Goal: Task Accomplishment & Management: Complete application form

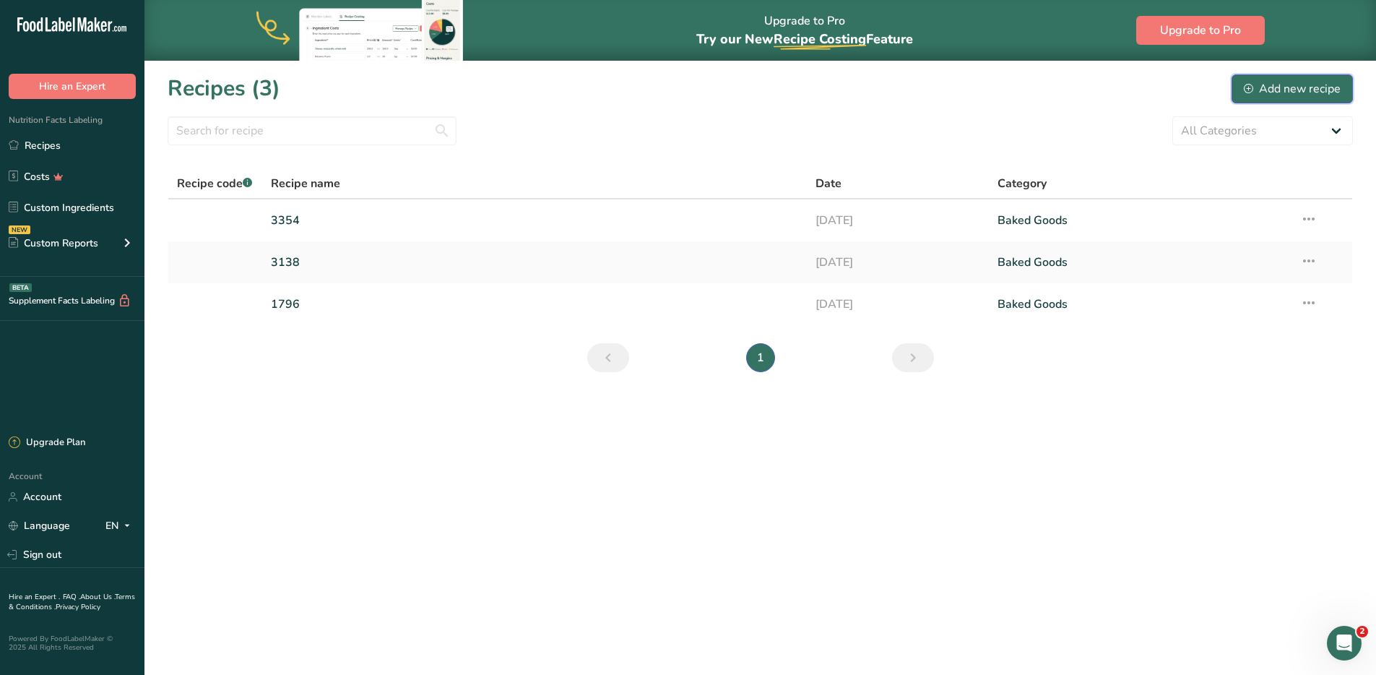
click at [1289, 92] on div "Add new recipe" at bounding box center [1292, 88] width 97 height 17
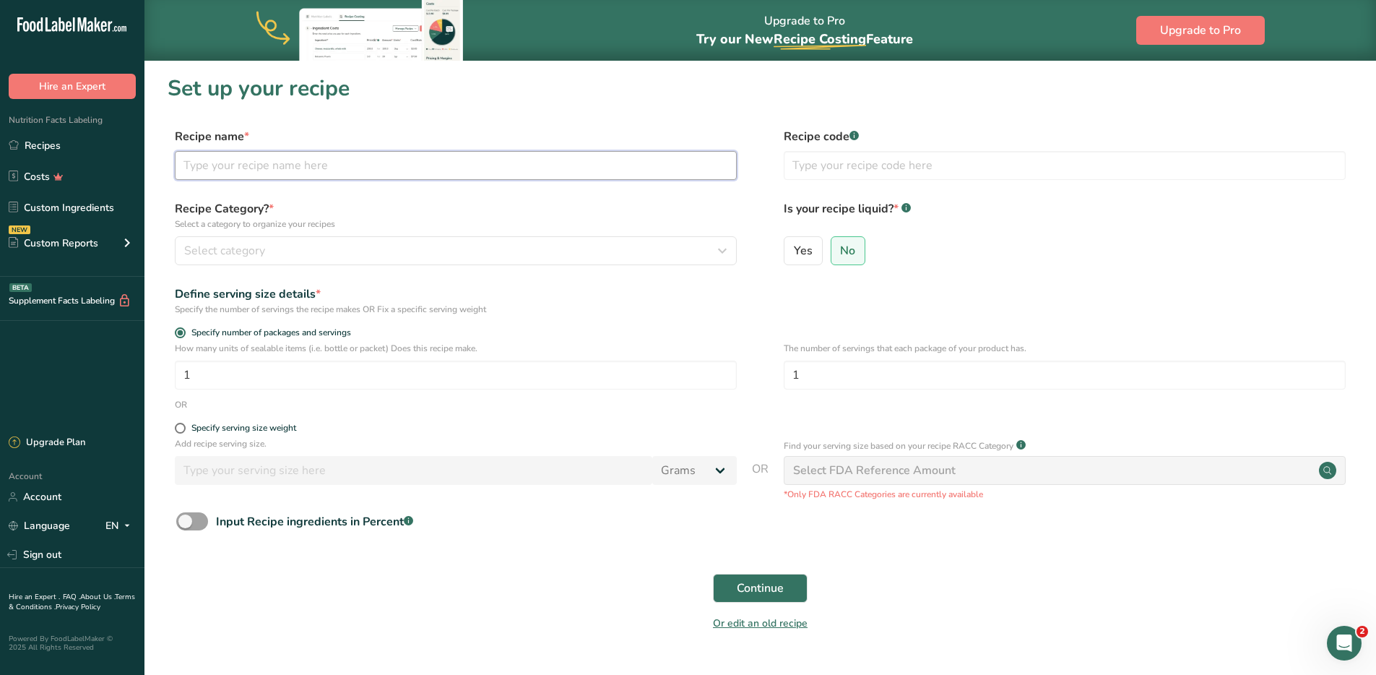
click at [262, 162] on input "text" at bounding box center [456, 165] width 562 height 29
type input "1844"
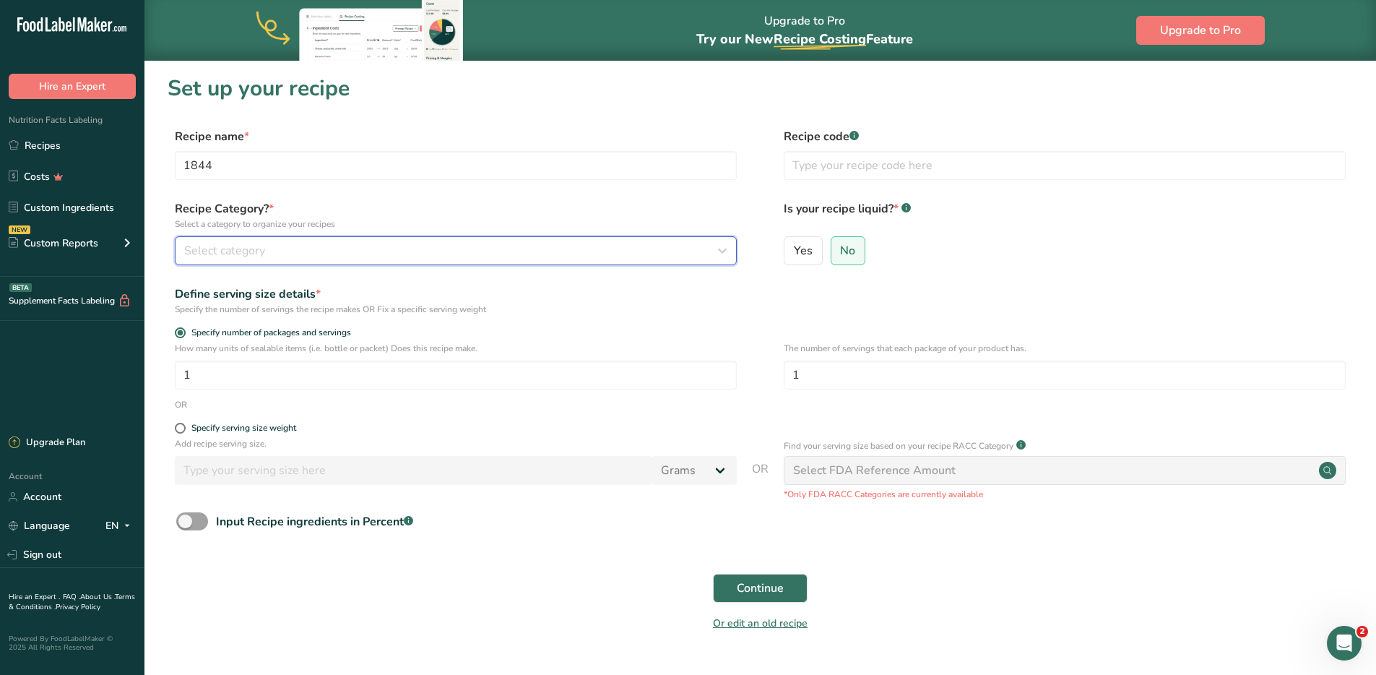
click at [256, 242] on span "Select category" at bounding box center [224, 250] width 81 height 17
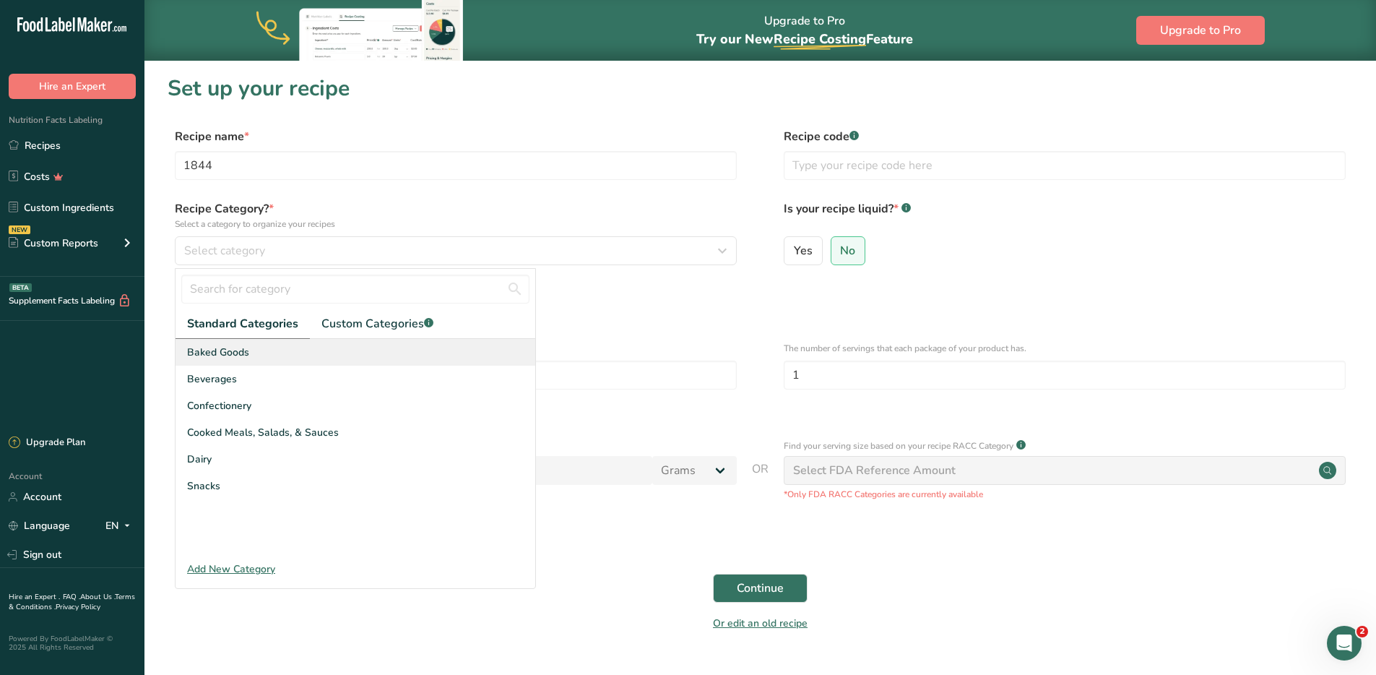
click at [202, 353] on span "Baked Goods" at bounding box center [218, 352] width 62 height 15
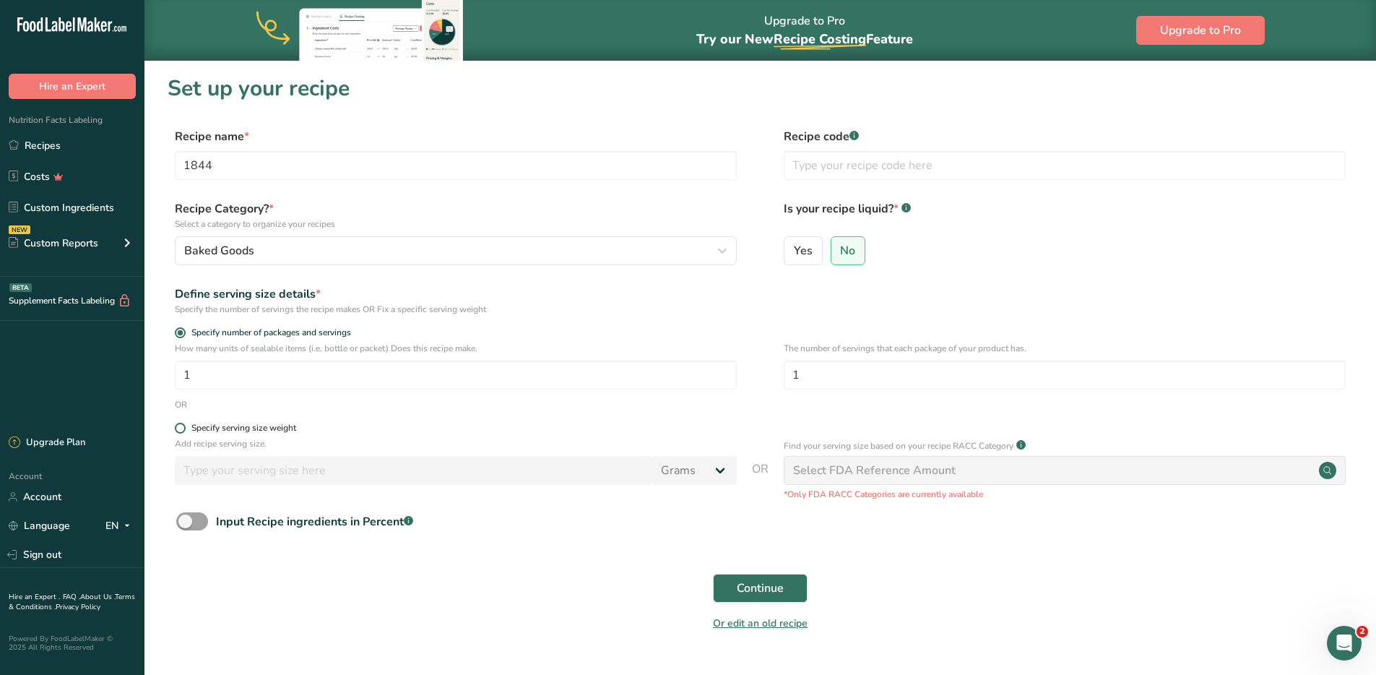
click at [181, 426] on span at bounding box center [180, 428] width 11 height 11
click at [181, 426] on input "Specify serving size weight" at bounding box center [179, 427] width 9 height 9
radio input "true"
radio input "false"
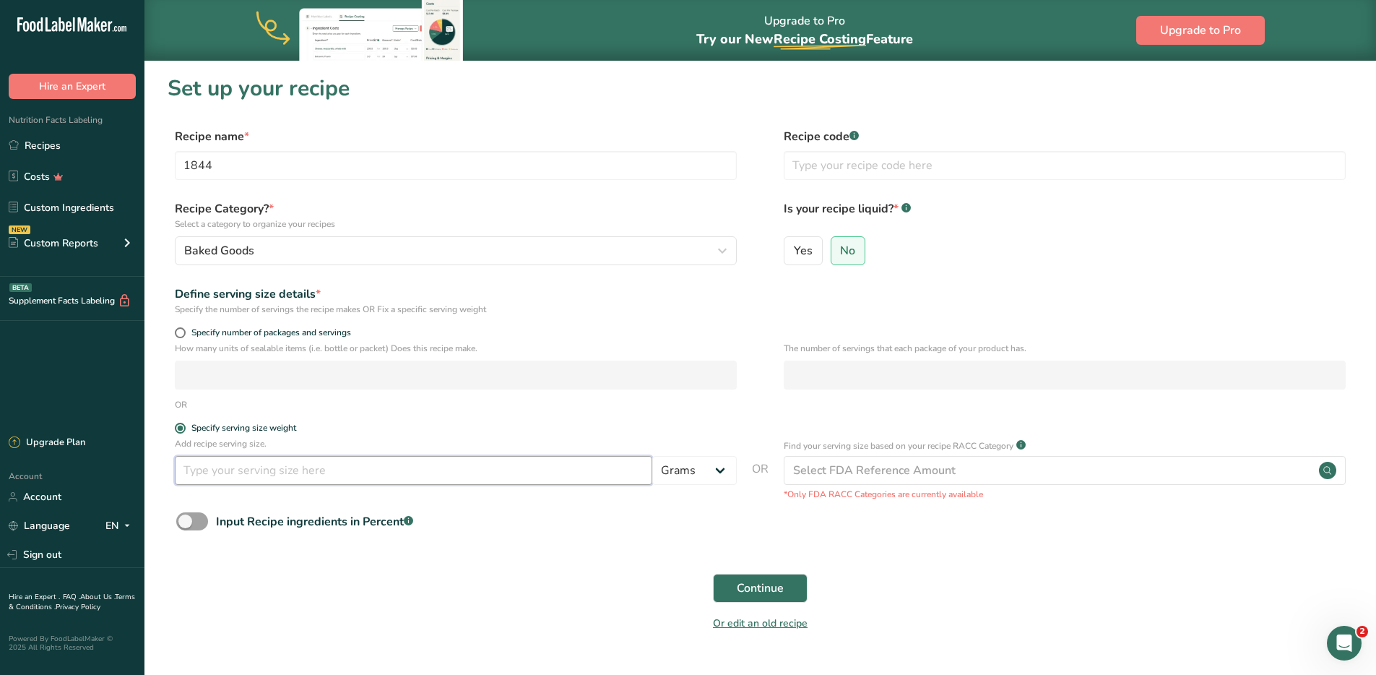
click at [272, 473] on input "number" at bounding box center [414, 470] width 478 height 29
type input "3"
type input "96.39"
click at [186, 518] on span at bounding box center [192, 521] width 32 height 18
click at [186, 518] on input "Input Recipe ingredients in Percent .a-a{fill:#347362;}.b-a{fill:#fff;}" at bounding box center [180, 521] width 9 height 9
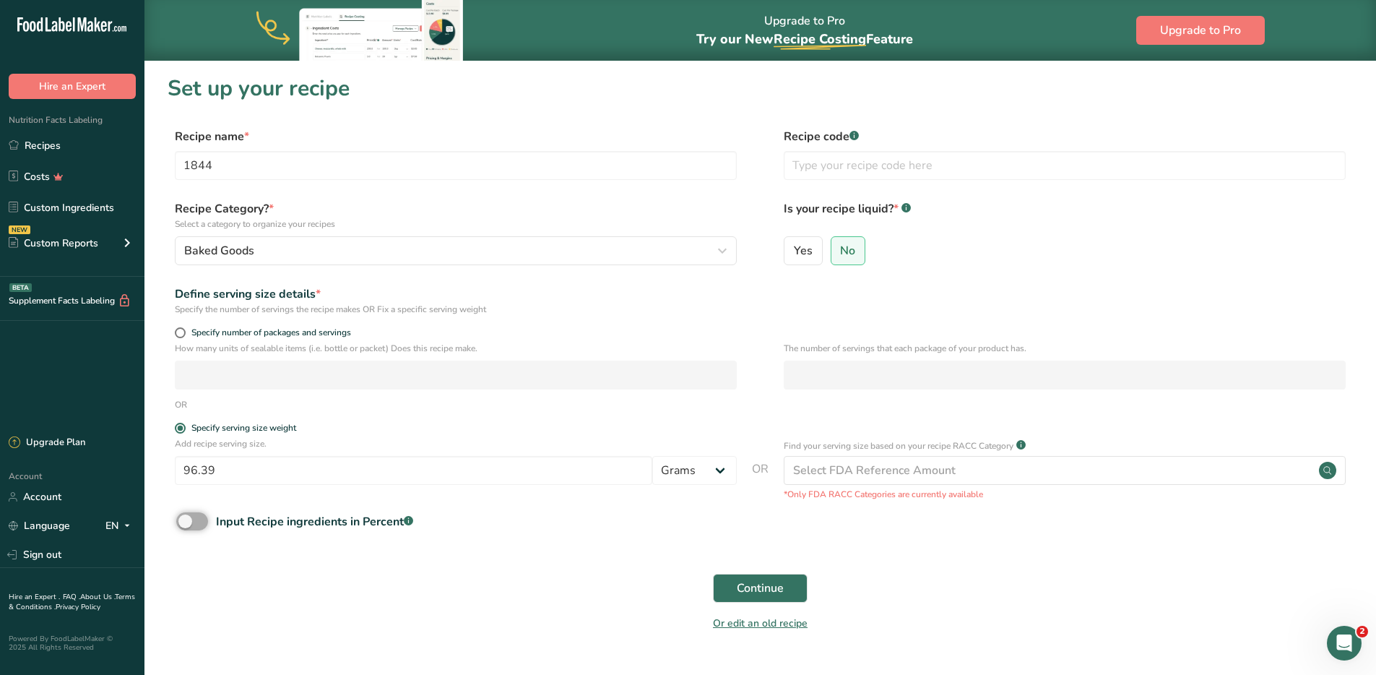
checkbox input "true"
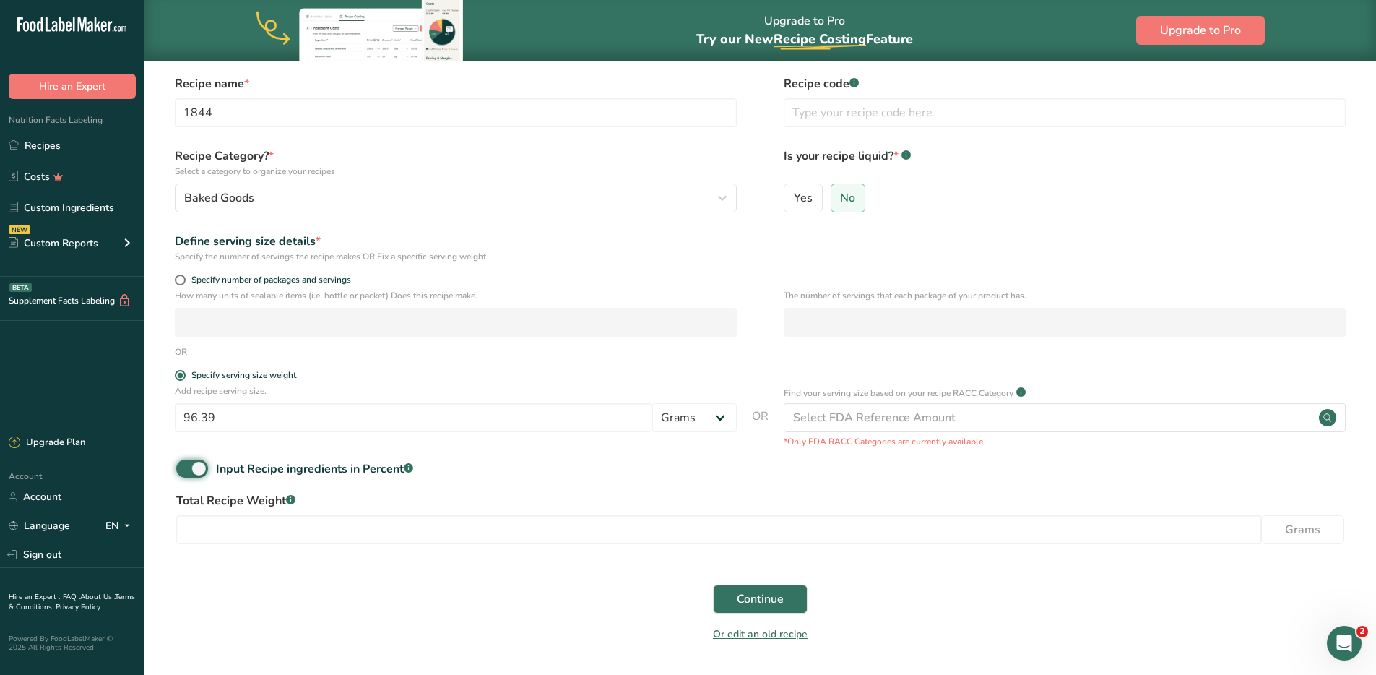
scroll to position [91, 0]
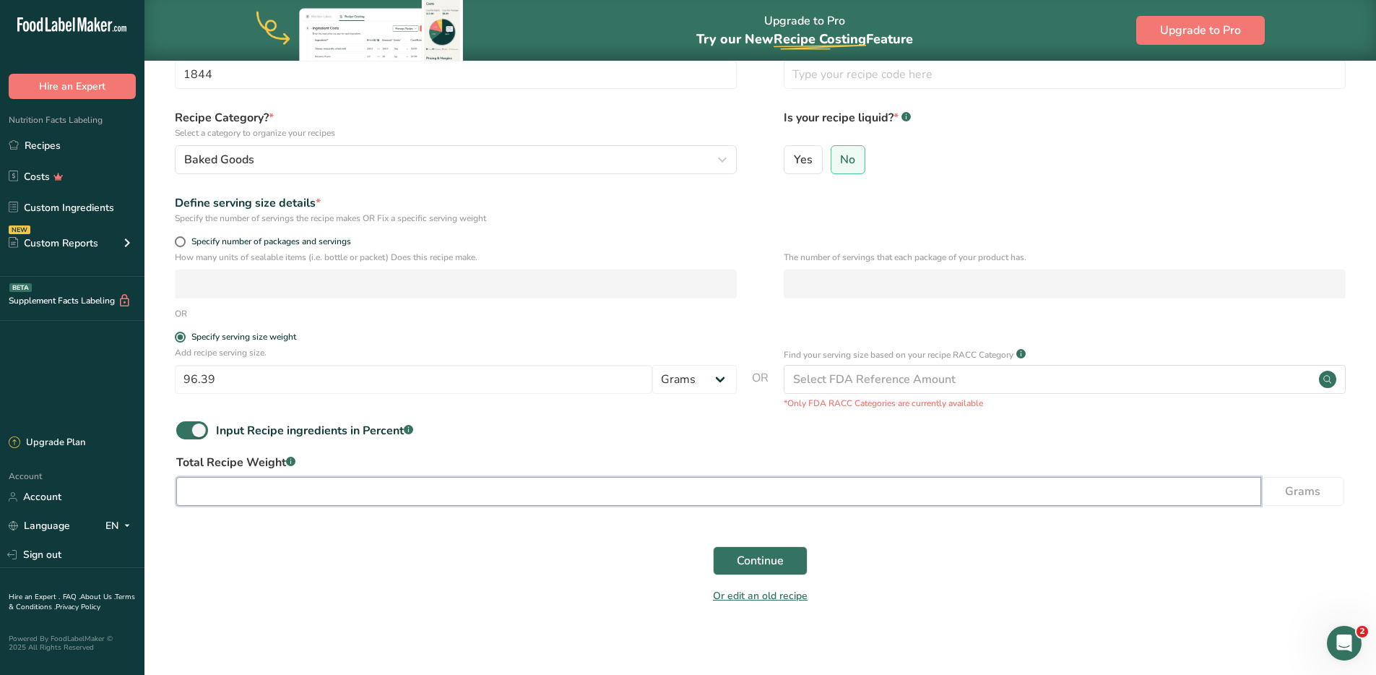
click at [258, 496] on input "number" at bounding box center [718, 491] width 1085 height 29
type input "578.34"
click at [754, 566] on span "Continue" at bounding box center [760, 560] width 47 height 17
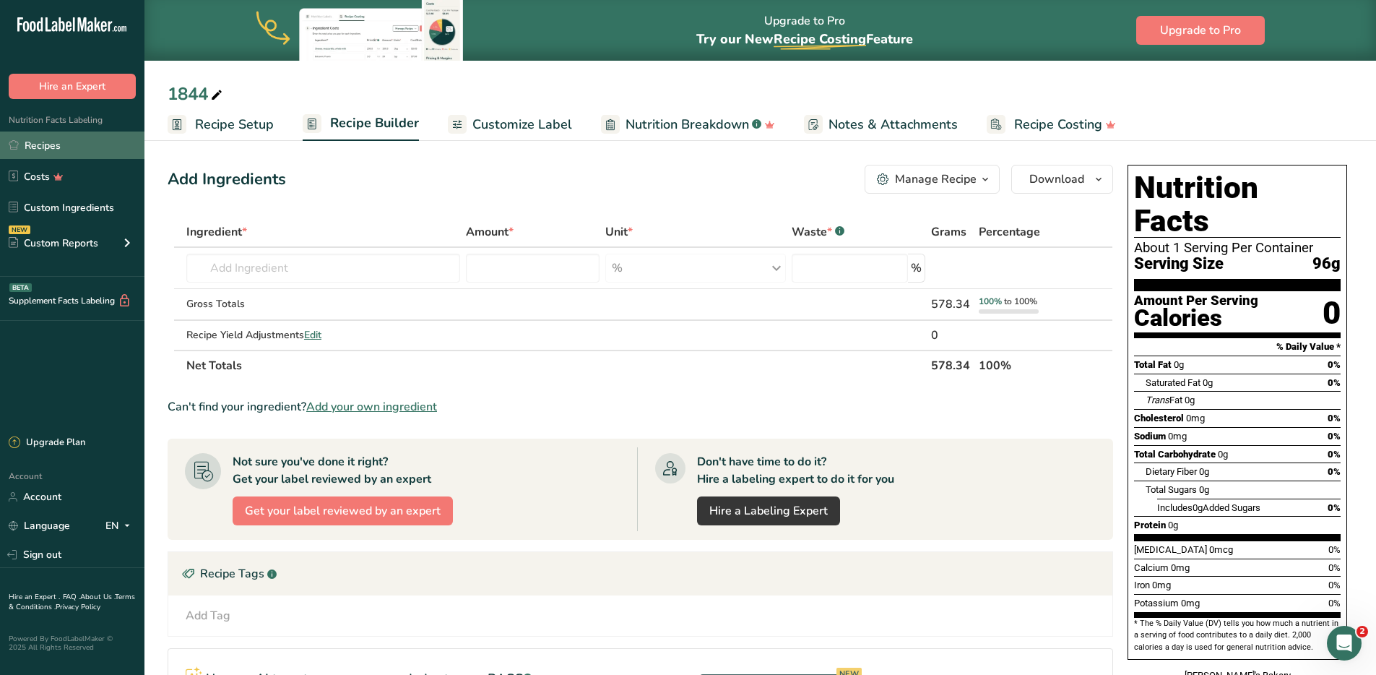
click at [50, 147] on link "Recipes" at bounding box center [72, 144] width 145 height 27
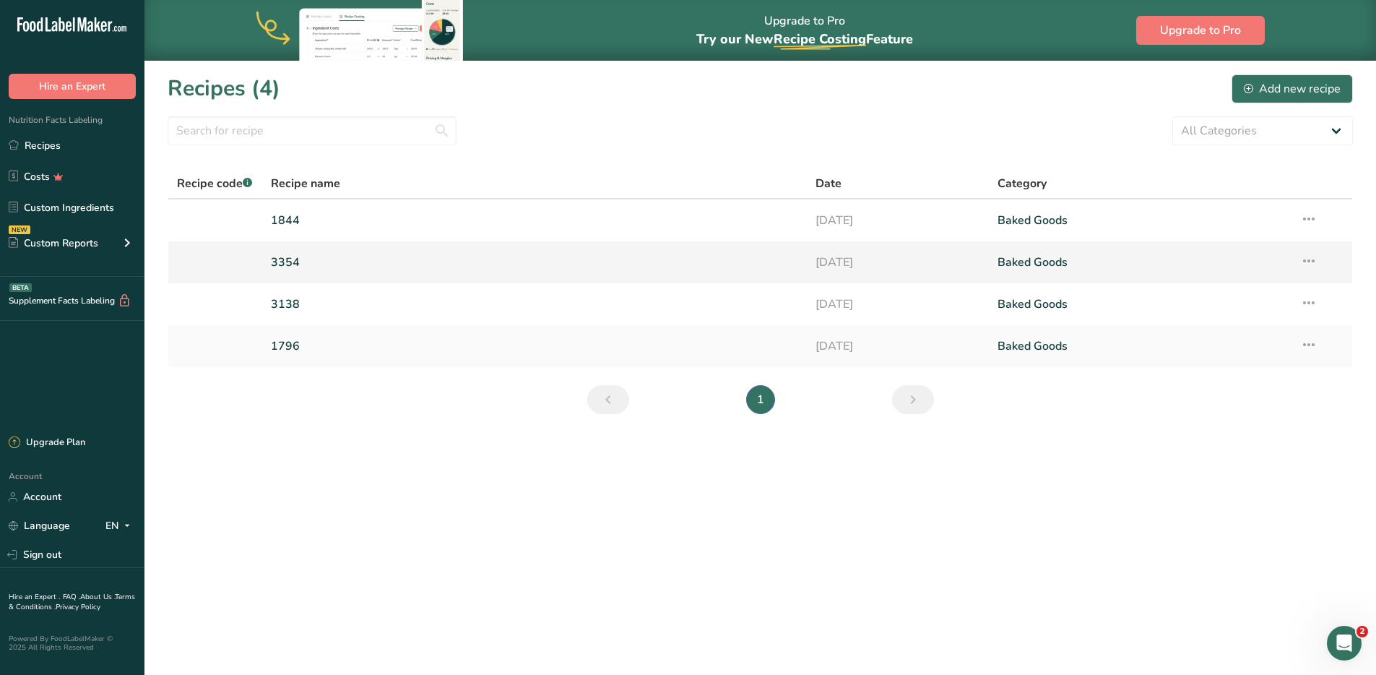
click at [327, 260] on link "3354" at bounding box center [535, 262] width 528 height 30
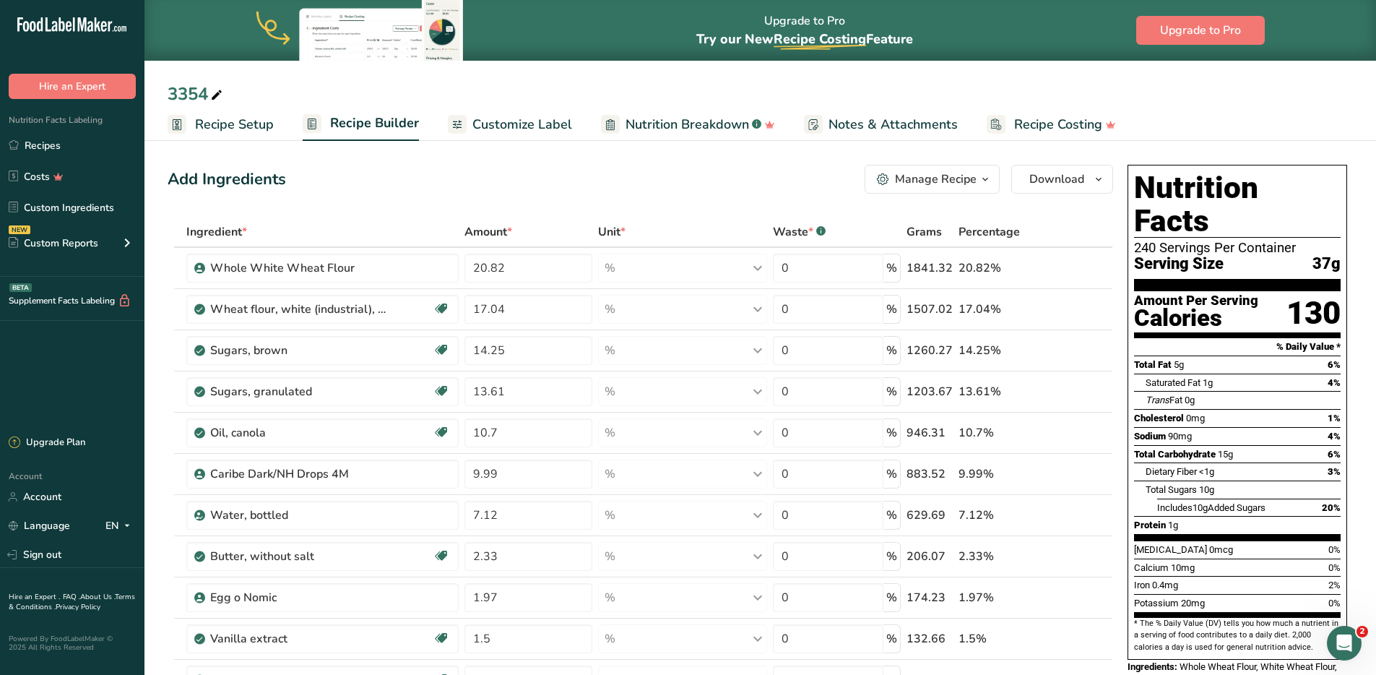
click at [498, 129] on span "Customize Label" at bounding box center [523, 125] width 100 height 20
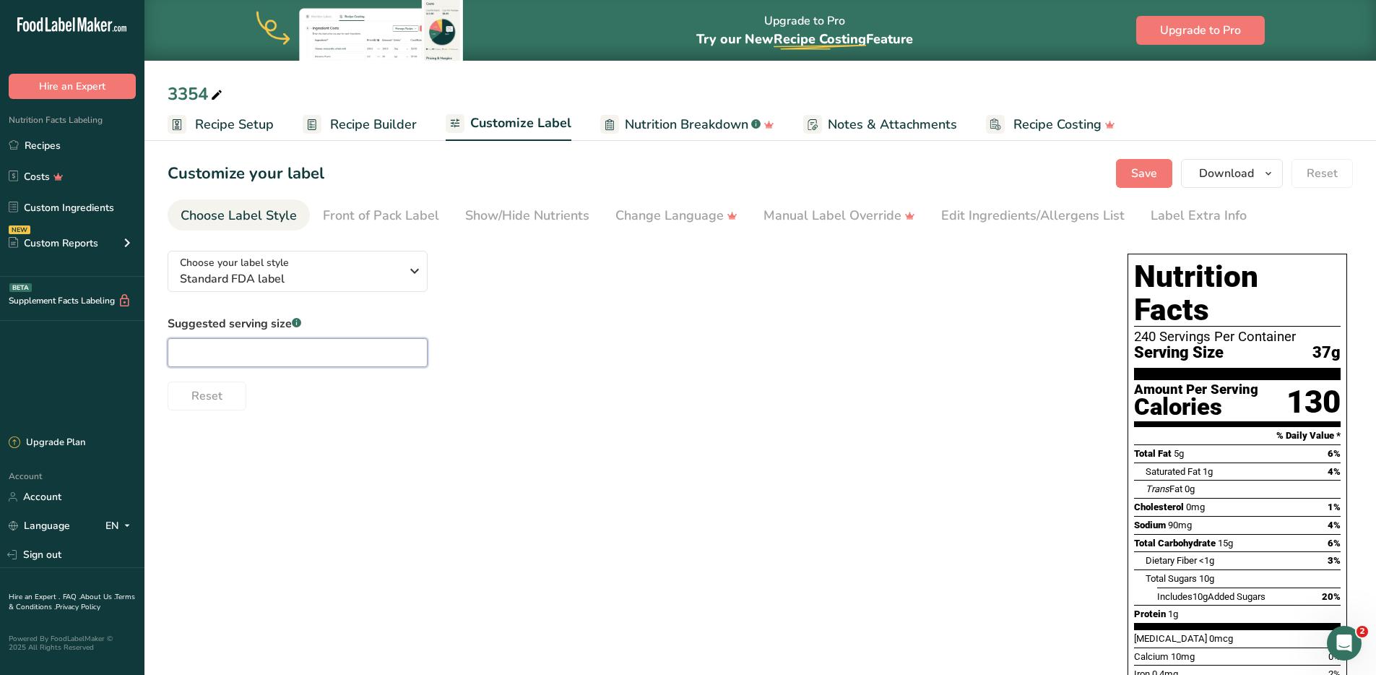
click at [256, 348] on input "text" at bounding box center [298, 352] width 260 height 29
type input "1 cookie"
click at [1139, 176] on span "Save" at bounding box center [1144, 173] width 26 height 17
click at [1225, 173] on span "Download" at bounding box center [1226, 173] width 55 height 17
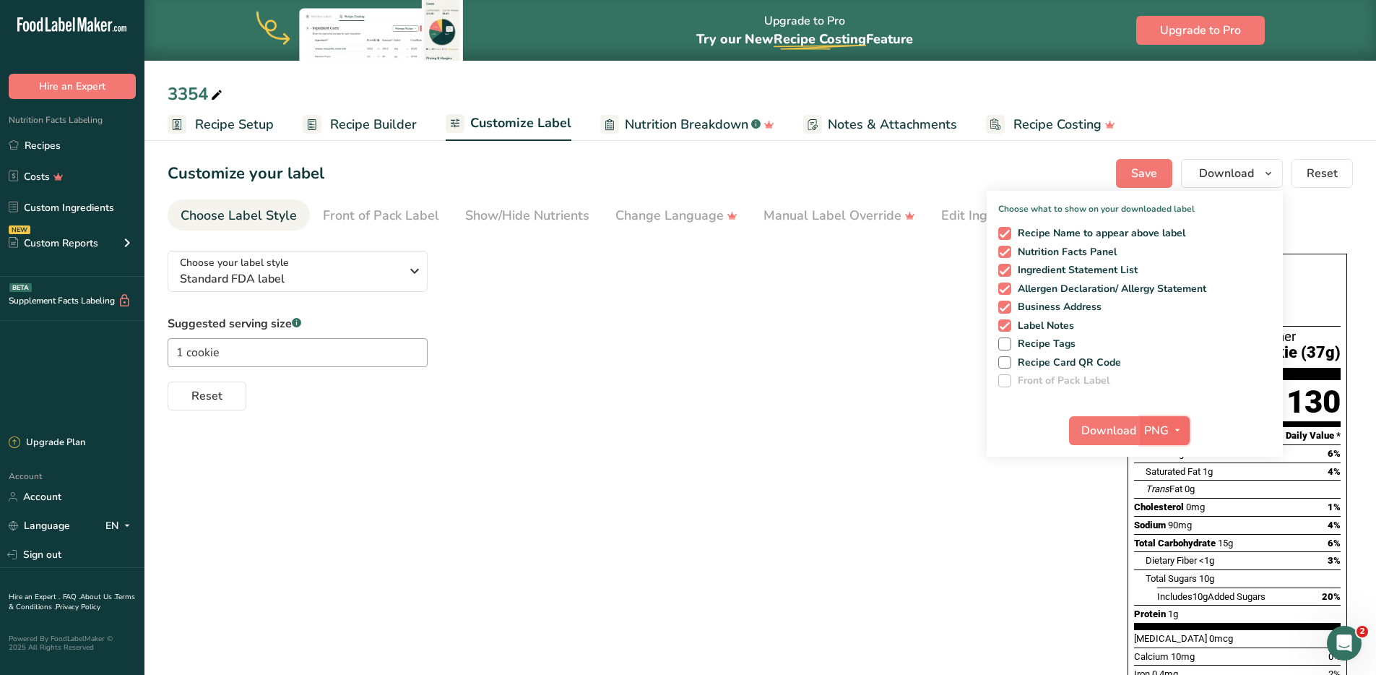
click at [1181, 420] on button "PNG" at bounding box center [1165, 430] width 50 height 29
click at [1164, 533] on link "PDF" at bounding box center [1167, 531] width 46 height 24
click at [1111, 431] on span "Download" at bounding box center [1109, 430] width 55 height 17
click at [53, 147] on link "Recipes" at bounding box center [72, 144] width 145 height 27
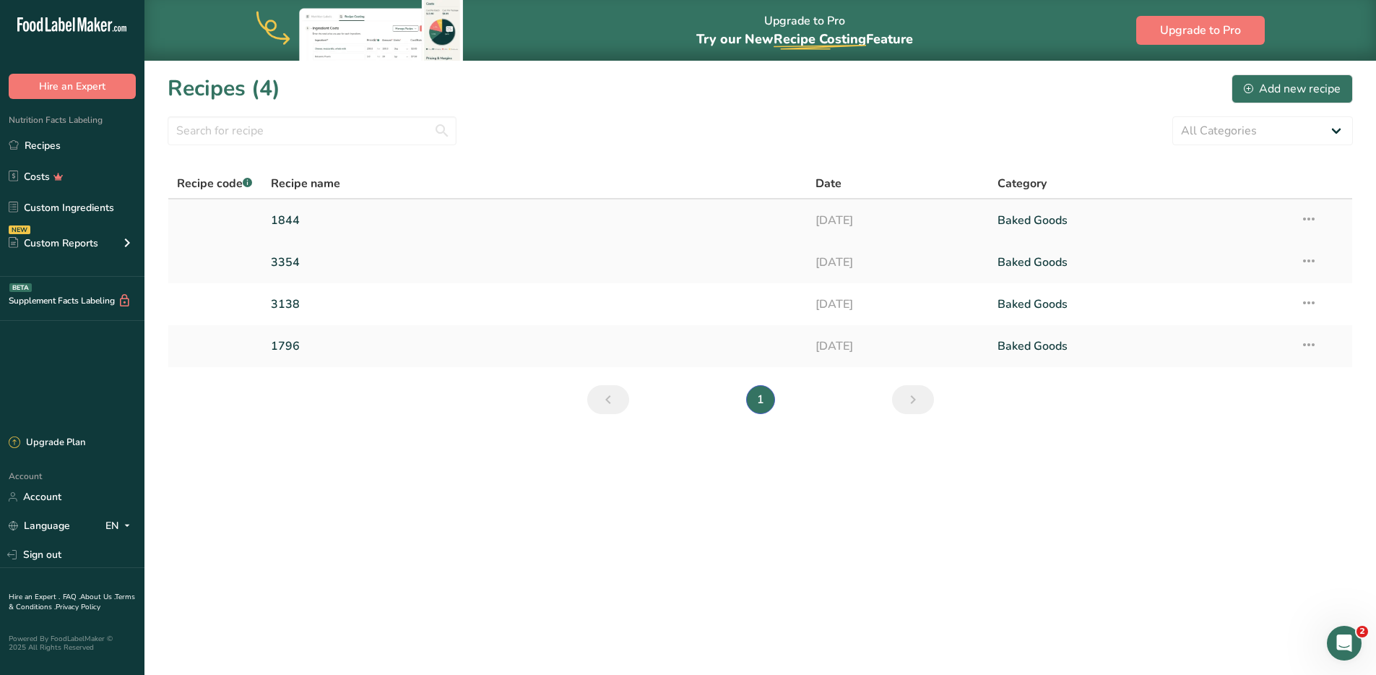
click at [308, 217] on link "1844" at bounding box center [535, 220] width 528 height 30
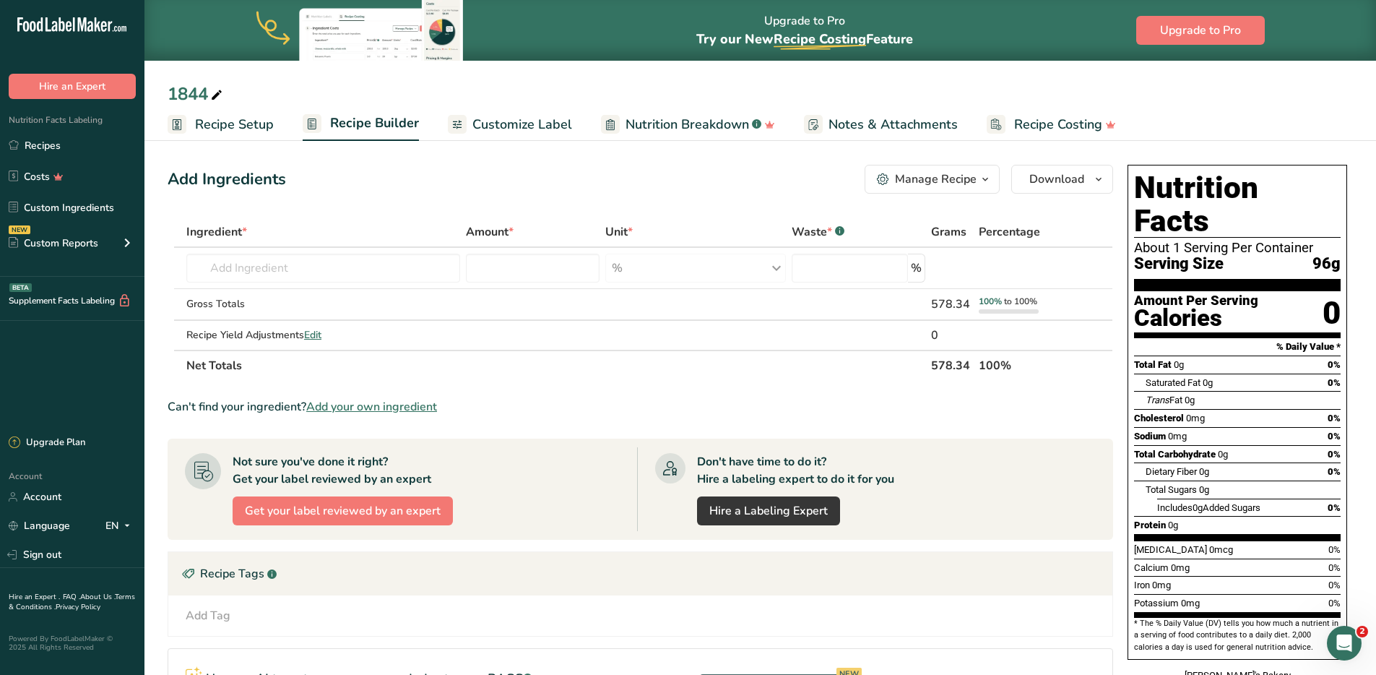
click at [230, 115] on span "Recipe Setup" at bounding box center [234, 125] width 79 height 20
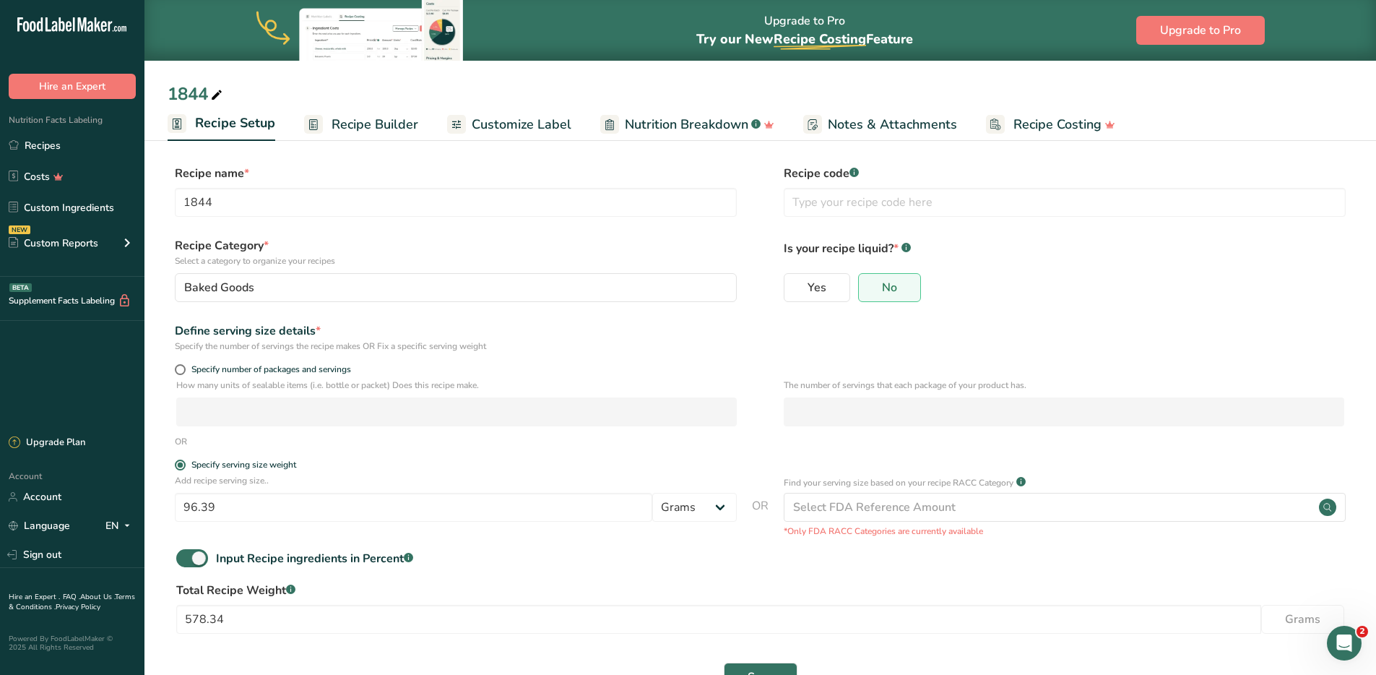
click at [532, 128] on span "Customize Label" at bounding box center [522, 125] width 100 height 20
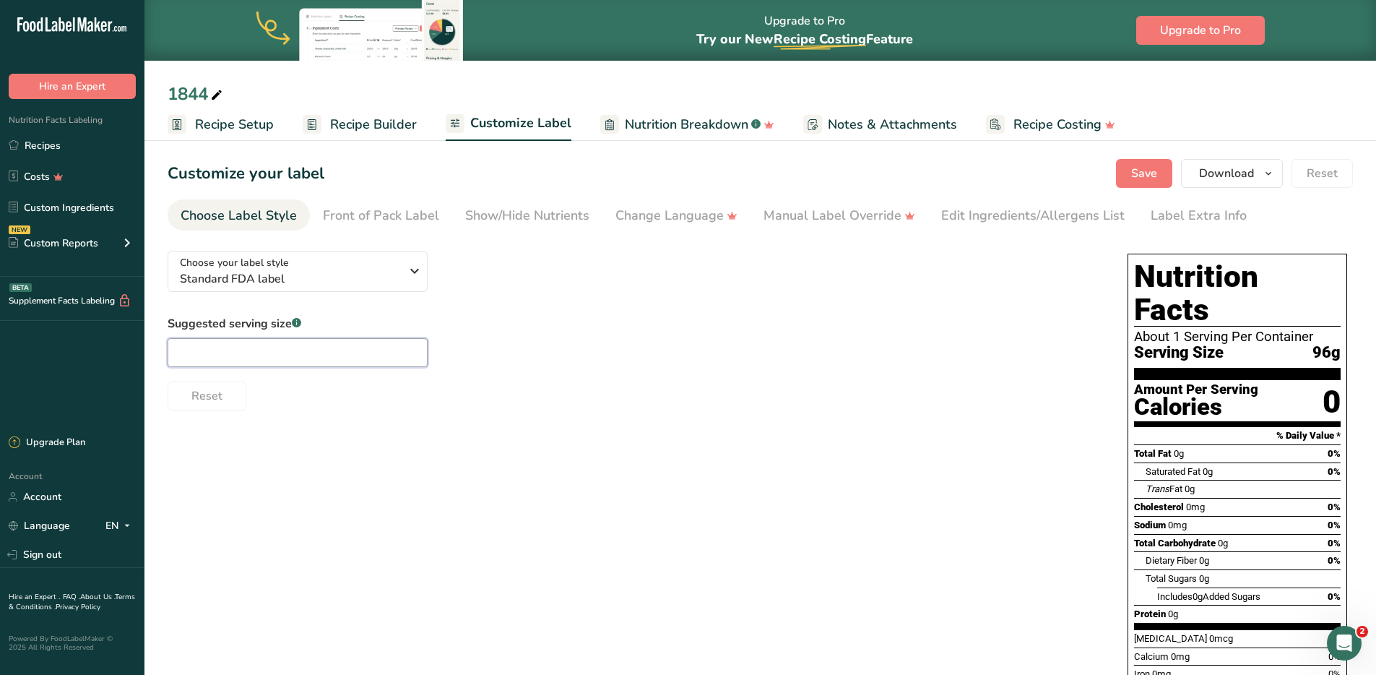
click at [247, 349] on input "text" at bounding box center [298, 352] width 260 height 29
type input "1 bun"
click at [1142, 179] on span "Save" at bounding box center [1144, 173] width 26 height 17
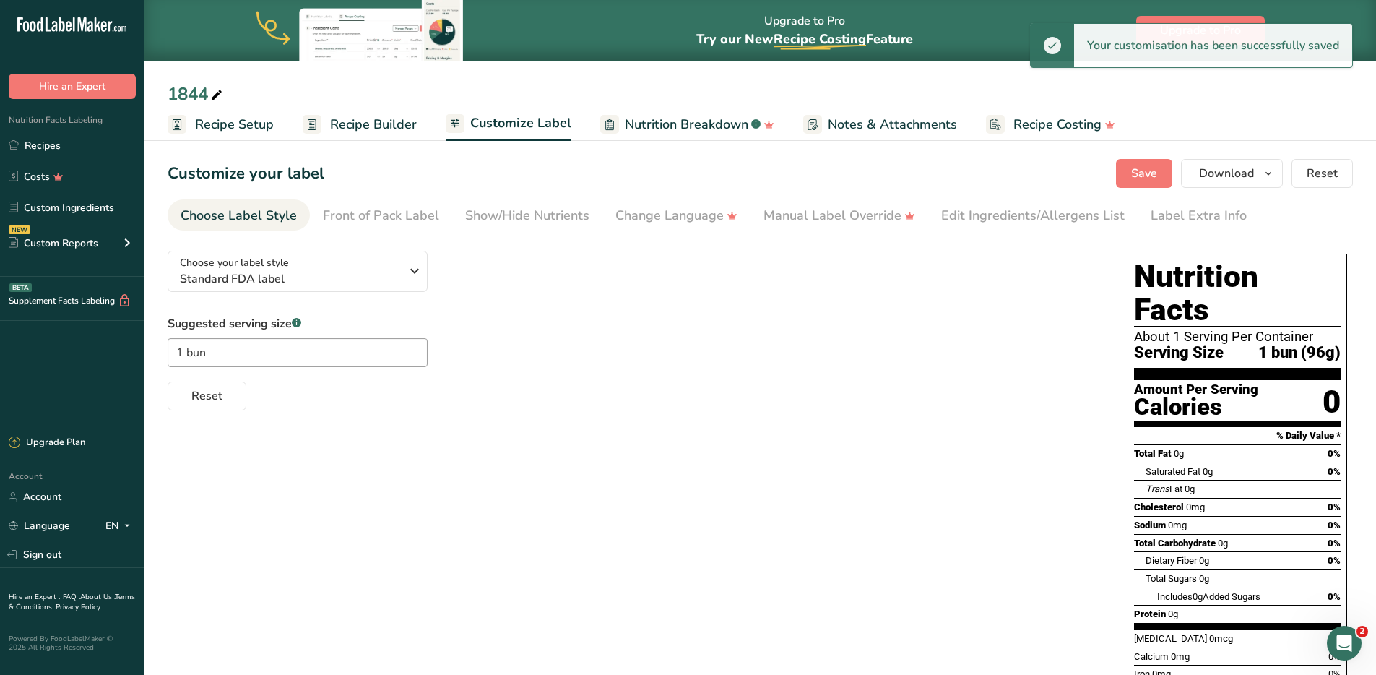
click at [240, 123] on span "Recipe Setup" at bounding box center [234, 125] width 79 height 20
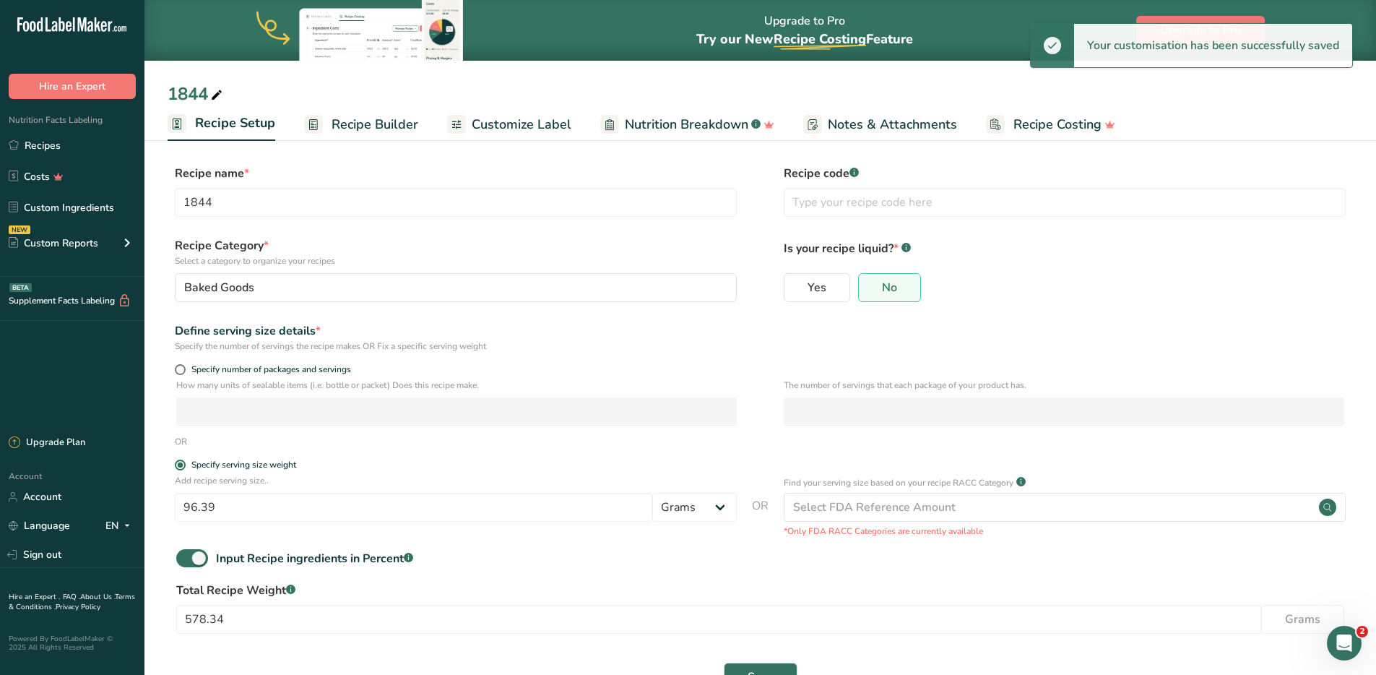
click at [381, 123] on span "Recipe Builder" at bounding box center [375, 125] width 87 height 20
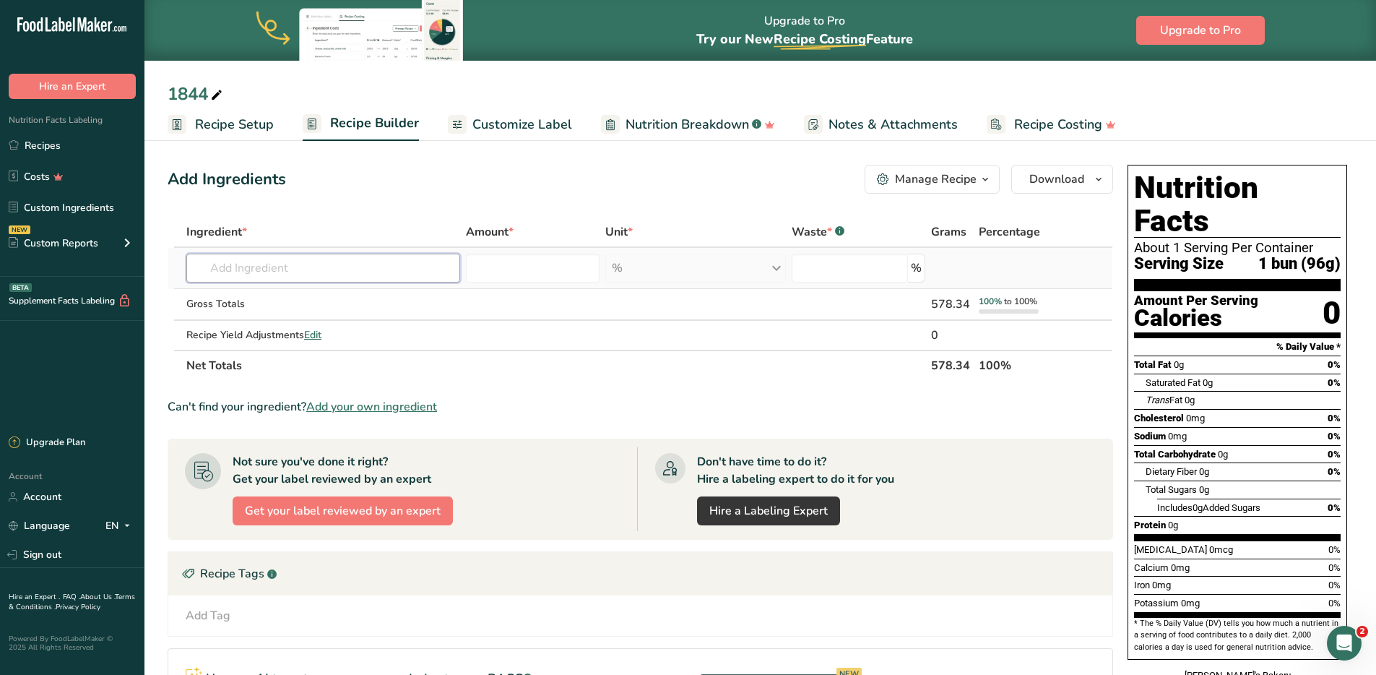
click at [262, 264] on input "text" at bounding box center [323, 268] width 274 height 29
type input "whole wheat white"
click at [301, 298] on p "Whole White Wheat Flour" at bounding box center [267, 297] width 139 height 15
type input "Whole White Wheat Flour"
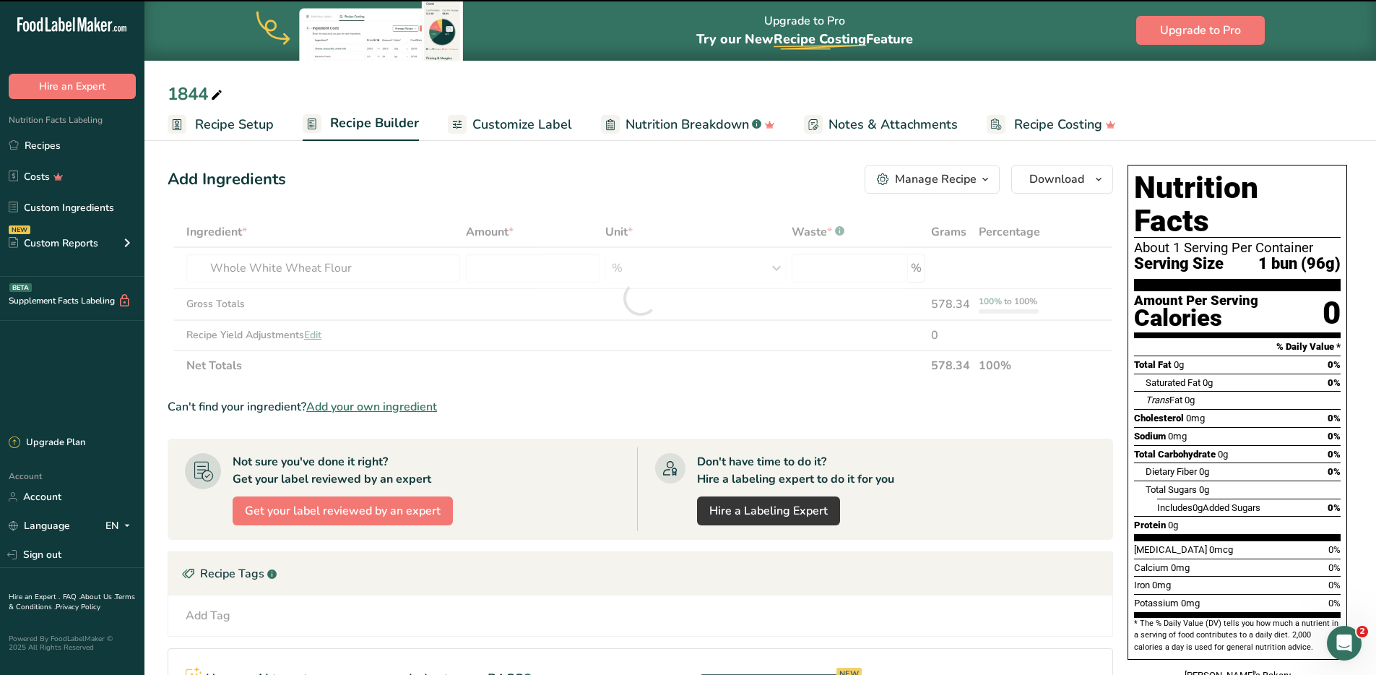
type input "0"
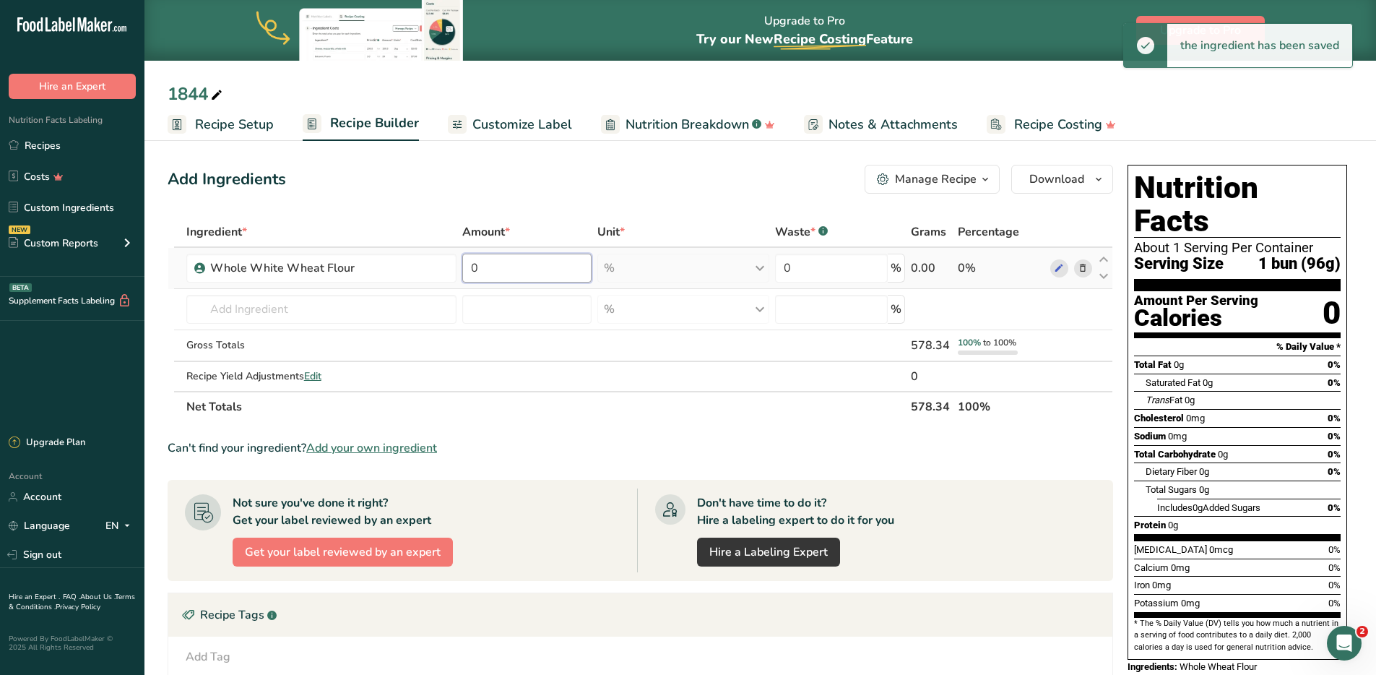
drag, startPoint x: 515, startPoint y: 270, endPoint x: 461, endPoint y: 269, distance: 54.2
click at [462, 269] on div "0" at bounding box center [526, 268] width 129 height 29
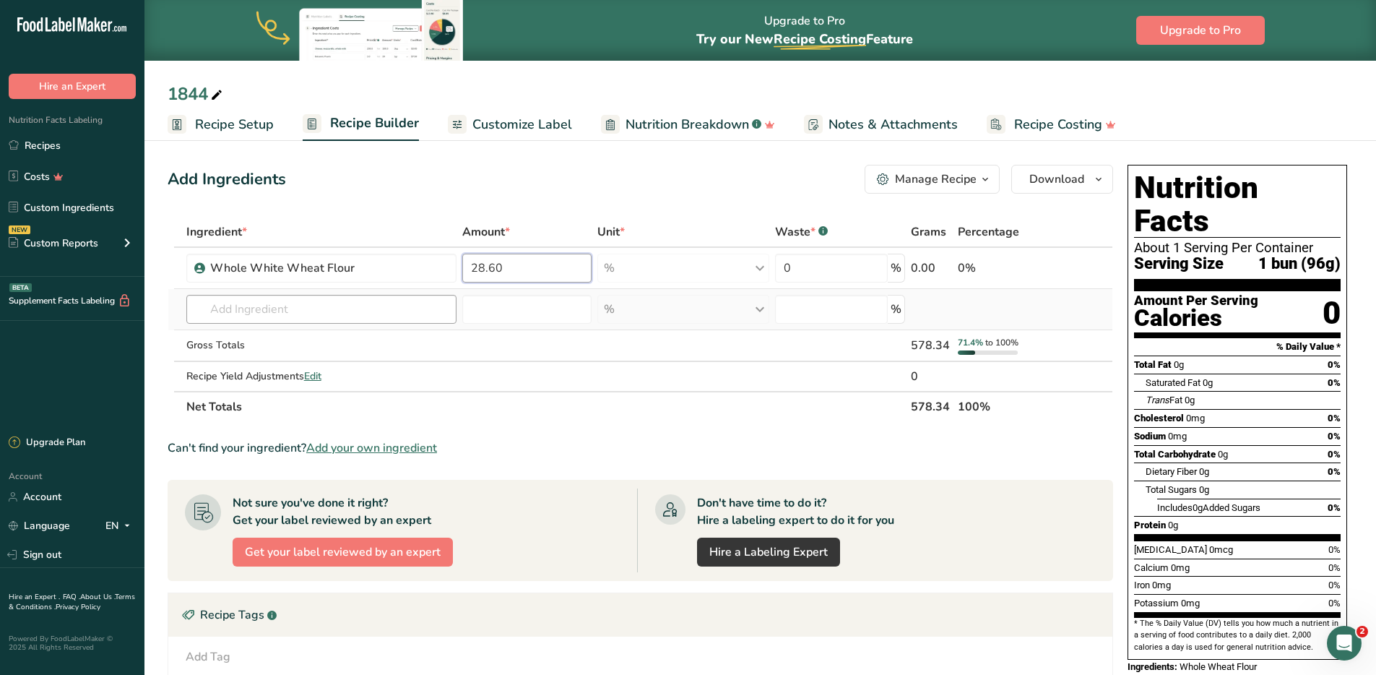
type input "28.60"
click at [314, 307] on div "Ingredient * Amount * Unit * Waste * .a-a{fill:#347362;}.b-a{fill:#fff;} Grams …" at bounding box center [641, 319] width 946 height 205
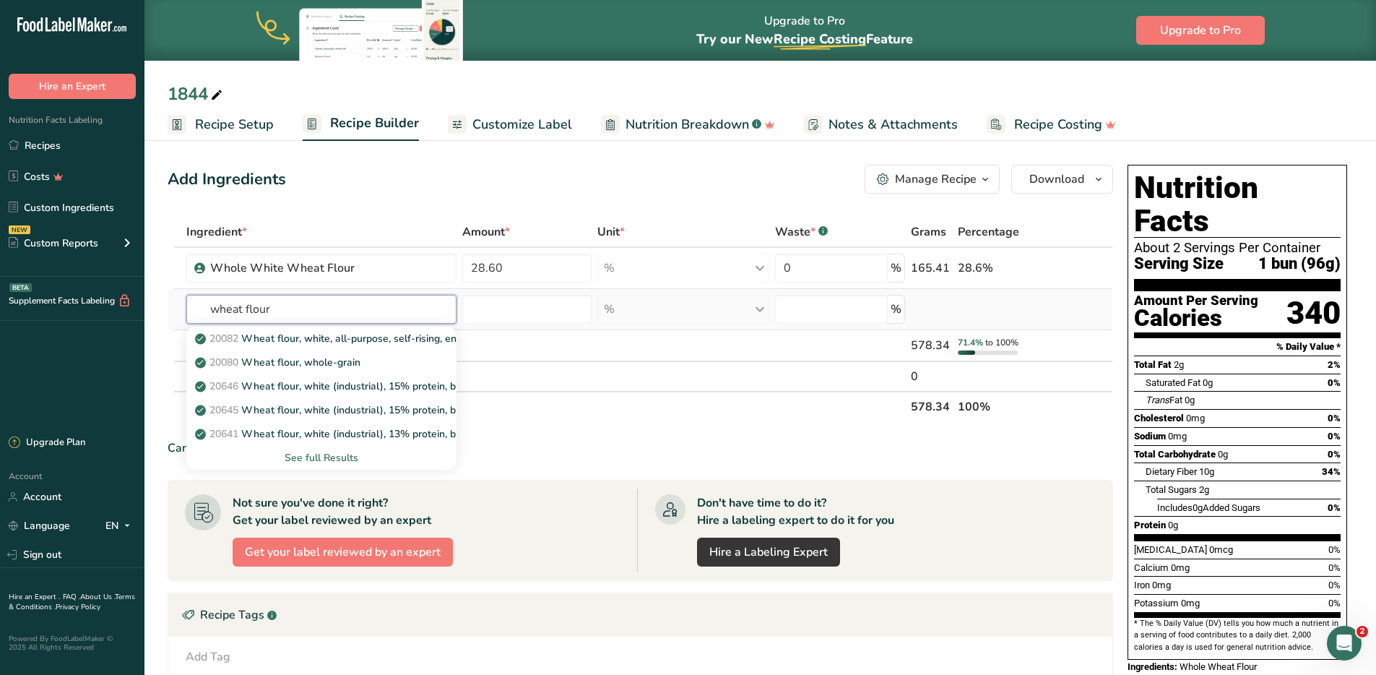
type input "wheat flour"
click at [334, 457] on div "See full Results" at bounding box center [321, 457] width 247 height 15
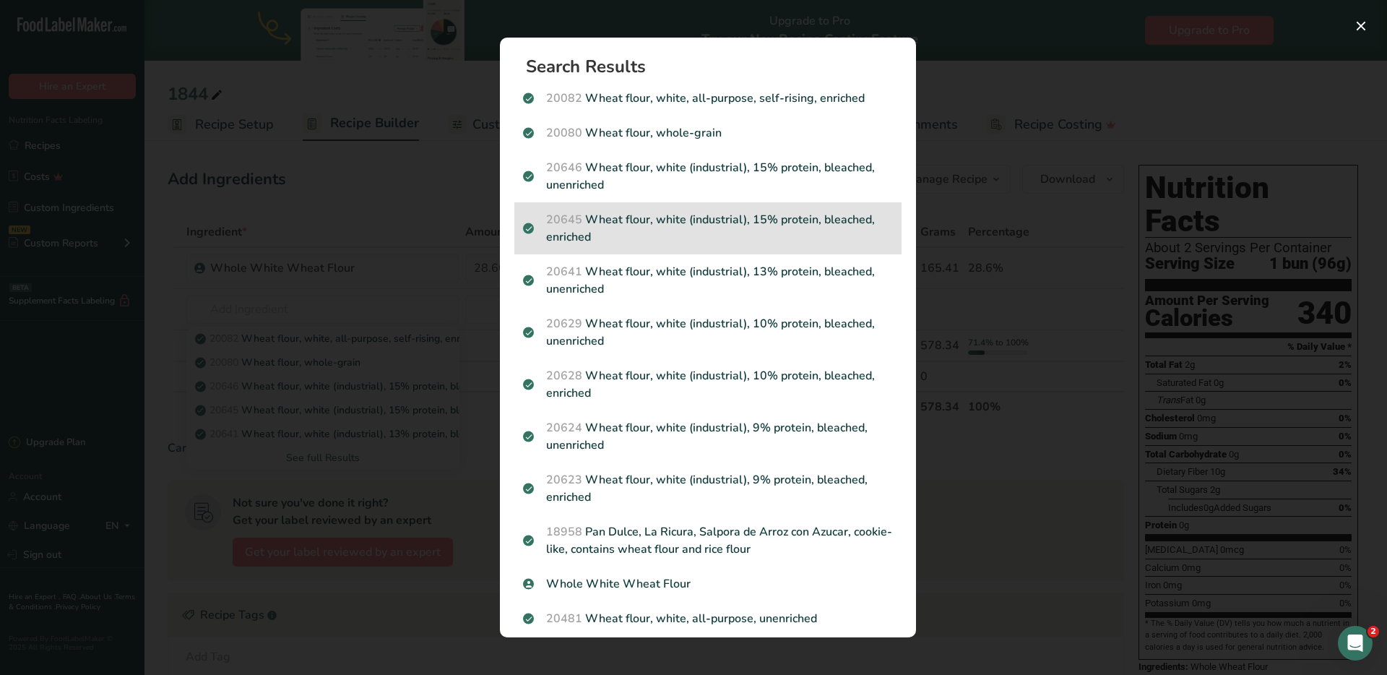
click at [707, 226] on p "20645 Wheat flour, white (industrial), 15% protein, bleached, enriched" at bounding box center [708, 228] width 370 height 35
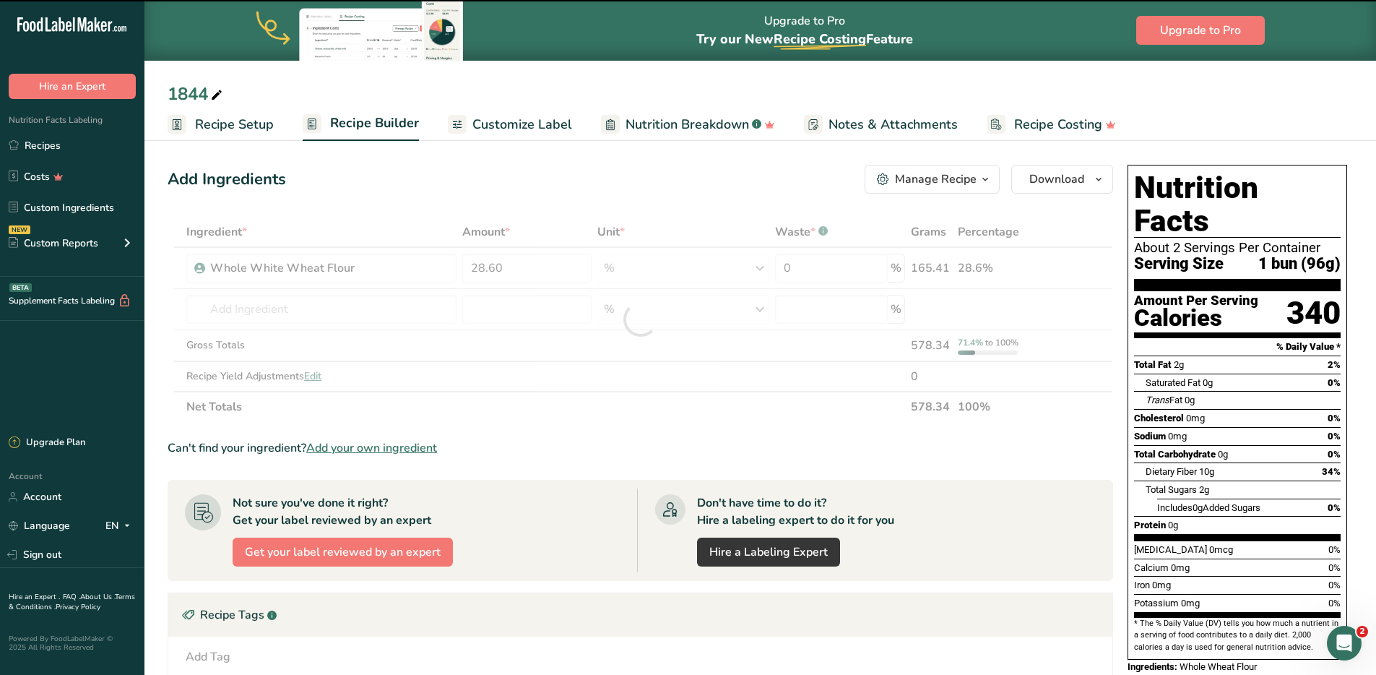
type input "0"
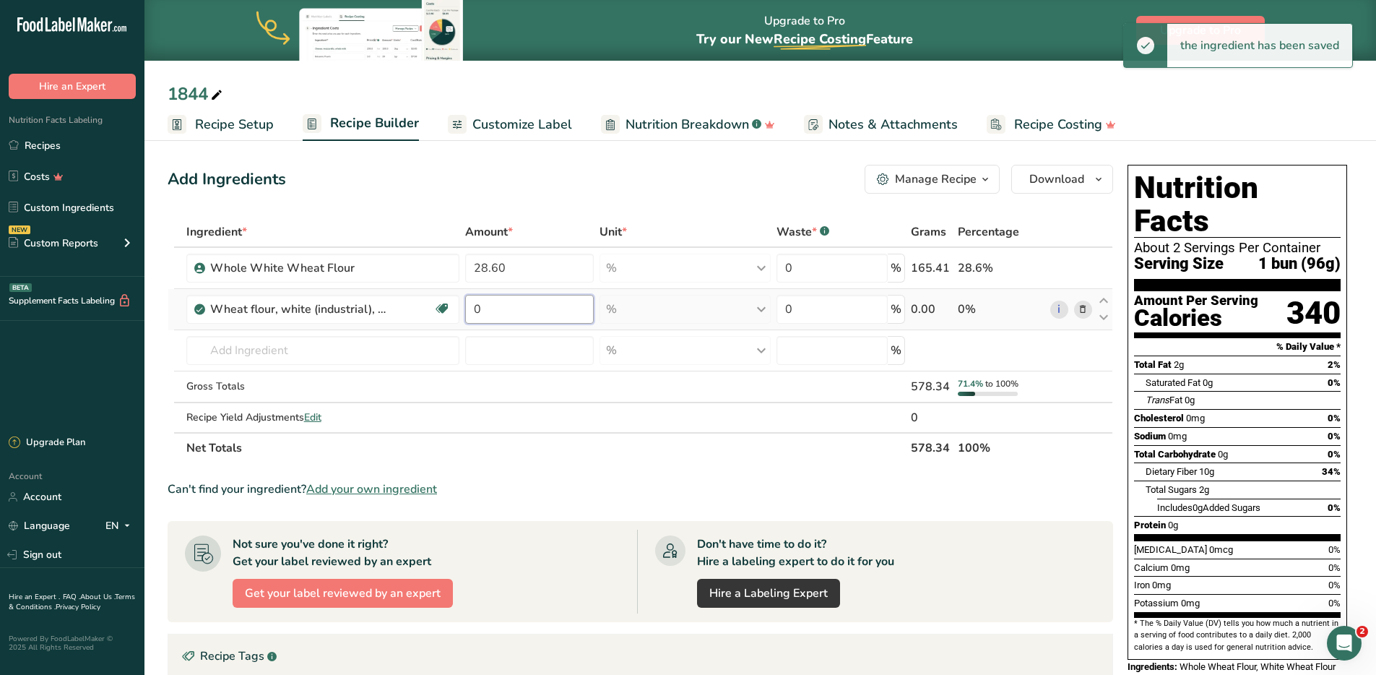
drag, startPoint x: 473, startPoint y: 309, endPoint x: 462, endPoint y: 309, distance: 10.9
click at [462, 309] on tr "Wheat flour, white (industrial), 15% protein, bleached, enriched Dairy free Veg…" at bounding box center [640, 309] width 944 height 41
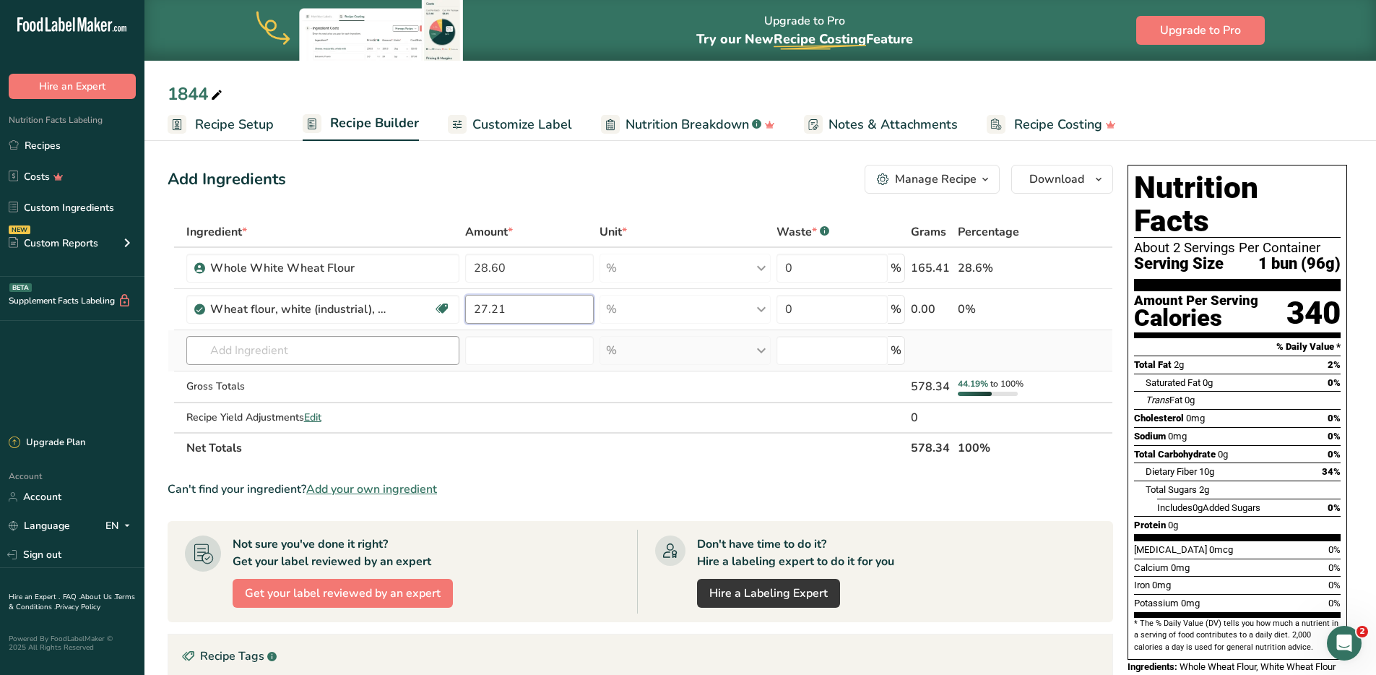
type input "27.21"
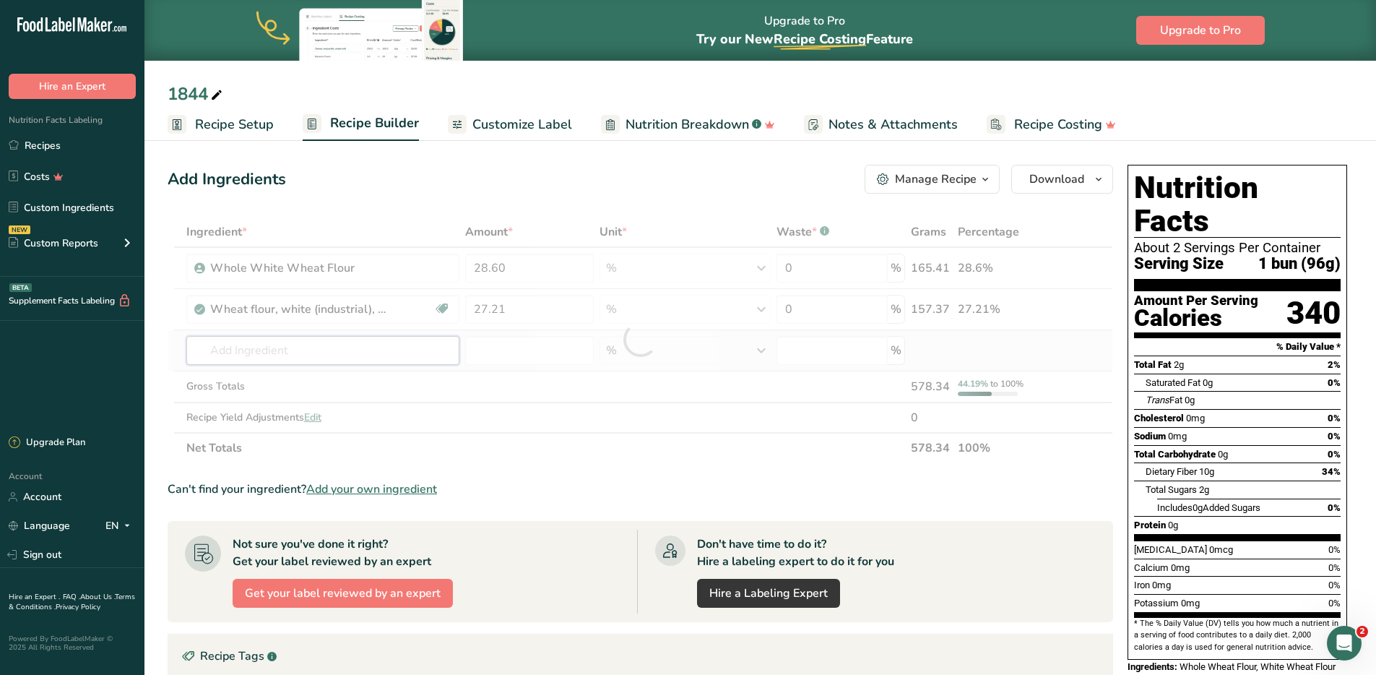
click at [288, 351] on div "Ingredient * Amount * Unit * Waste * .a-a{fill:#347362;}.b-a{fill:#fff;} Grams …" at bounding box center [641, 340] width 946 height 246
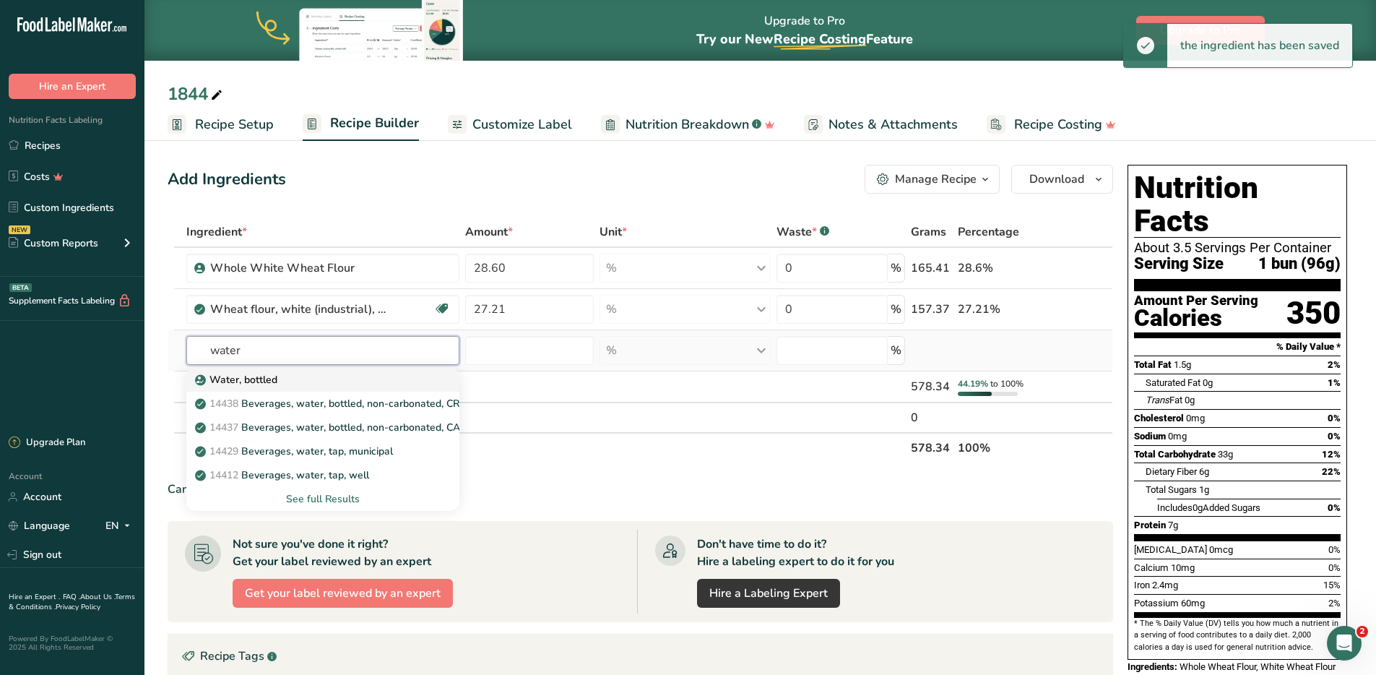
type input "water"
click at [283, 380] on div "Water, bottled" at bounding box center [312, 379] width 228 height 15
type input "Water, bottled"
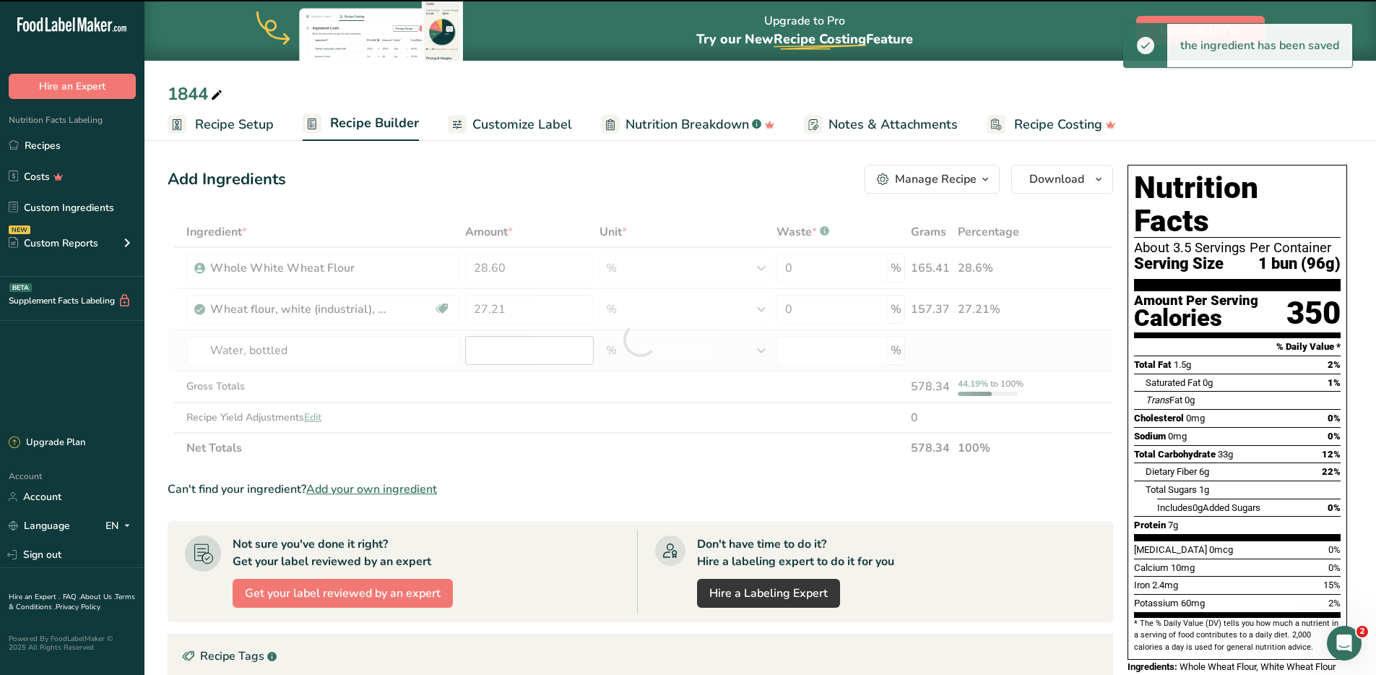
type input "0"
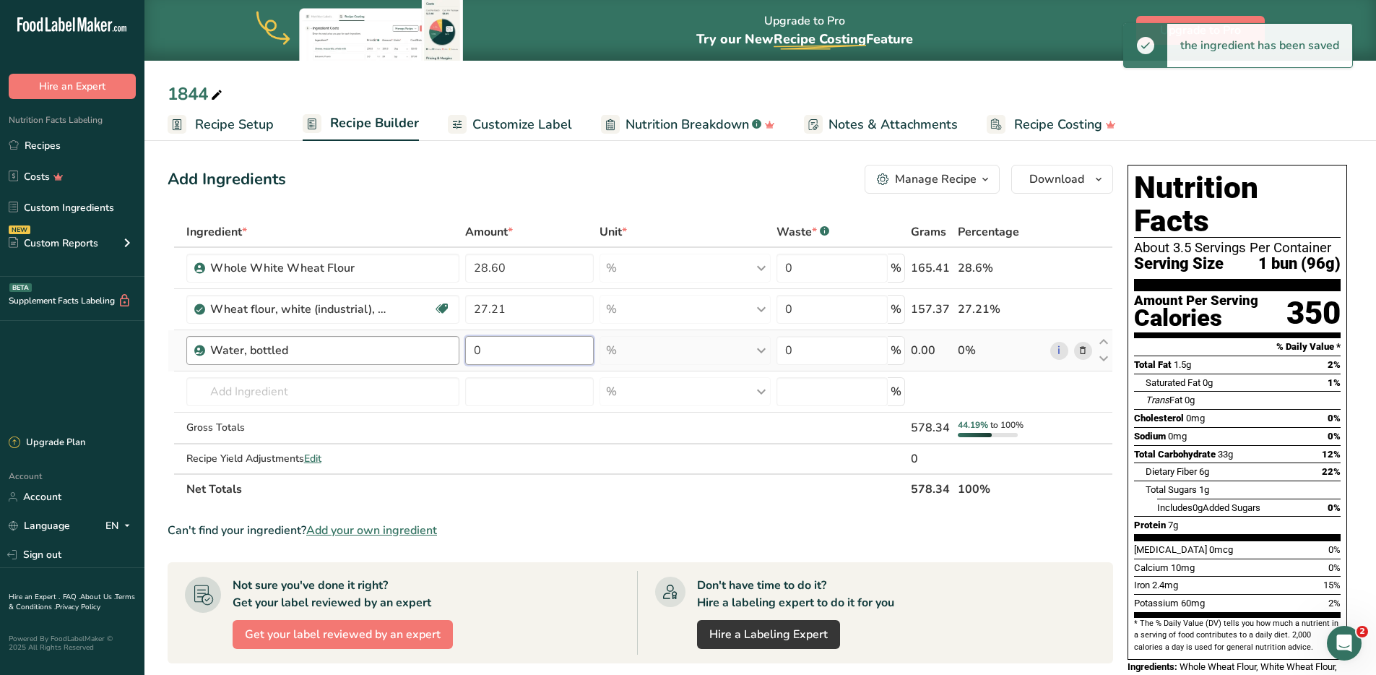
drag, startPoint x: 511, startPoint y: 353, endPoint x: 457, endPoint y: 352, distance: 53.5
click at [457, 352] on tr "Water, bottled 0 % Weight Units g kg mg See more Volume Units l Volume units re…" at bounding box center [640, 350] width 944 height 41
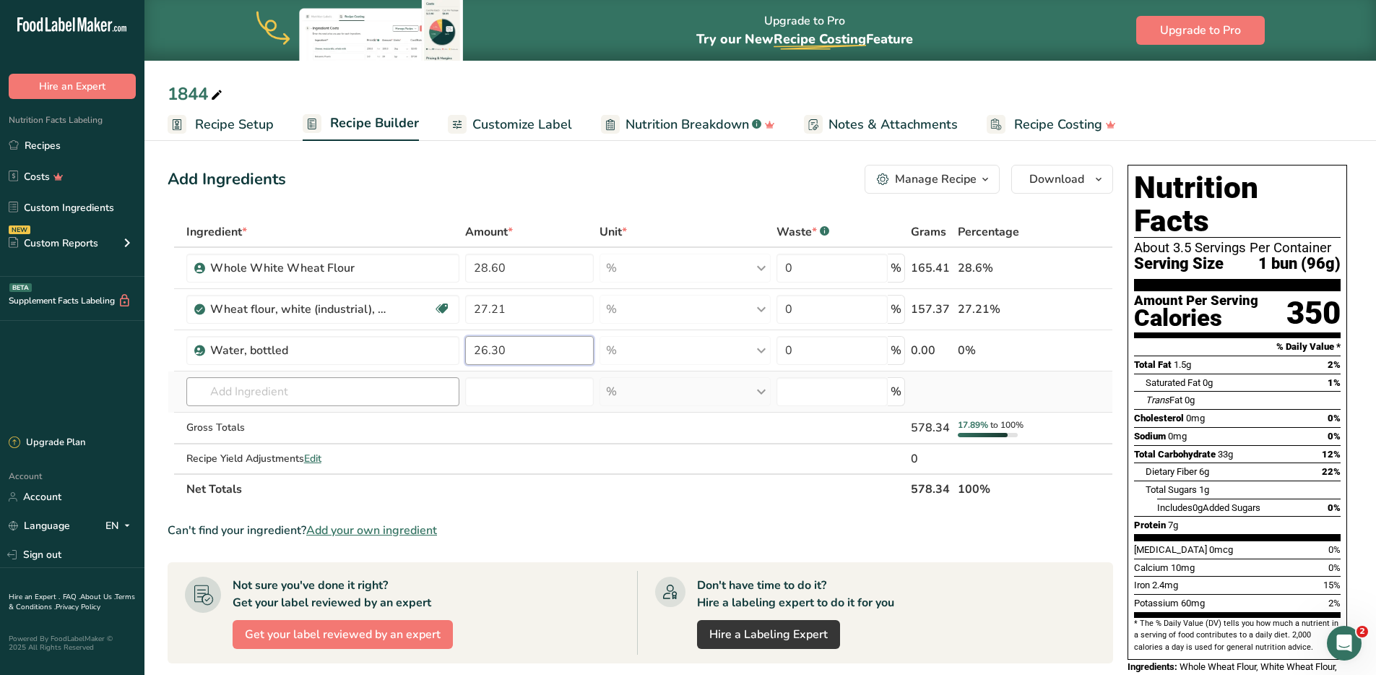
type input "26.30"
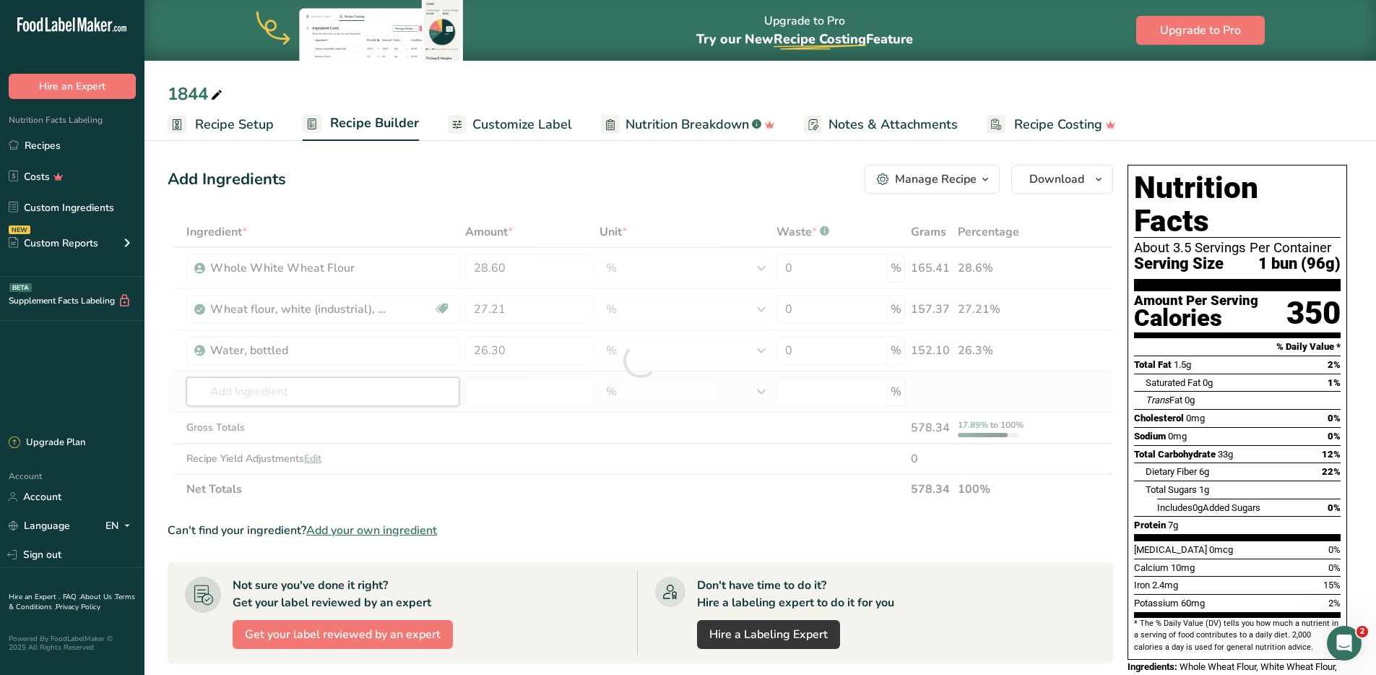
click at [324, 386] on div "Ingredient * Amount * Unit * Waste * .a-a{fill:#347362;}.b-a{fill:#fff;} Grams …" at bounding box center [641, 361] width 946 height 288
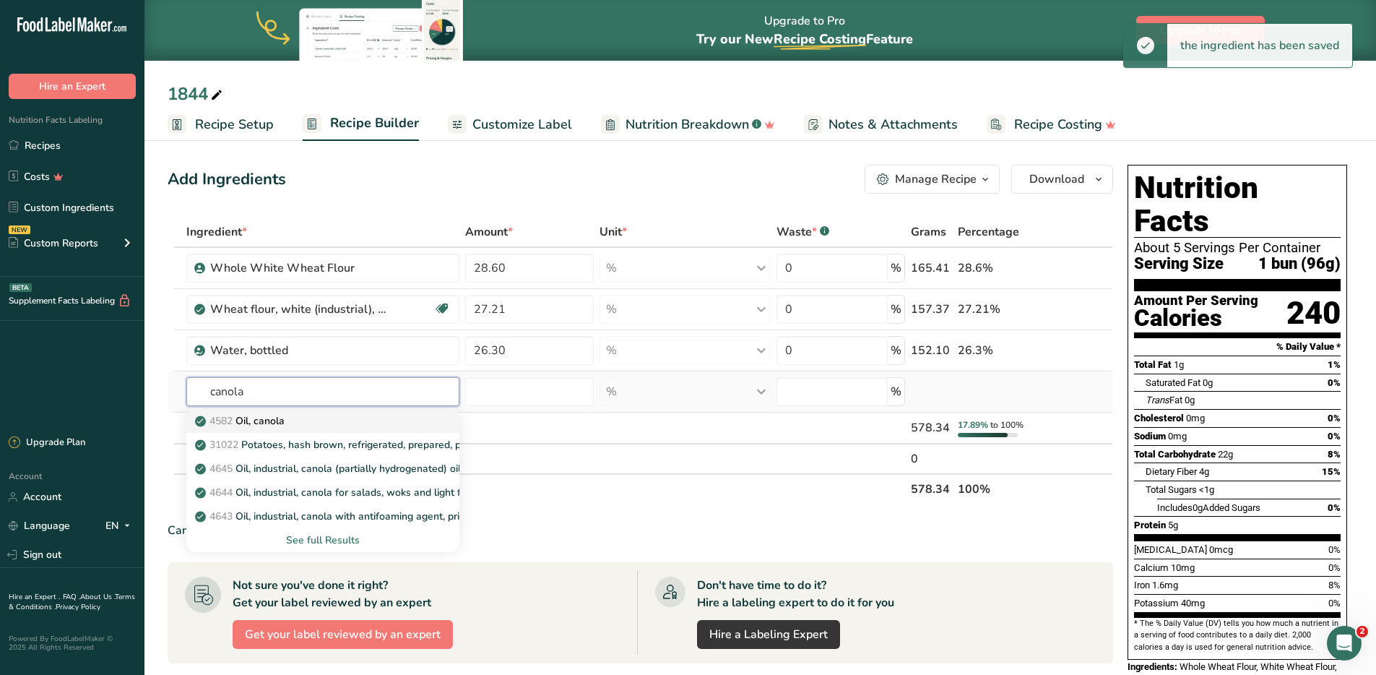
type input "canola"
click at [296, 423] on div "4582 Oil, canola" at bounding box center [312, 420] width 228 height 15
type input "Oil, canola"
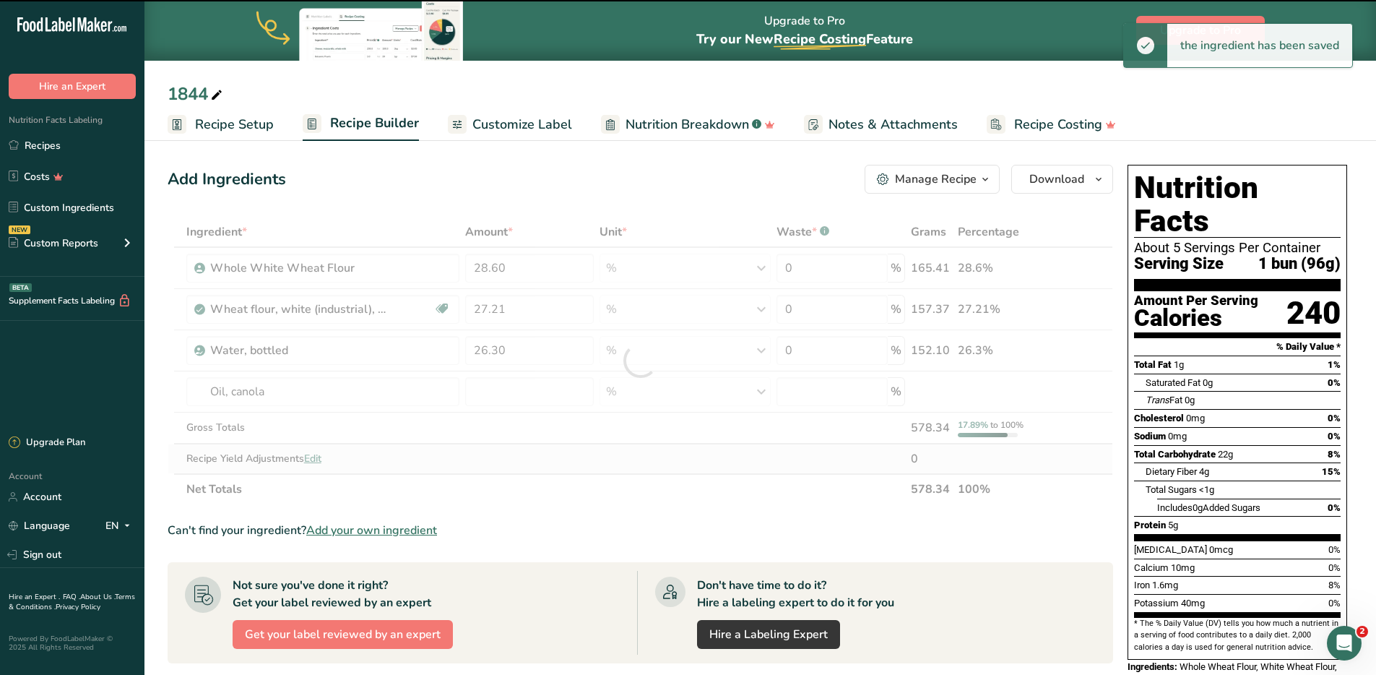
type input "0"
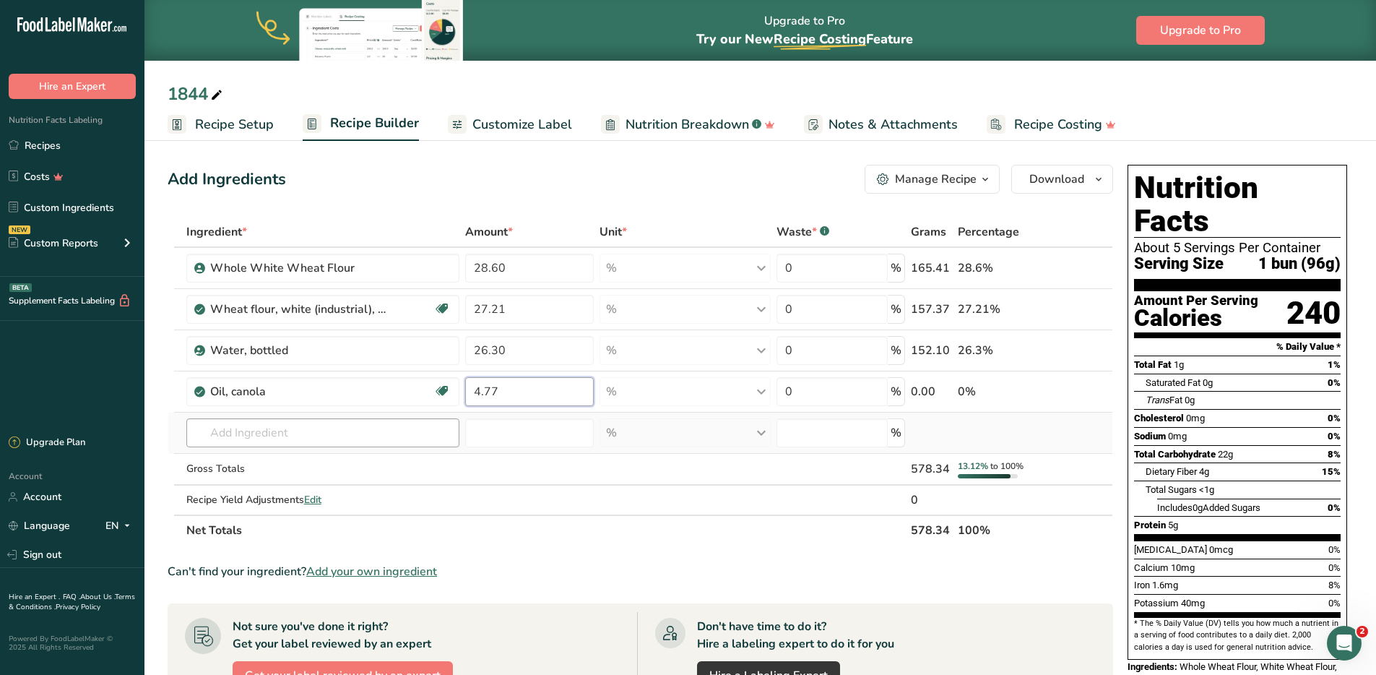
type input "4.77"
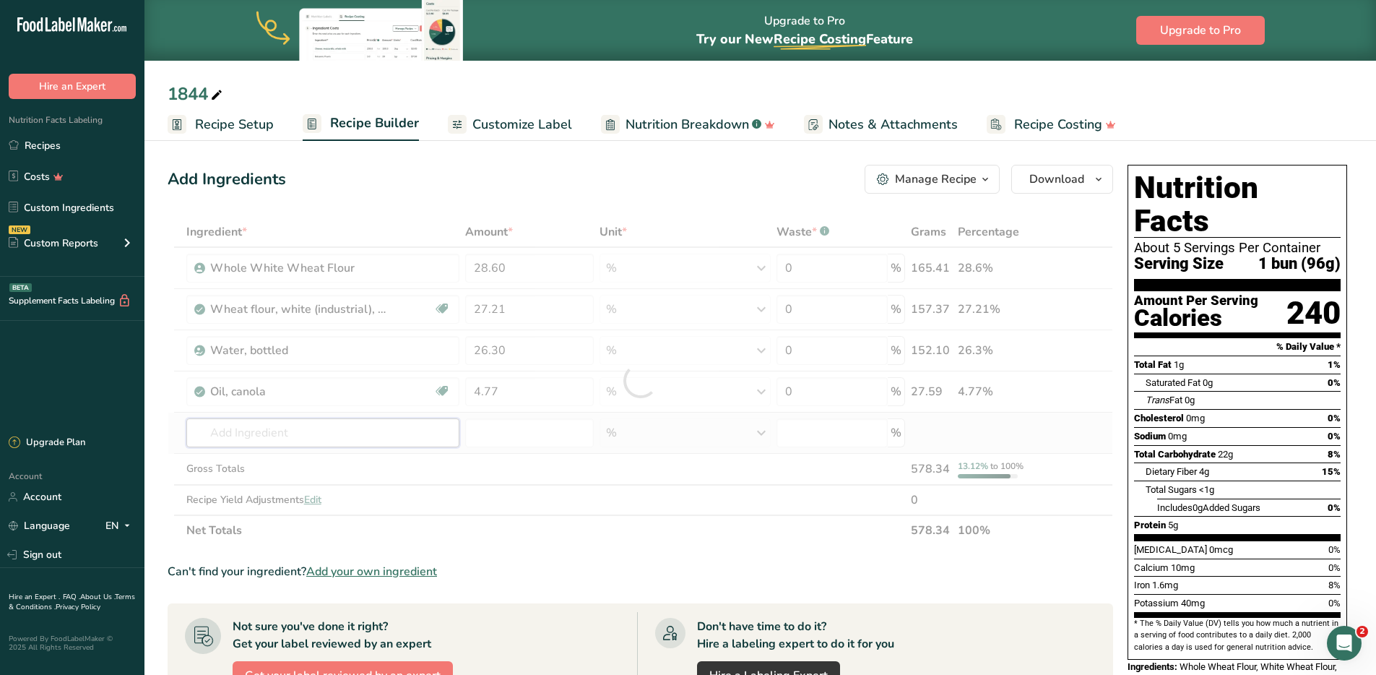
click at [289, 435] on div "Ingredient * Amount * Unit * Waste * .a-a{fill:#347362;}.b-a{fill:#fff;} Grams …" at bounding box center [641, 381] width 946 height 329
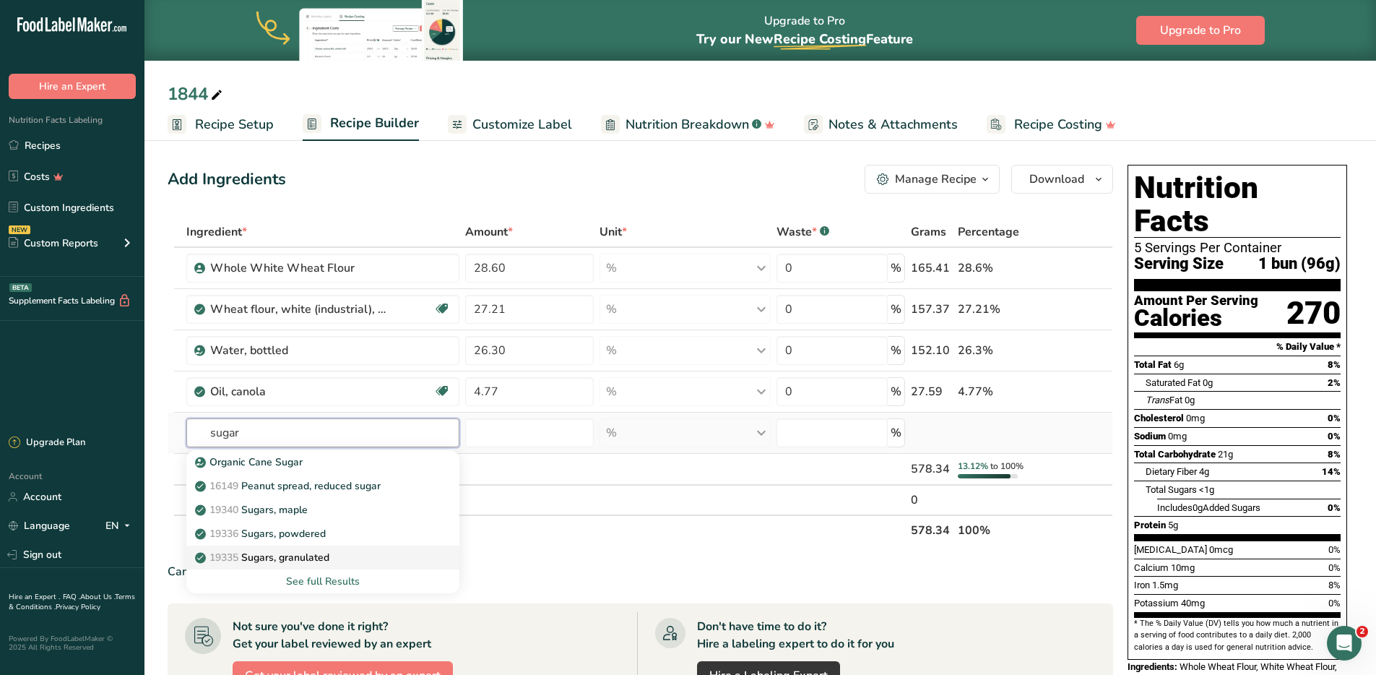
type input "sugar"
click at [298, 551] on p "19335 [GEOGRAPHIC_DATA], granulated" at bounding box center [263, 557] width 131 height 15
type input "Sugars, granulated"
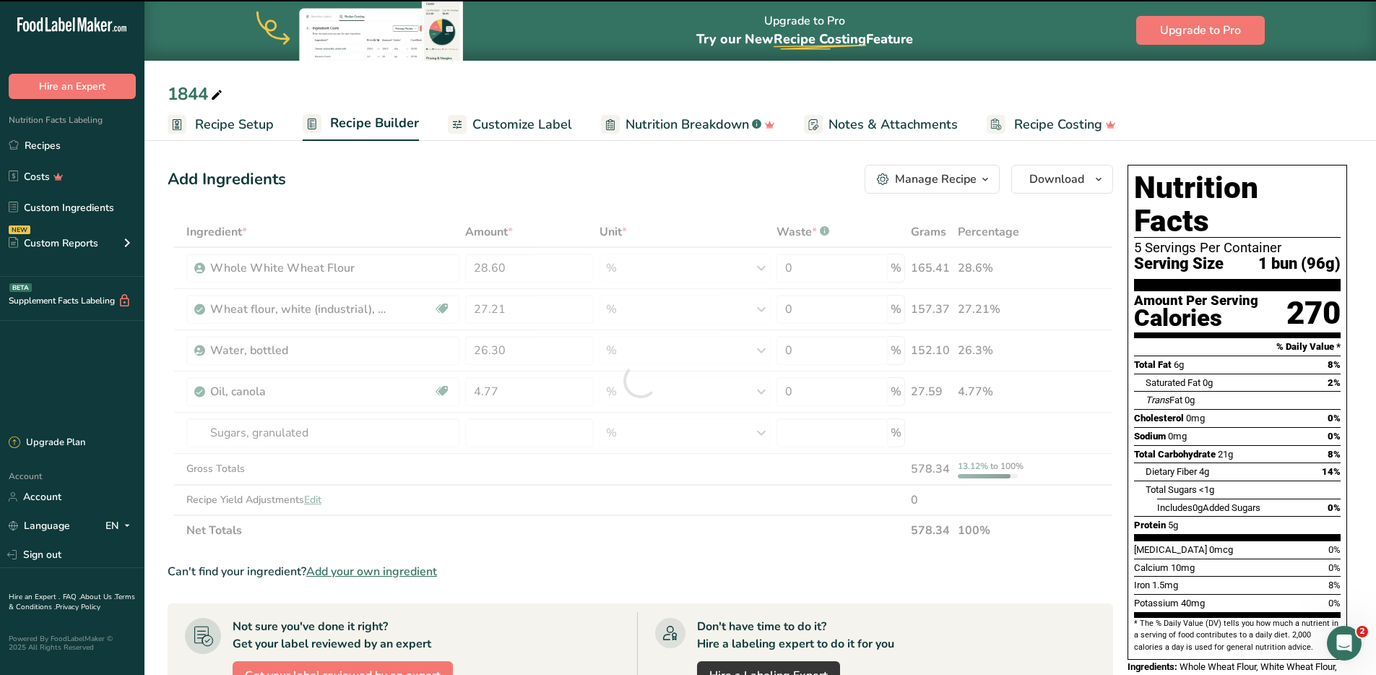
type input "0"
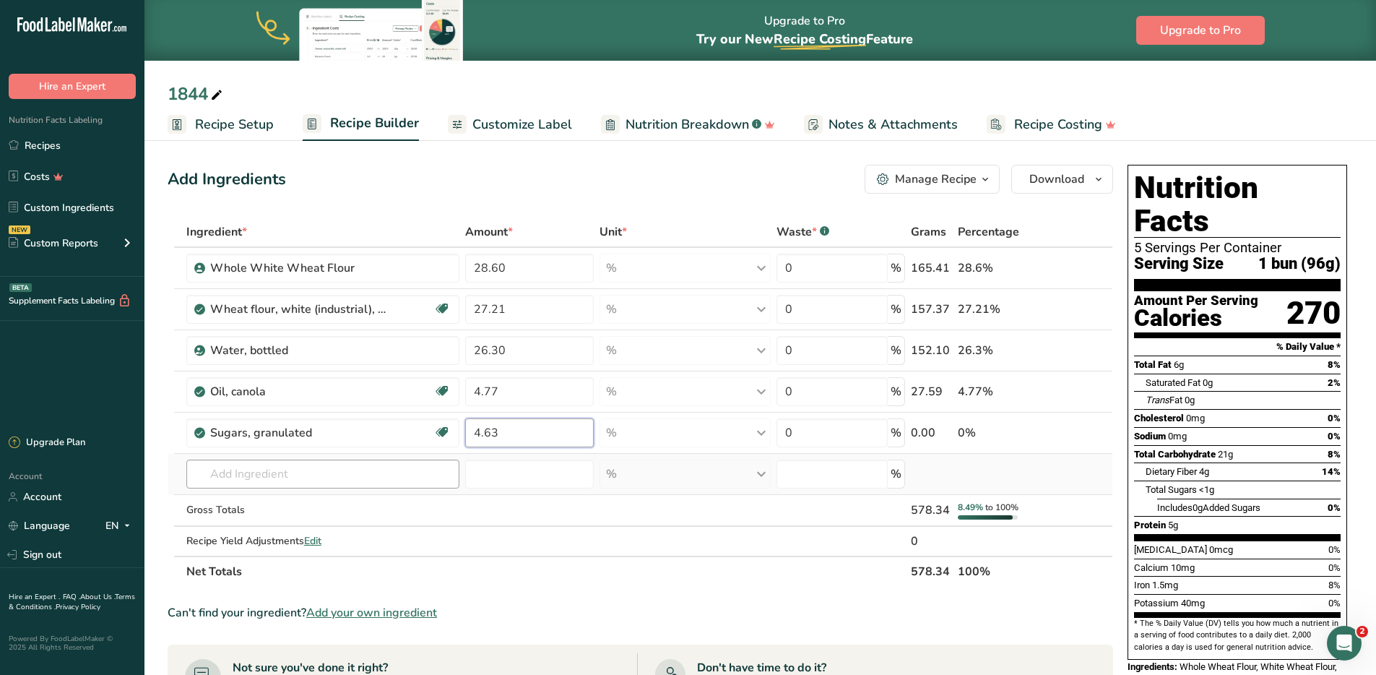
type input "4.63"
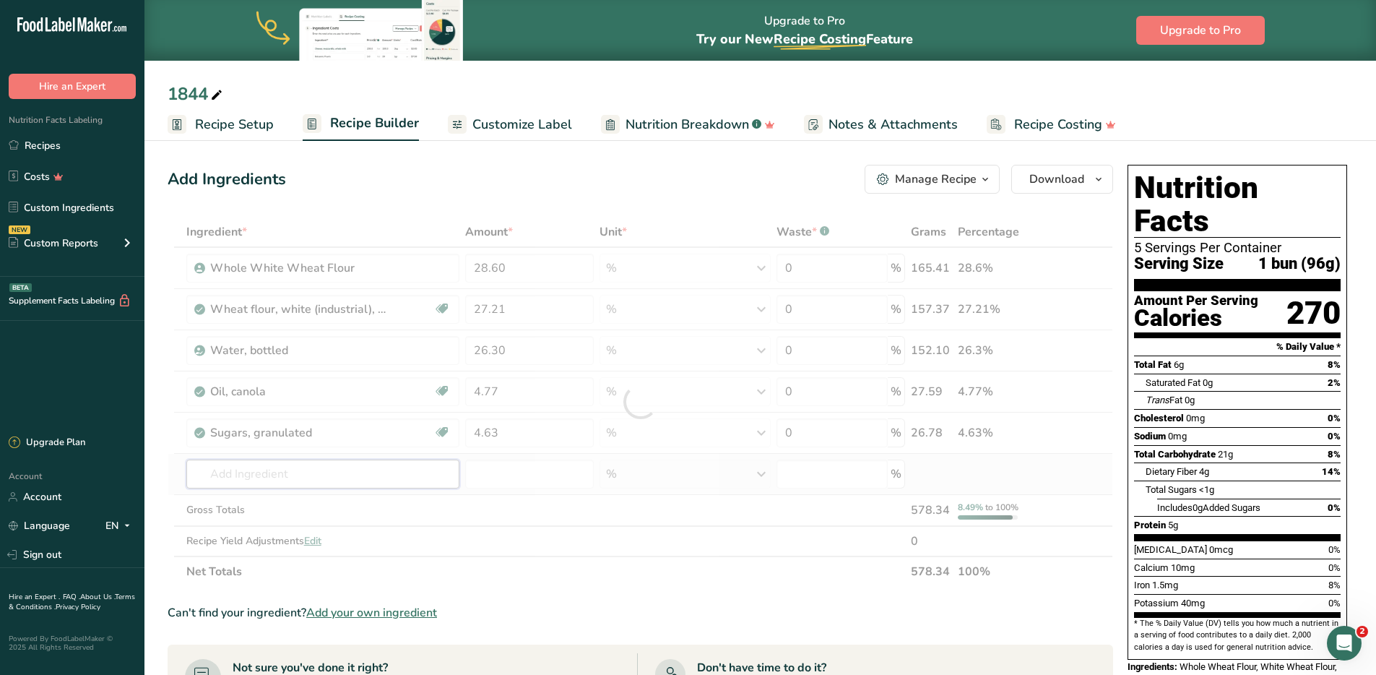
click at [270, 476] on div "Ingredient * Amount * Unit * Waste * .a-a{fill:#347362;}.b-a{fill:#fff;} Grams …" at bounding box center [641, 402] width 946 height 370
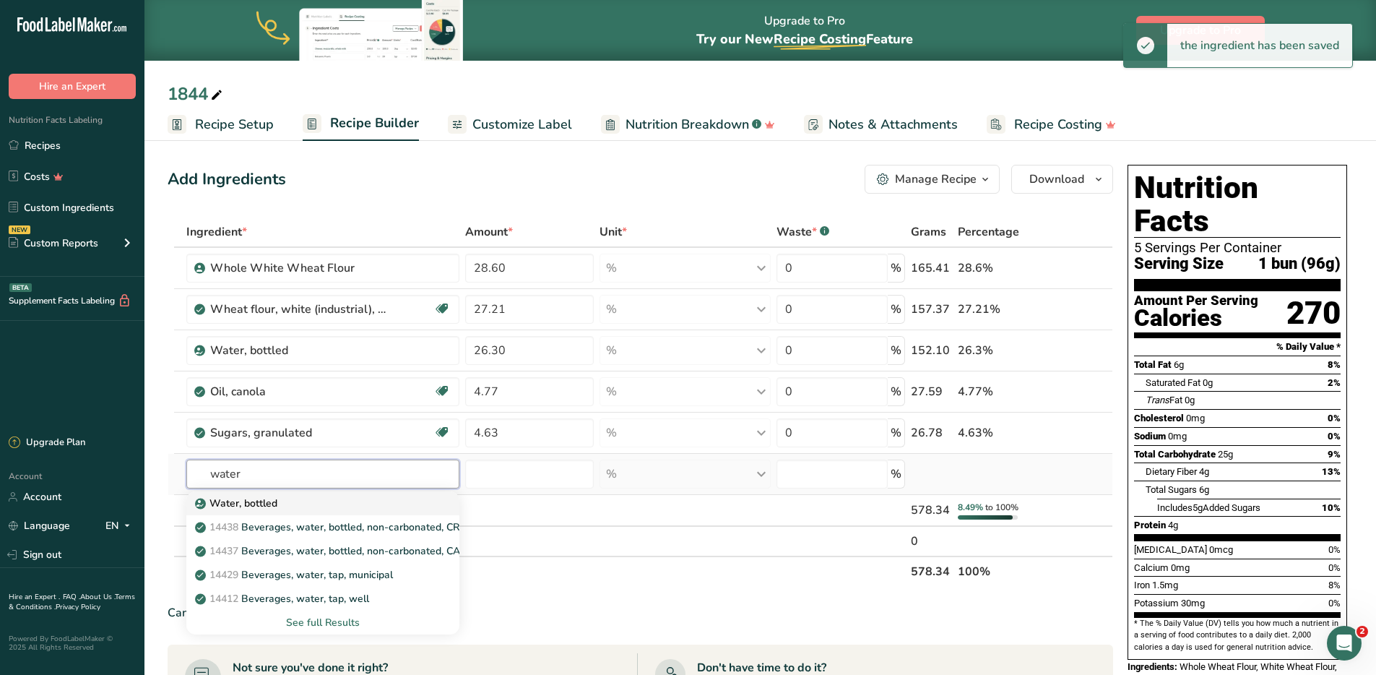
type input "water"
click at [233, 510] on p "Water, bottled" at bounding box center [237, 503] width 79 height 15
type input "Water, bottled"
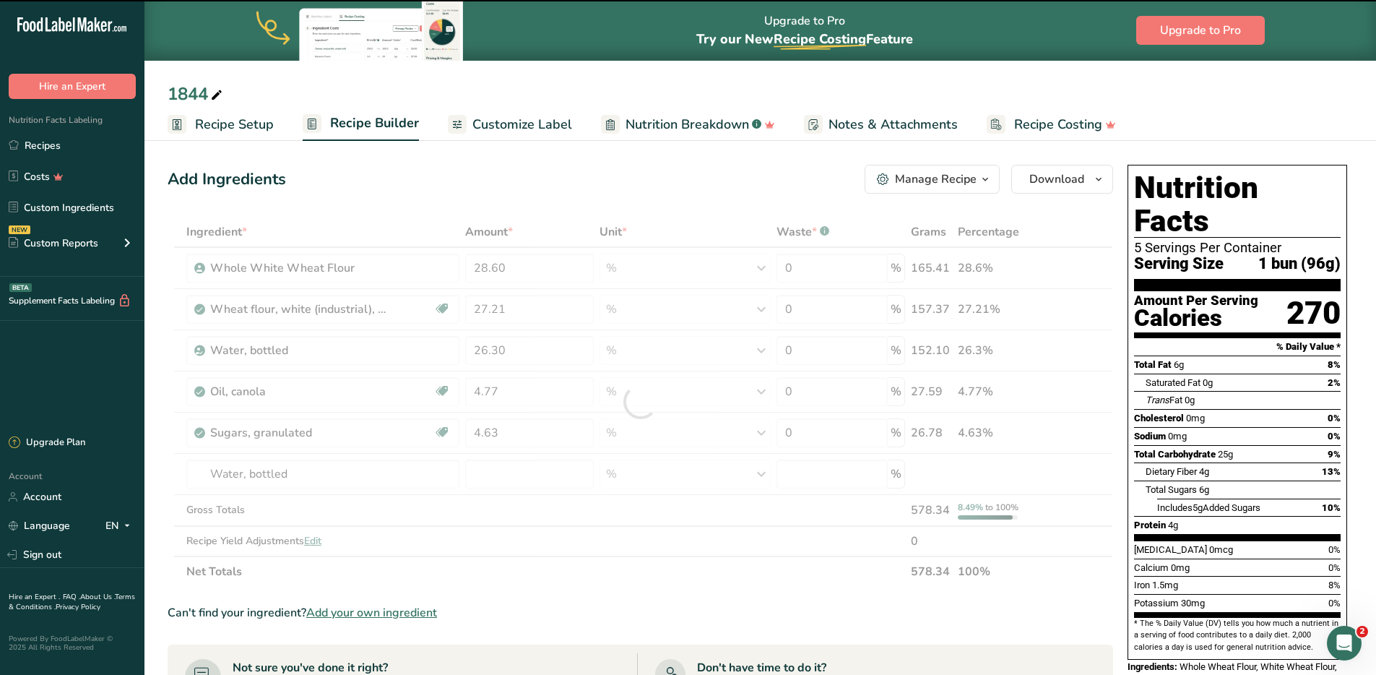
type input "0"
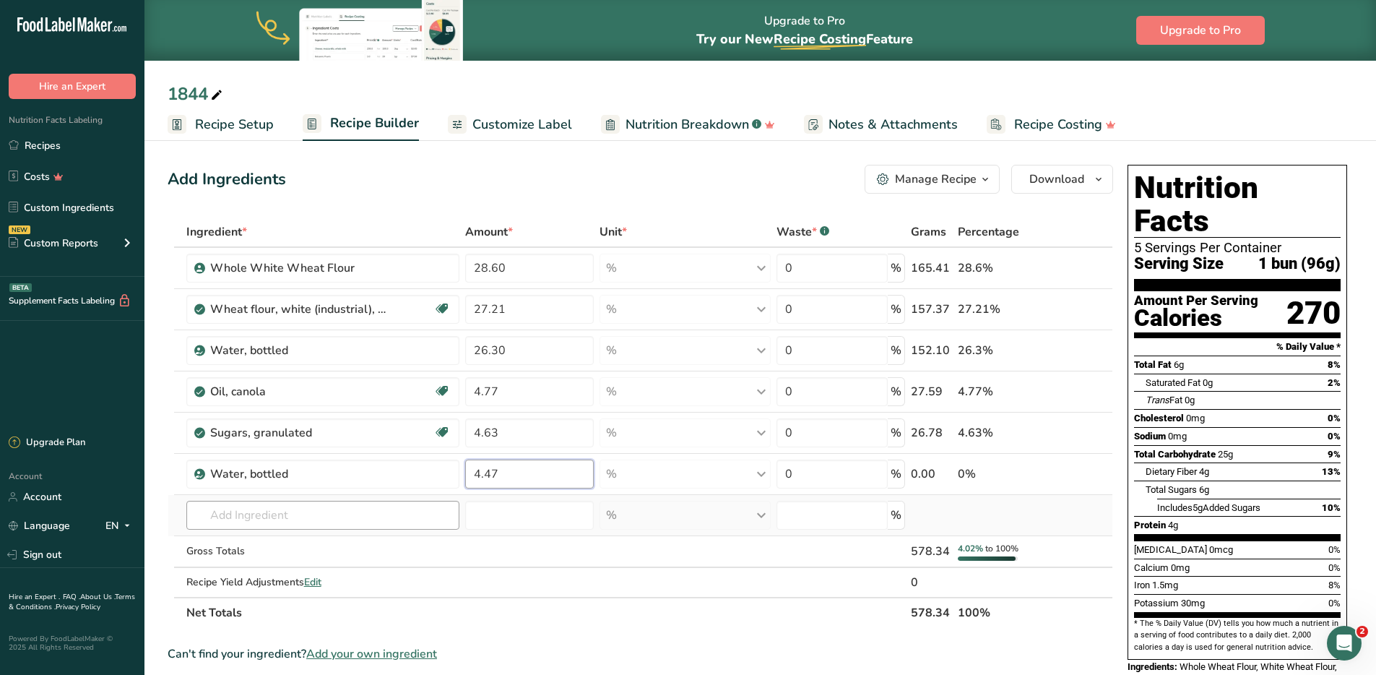
type input "4.47"
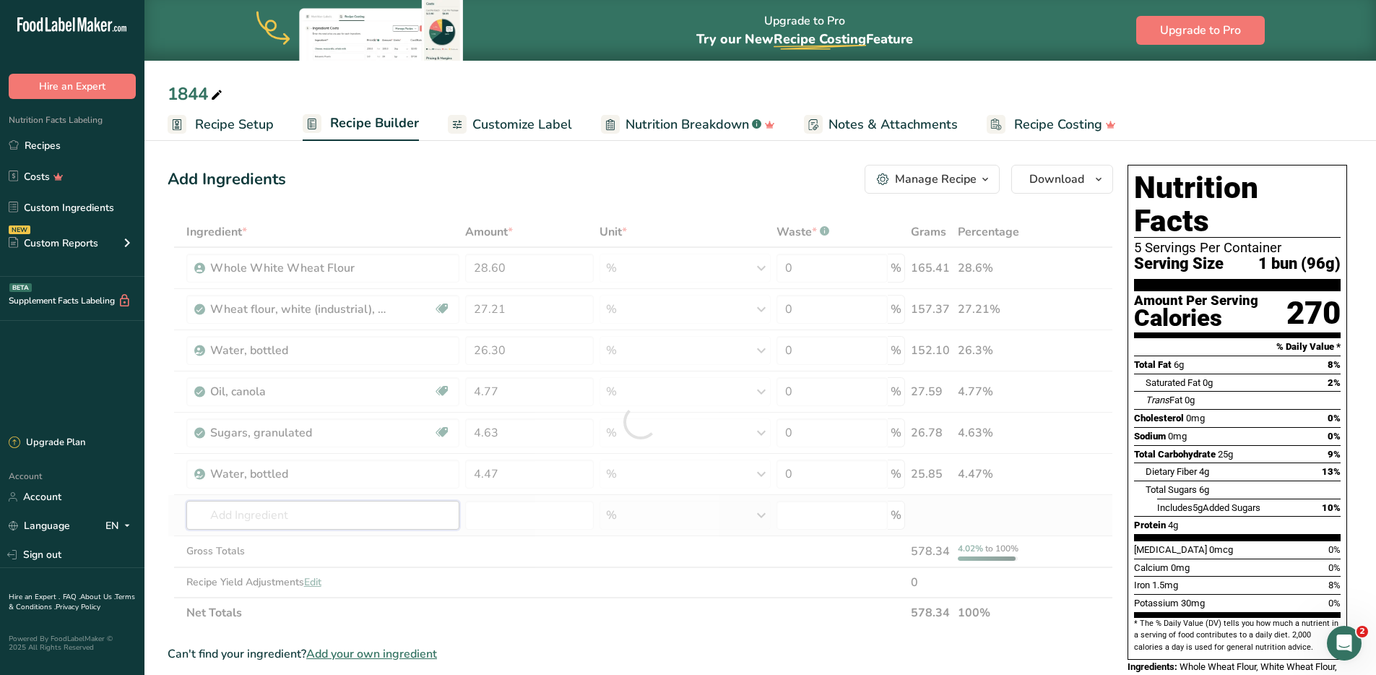
click at [318, 512] on div "Ingredient * Amount * Unit * Waste * .a-a{fill:#347362;}.b-a{fill:#fff;} Grams …" at bounding box center [641, 422] width 946 height 411
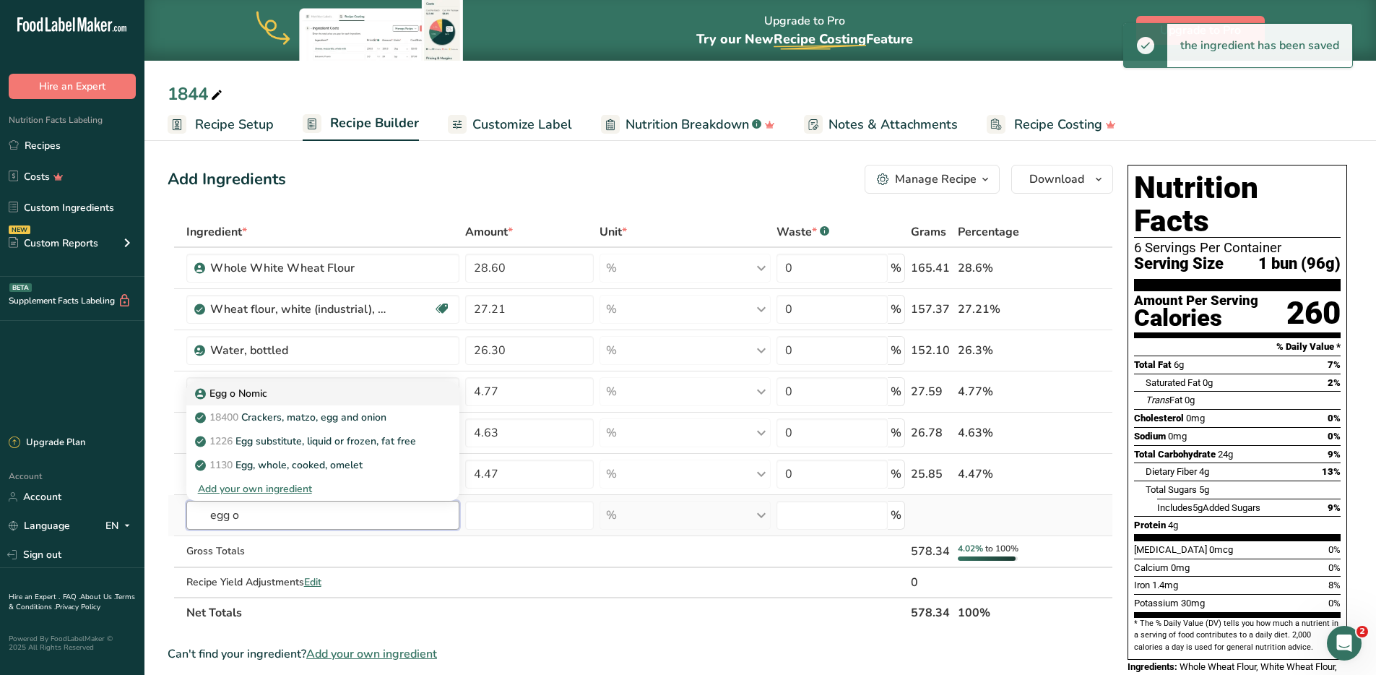
type input "egg o"
click at [255, 387] on p "Egg o Nomic" at bounding box center [232, 393] width 69 height 15
type input "Egg o Nomic"
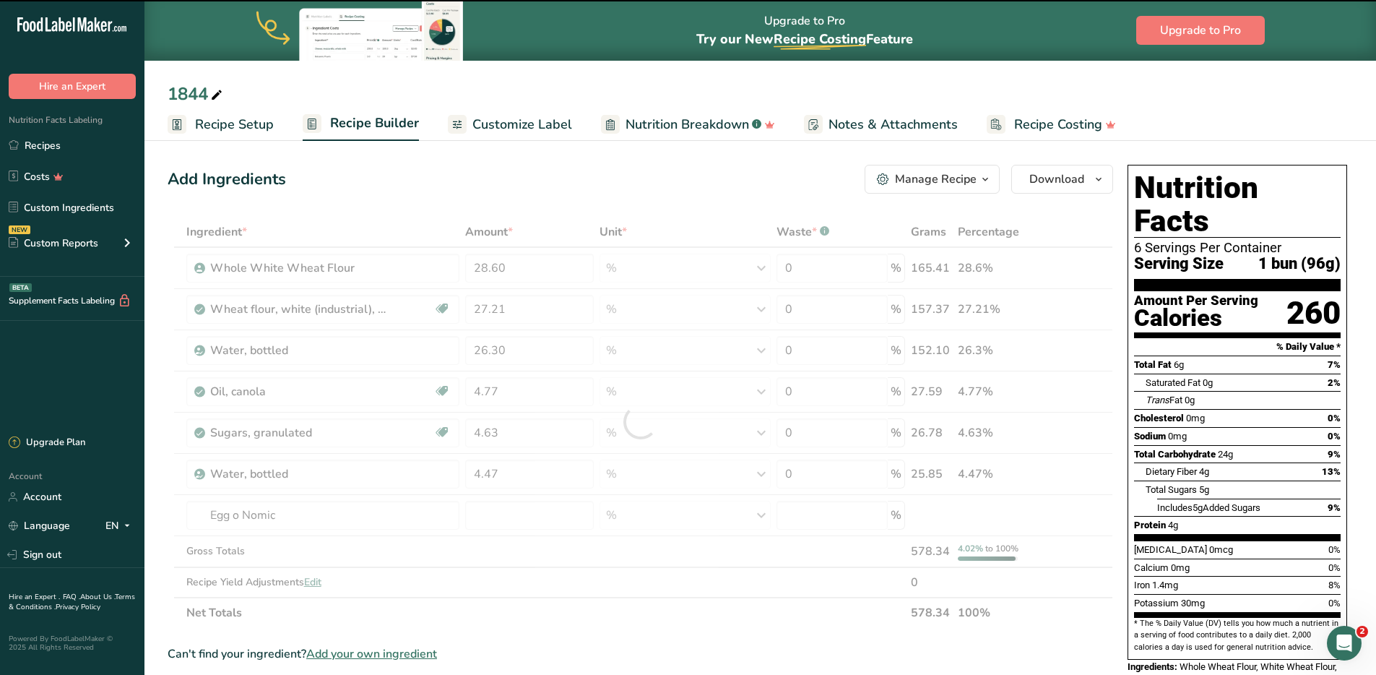
type input "0"
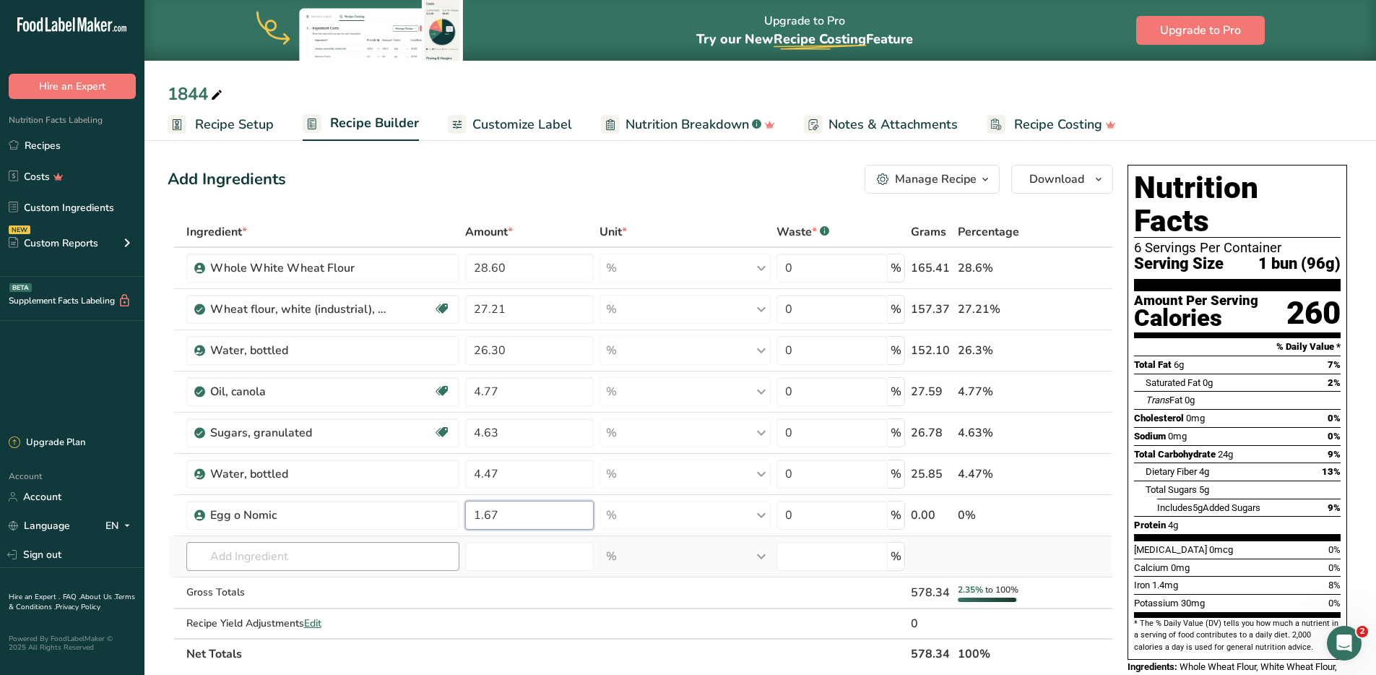
type input "1.67"
click at [289, 553] on div "Ingredient * Amount * Unit * Waste * .a-a{fill:#347362;}.b-a{fill:#fff;} Grams …" at bounding box center [641, 443] width 946 height 452
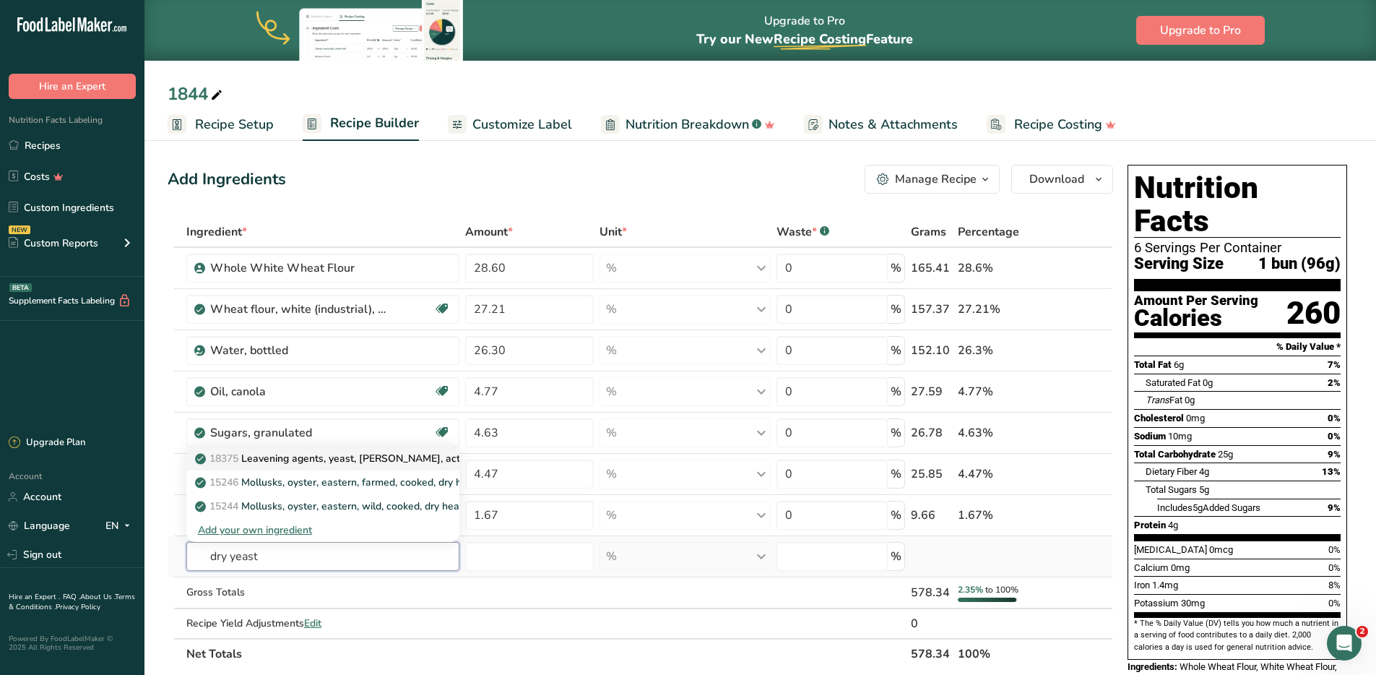
type input "dry yeast"
click at [312, 460] on p "18375 Leavening agents, yeast, baker's, active dry" at bounding box center [344, 458] width 293 height 15
type input "Leavening agents, yeast, [PERSON_NAME], active dry"
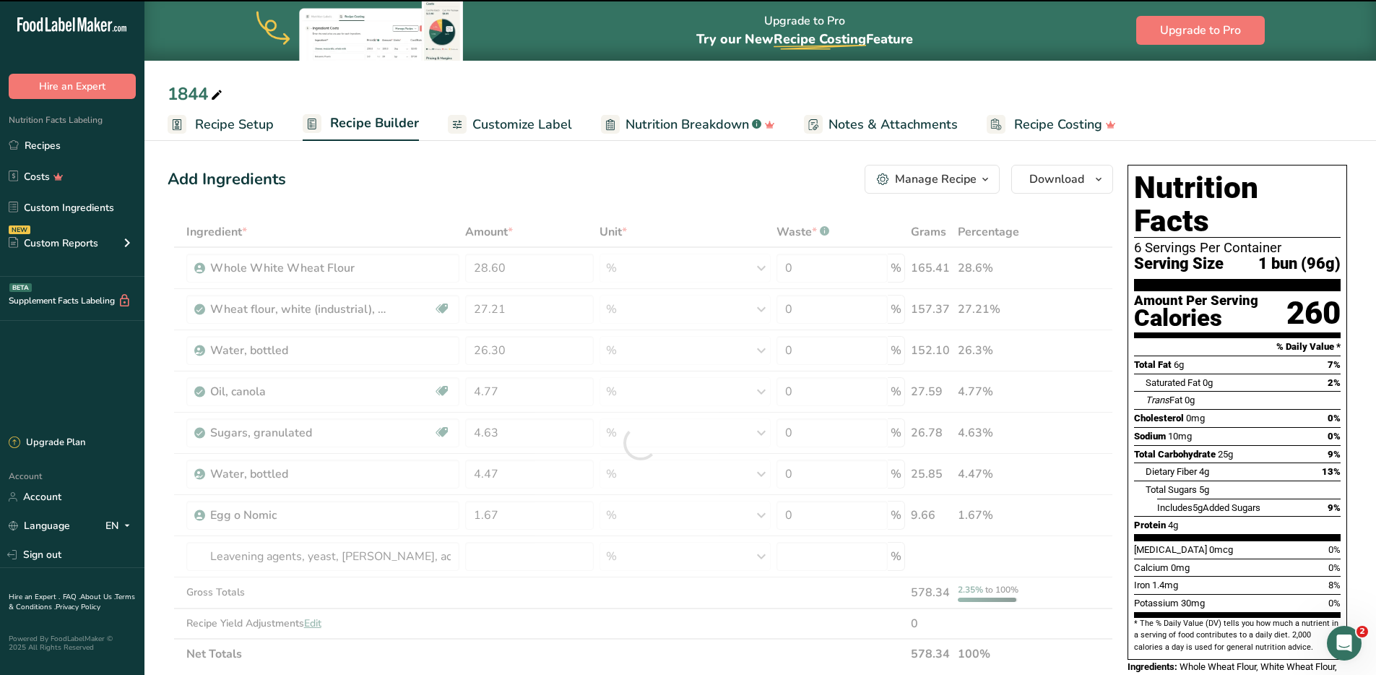
type input "0"
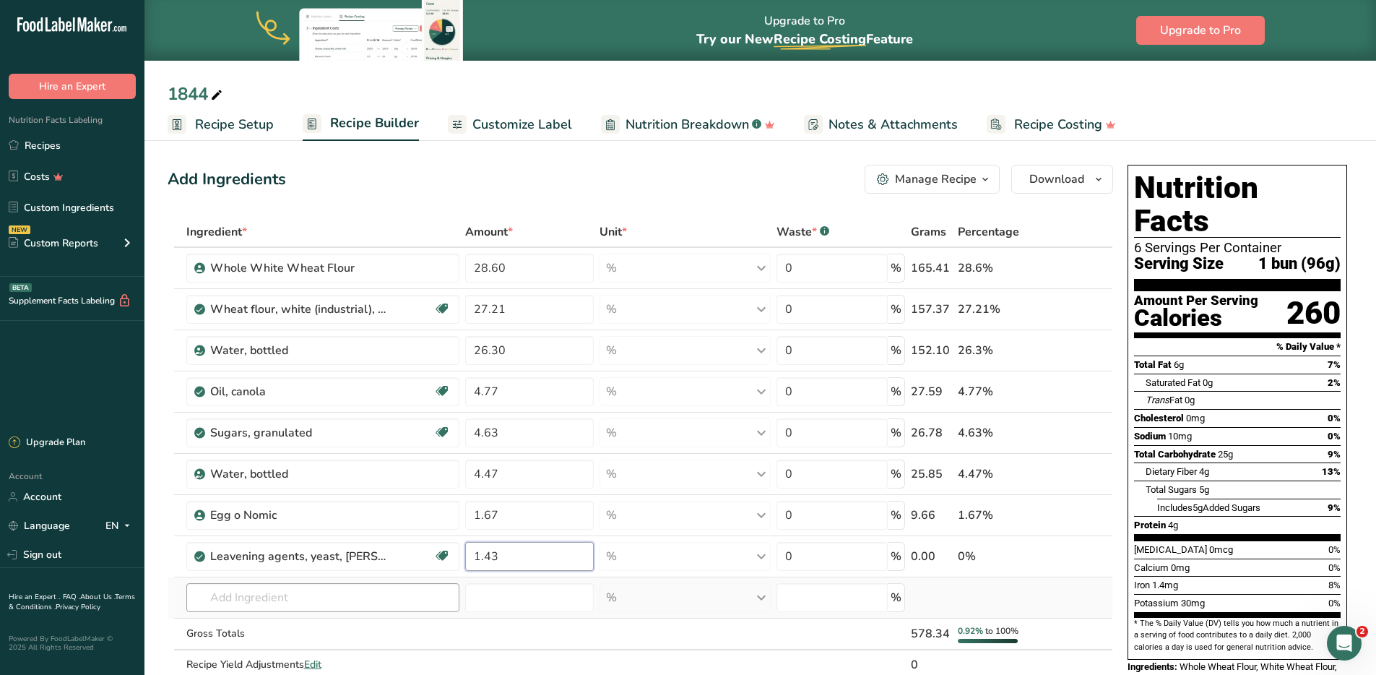
type input "1.43"
click at [321, 585] on div "Ingredient * Amount * Unit * Waste * .a-a{fill:#347362;}.b-a{fill:#fff;} Grams …" at bounding box center [641, 463] width 946 height 493
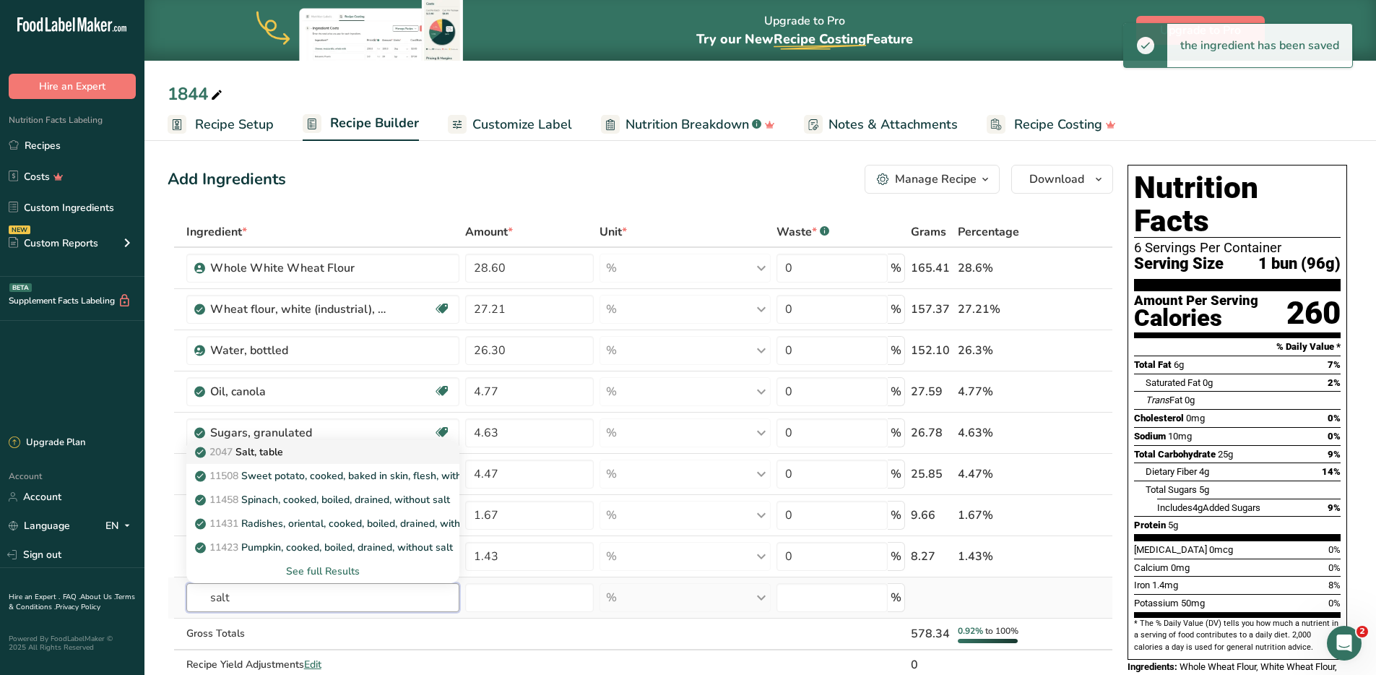
type input "salt"
click at [306, 456] on div "2047 Salt, table" at bounding box center [312, 451] width 228 height 15
type input "Salt, table"
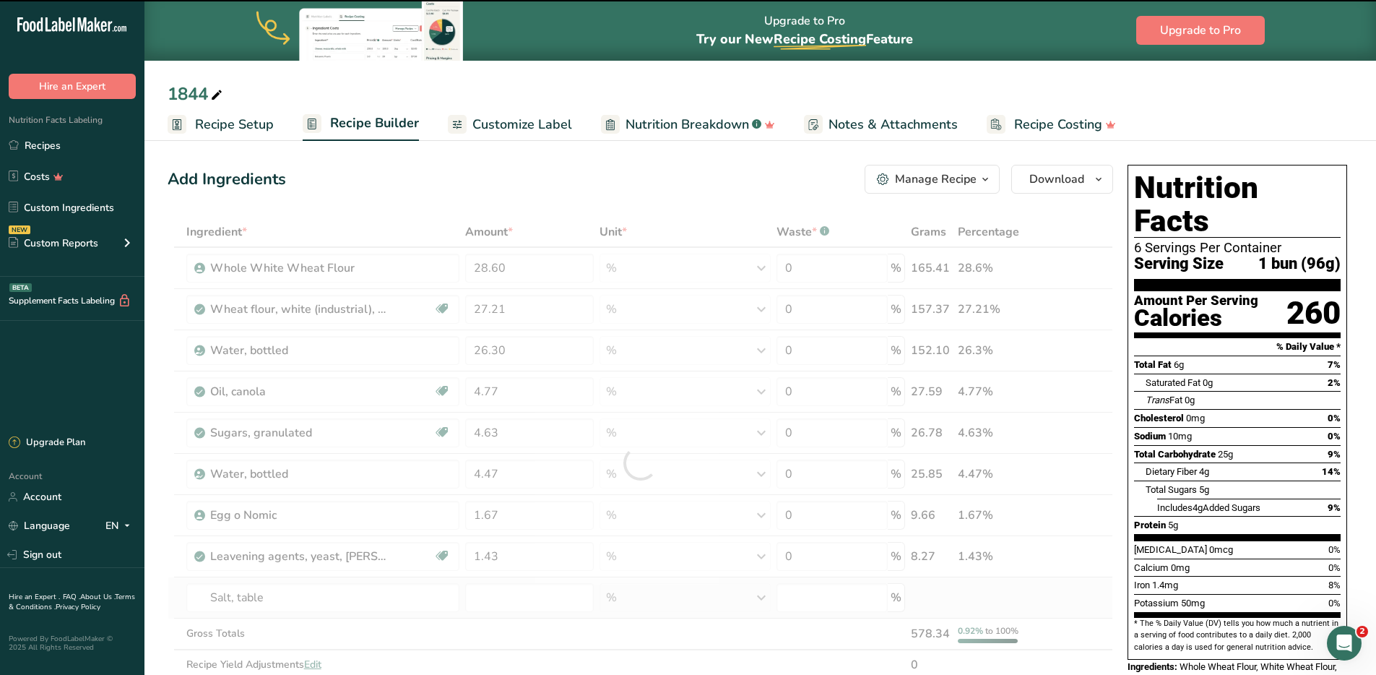
type input "0"
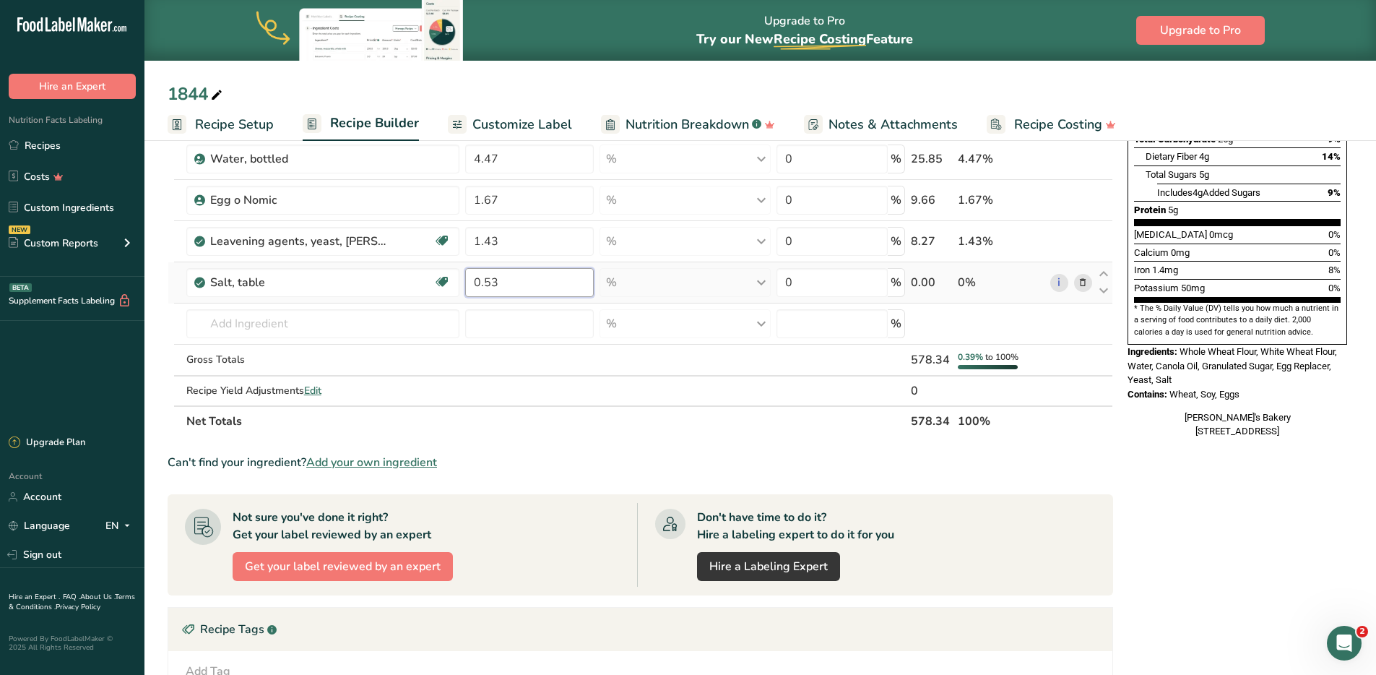
scroll to position [396, 0]
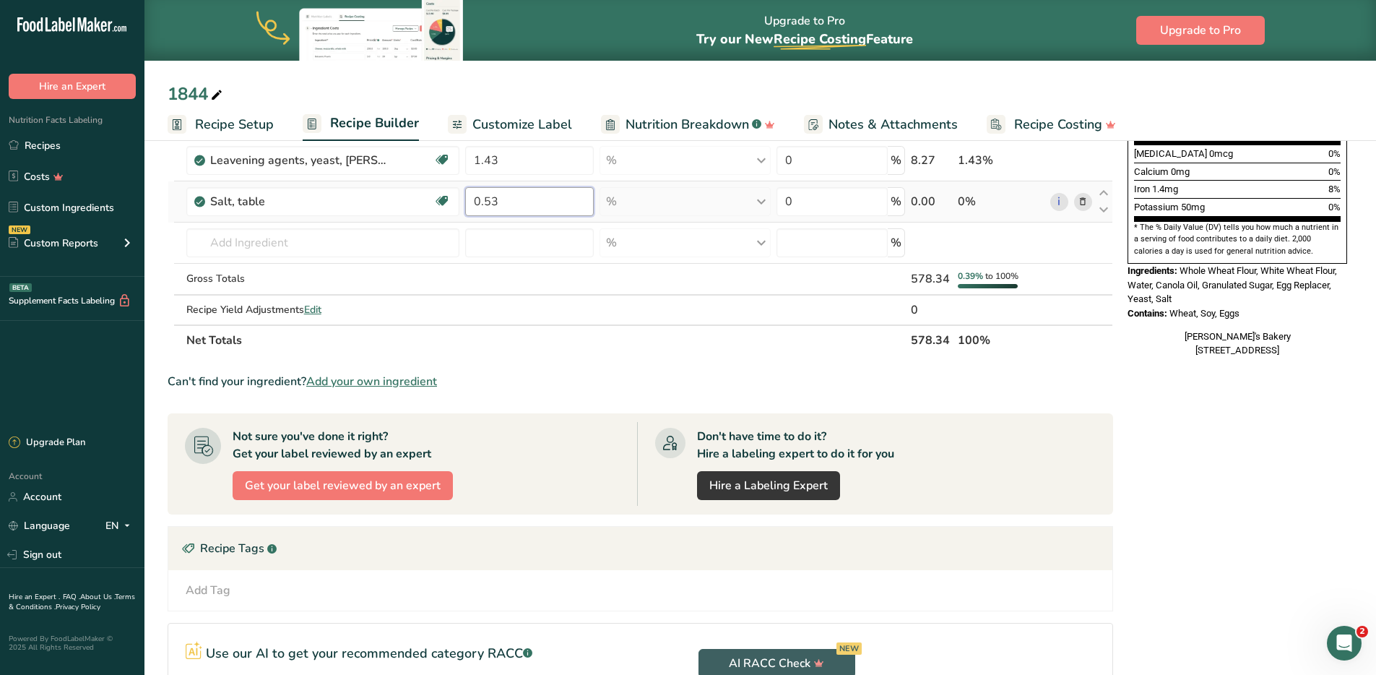
type input "0.53"
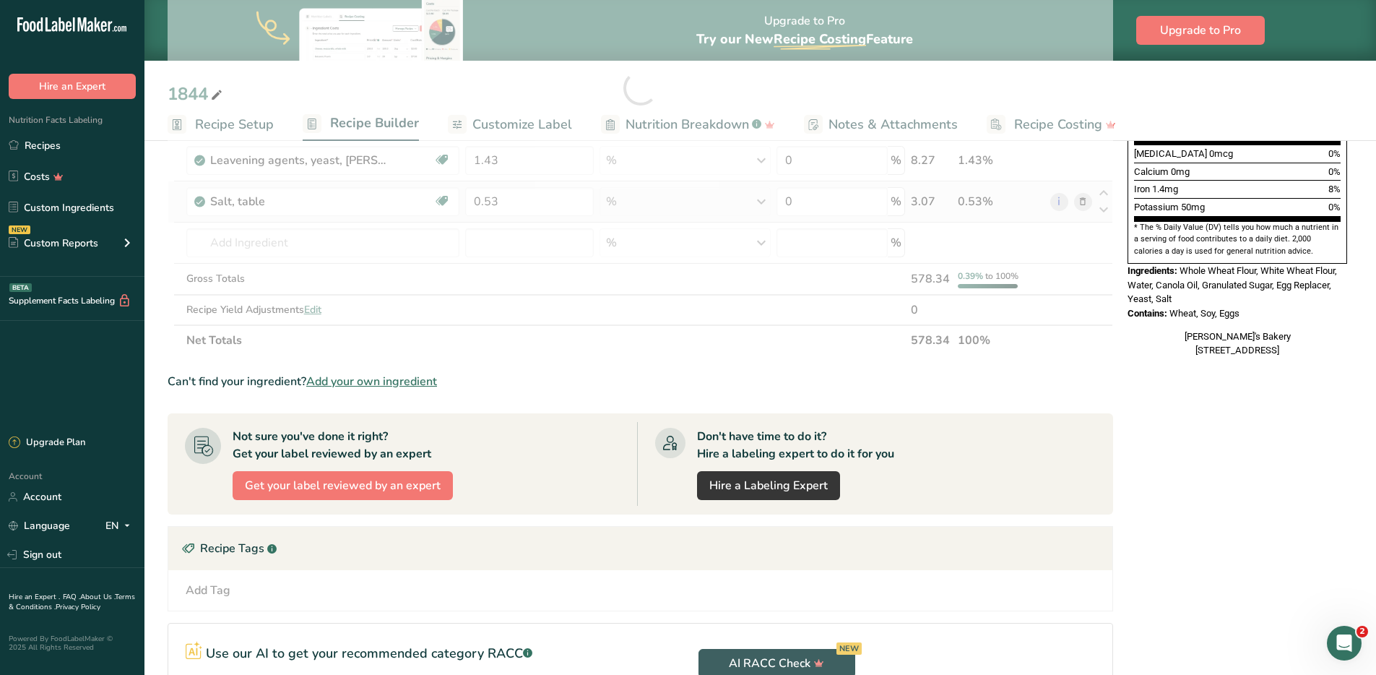
click at [517, 354] on div "Ingredient * Amount * Unit * Waste * .a-a{fill:#347362;}.b-a{fill:#fff;} Grams …" at bounding box center [641, 88] width 946 height 535
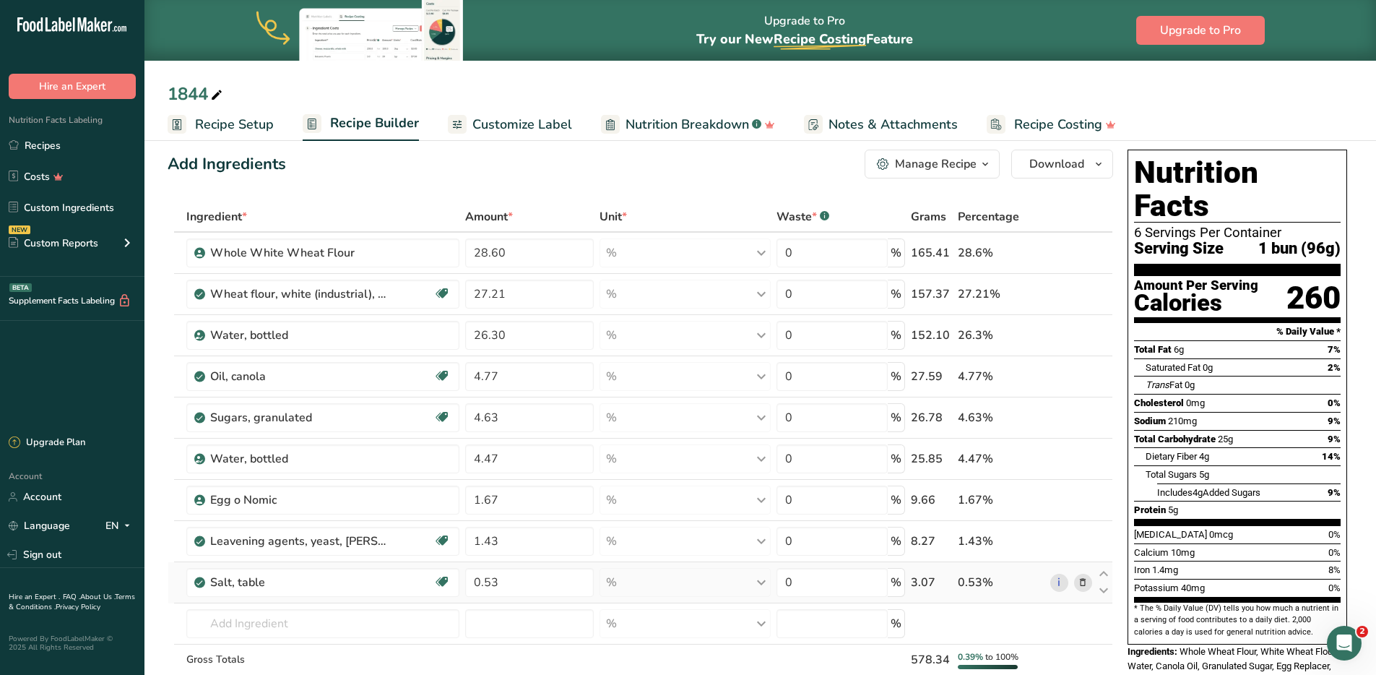
scroll to position [14, 0]
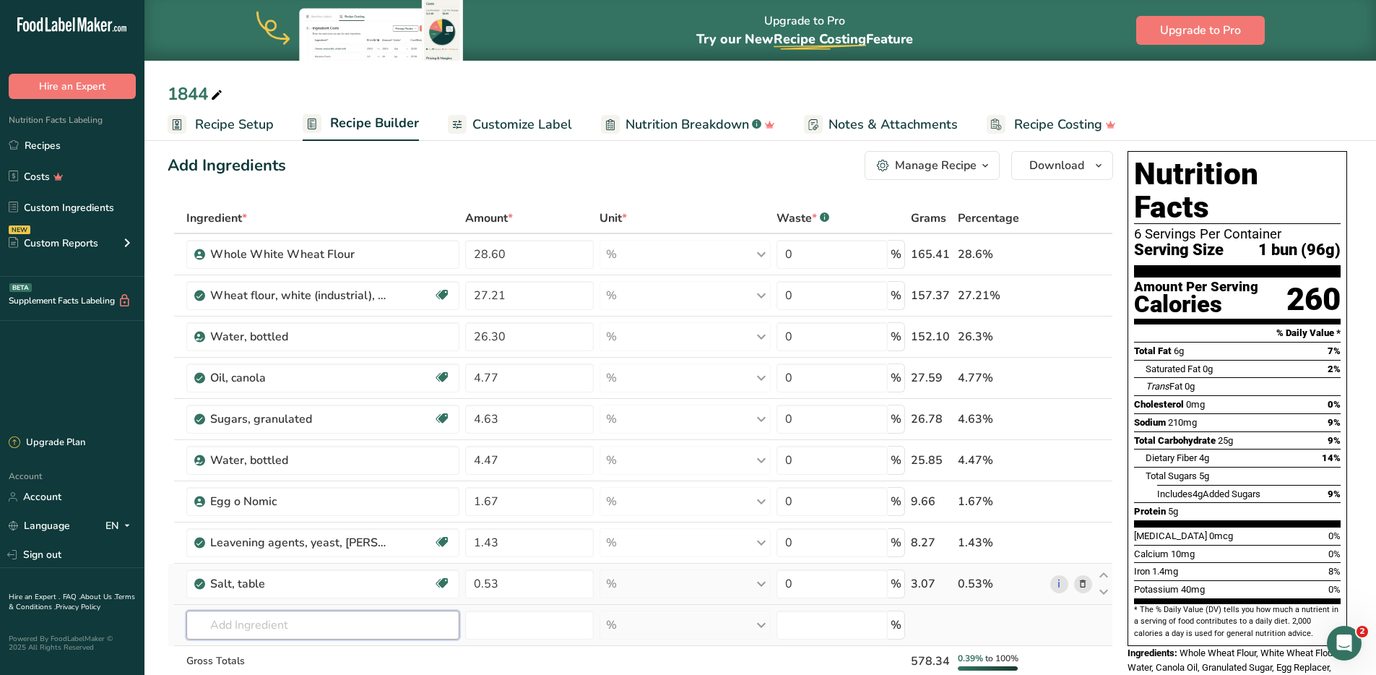
click at [272, 623] on input "text" at bounding box center [323, 625] width 274 height 29
type input "b"
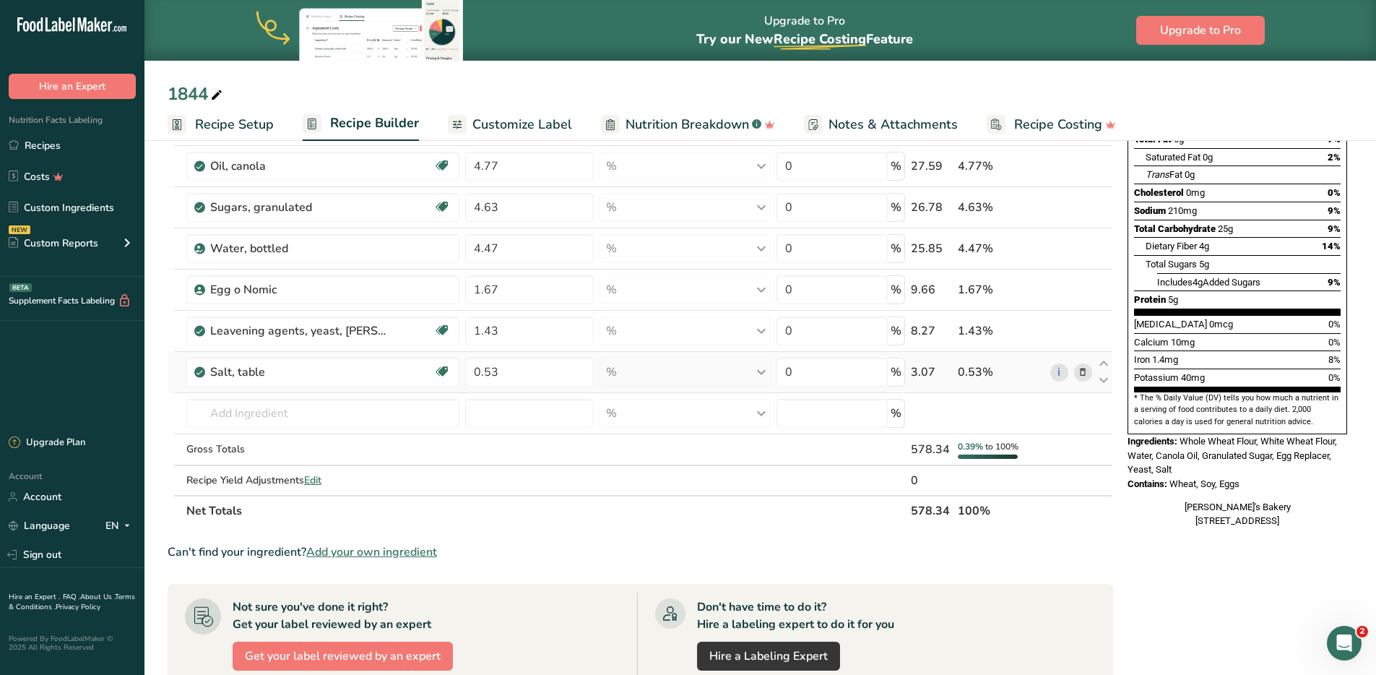
scroll to position [326, 0]
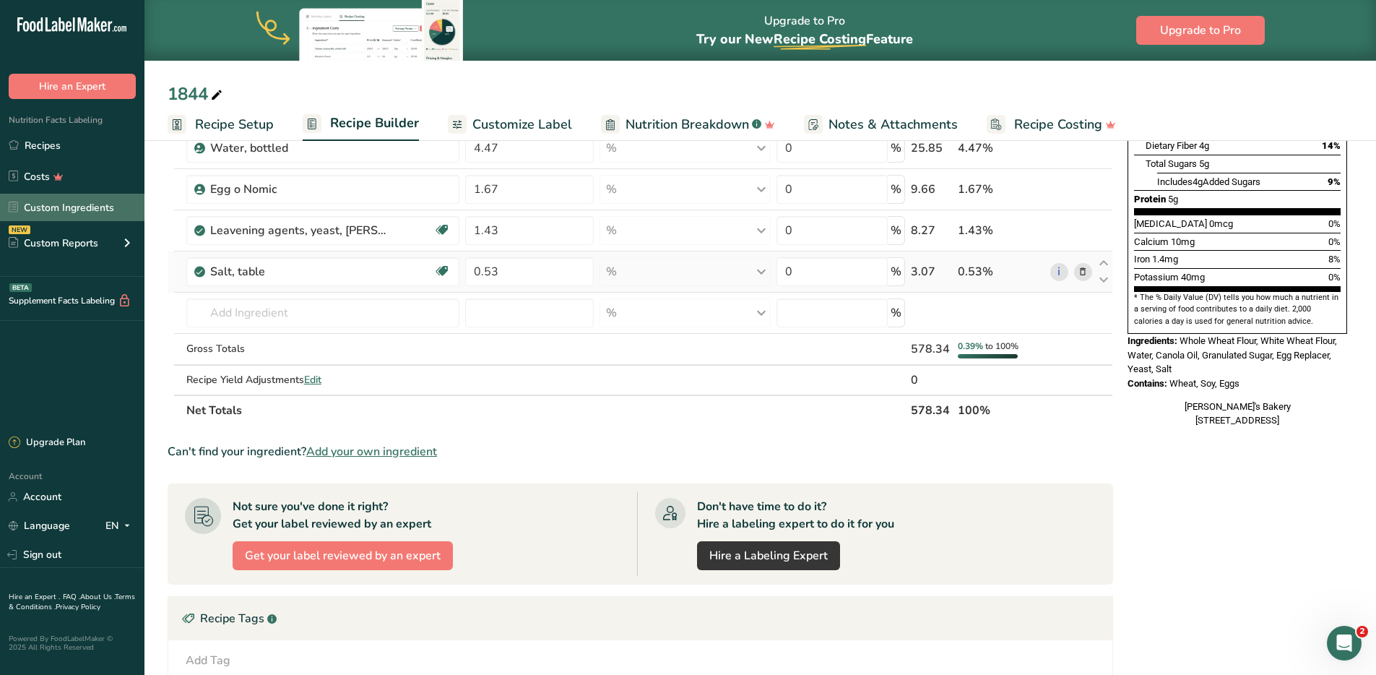
click at [90, 205] on link "Custom Ingredients" at bounding box center [72, 207] width 145 height 27
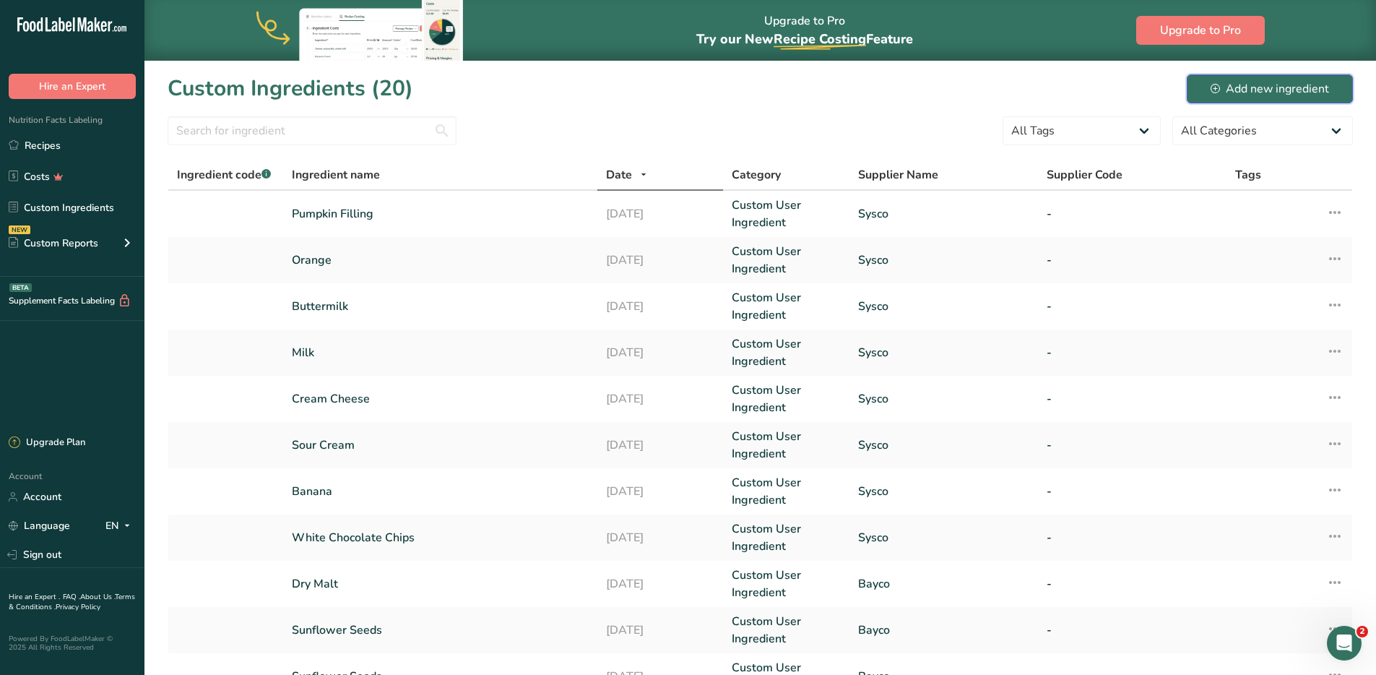
click at [1253, 80] on div "Add new ingredient" at bounding box center [1270, 88] width 118 height 17
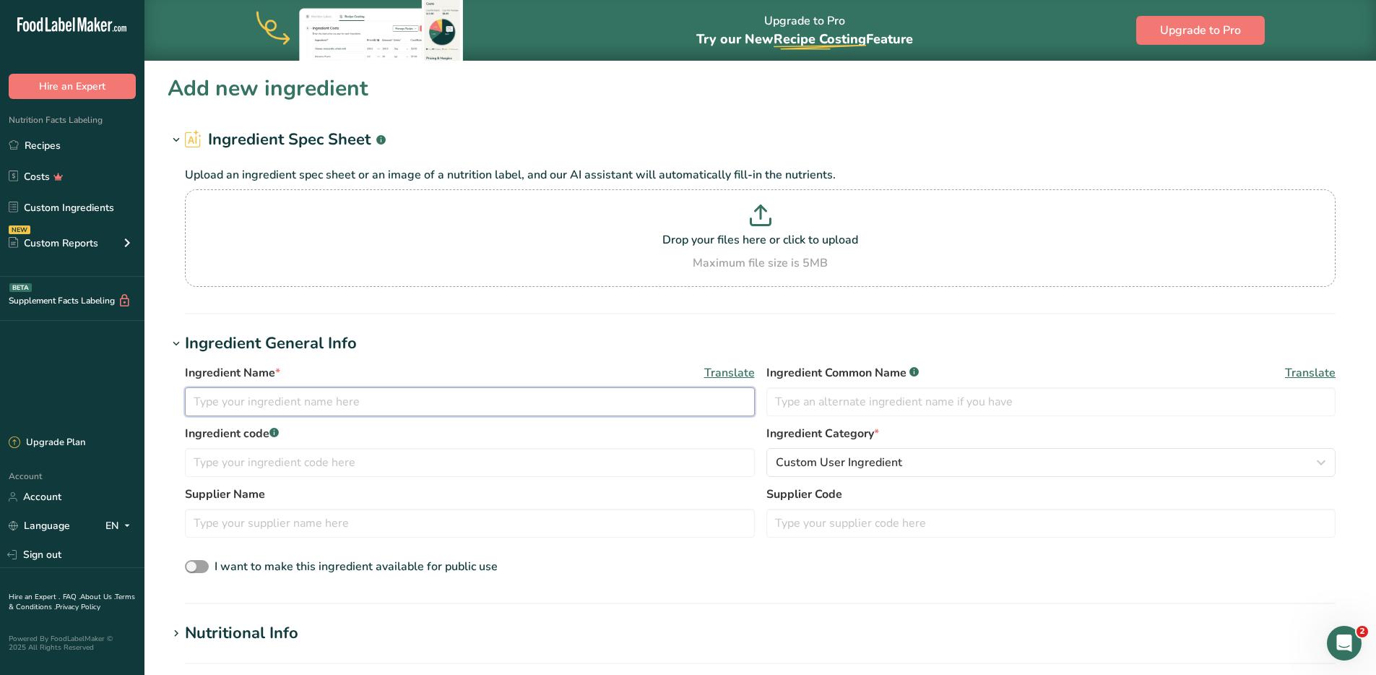
click at [332, 402] on input "text" at bounding box center [470, 401] width 570 height 29
type input "X Cell"
click at [290, 530] on input "text" at bounding box center [470, 523] width 570 height 29
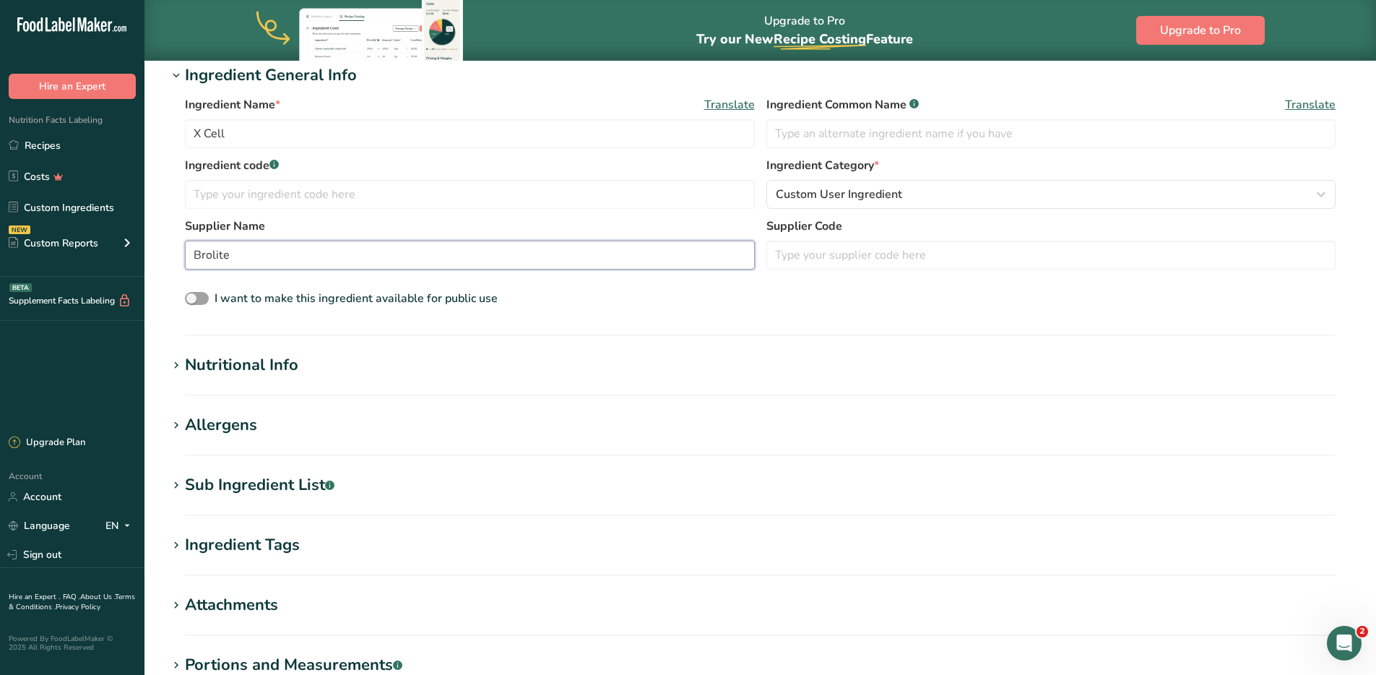
scroll to position [388, 0]
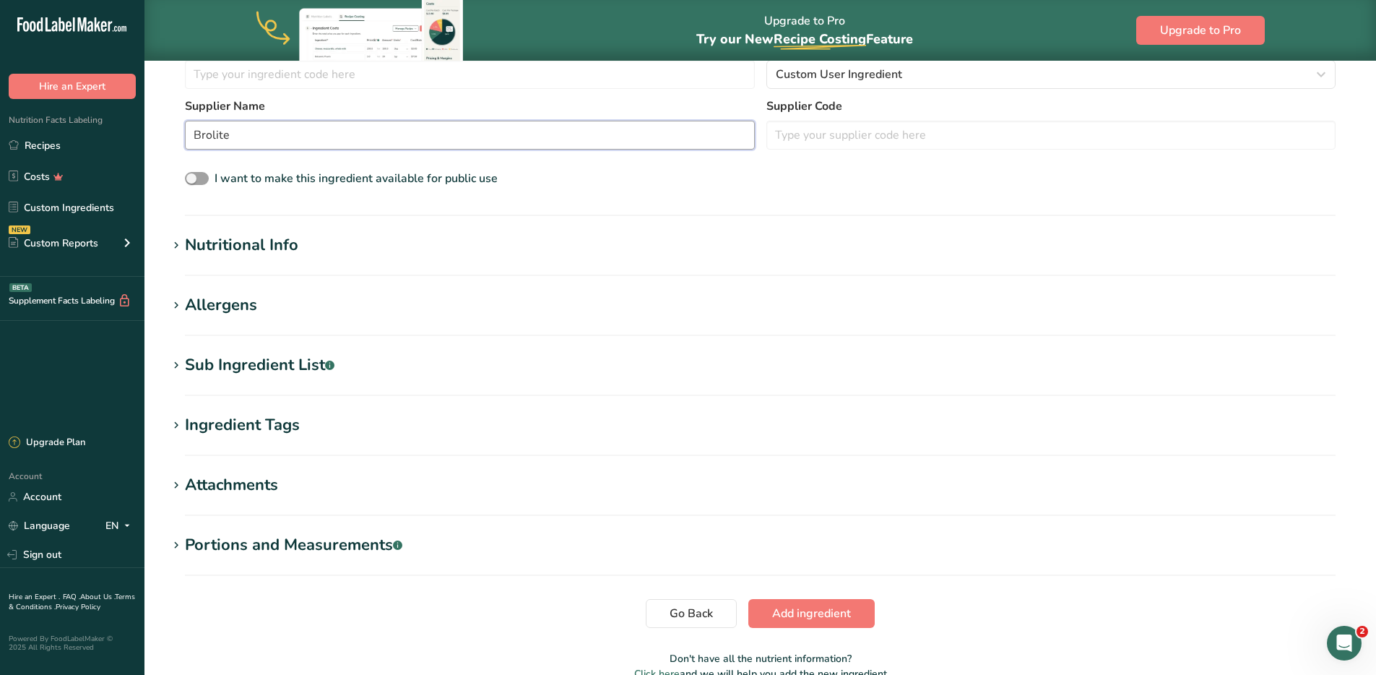
type input "Brolite"
click at [272, 246] on div "Nutritional Info" at bounding box center [241, 245] width 113 height 24
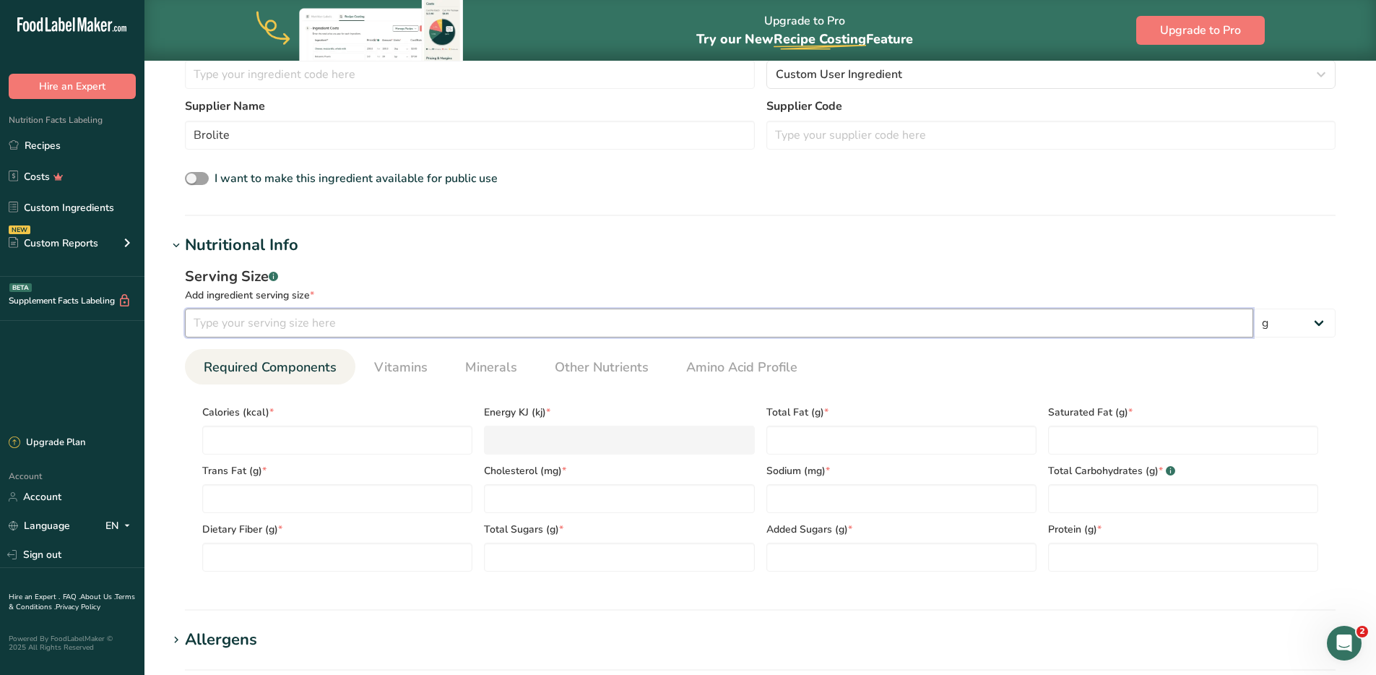
click at [279, 321] on input "number" at bounding box center [719, 323] width 1069 height 29
type input "100"
click at [311, 439] on input "number" at bounding box center [337, 440] width 270 height 29
type input "3"
type KJ "12.6"
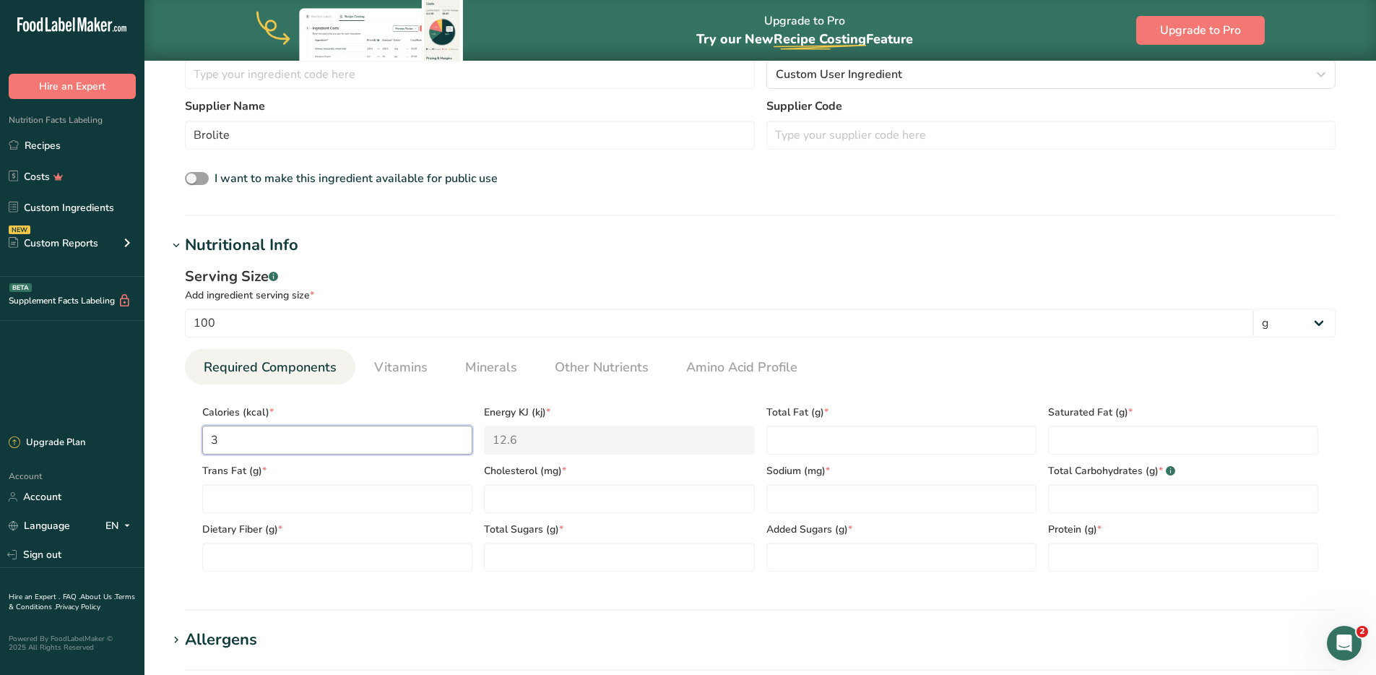
type input "35"
type KJ "146.4"
type input "354"
type KJ "1481.1"
type input "354.9"
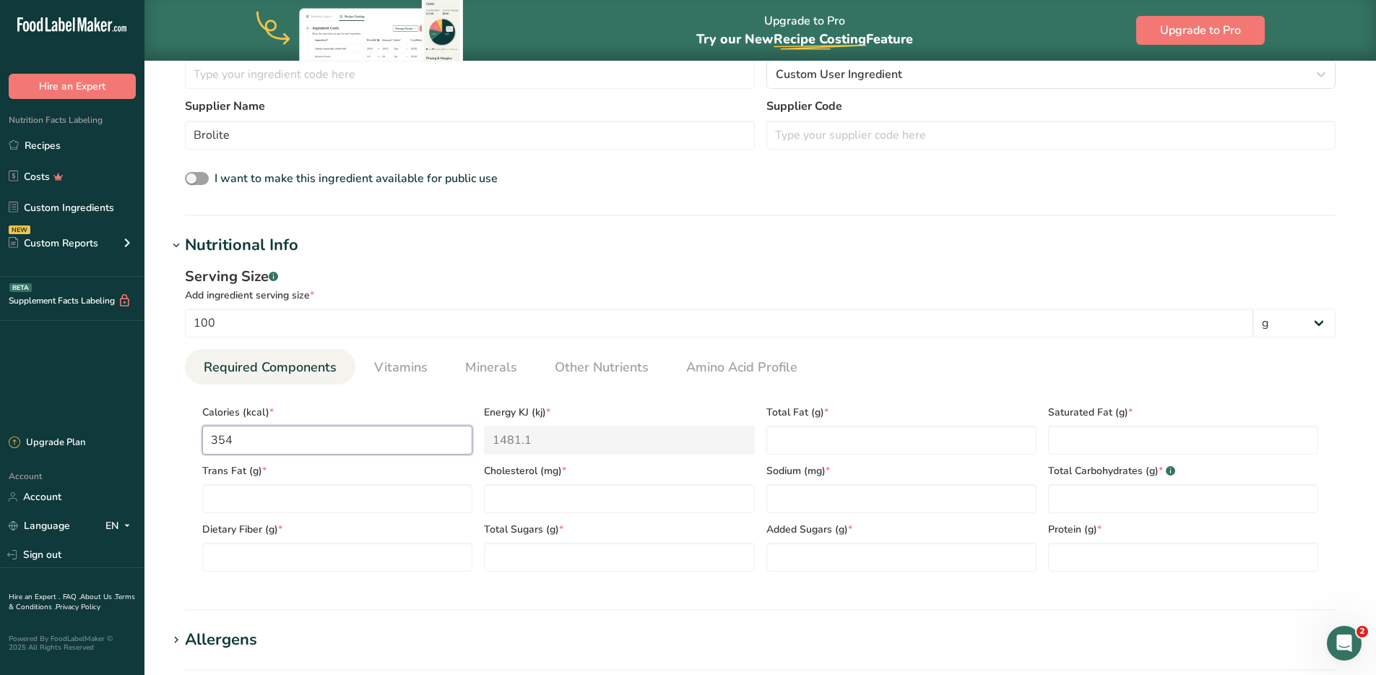
type KJ "1484.9"
type input "354.91"
type Fat "1.11"
type Fat "0.2"
type Fat "0"
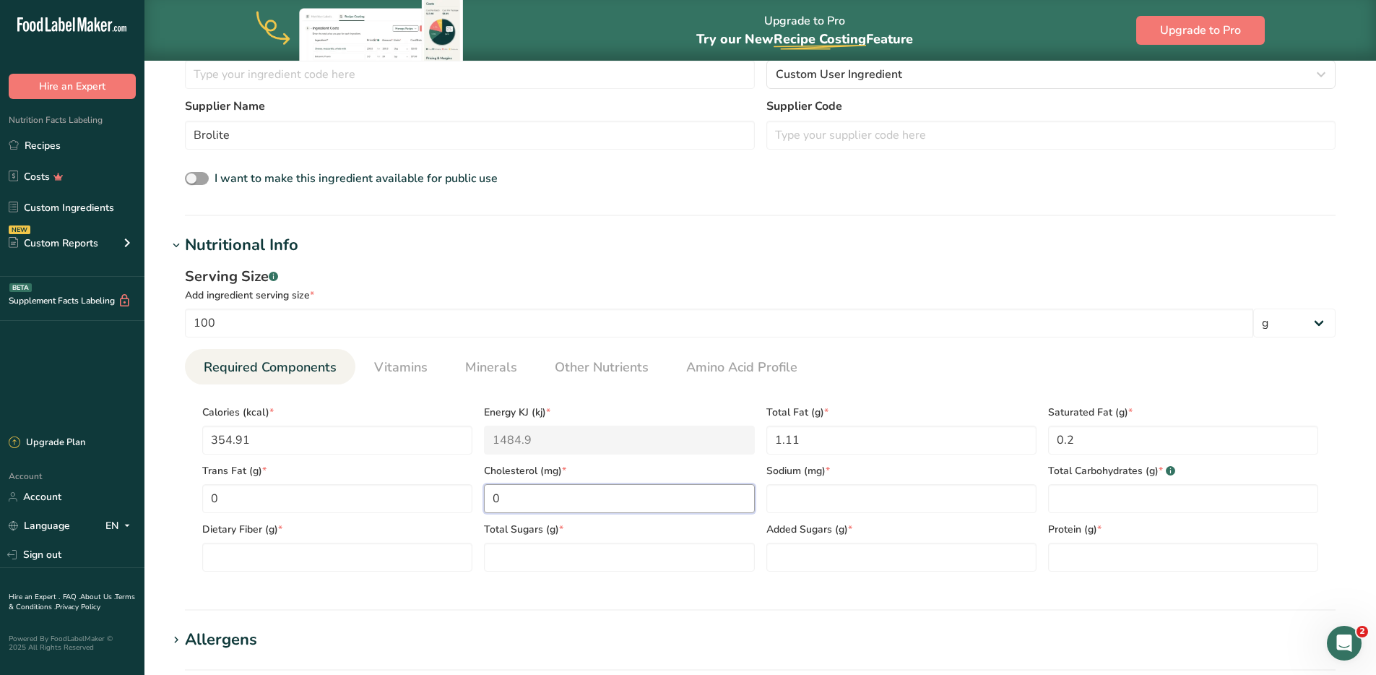
type input "0"
type Carbohydrates "78.27"
type Sugars "0.68"
type Sugars "0"
click at [849, 493] on input "number" at bounding box center [902, 498] width 270 height 29
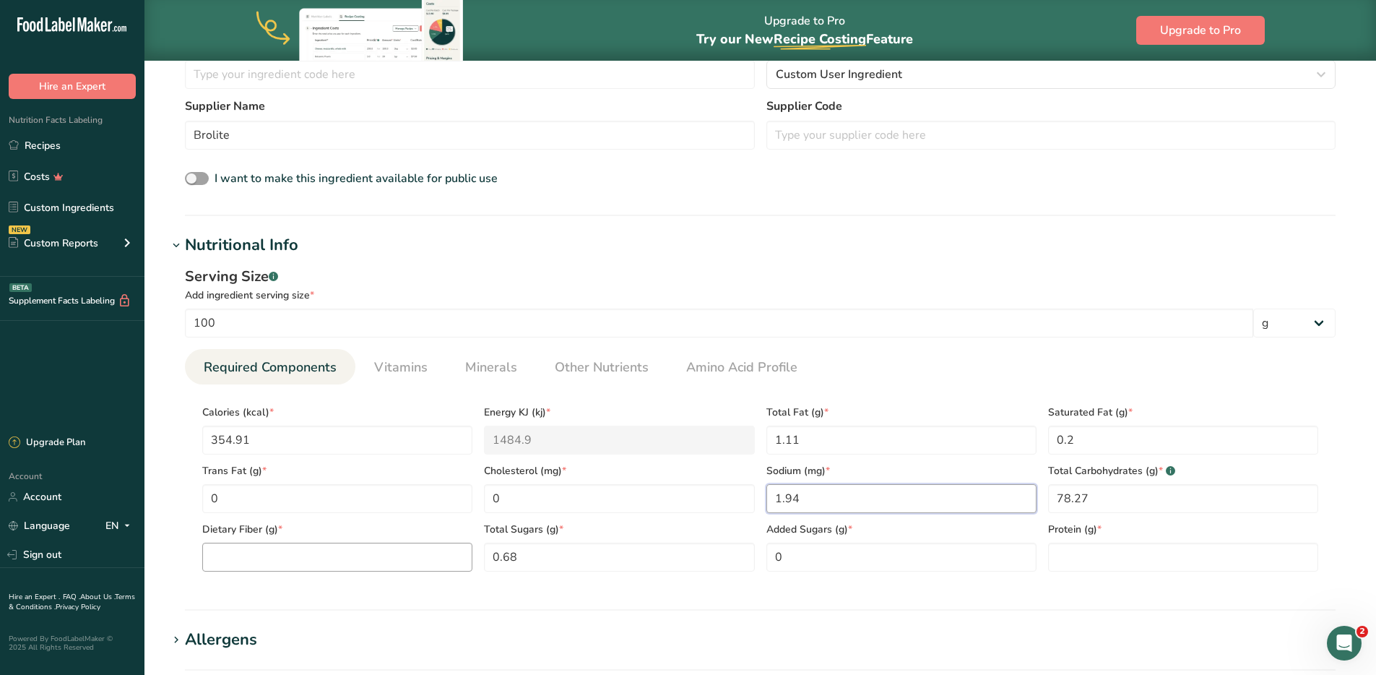
type input "1.94"
click at [329, 552] on Fiber "number" at bounding box center [337, 557] width 270 height 29
type Fiber "2.13"
click at [1124, 561] on input "number" at bounding box center [1183, 557] width 270 height 29
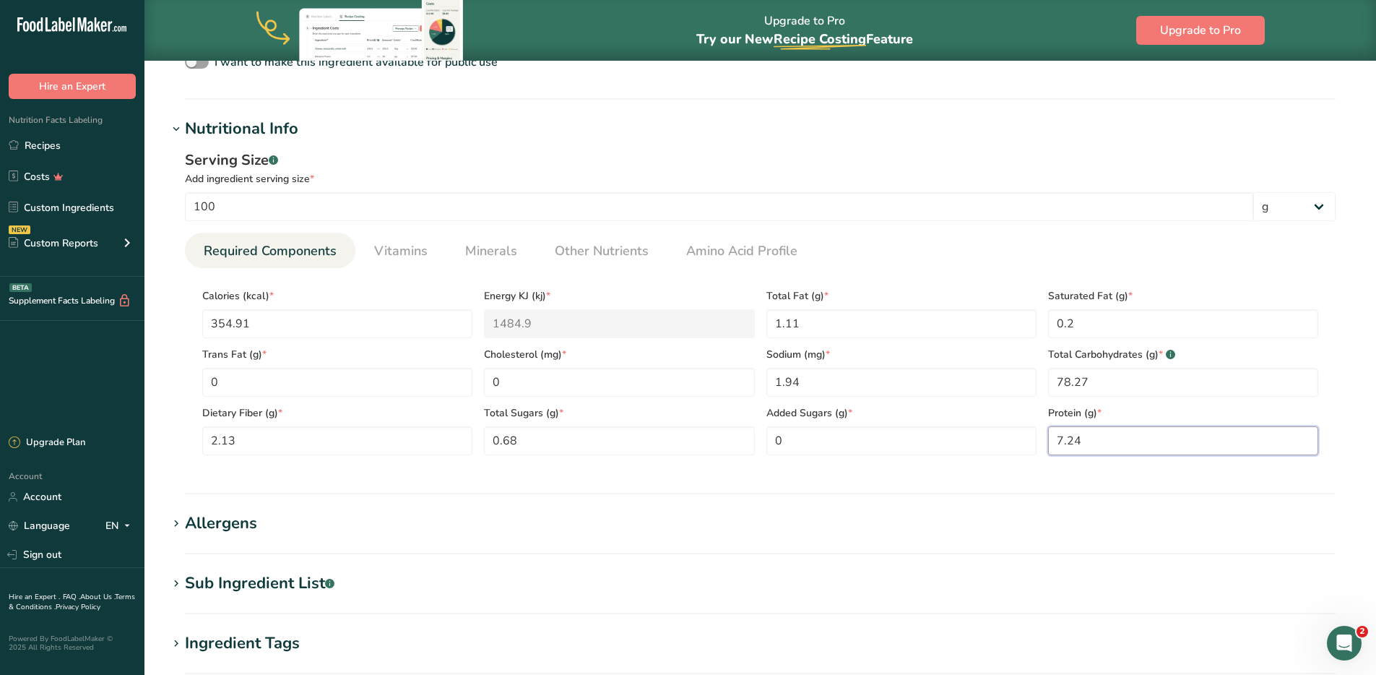
scroll to position [515, 0]
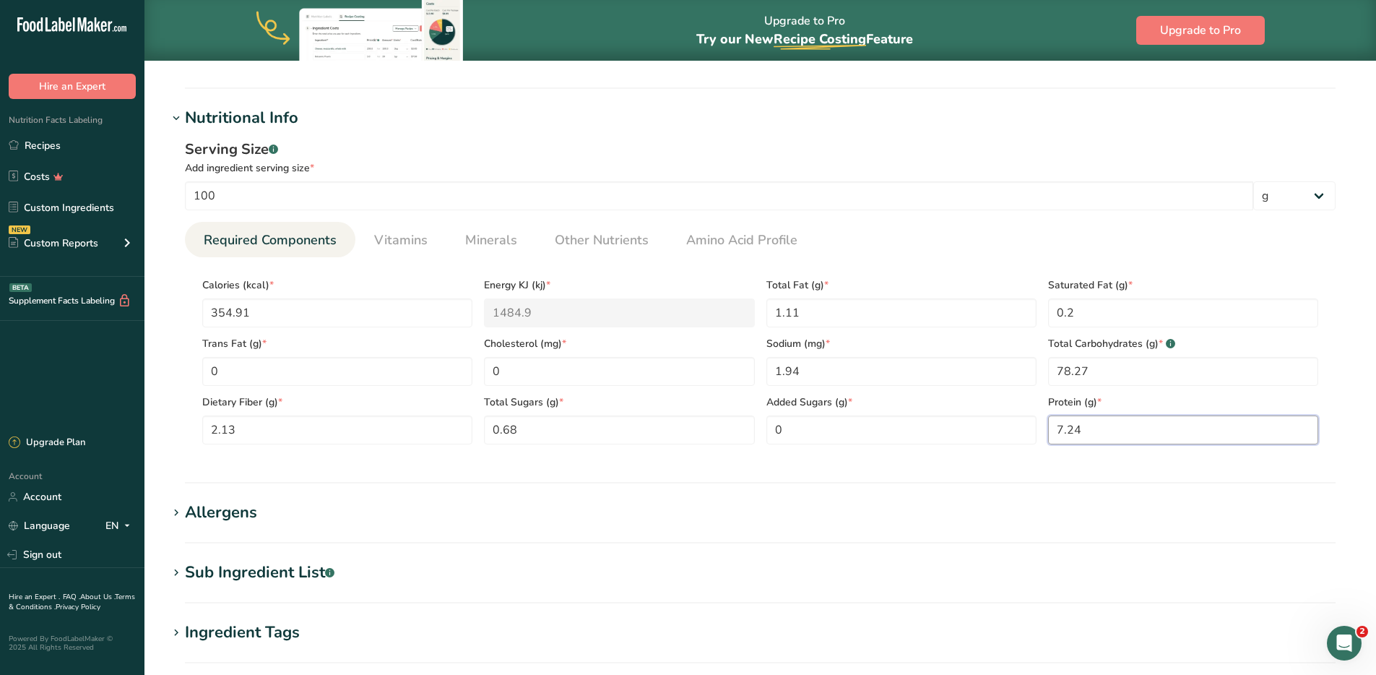
type input "7.24"
click at [232, 517] on div "Allergens" at bounding box center [221, 513] width 72 height 24
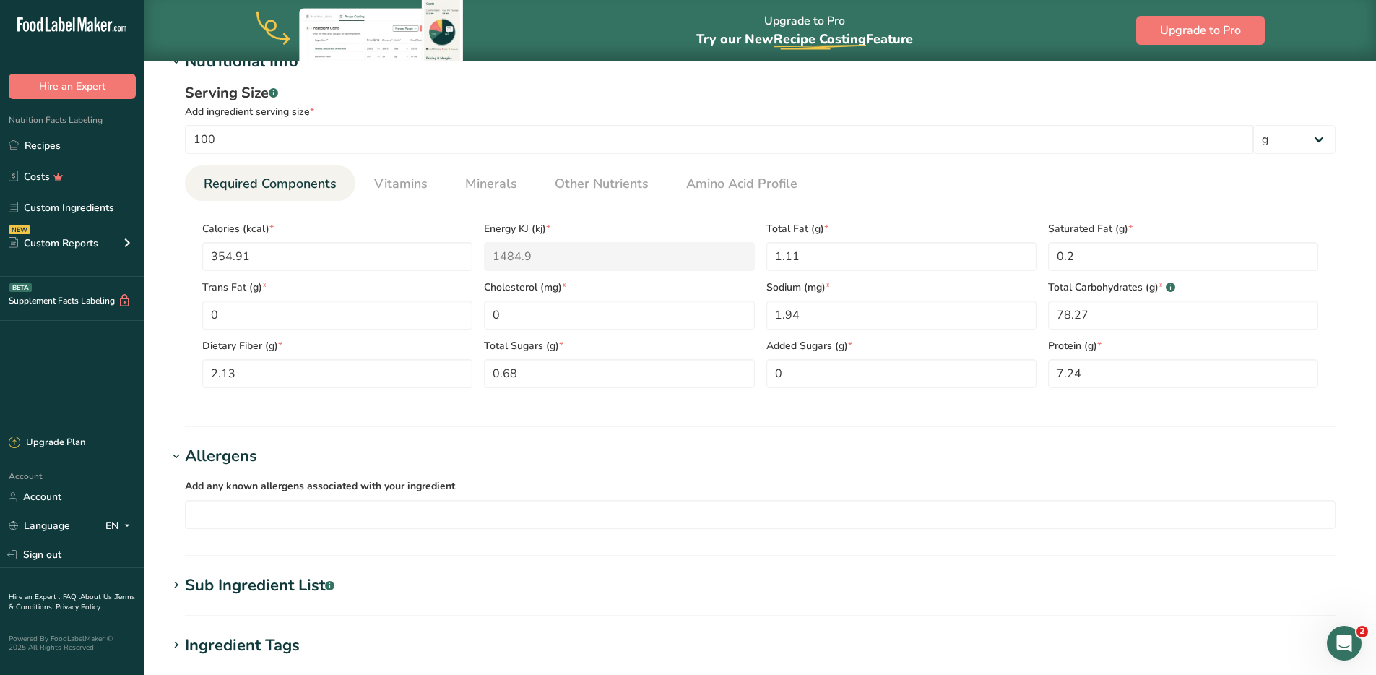
scroll to position [661, 0]
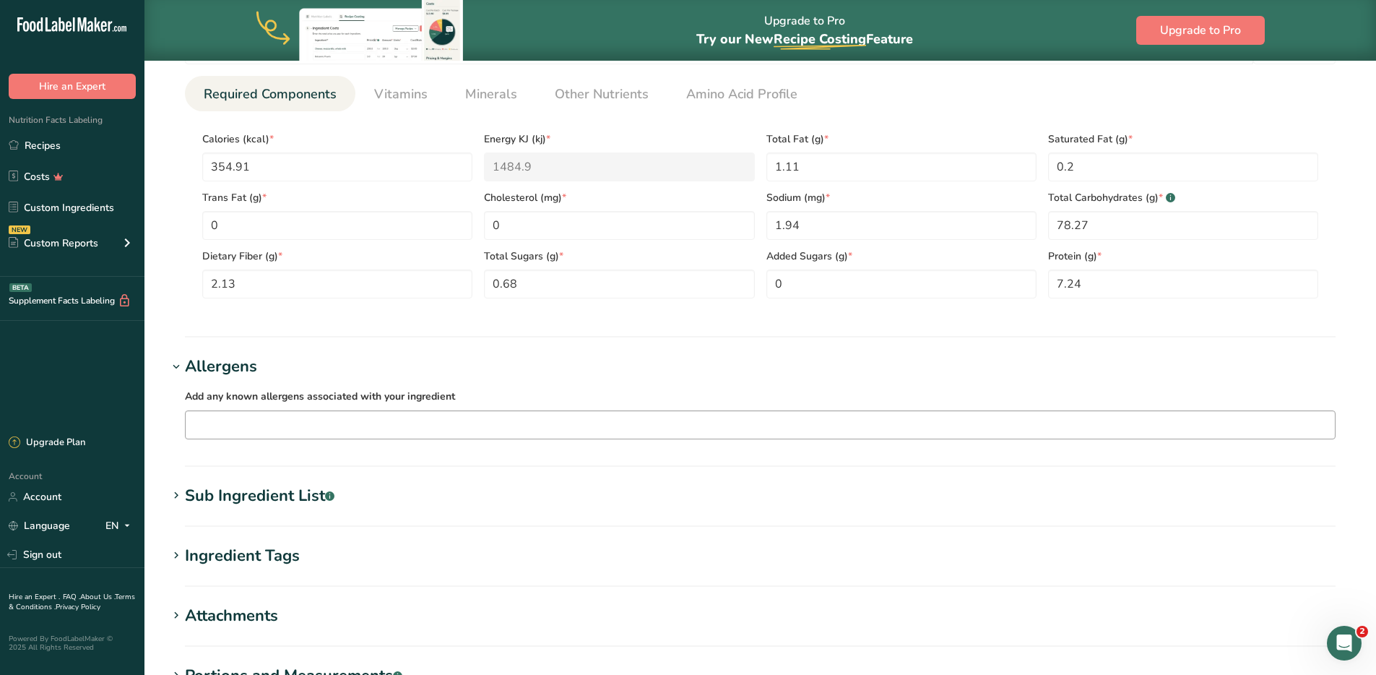
click at [309, 418] on input "text" at bounding box center [761, 424] width 1150 height 22
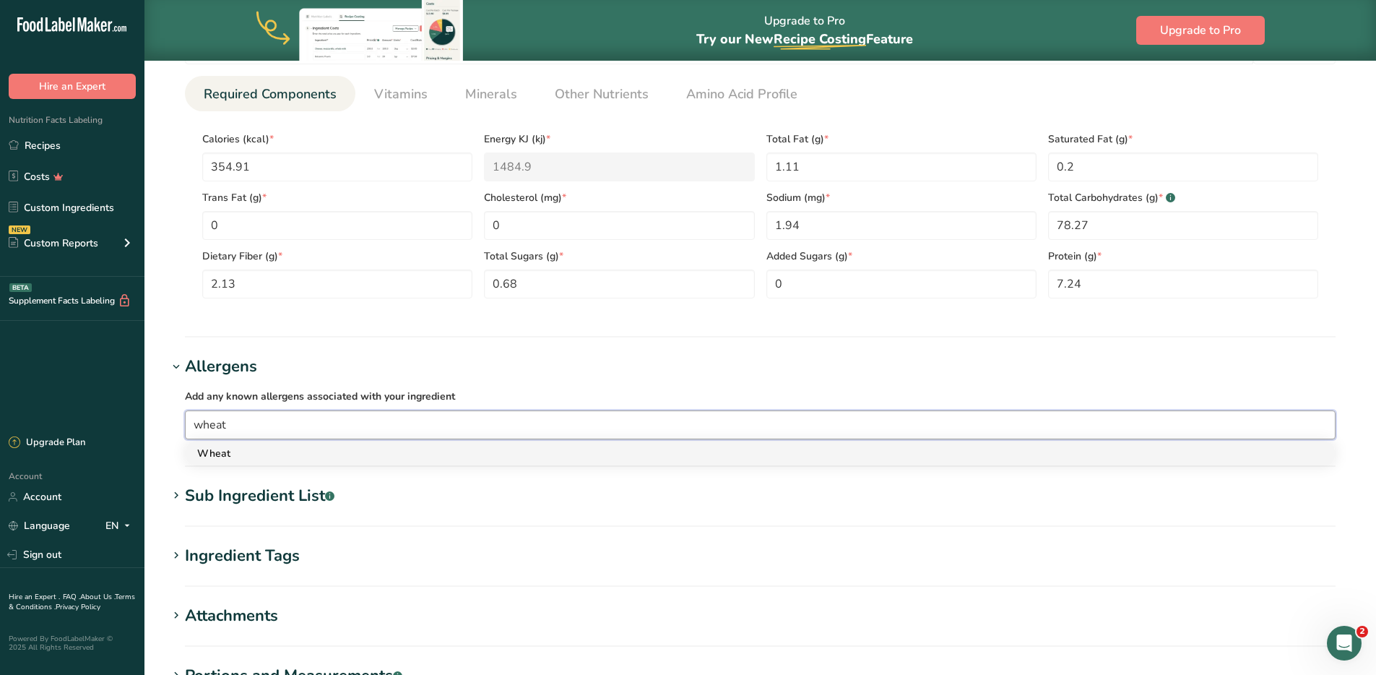
type input "wheat"
click at [238, 451] on div "Wheat" at bounding box center [748, 453] width 1103 height 15
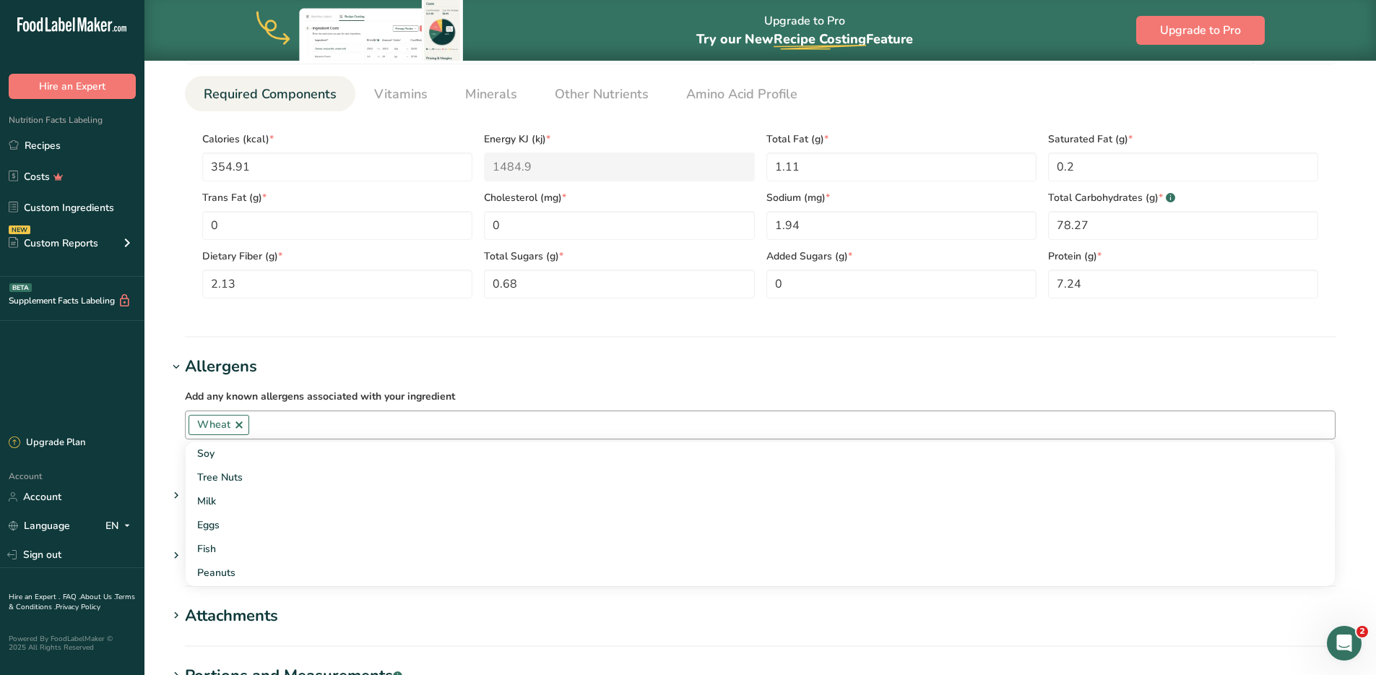
click at [639, 352] on section "Add new ingredient Ingredient Spec Sheet .a-a{fill:#347362;}.b-a{fill:#fff;} Up…" at bounding box center [761, 118] width 1232 height 1436
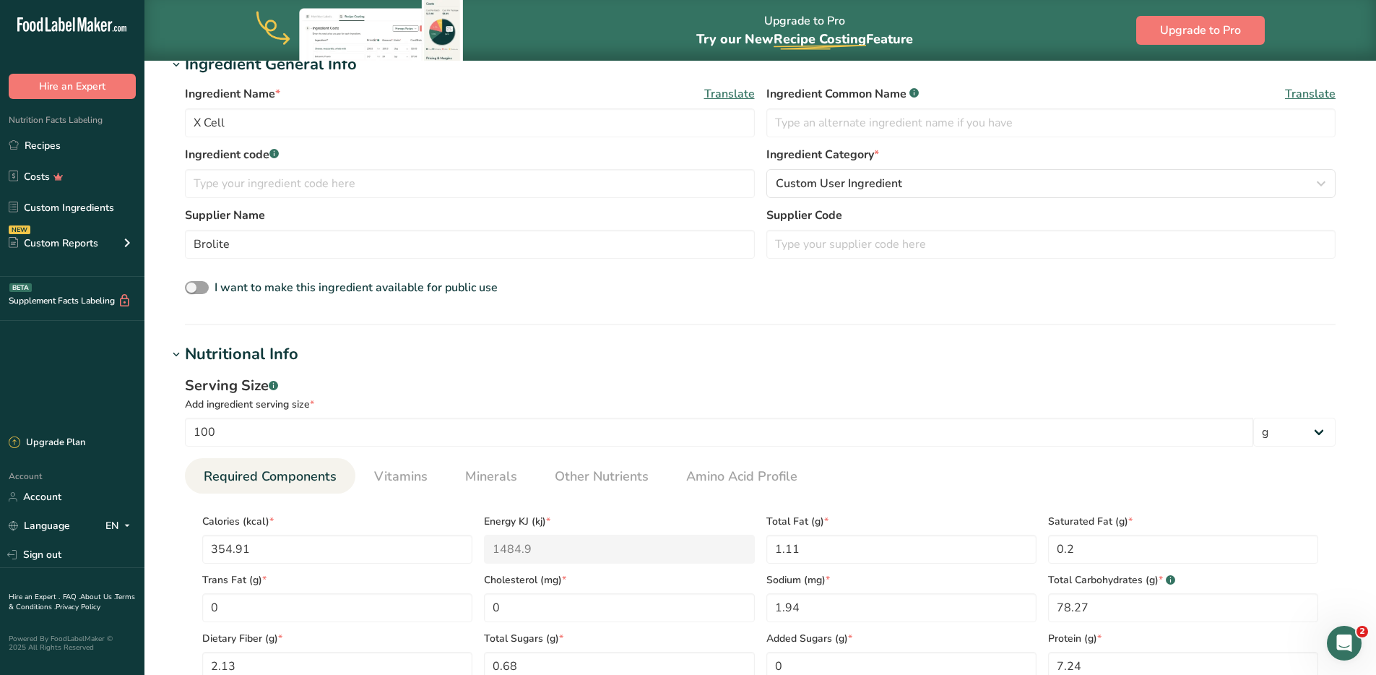
scroll to position [0, 0]
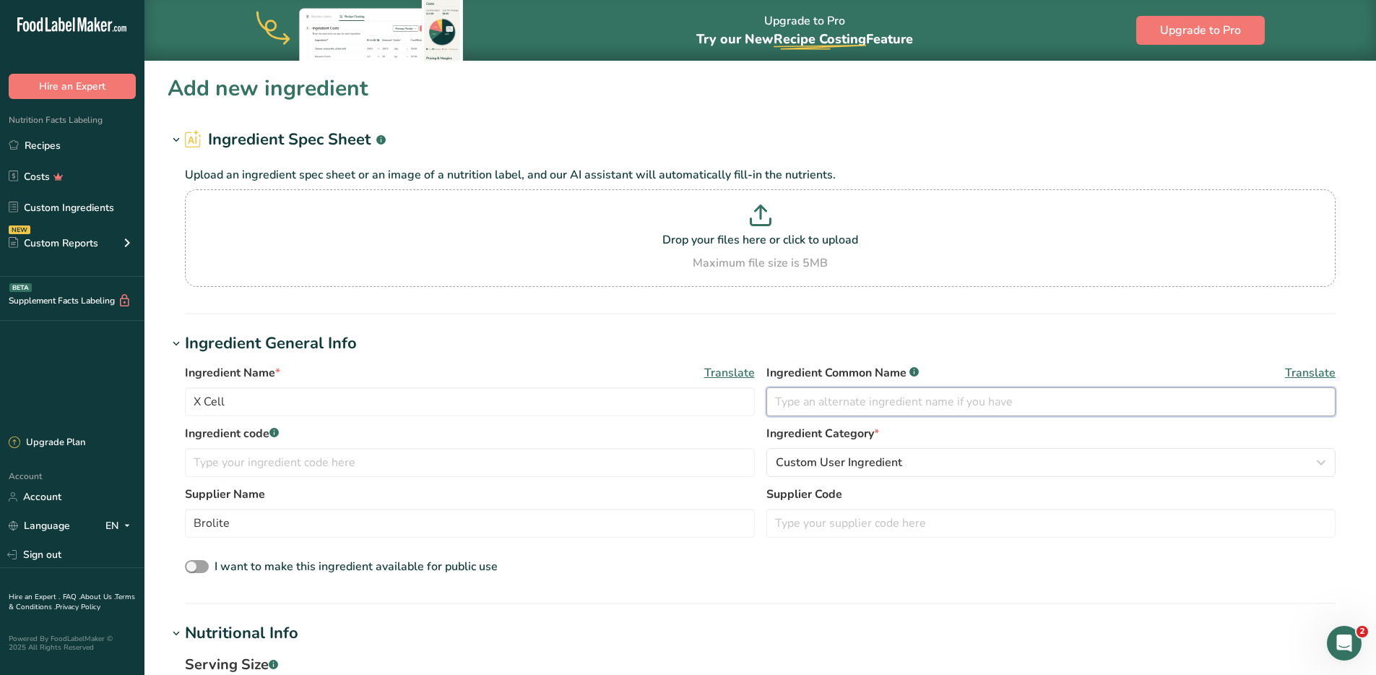
click at [855, 399] on input "text" at bounding box center [1052, 401] width 570 height 29
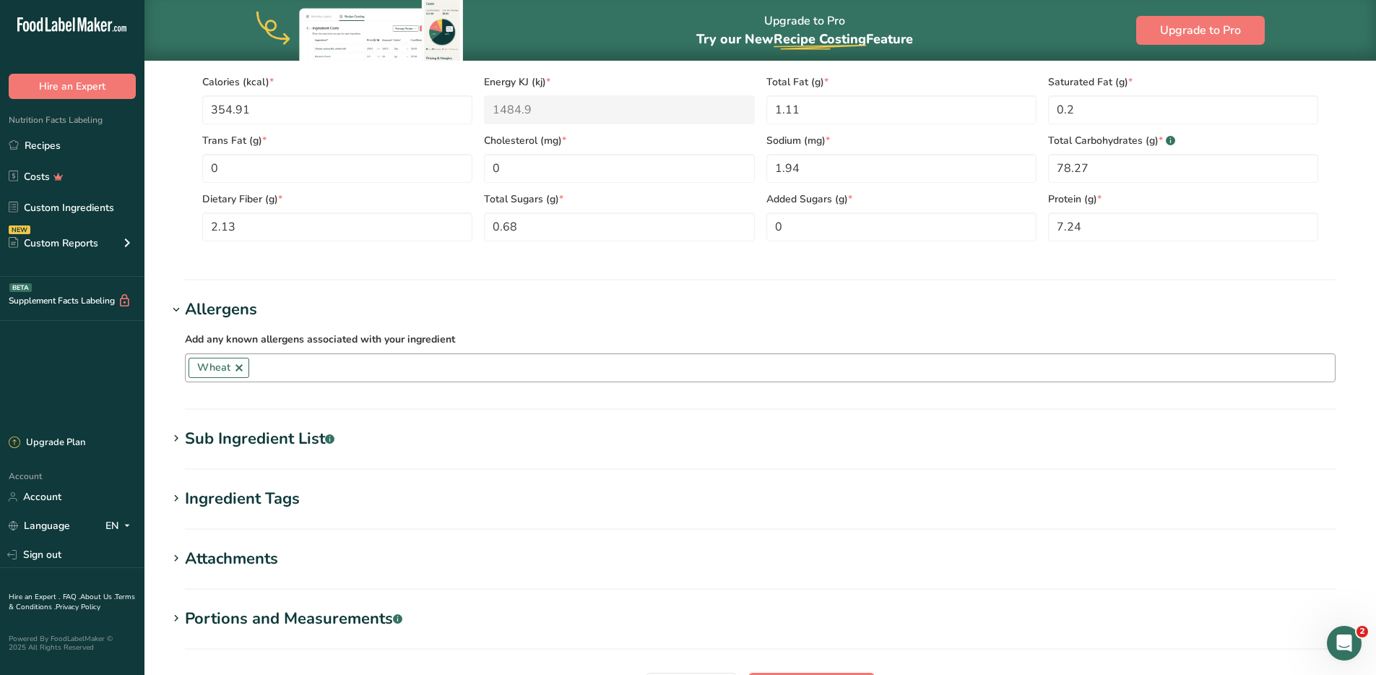
scroll to position [868, 0]
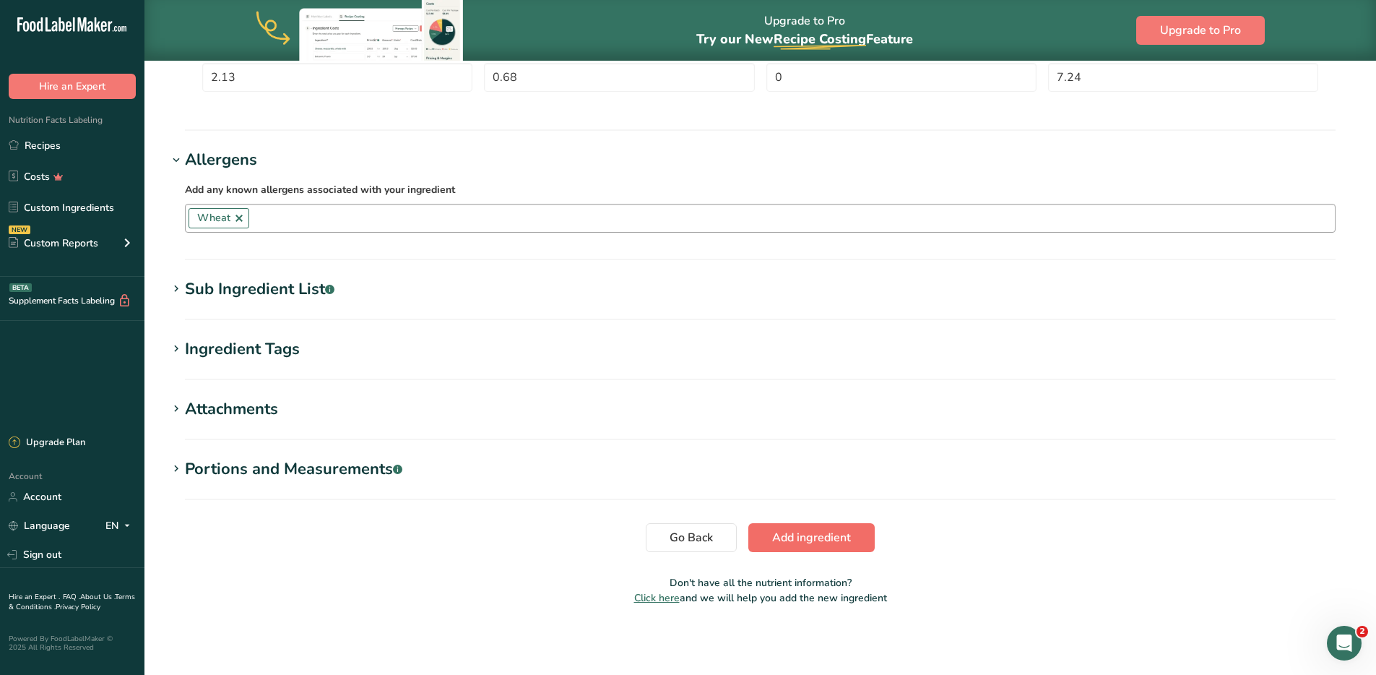
type input "Dough Conditioner"
click at [834, 535] on span "Add ingredient" at bounding box center [811, 537] width 79 height 17
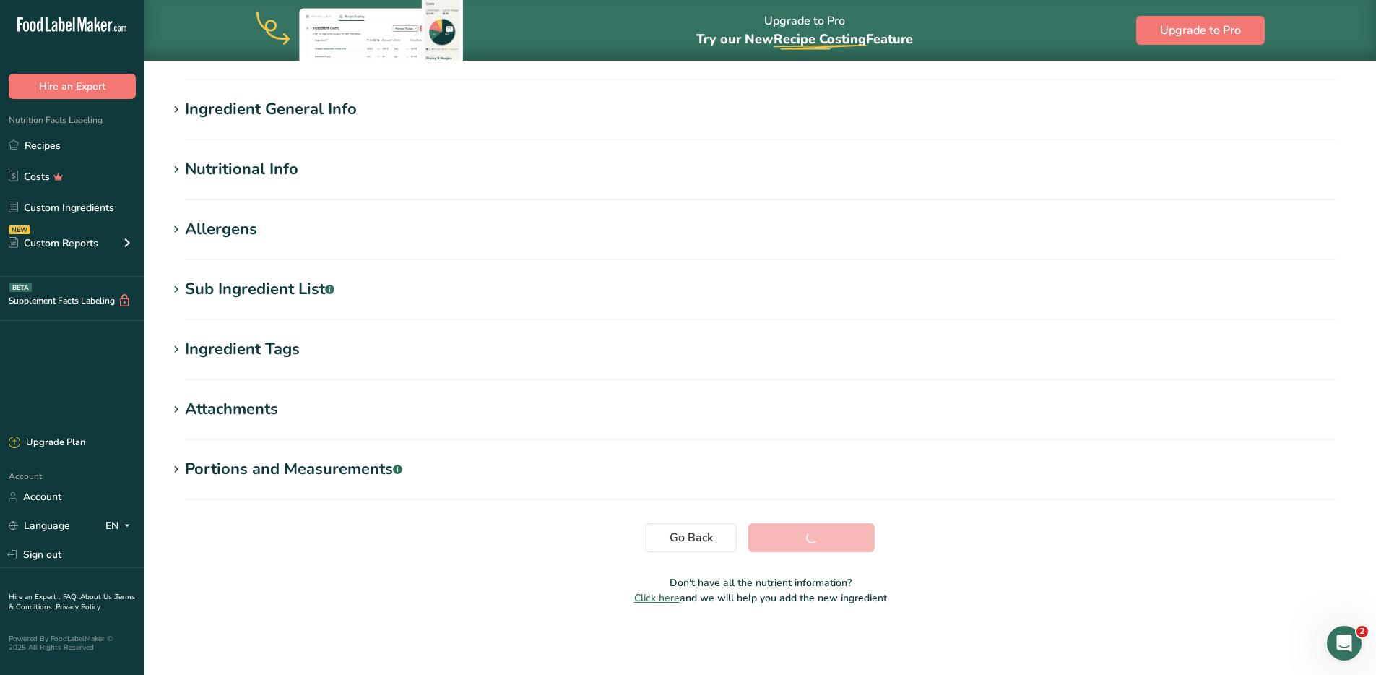
scroll to position [90, 0]
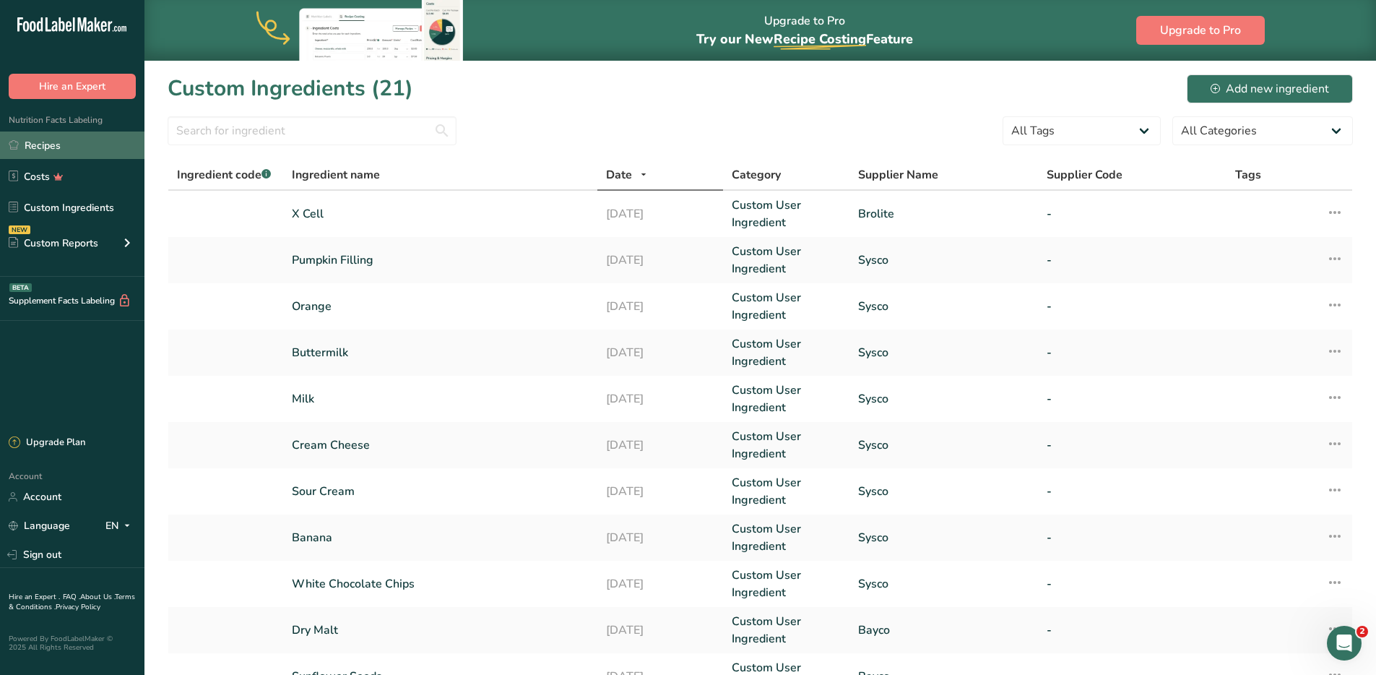
click at [52, 147] on link "Recipes" at bounding box center [72, 144] width 145 height 27
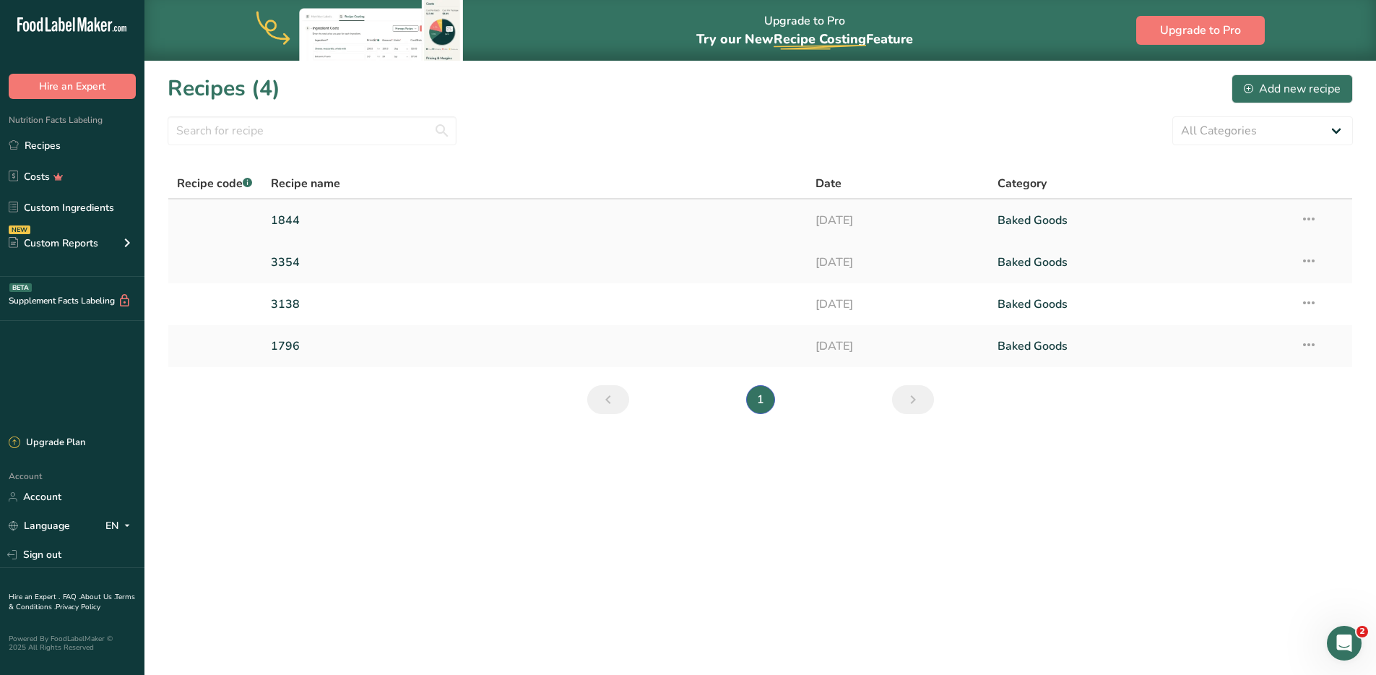
click at [298, 212] on link "1844" at bounding box center [535, 220] width 528 height 30
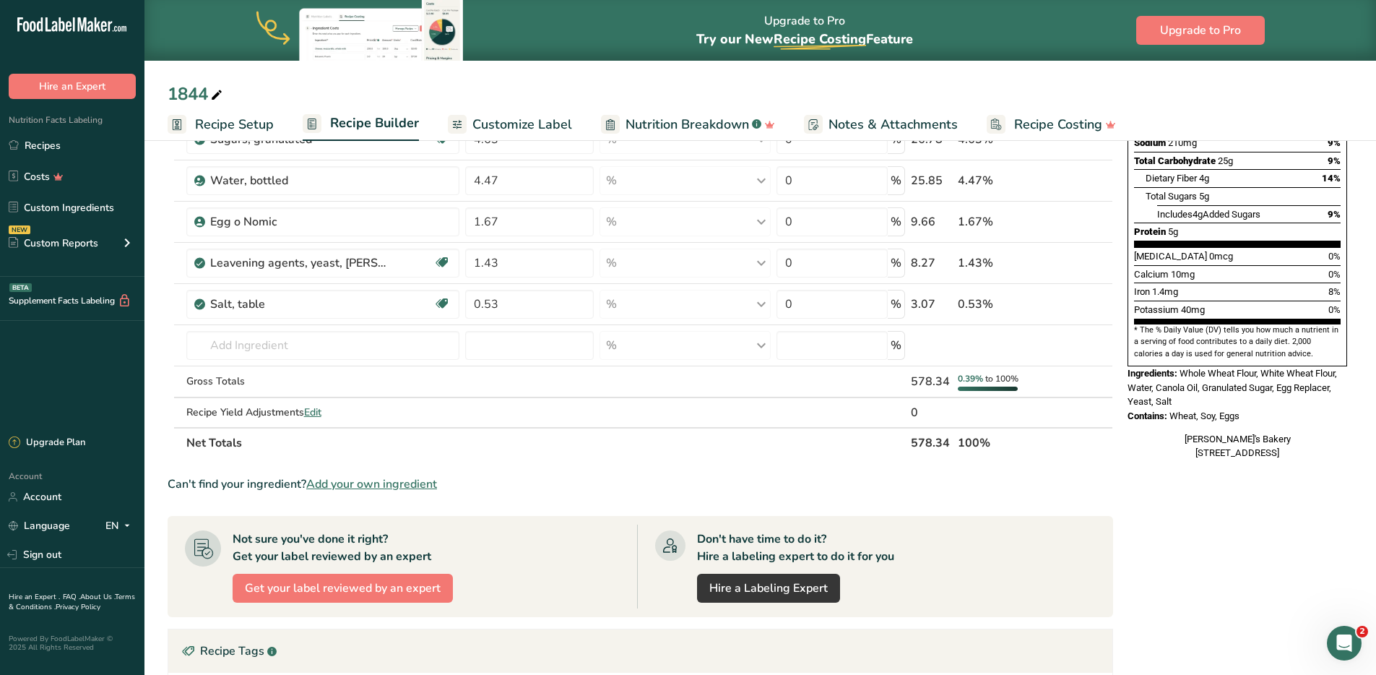
scroll to position [229, 0]
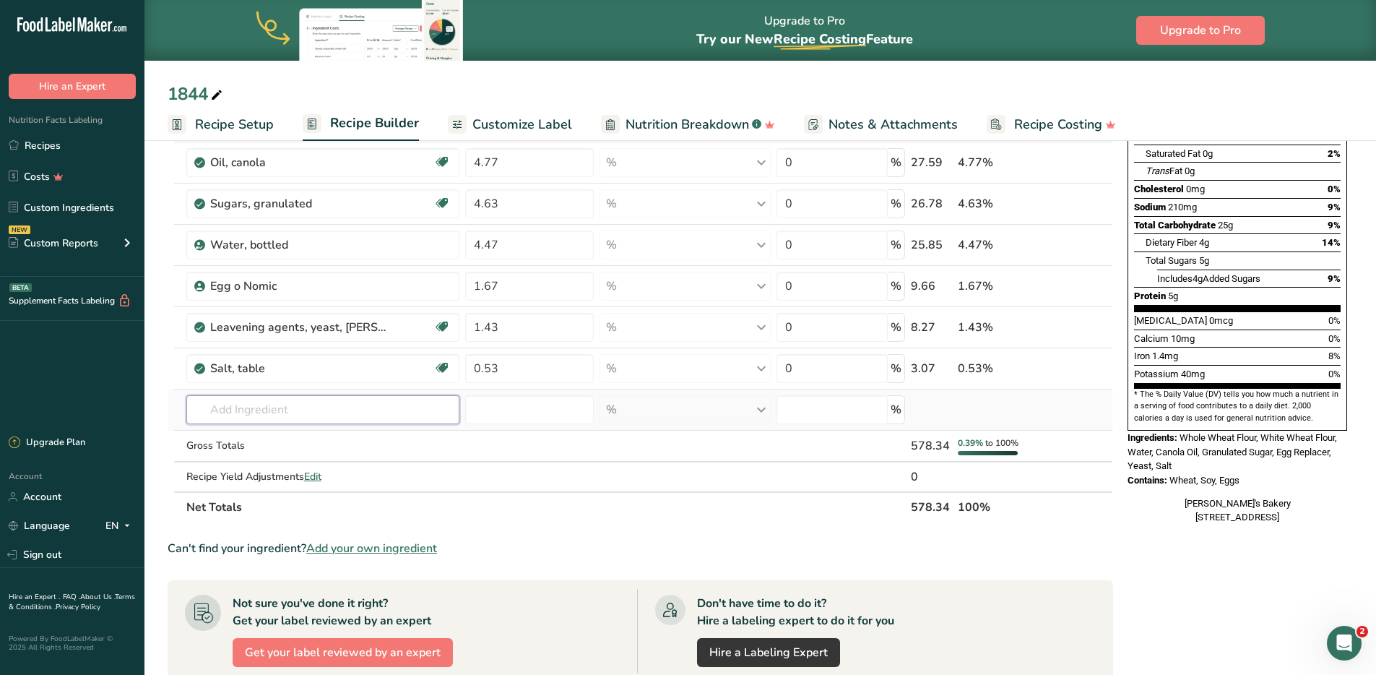
click at [256, 409] on input "text" at bounding box center [323, 409] width 274 height 29
type input "x ce"
click at [235, 444] on p "X Cell" at bounding box center [217, 438] width 39 height 15
type input "X Cell"
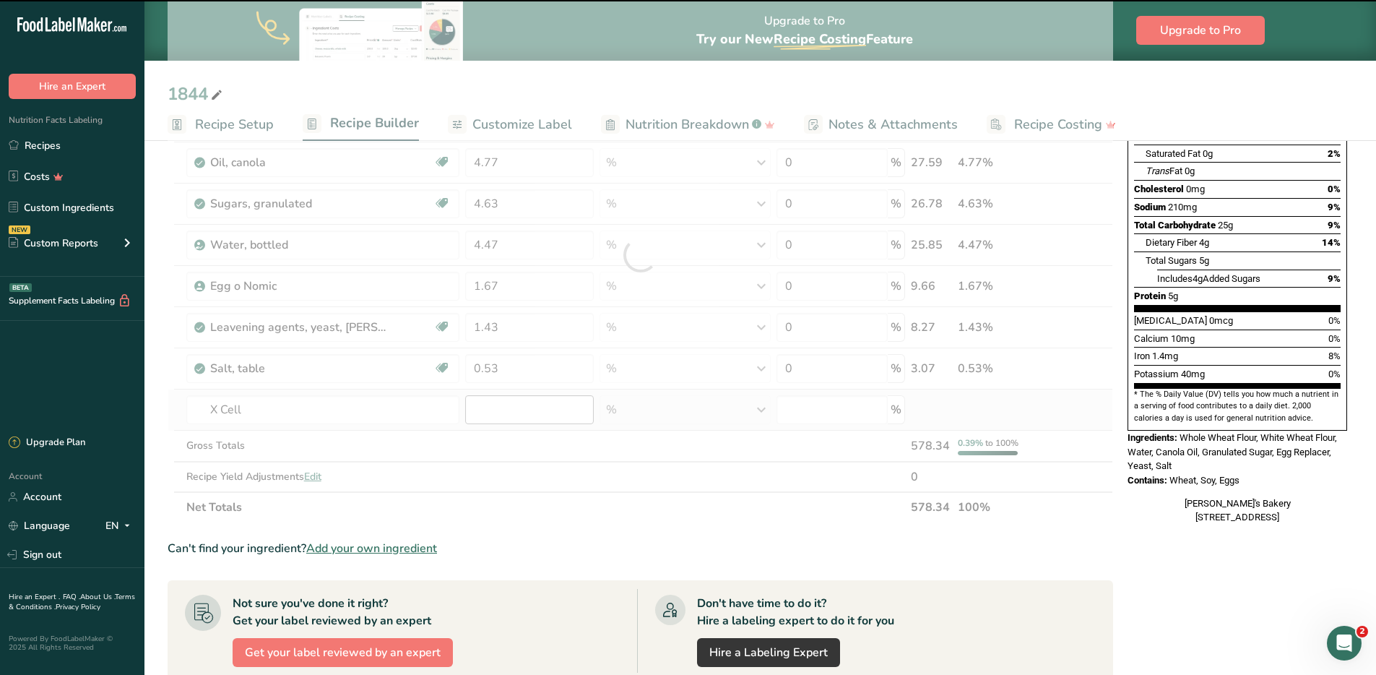
type input "0"
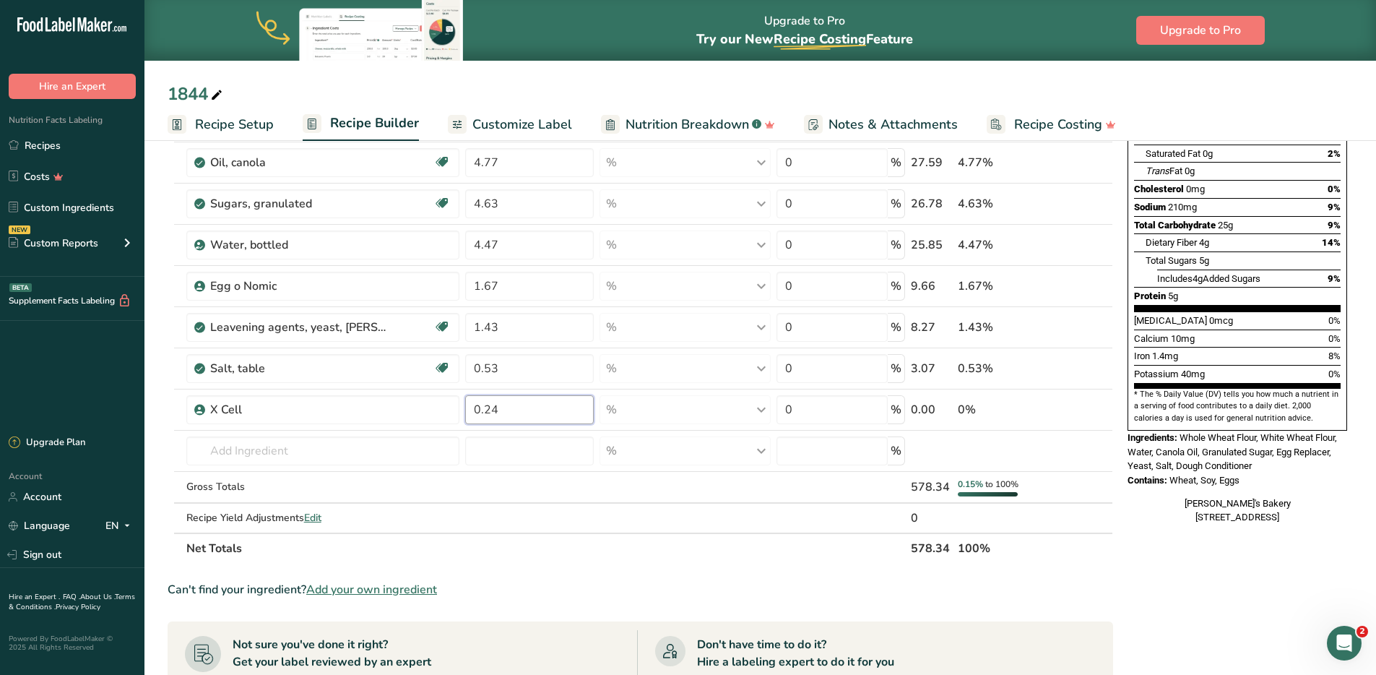
type input "0.24"
click at [539, 553] on div "Ingredient * Amount * Unit * Waste * .a-a{fill:#347362;}.b-a{fill:#fff;} Grams …" at bounding box center [641, 276] width 946 height 576
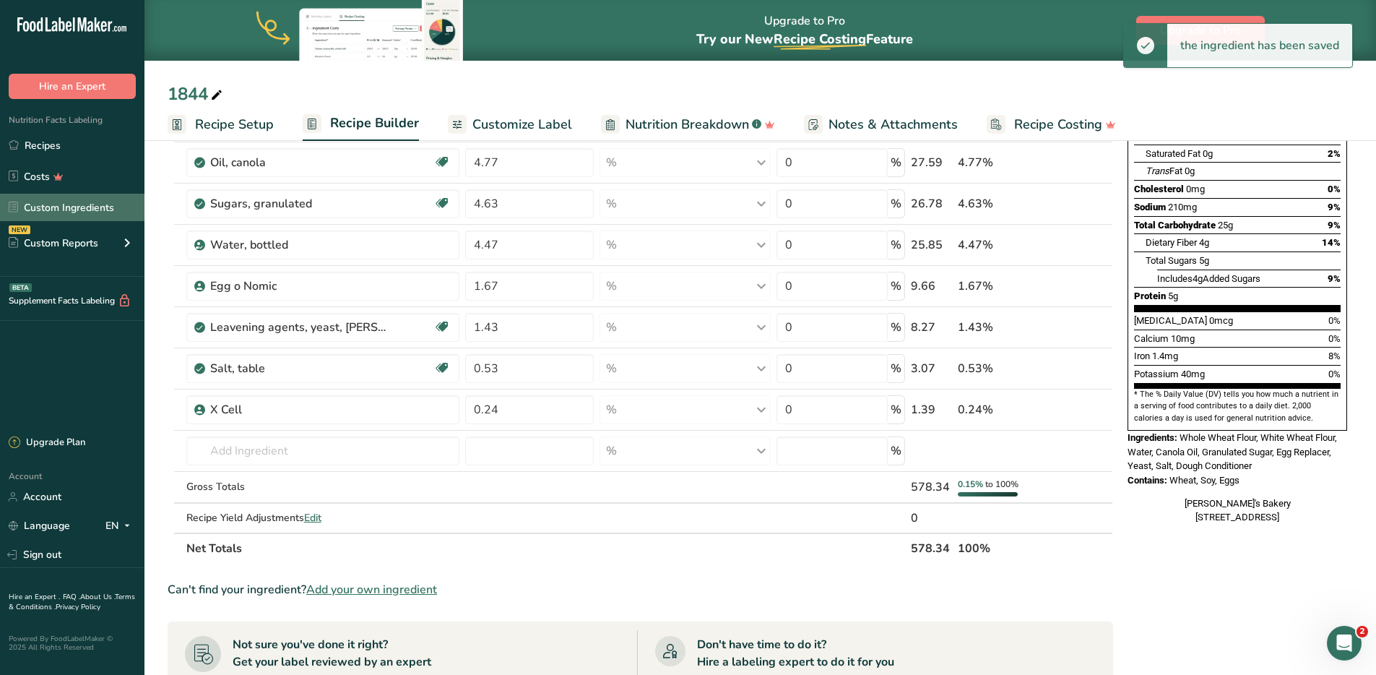
click at [65, 214] on link "Custom Ingredients" at bounding box center [72, 207] width 145 height 27
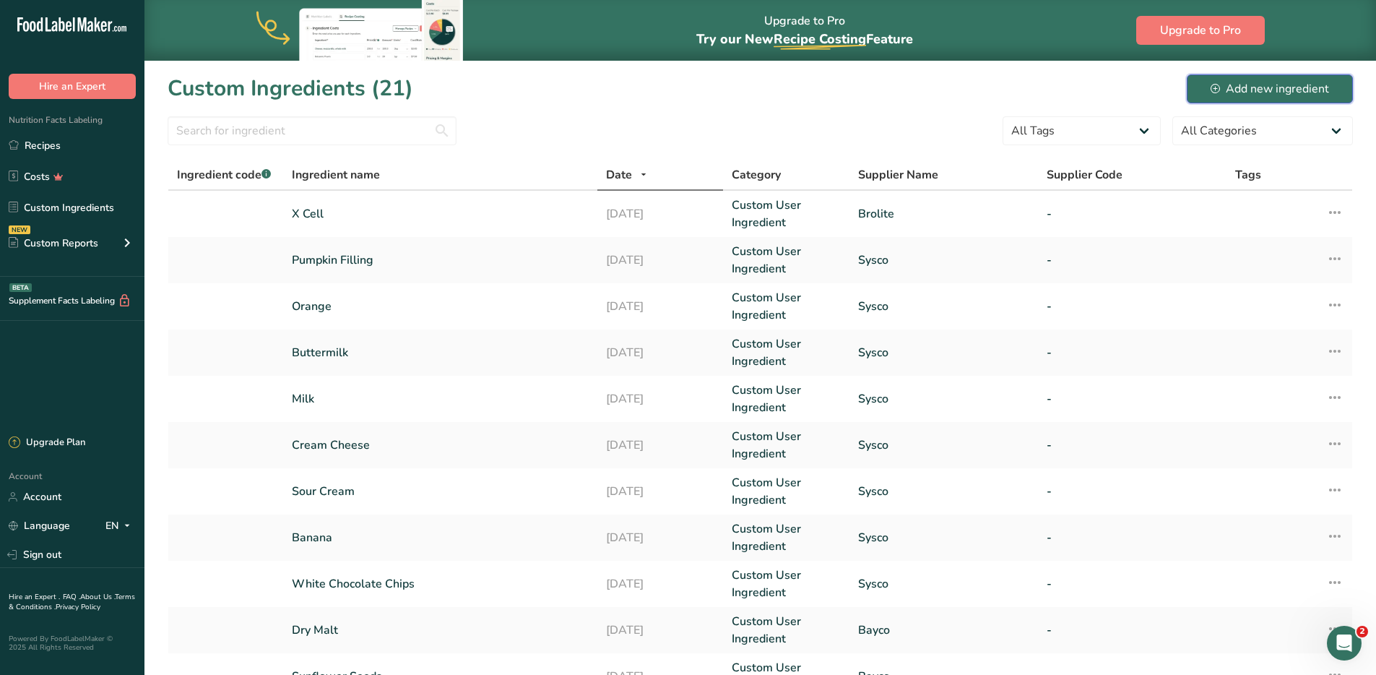
click at [1246, 97] on button "Add new ingredient" at bounding box center [1270, 88] width 166 height 29
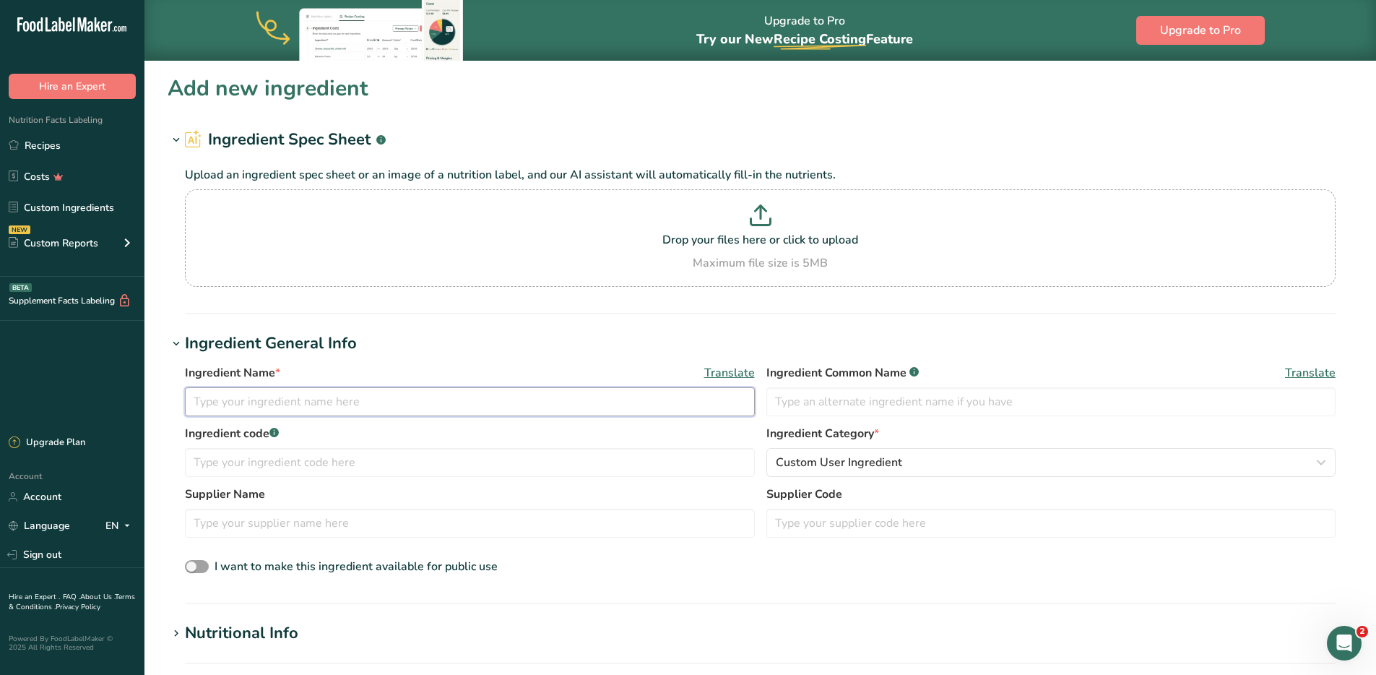
click at [272, 400] on input "text" at bounding box center [470, 401] width 570 height 29
type input "BNB Extender"
click at [831, 408] on input "text" at bounding box center [1052, 401] width 570 height 29
type input "Dough Conditioner"
click at [229, 519] on input "text" at bounding box center [470, 523] width 570 height 29
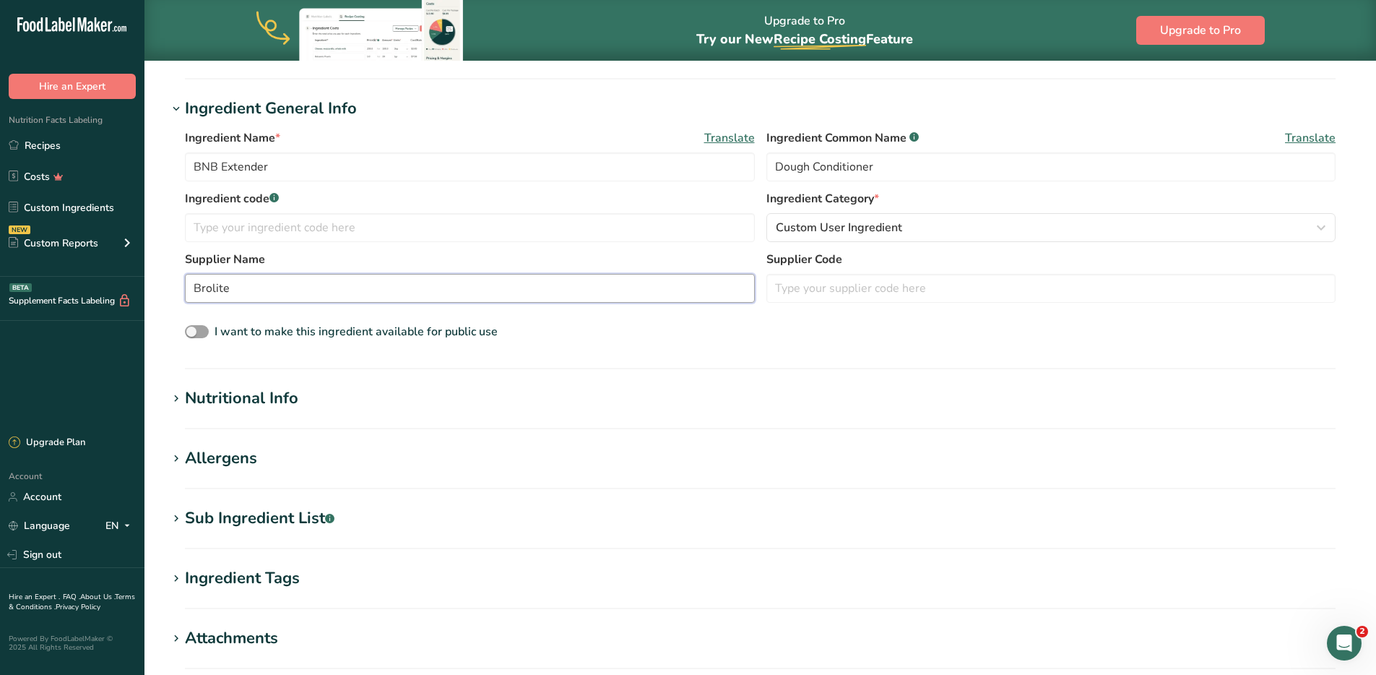
scroll to position [361, 0]
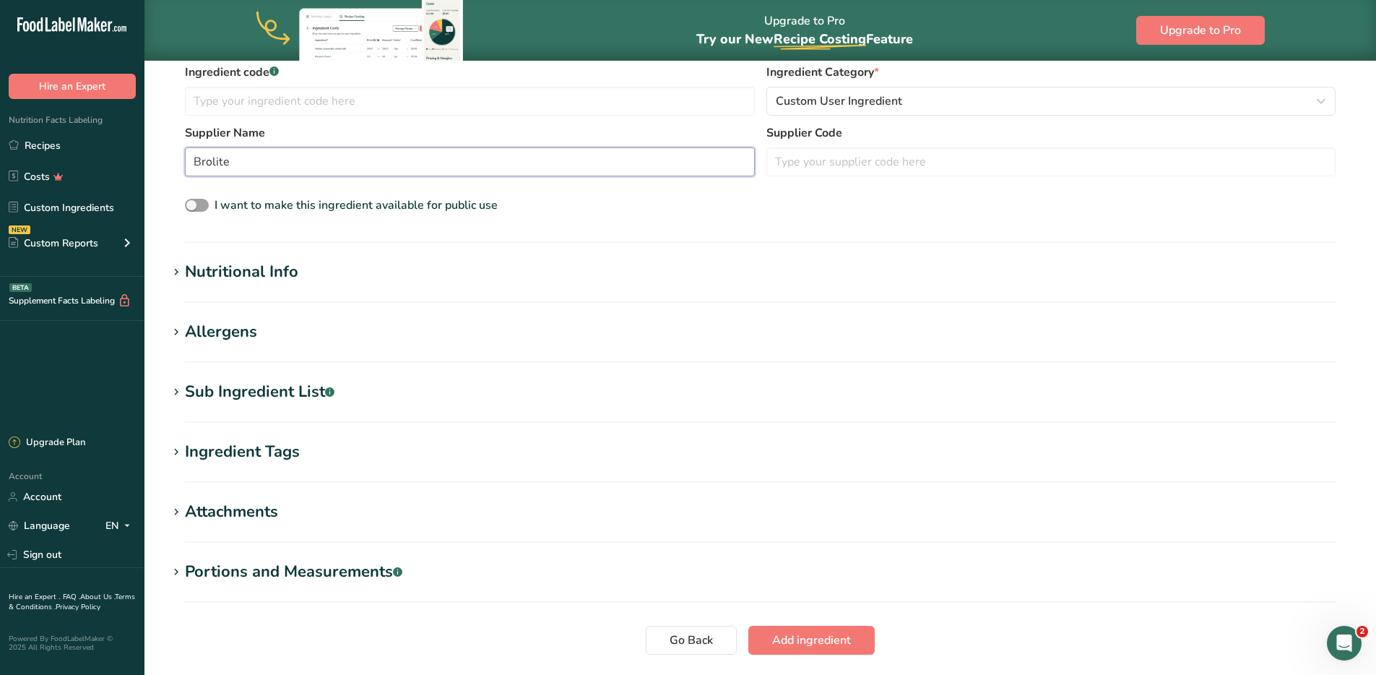
type input "Brolite"
click at [218, 264] on div "Nutritional Info" at bounding box center [241, 272] width 113 height 24
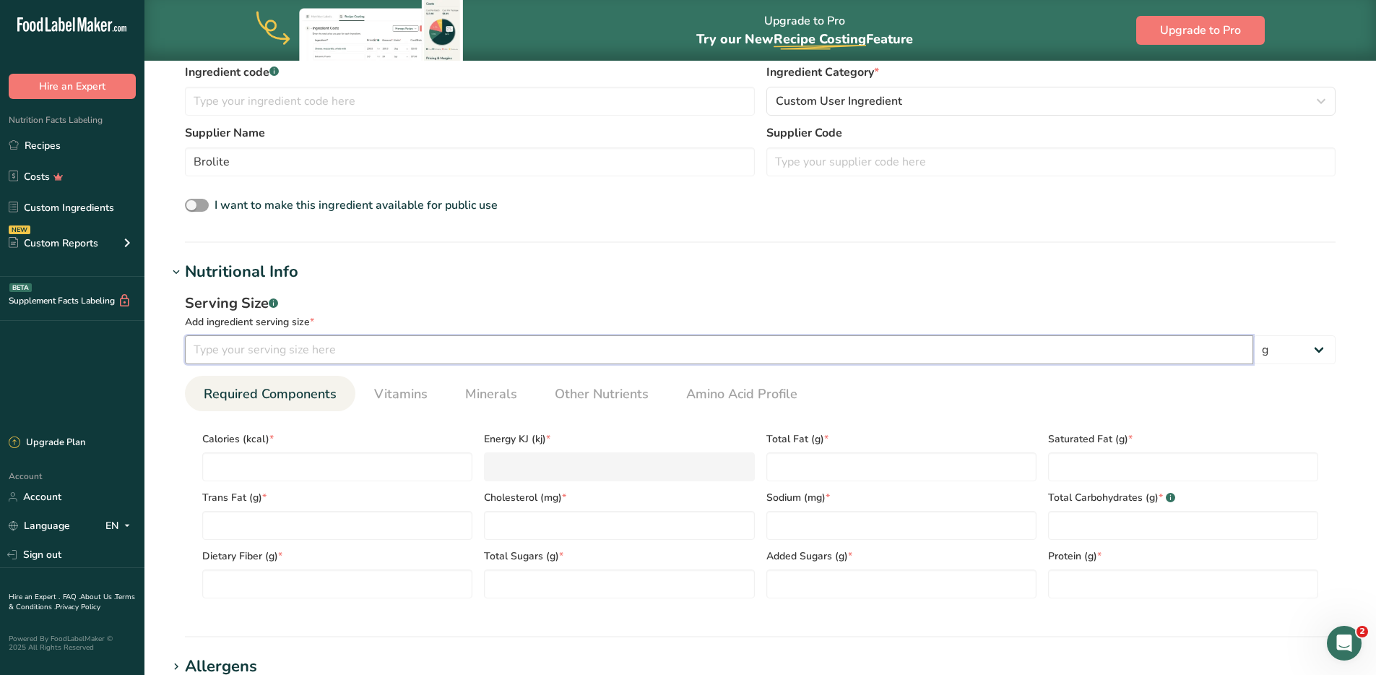
click at [256, 352] on input "number" at bounding box center [719, 349] width 1069 height 29
type input "100"
click at [294, 464] on input "number" at bounding box center [337, 466] width 270 height 29
type input "3"
type KJ "12.6"
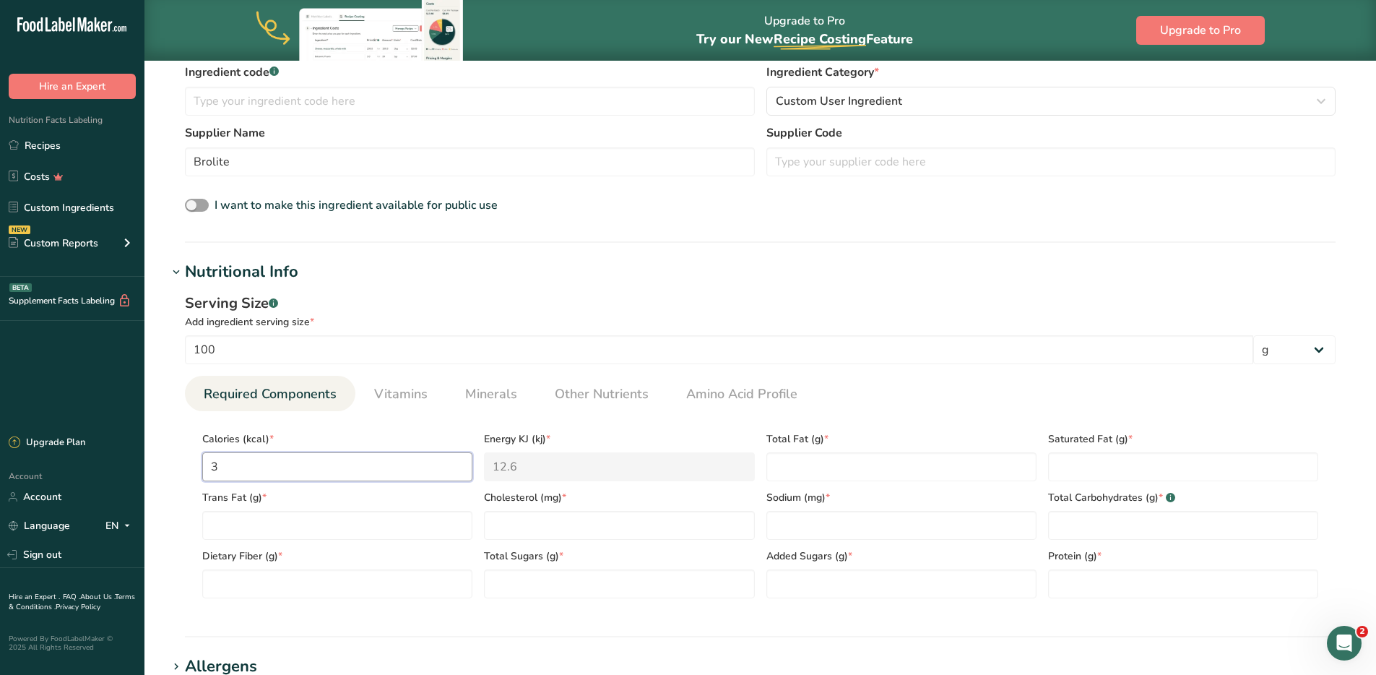
type input "34"
type KJ "142.3"
type input "340"
type KJ "1422.6"
type input "340.9"
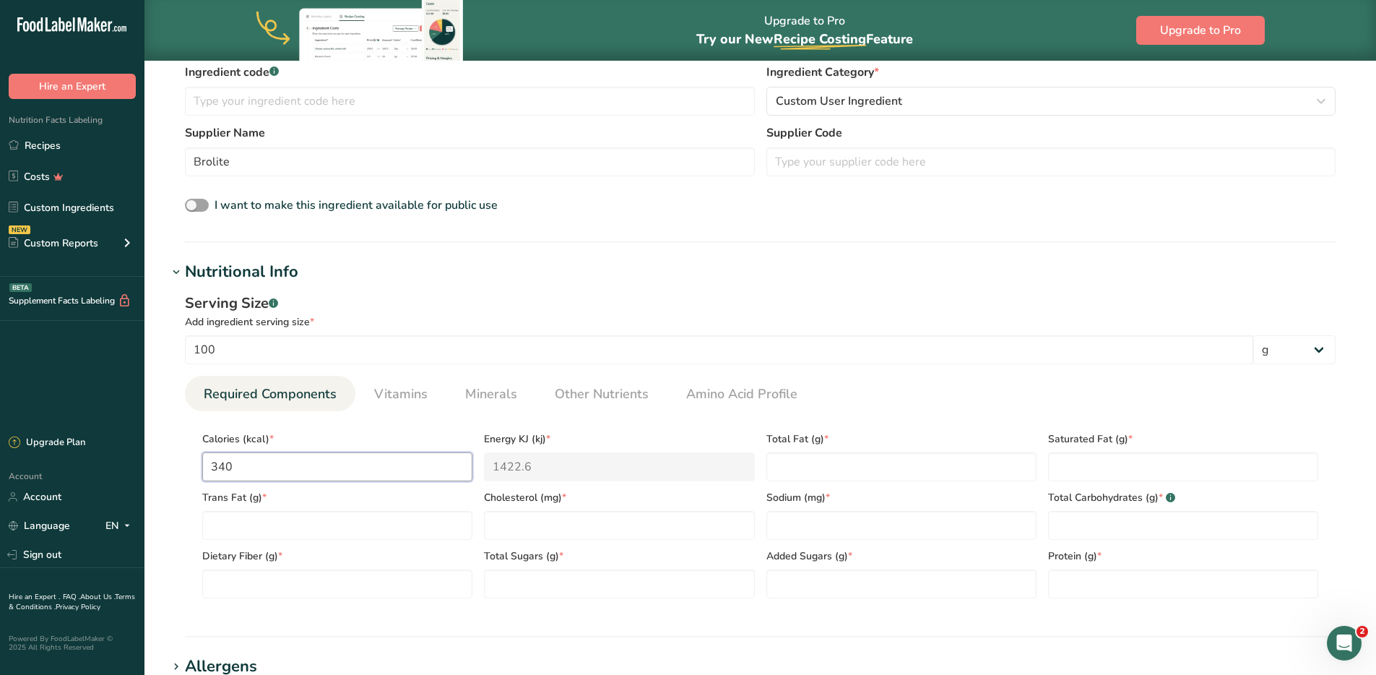
type KJ "1426.3"
type input "340.93"
type KJ "1426.5"
type input "340.93"
type Fat "1.14"
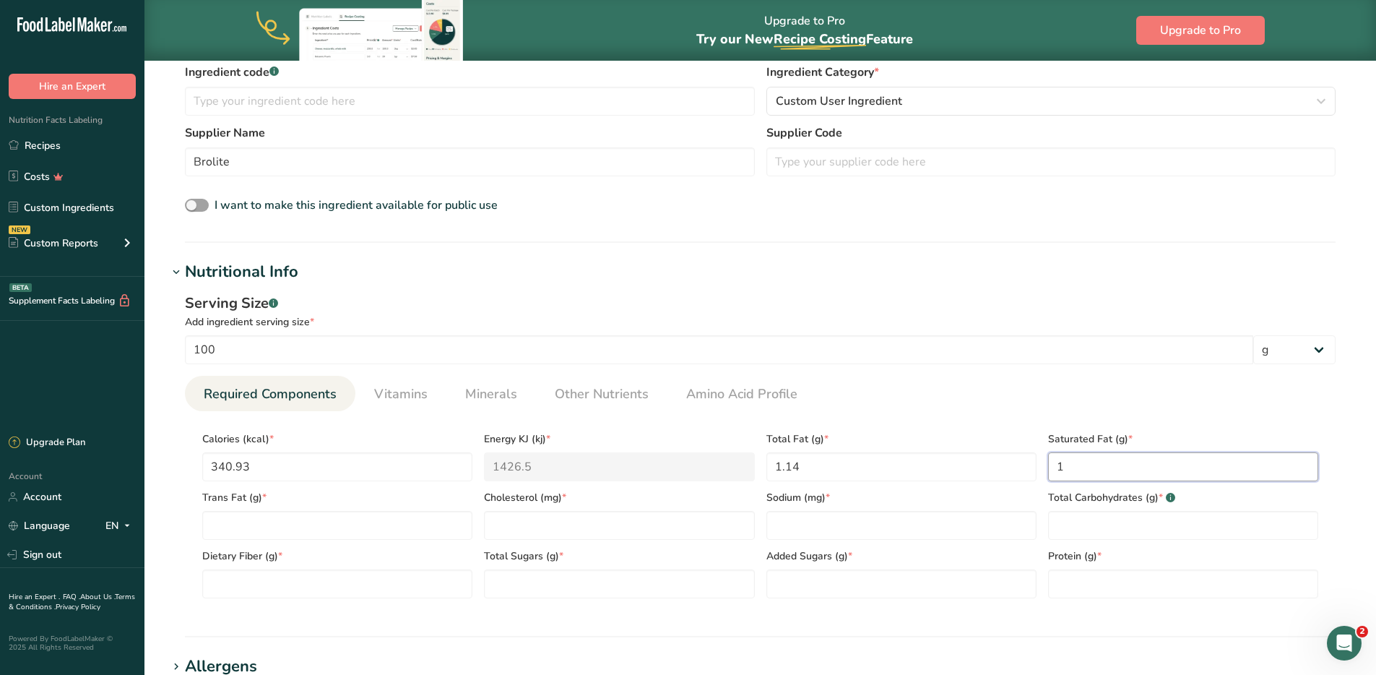
type Fat "0"
type Fat "0.19"
type Fat "0"
type input "0"
type Carbohydrates "78.47"
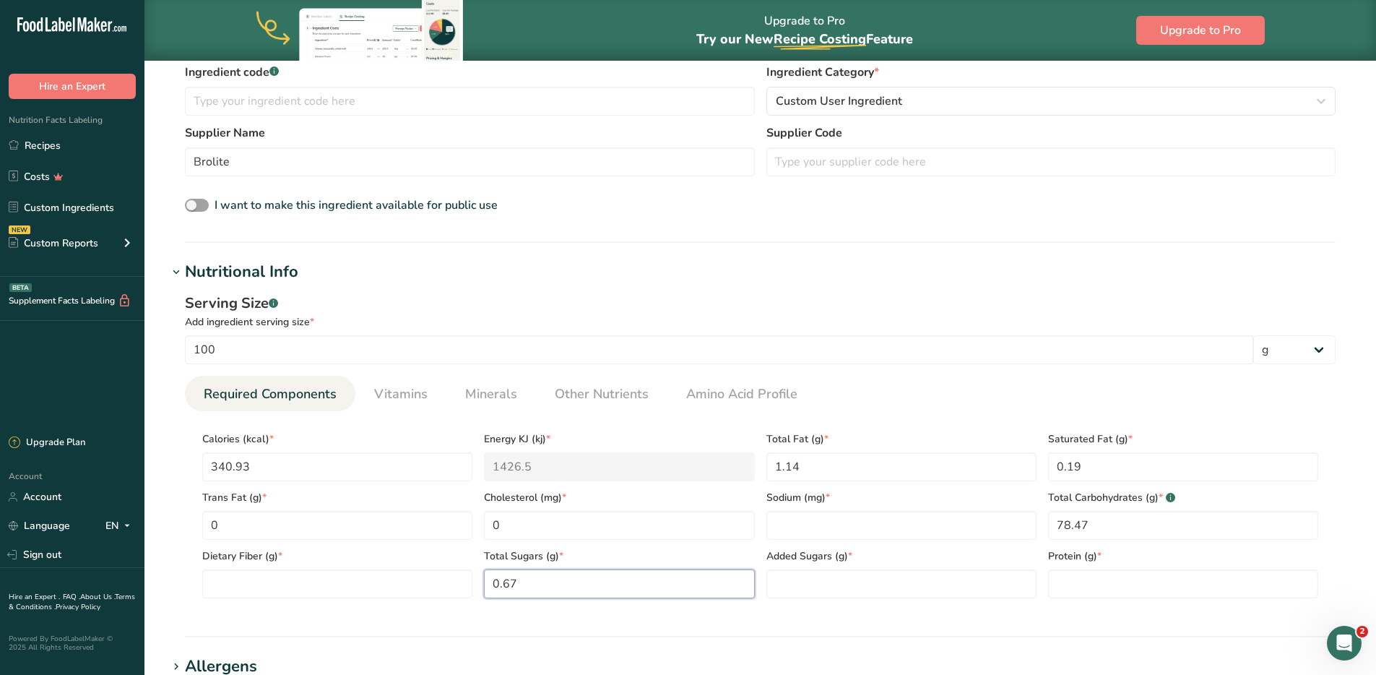
type Sugars "0.67"
type Sugars "0"
type input "7.80"
click at [278, 591] on Fiber "number" at bounding box center [337, 583] width 270 height 29
type Fiber "2.09"
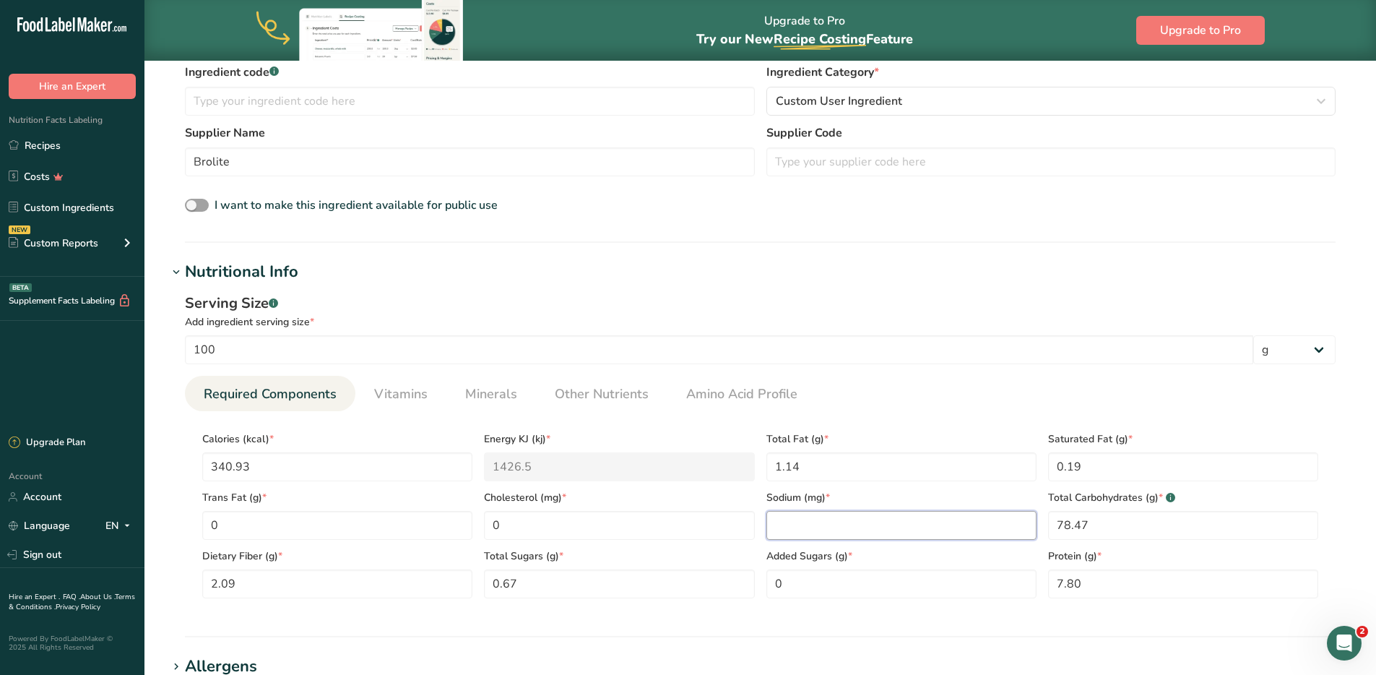
click at [828, 516] on input "number" at bounding box center [902, 525] width 270 height 29
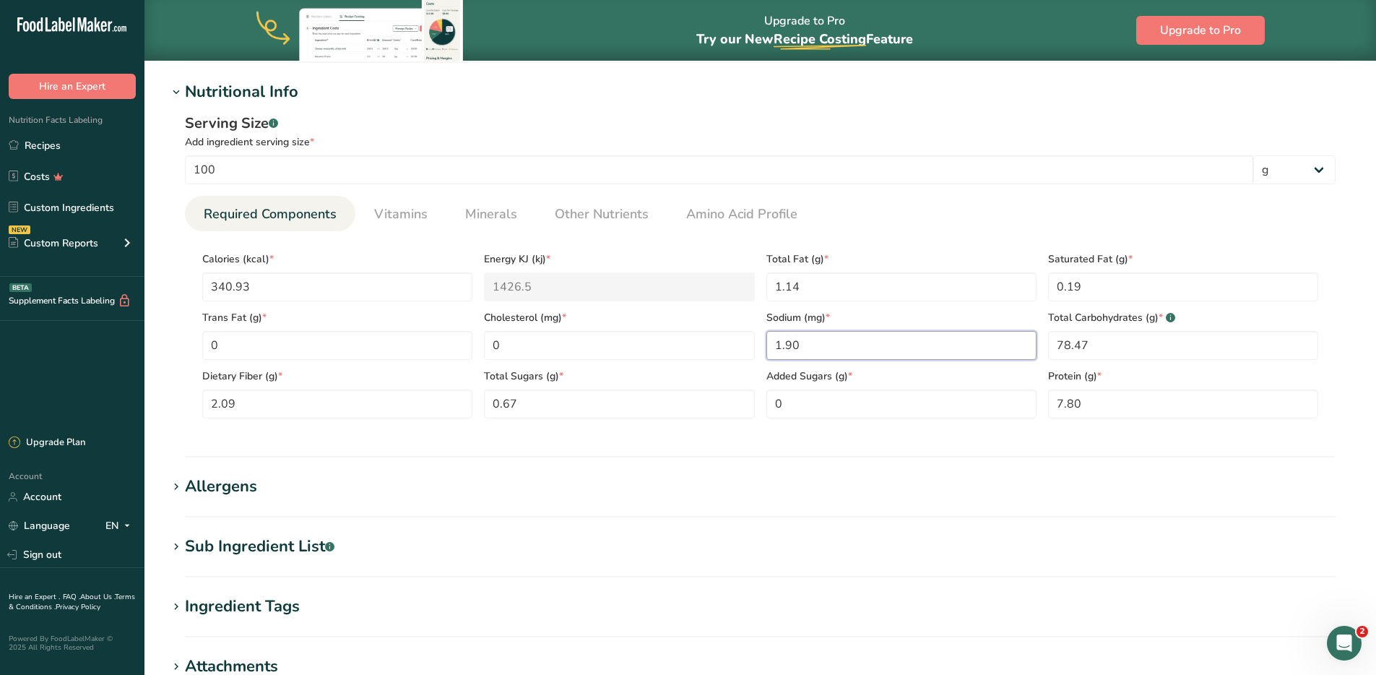
type input "1.90"
click at [241, 483] on div "Allergens" at bounding box center [221, 487] width 72 height 24
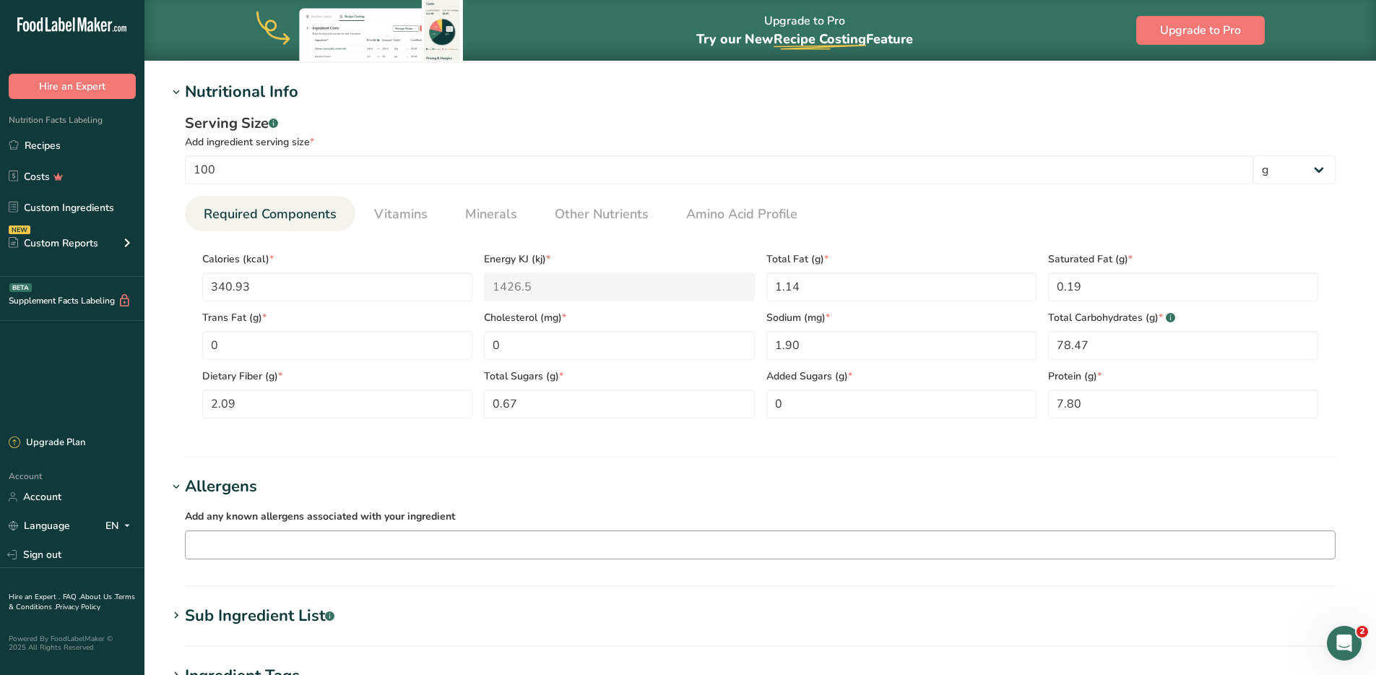
click at [268, 545] on input "text" at bounding box center [761, 544] width 1150 height 22
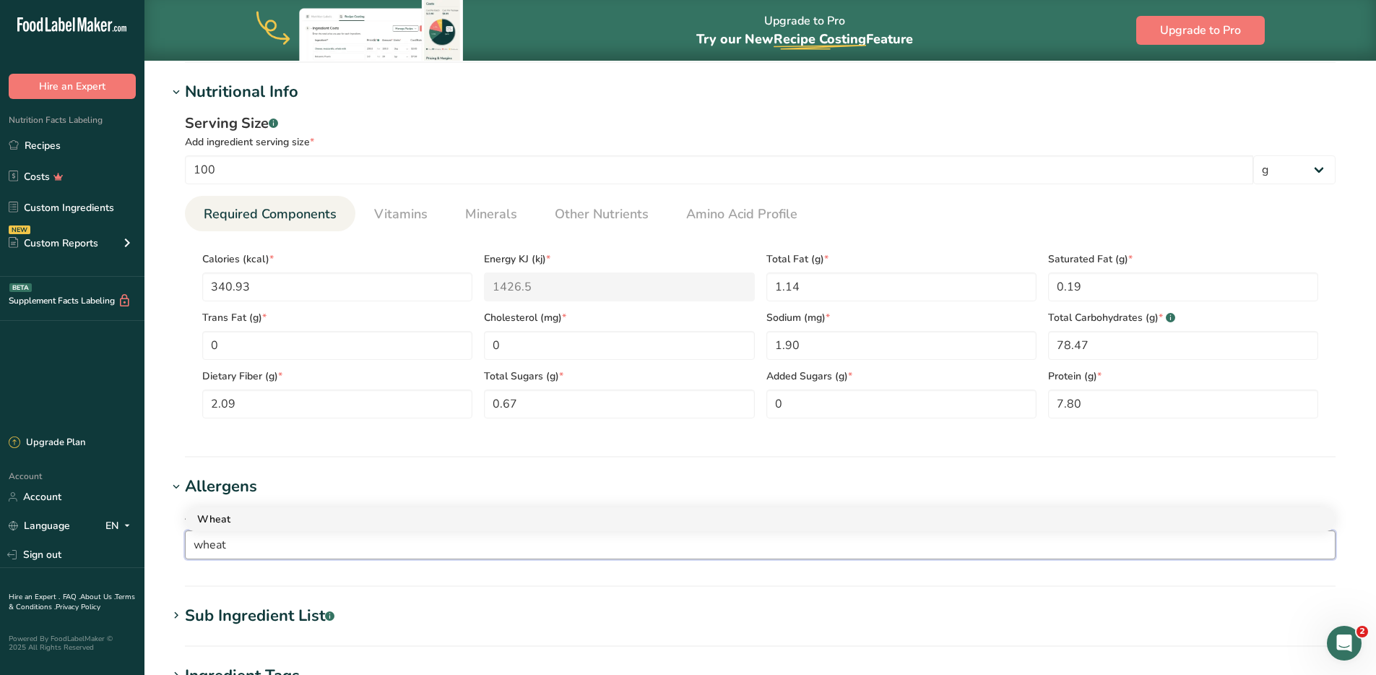
type input "wheat"
click at [272, 519] on div "Wheat" at bounding box center [748, 519] width 1103 height 15
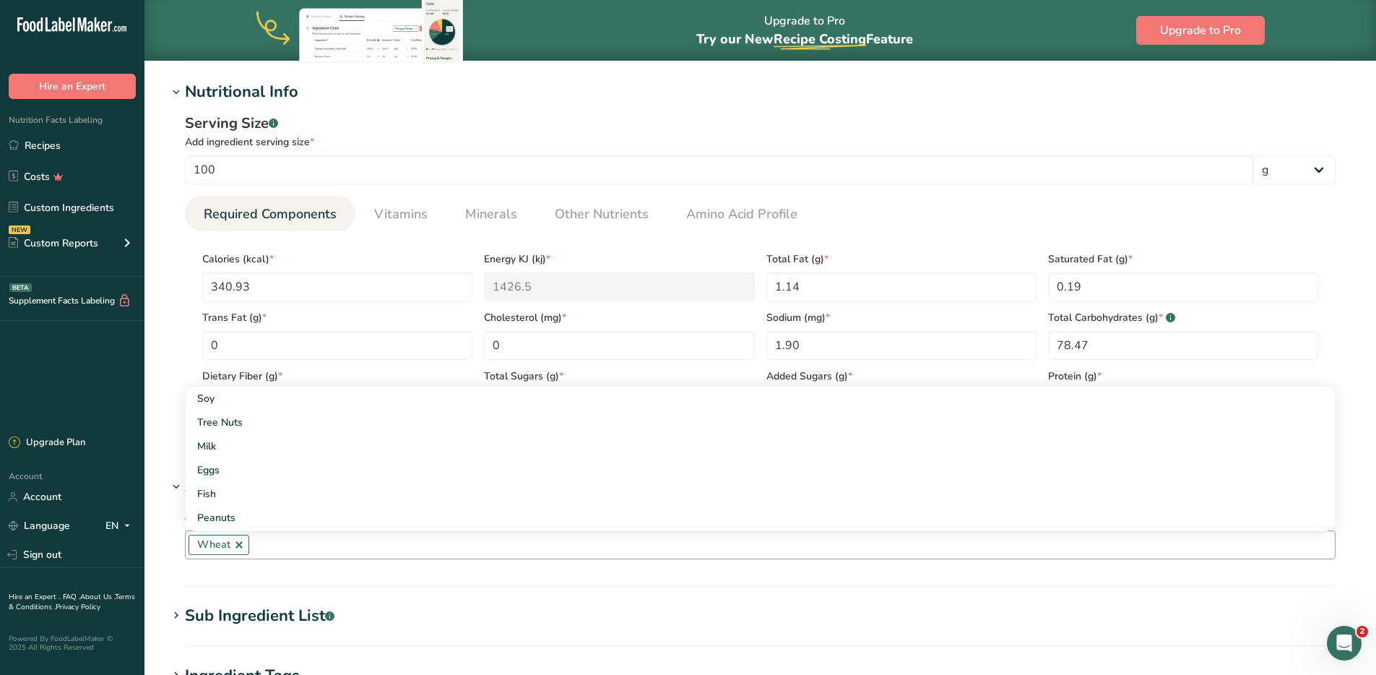
click at [608, 575] on section "Allergens Add any known allergens associated with your ingredient Wheat Soy Tre…" at bounding box center [761, 531] width 1186 height 112
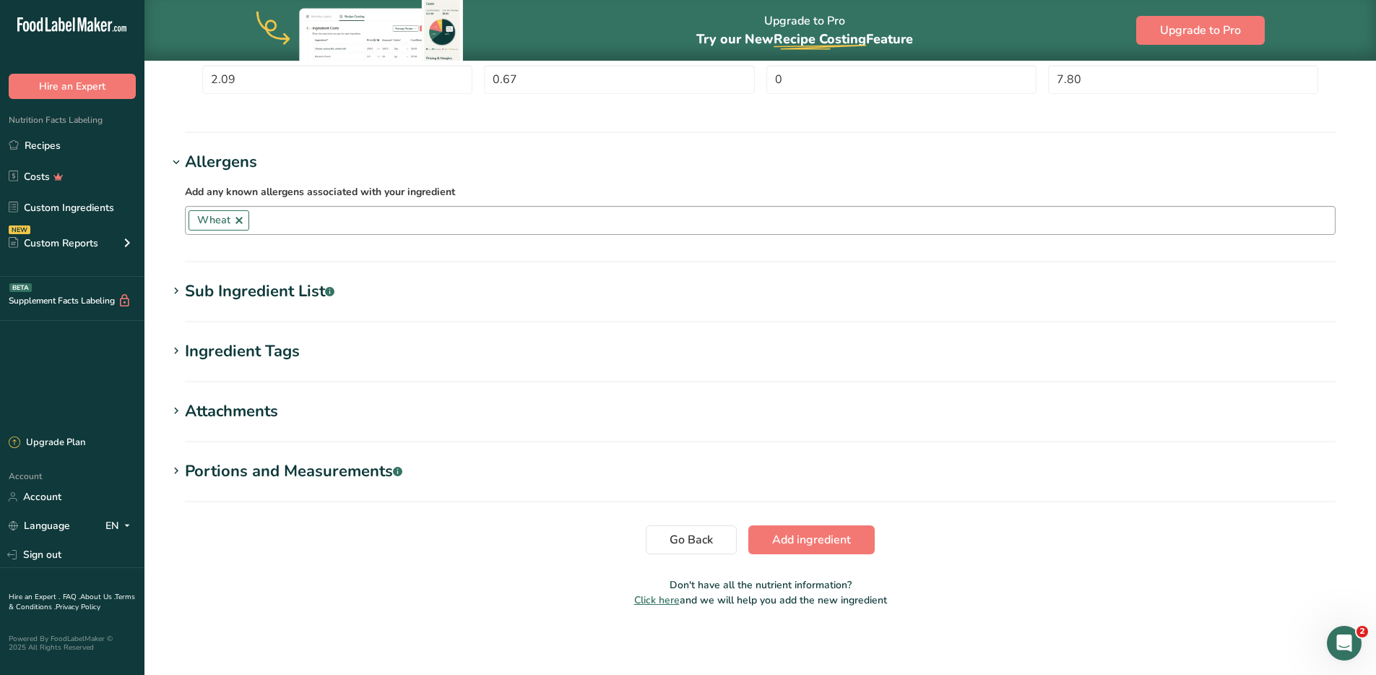
scroll to position [868, 0]
click at [829, 539] on span "Add ingredient" at bounding box center [811, 537] width 79 height 17
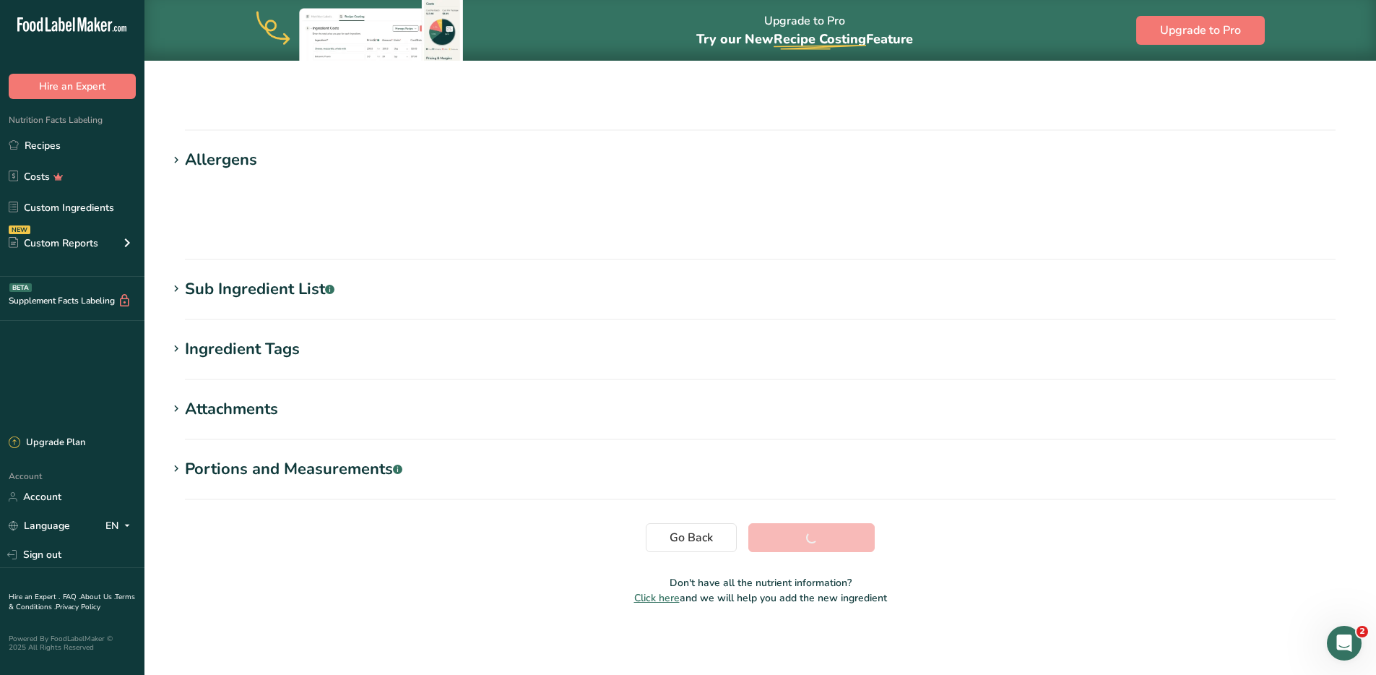
scroll to position [90, 0]
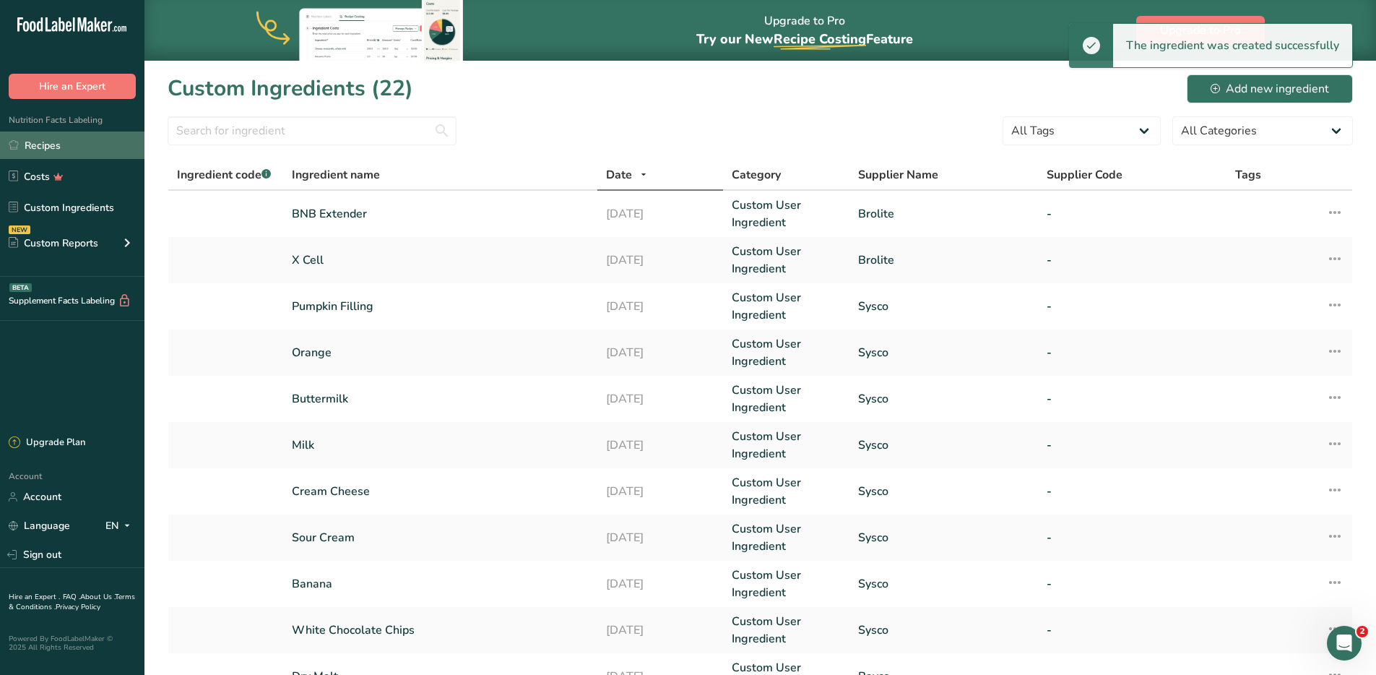
click at [53, 139] on link "Recipes" at bounding box center [72, 144] width 145 height 27
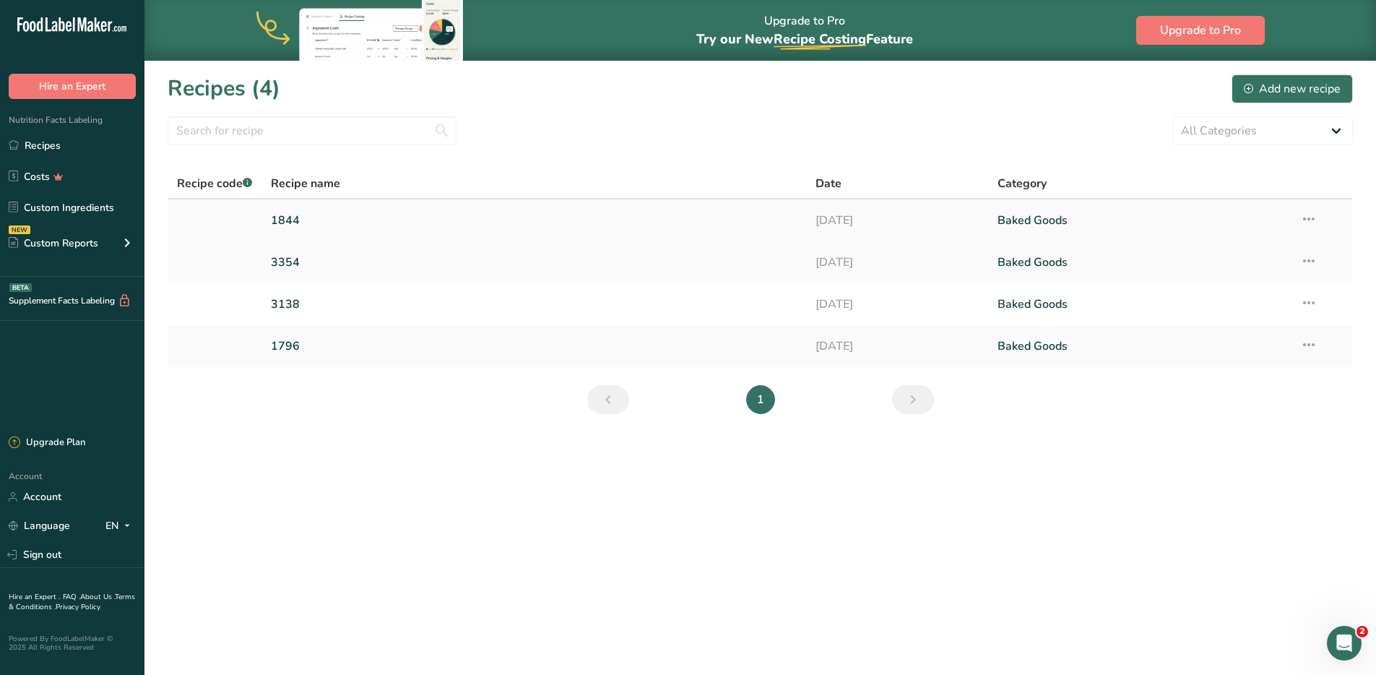
click at [356, 217] on link "1844" at bounding box center [535, 220] width 528 height 30
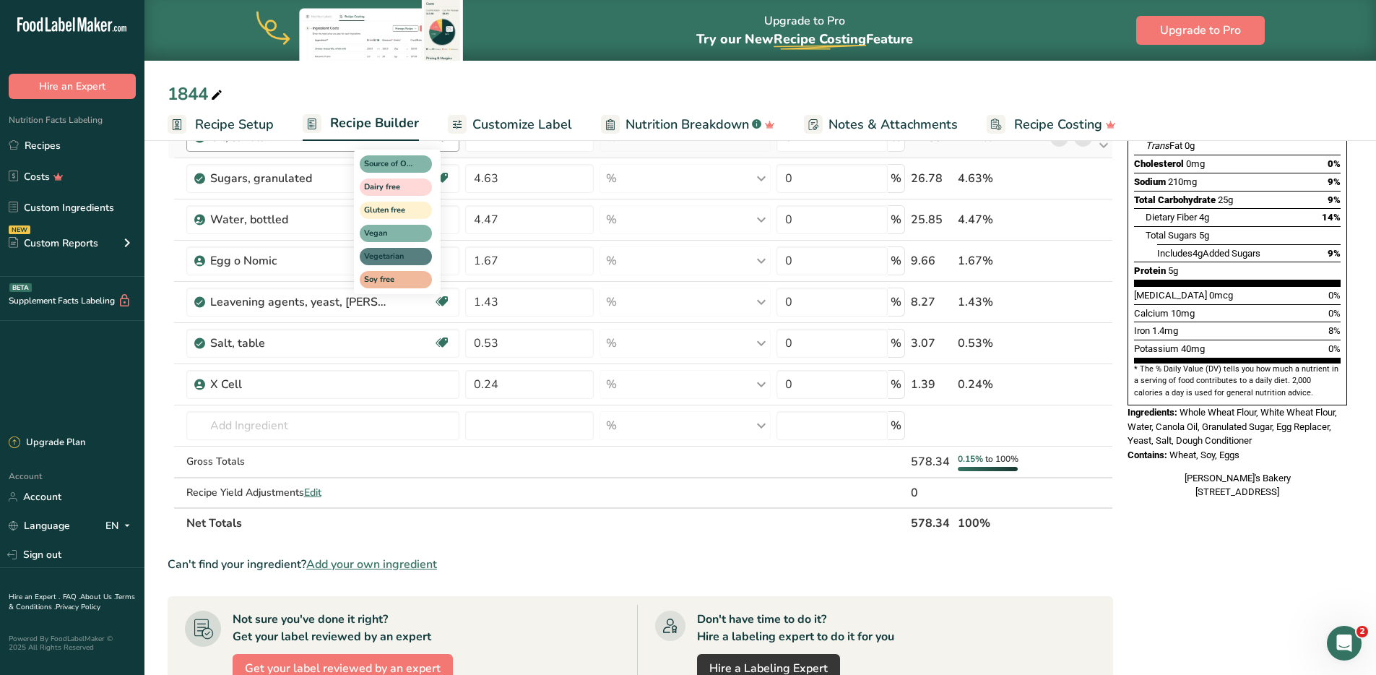
scroll to position [392, 0]
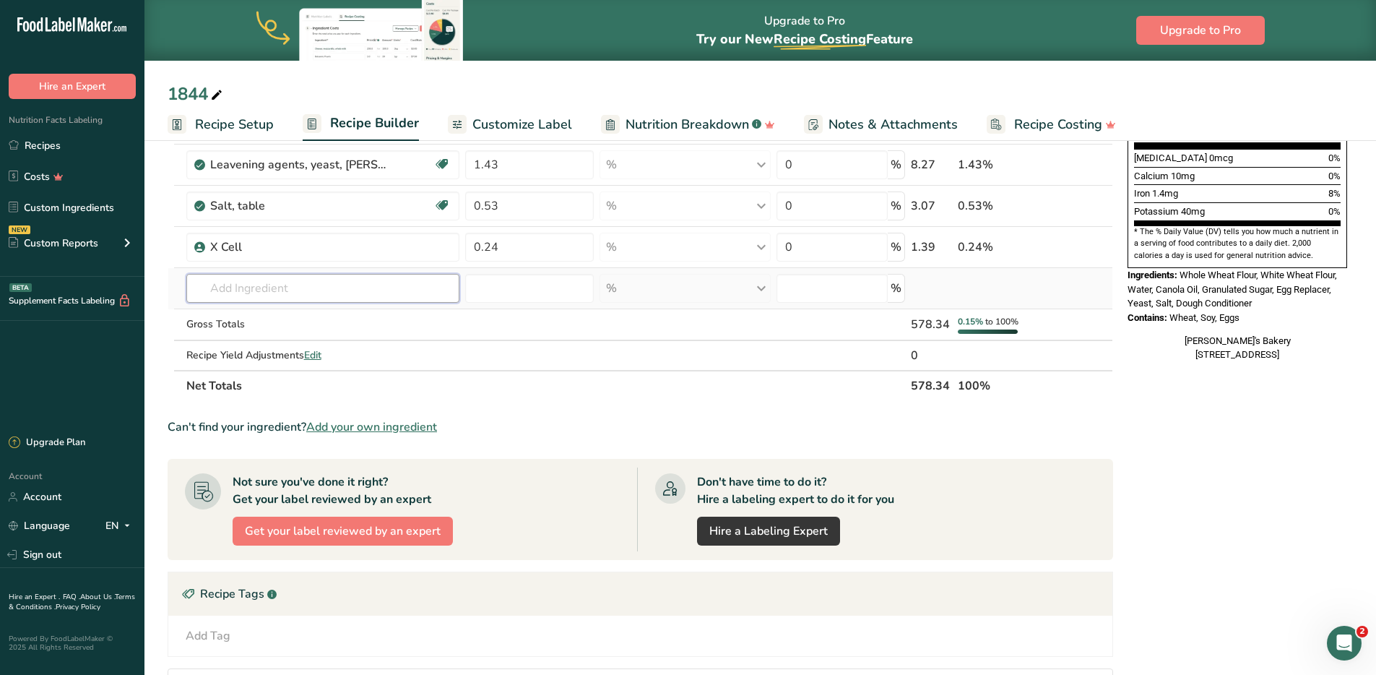
click at [256, 287] on input "text" at bounding box center [323, 288] width 274 height 29
type input "bnb"
click at [246, 310] on p "BNB Extender" at bounding box center [236, 317] width 77 height 15
type input "BNB Extender"
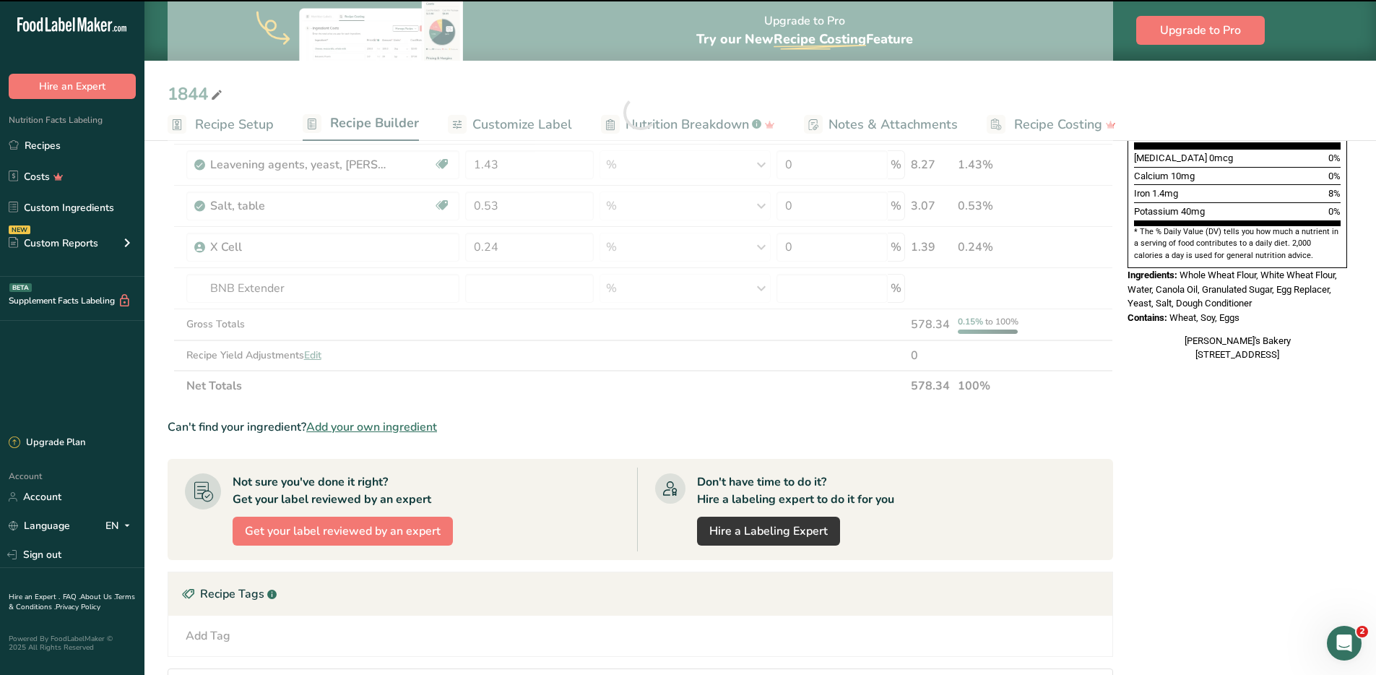
type input "0"
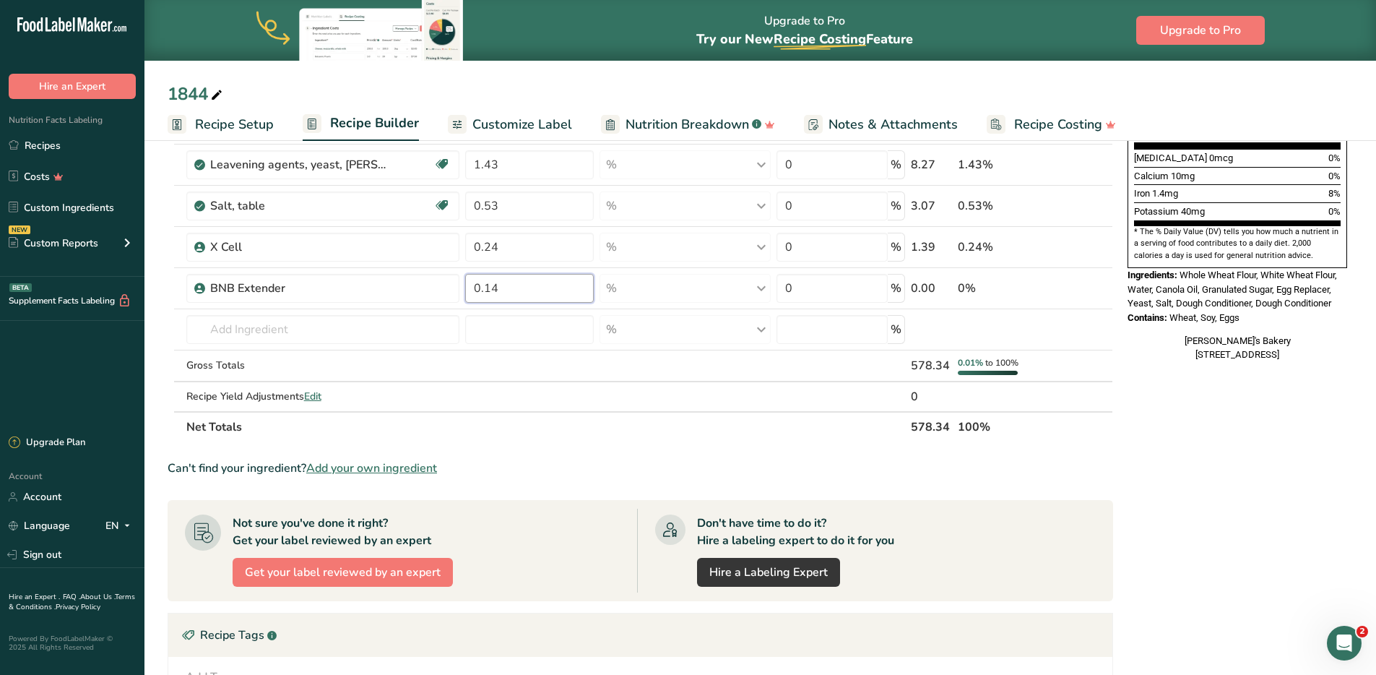
type input "0.14"
click at [676, 429] on div "Ingredient * Amount * Unit * Waste * .a-a{fill:#347362;}.b-a{fill:#fff;} Grams …" at bounding box center [641, 133] width 946 height 617
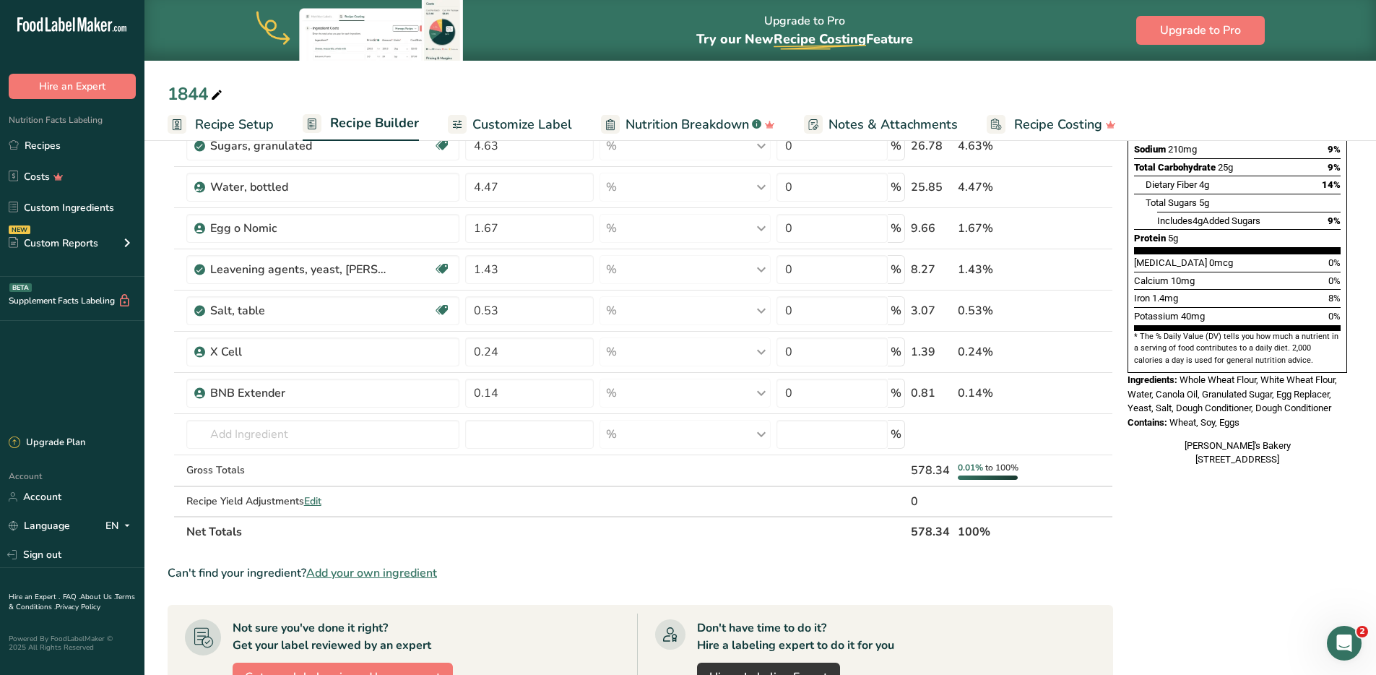
scroll to position [295, 0]
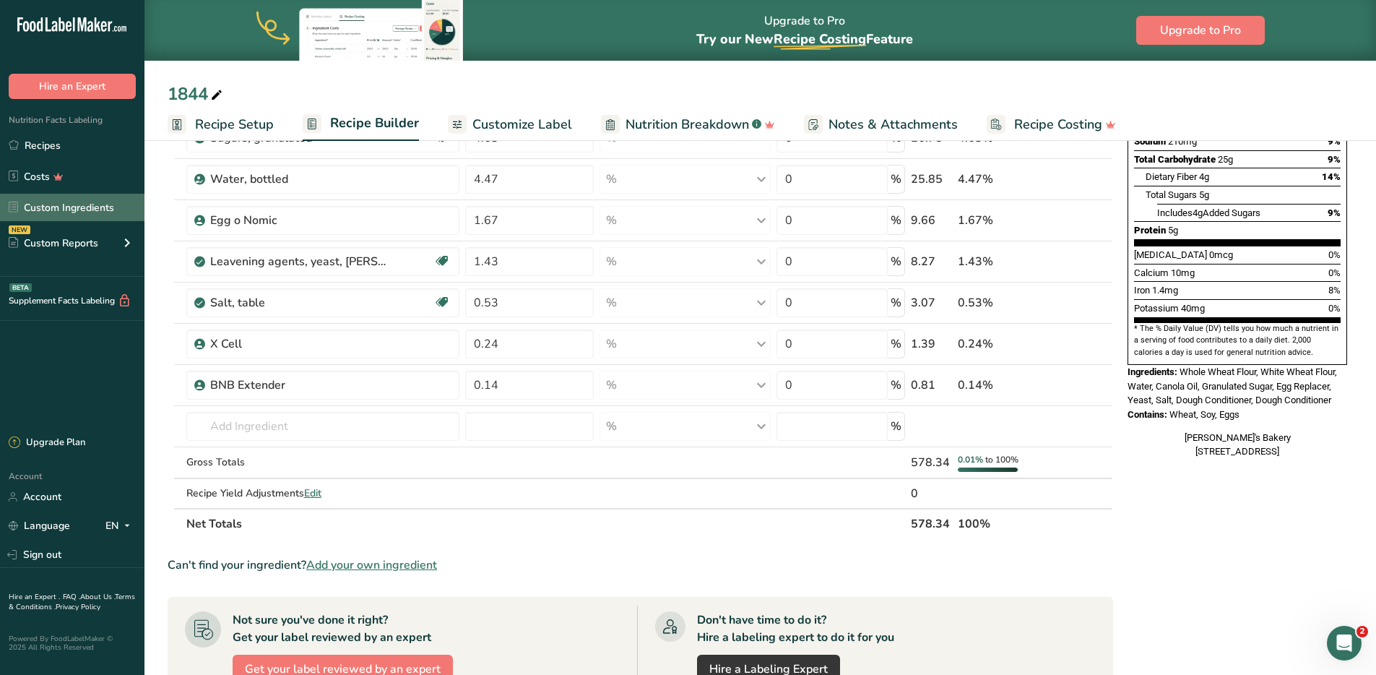
click at [56, 207] on link "Custom Ingredients" at bounding box center [72, 207] width 145 height 27
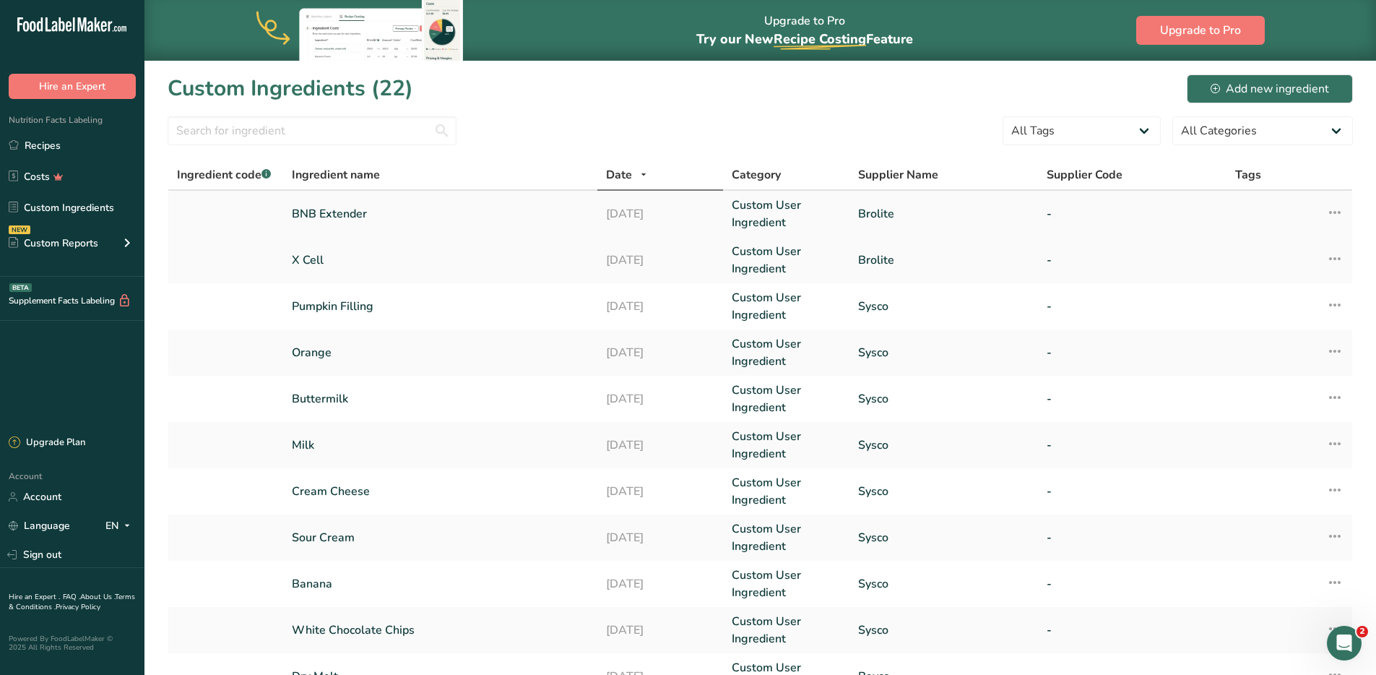
click at [322, 213] on link "BNB Extender" at bounding box center [440, 213] width 297 height 17
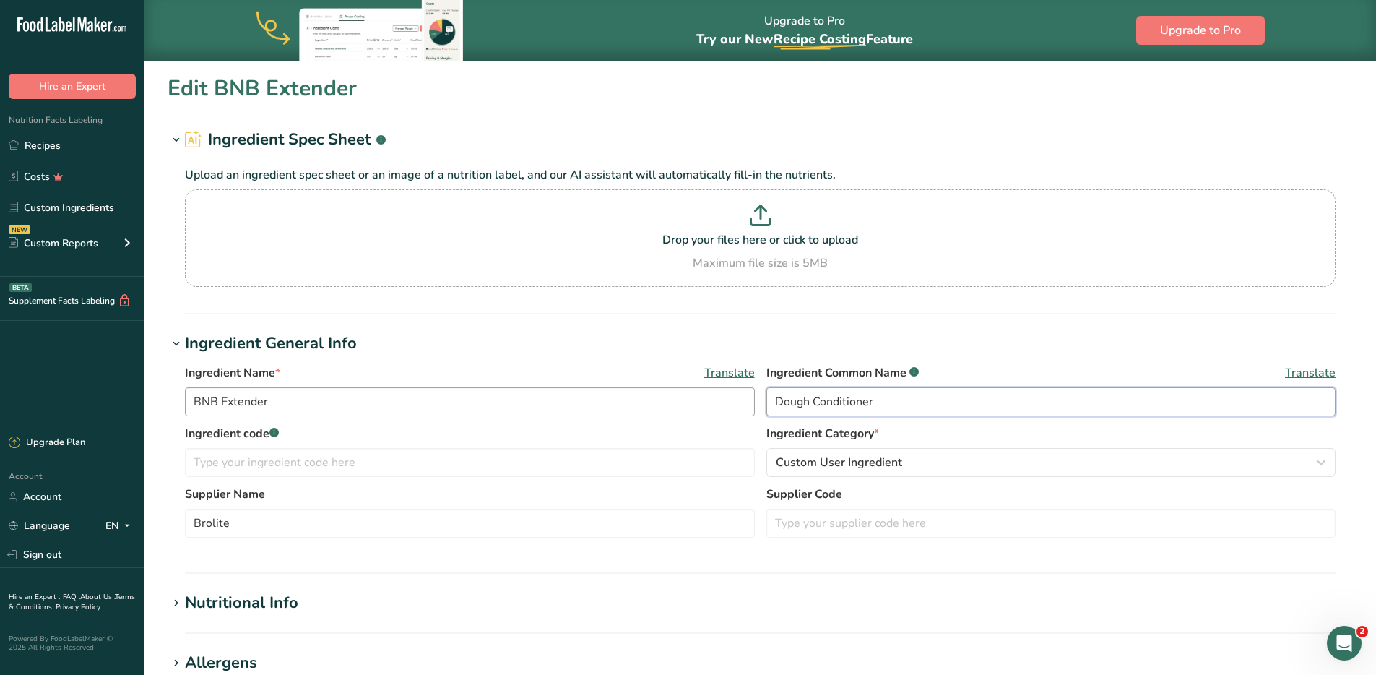
drag, startPoint x: 931, startPoint y: 404, endPoint x: 704, endPoint y: 400, distance: 227.6
click at [704, 400] on div "Ingredient Name * Translate BNB Extender Ingredient Common Name .a-a{fill:#3473…" at bounding box center [760, 394] width 1151 height 61
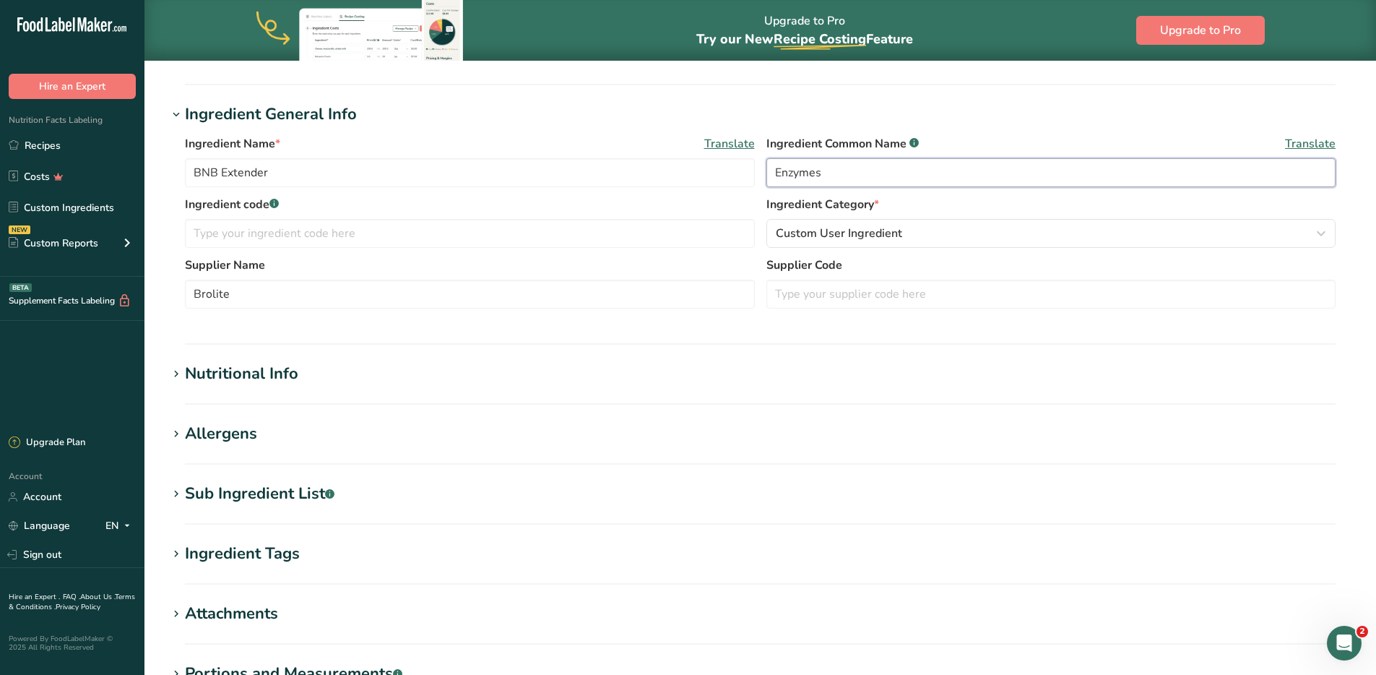
scroll to position [376, 0]
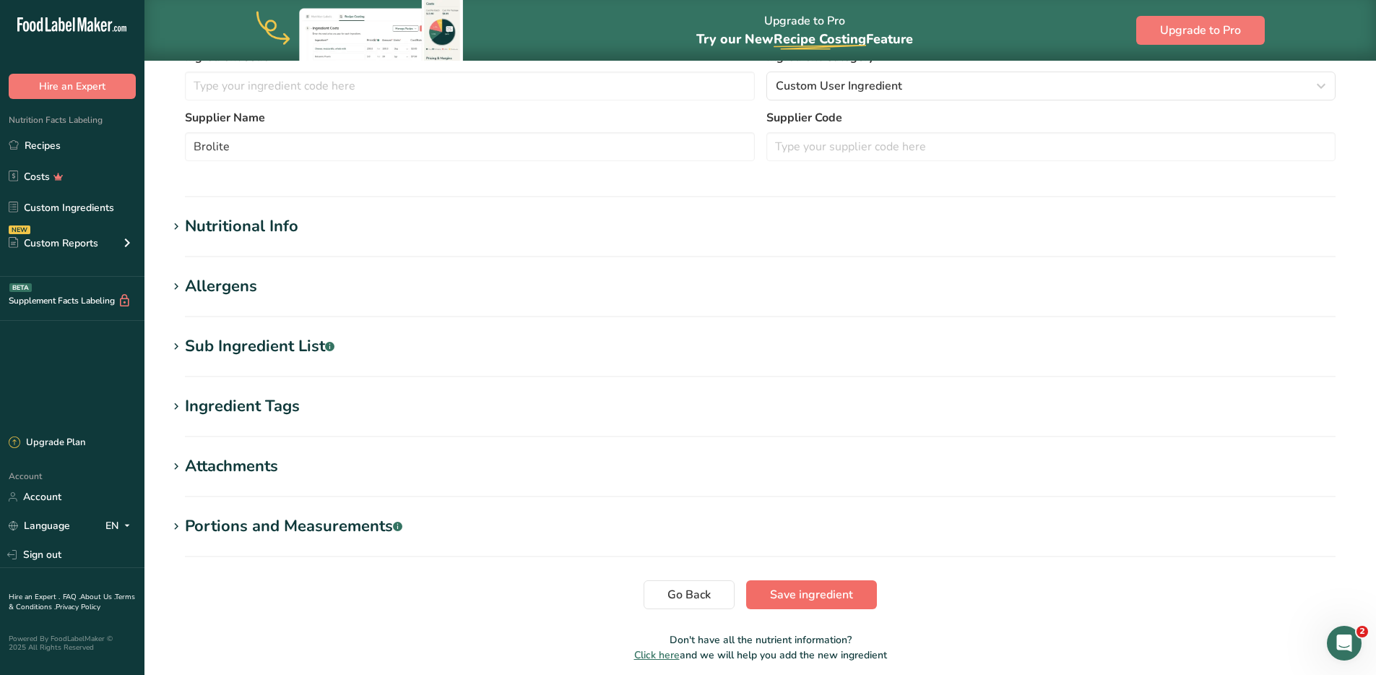
type input "Enzymes"
click at [840, 605] on button "Save ingredient" at bounding box center [811, 594] width 131 height 29
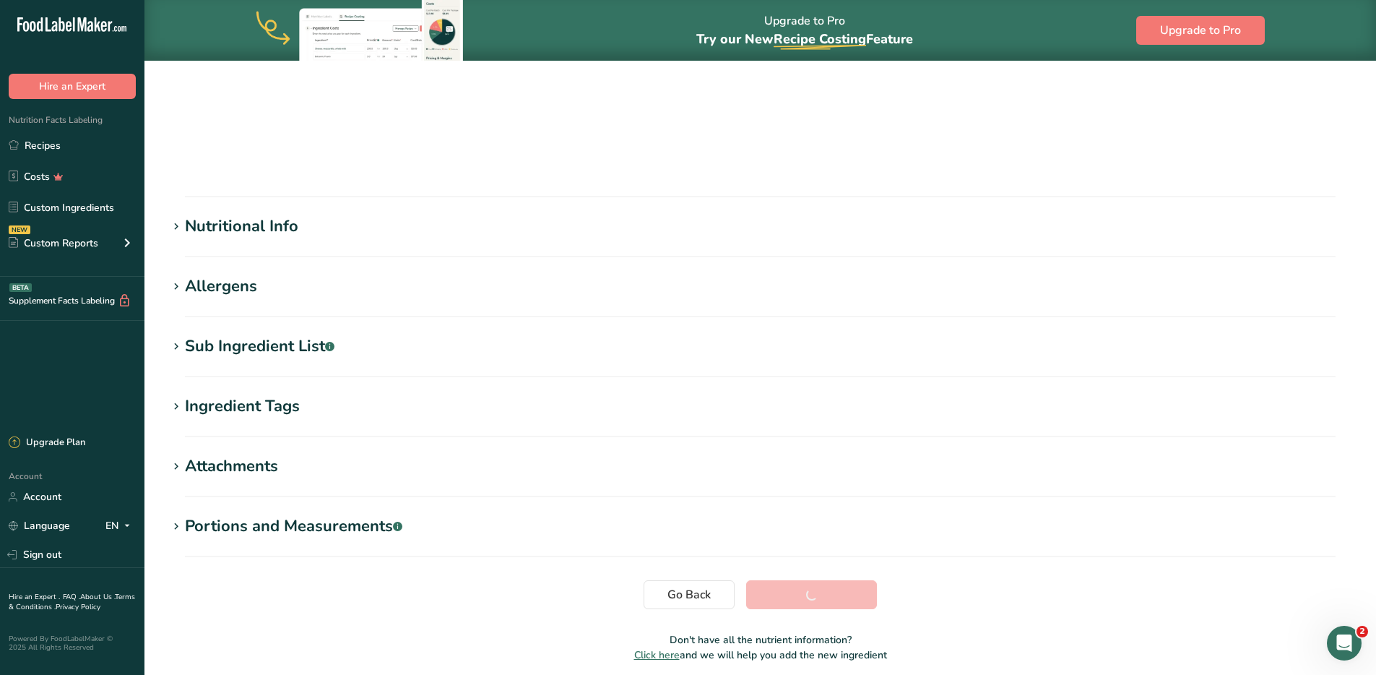
scroll to position [90, 0]
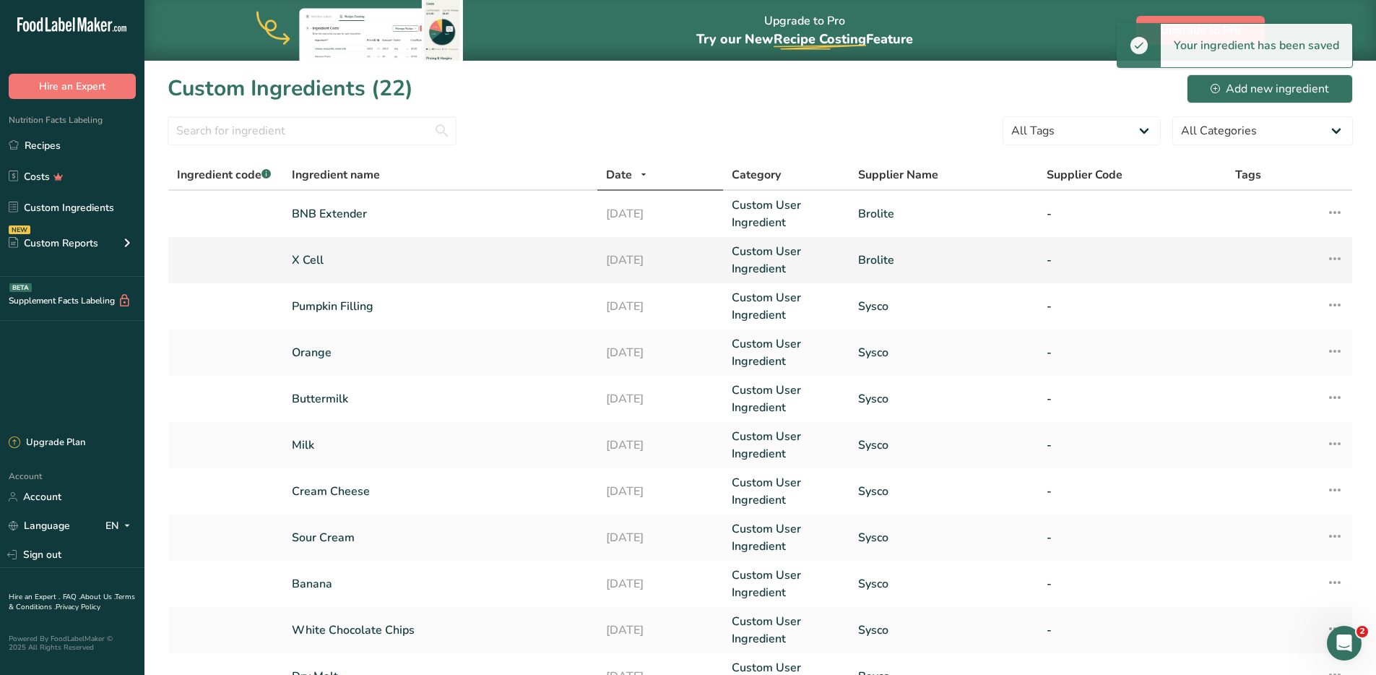
click at [355, 257] on link "X Cell" at bounding box center [440, 259] width 297 height 17
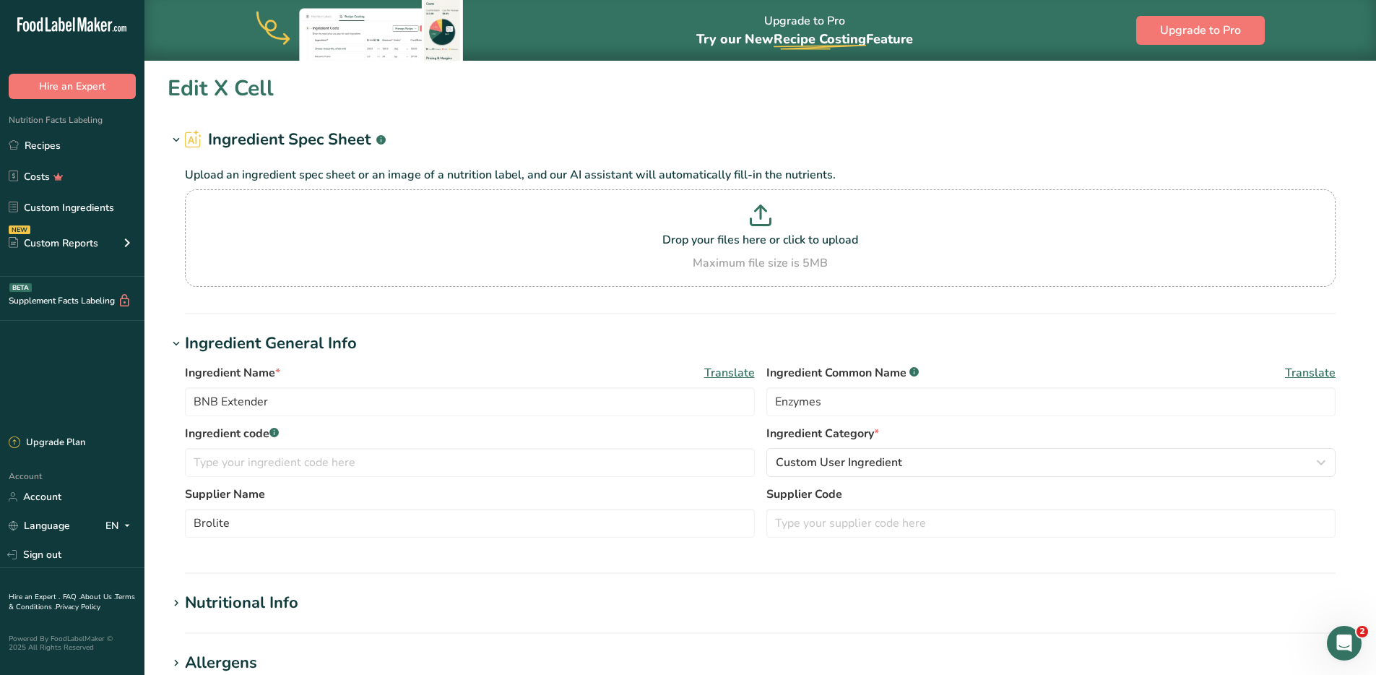
type input "X Cell"
type input "Dough Conditioner"
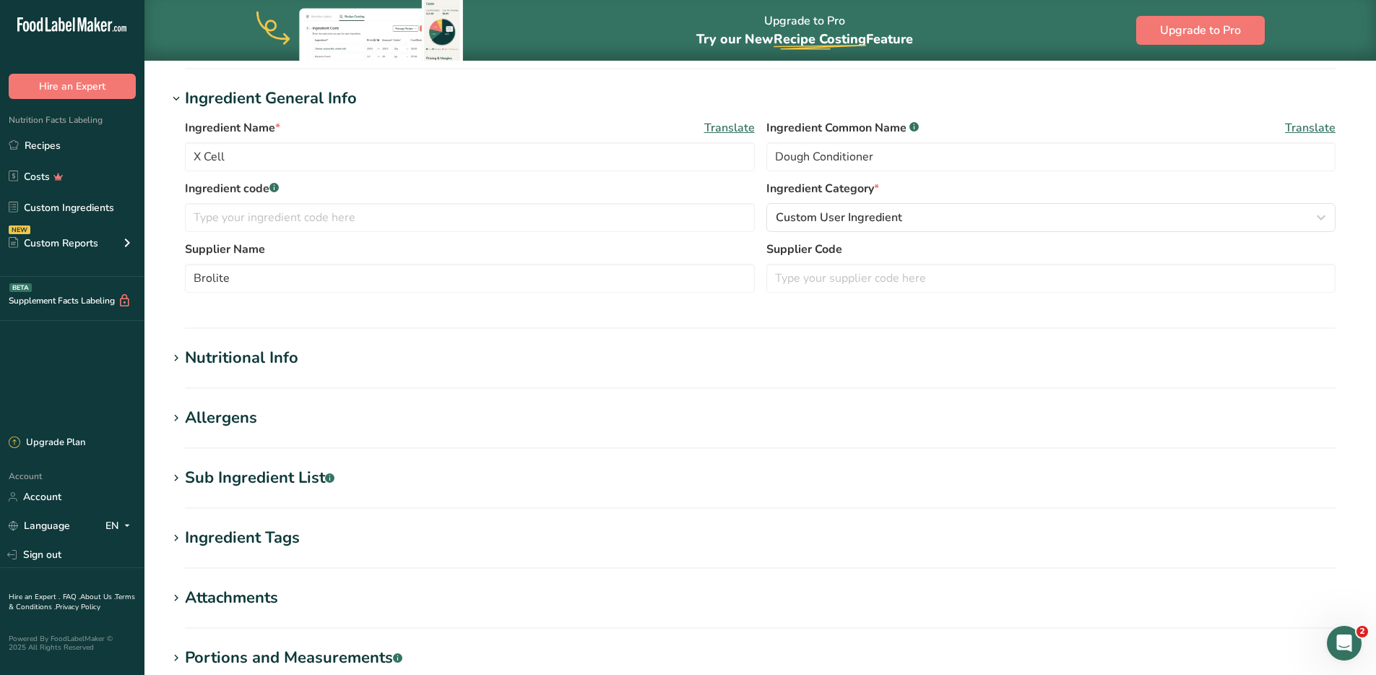
scroll to position [392, 0]
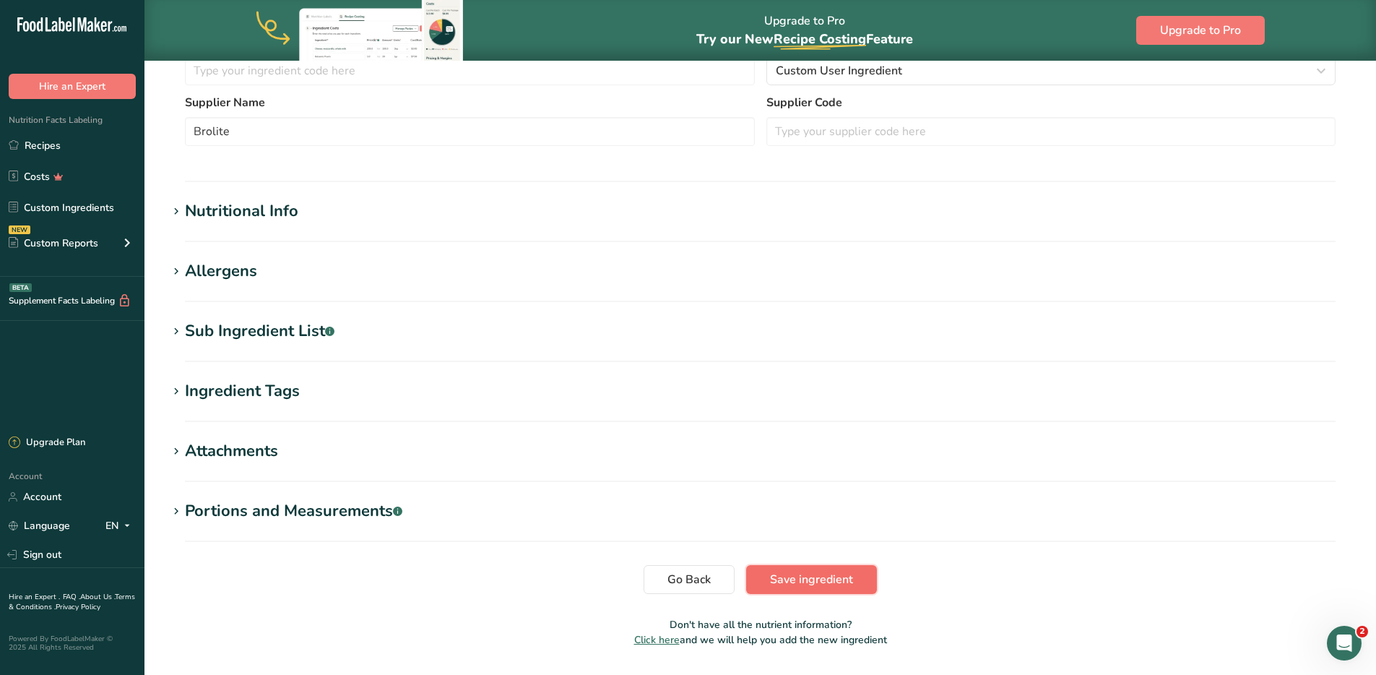
click at [819, 586] on span "Save ingredient" at bounding box center [811, 579] width 83 height 17
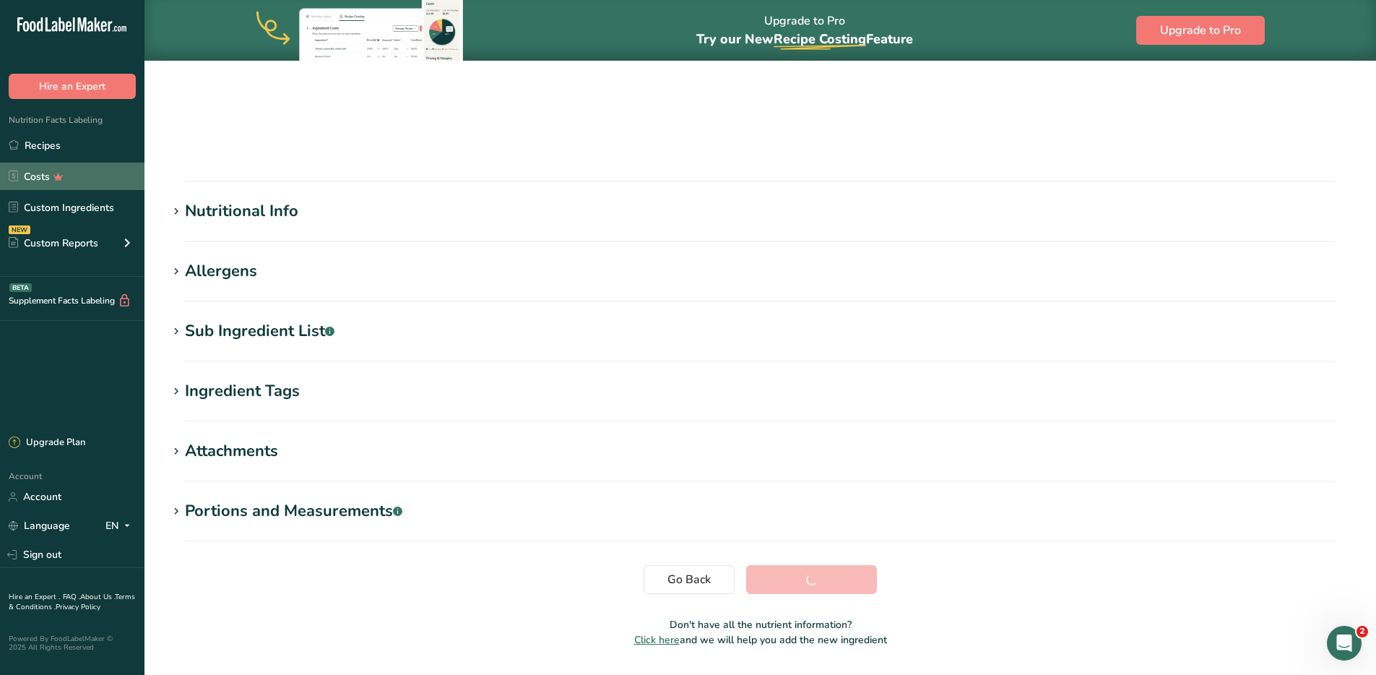
scroll to position [90, 0]
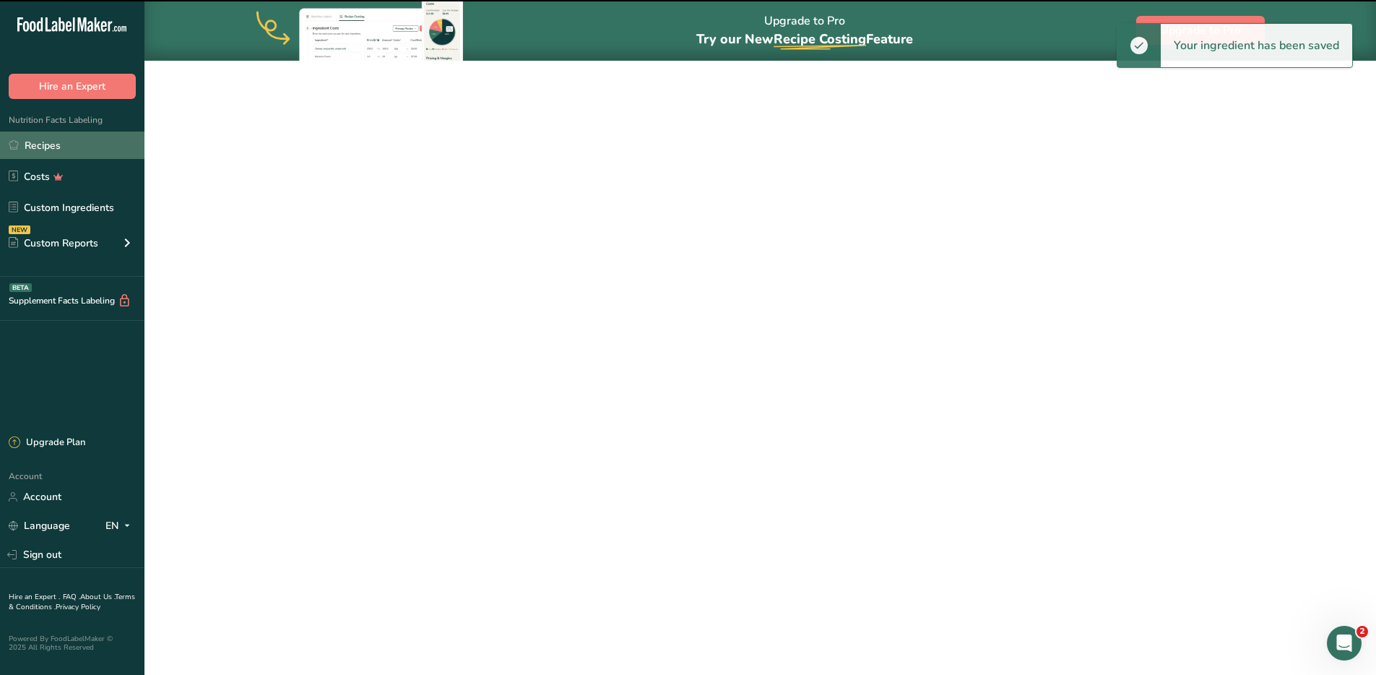
click at [56, 145] on link "Recipes" at bounding box center [72, 144] width 145 height 27
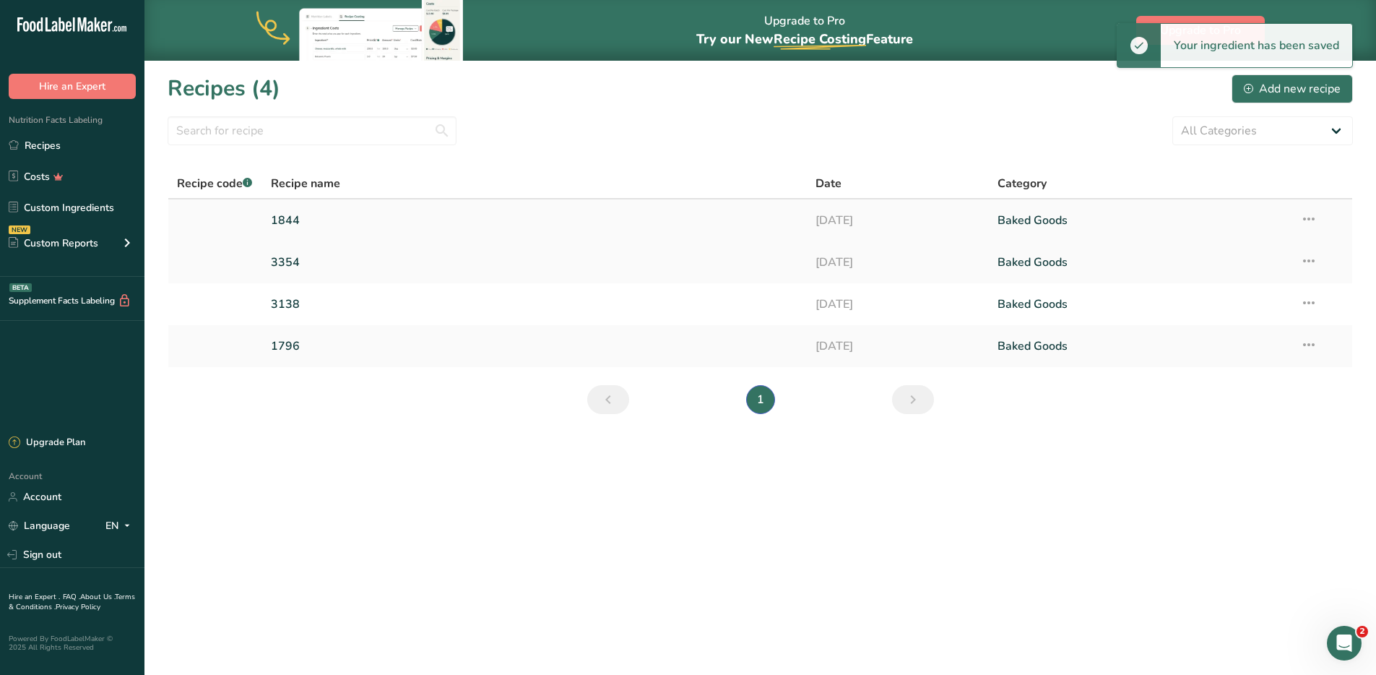
click at [322, 215] on link "1844" at bounding box center [535, 220] width 528 height 30
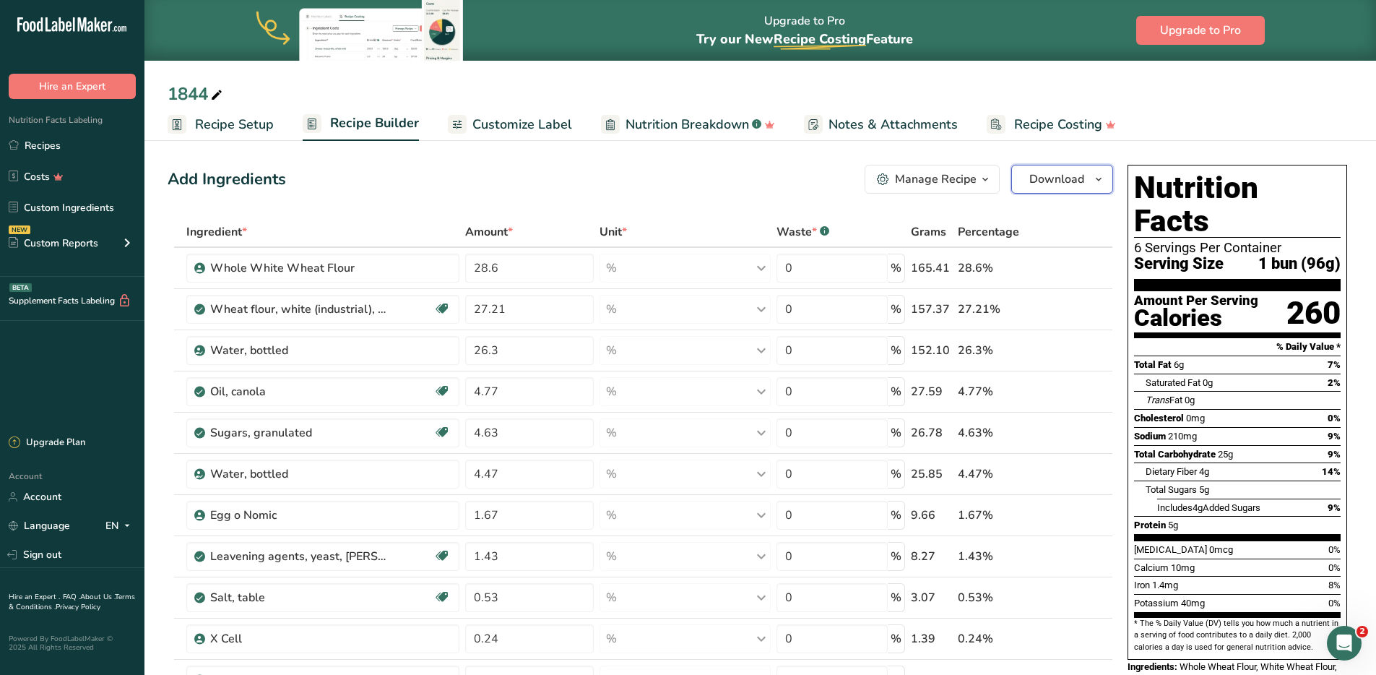
click at [1104, 178] on icon "button" at bounding box center [1099, 180] width 12 height 18
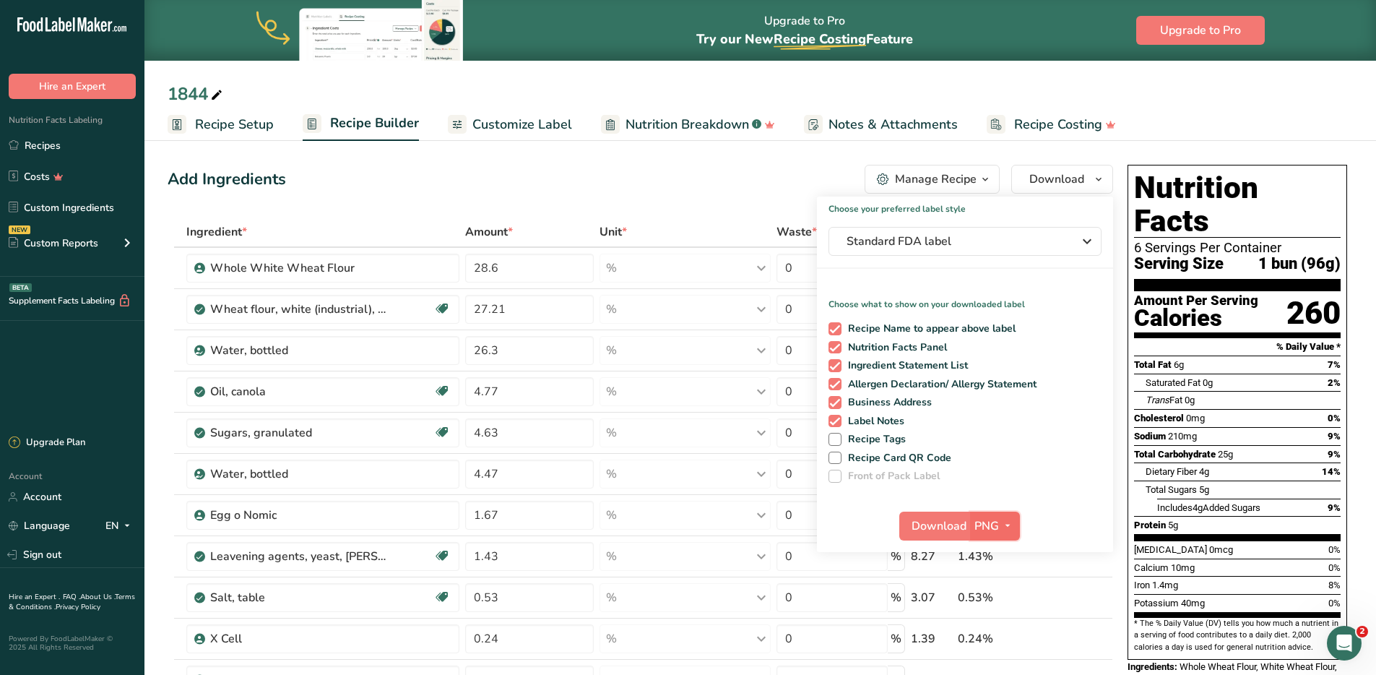
click at [1008, 530] on icon "button" at bounding box center [1008, 526] width 12 height 18
click at [1004, 622] on link "PDF" at bounding box center [997, 627] width 46 height 24
click at [922, 523] on span "Download" at bounding box center [940, 525] width 55 height 17
click at [612, 168] on div "Add Ingredients Manage Recipe Delete Recipe Duplicate Recipe Scale Recipe Save …" at bounding box center [641, 179] width 946 height 29
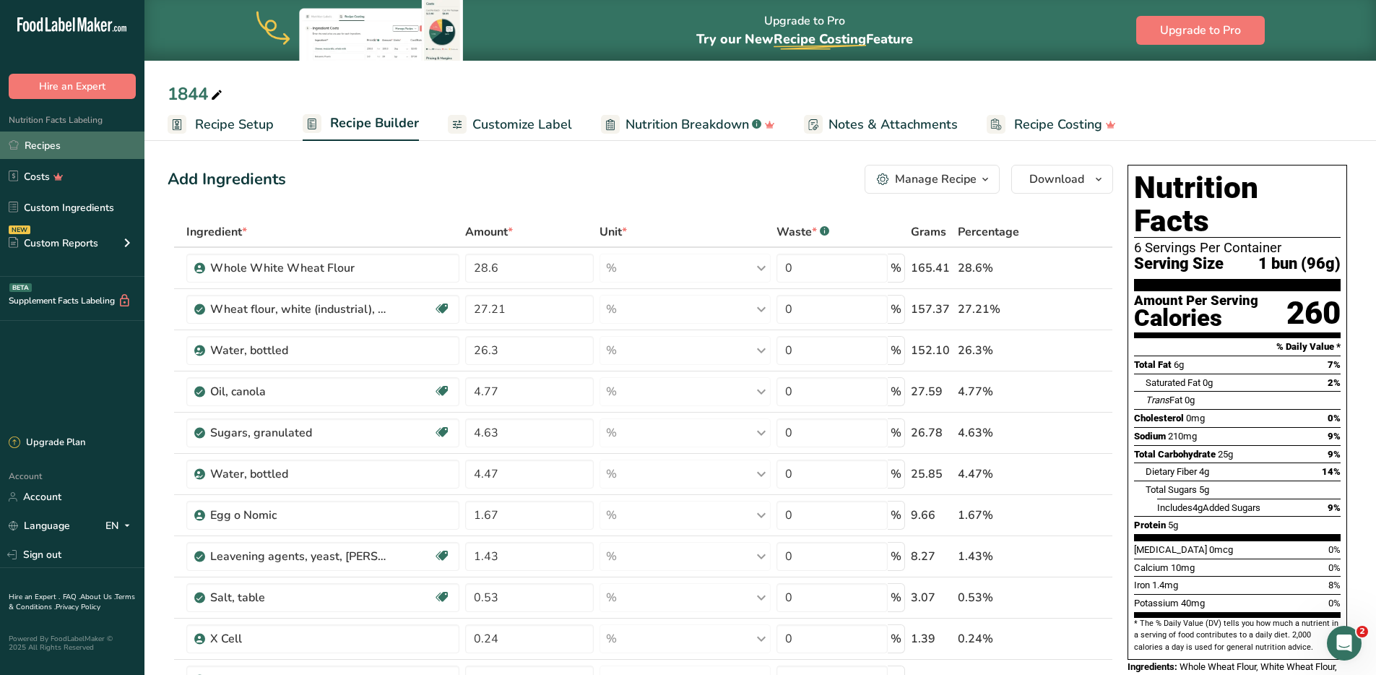
click at [74, 144] on link "Recipes" at bounding box center [72, 144] width 145 height 27
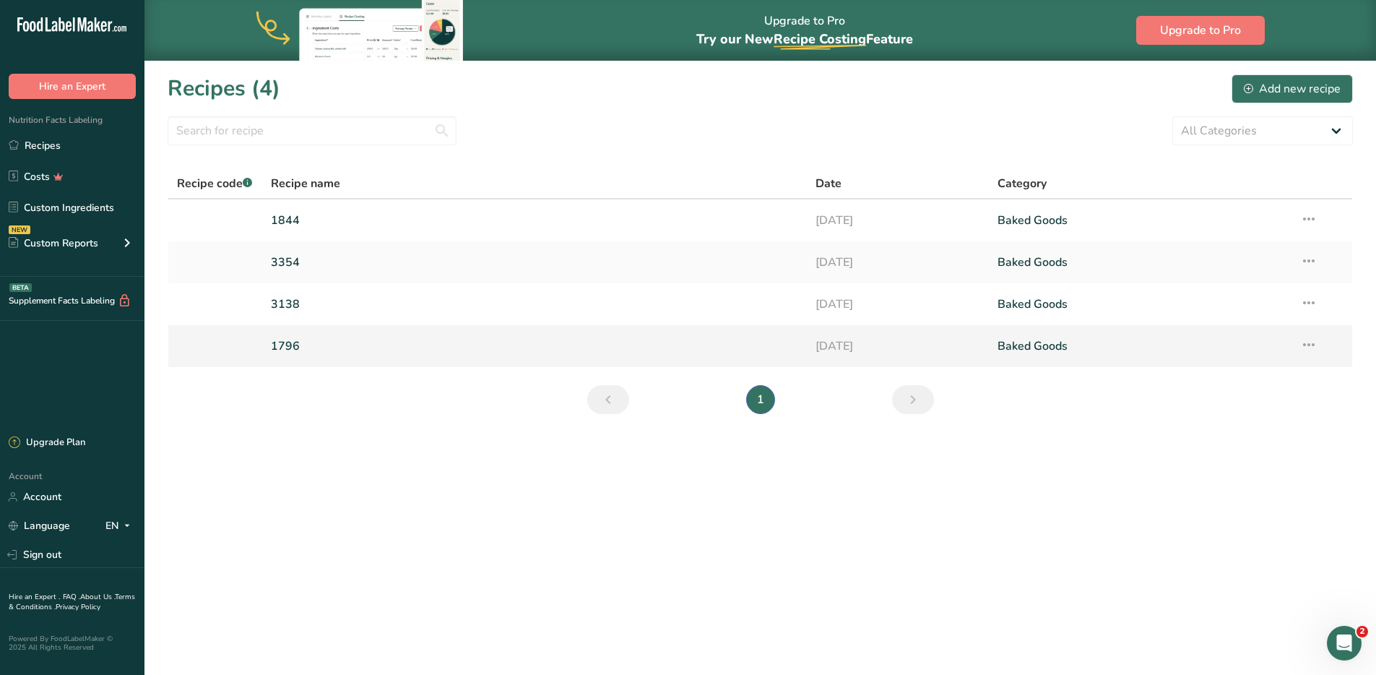
click at [285, 340] on link "1796" at bounding box center [535, 346] width 528 height 30
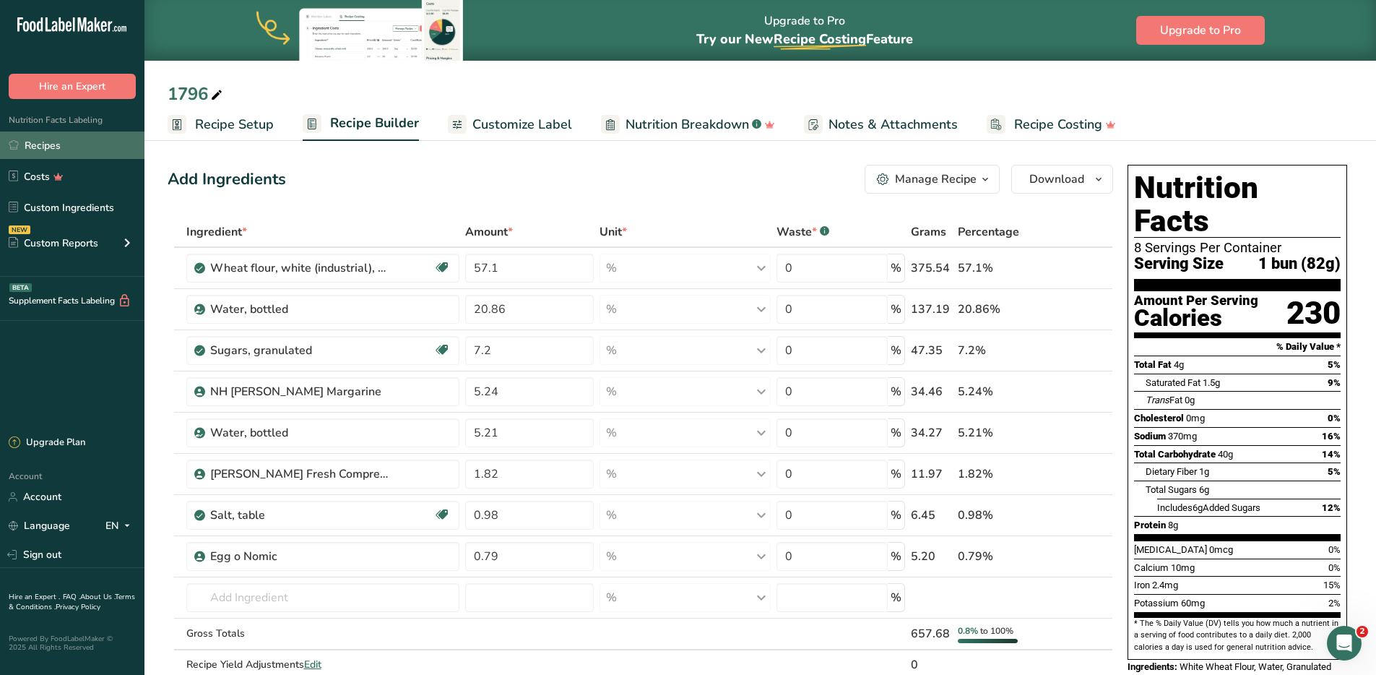
click at [51, 145] on link "Recipes" at bounding box center [72, 144] width 145 height 27
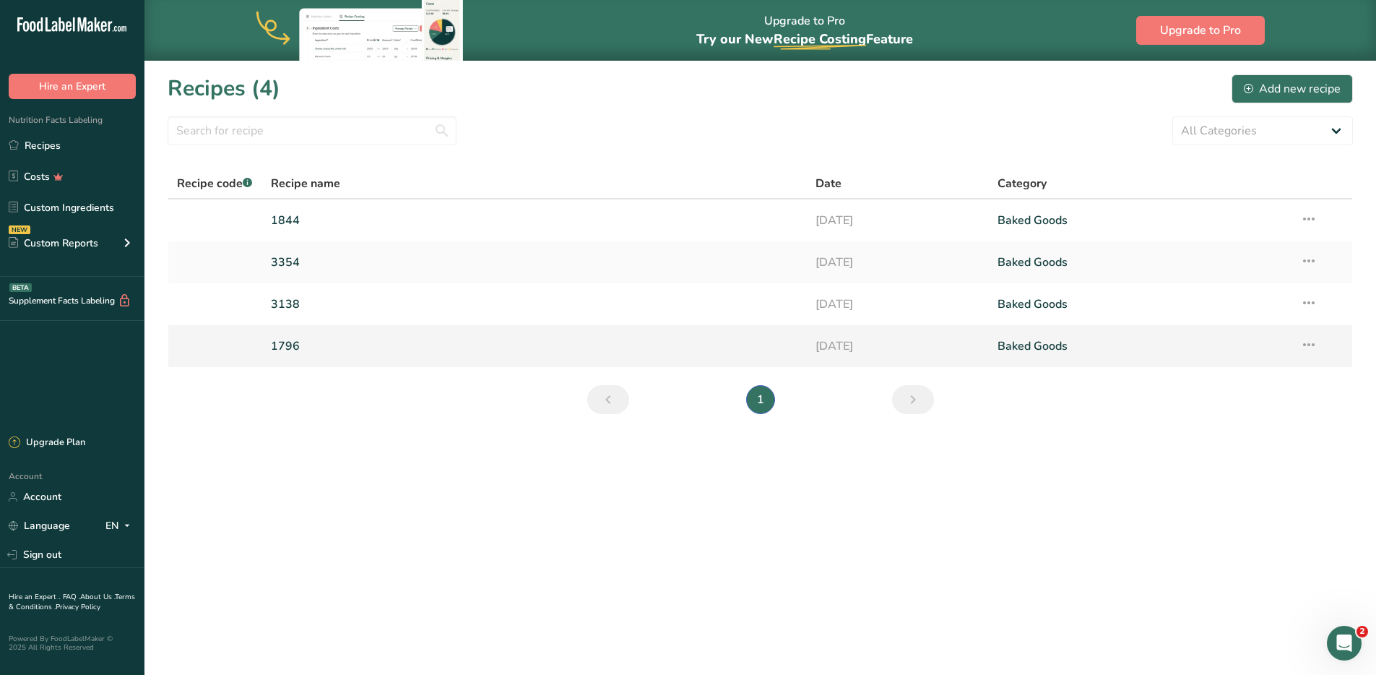
click at [306, 357] on link "1796" at bounding box center [535, 346] width 528 height 30
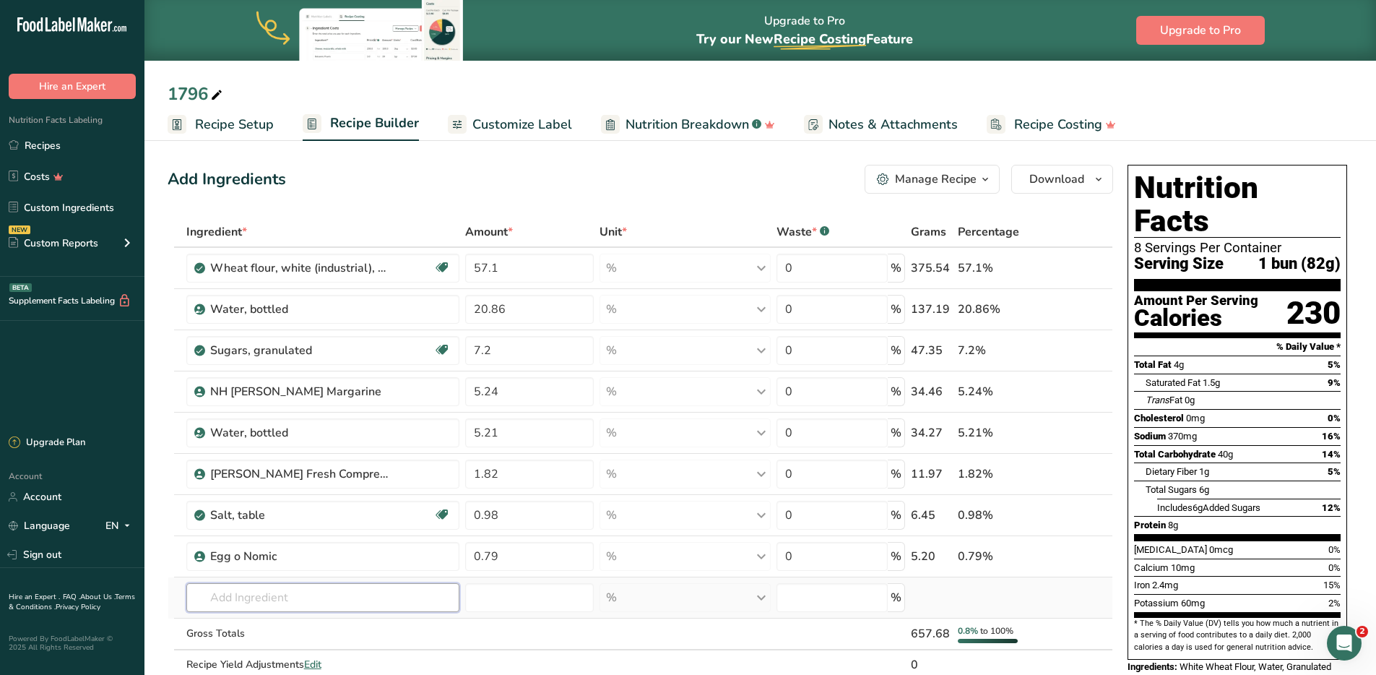
click at [270, 596] on input "text" at bounding box center [323, 597] width 274 height 29
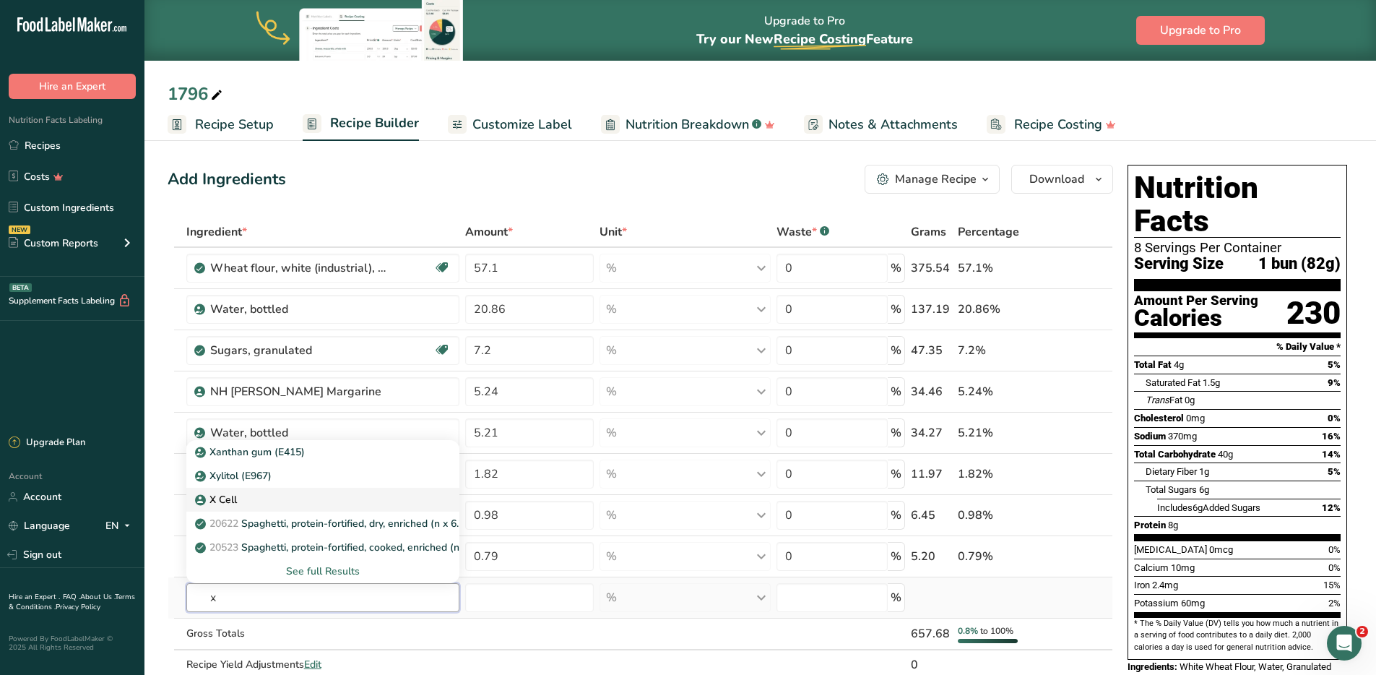
type input "x"
click at [248, 496] on div "X Cell" at bounding box center [312, 499] width 228 height 15
type input "X Cell"
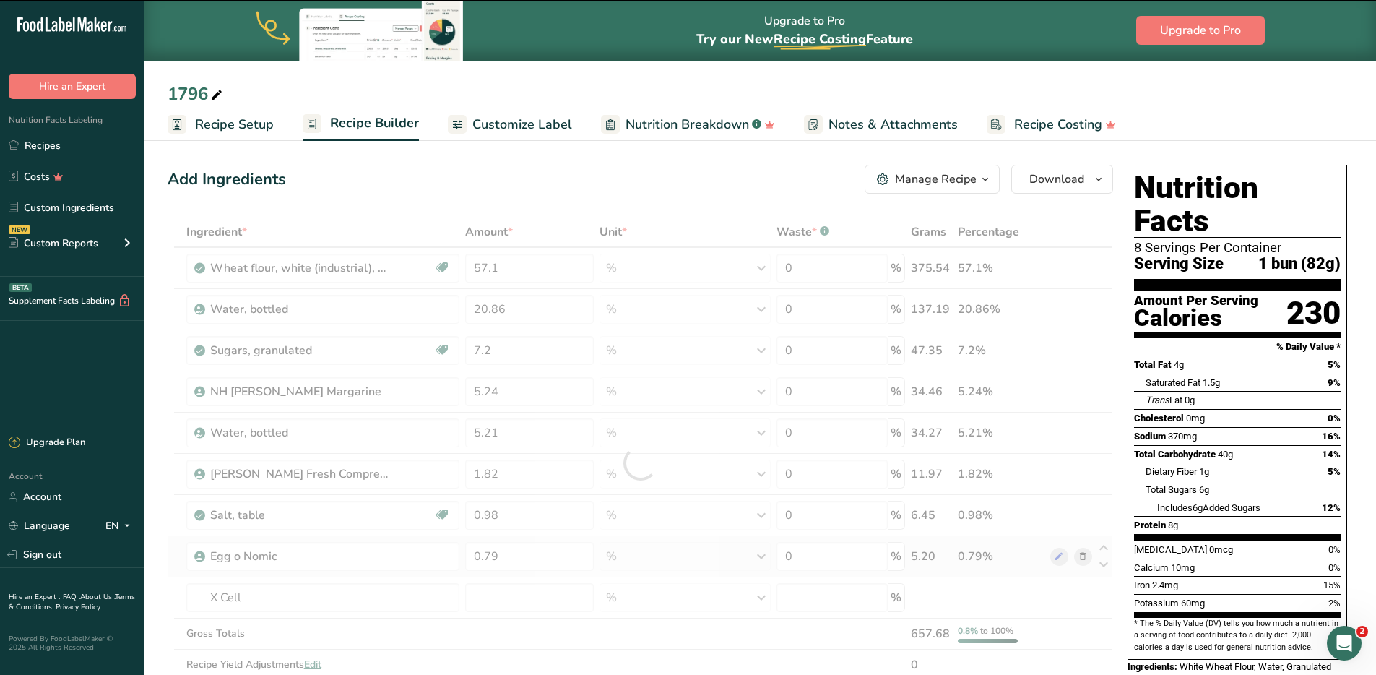
type input "0"
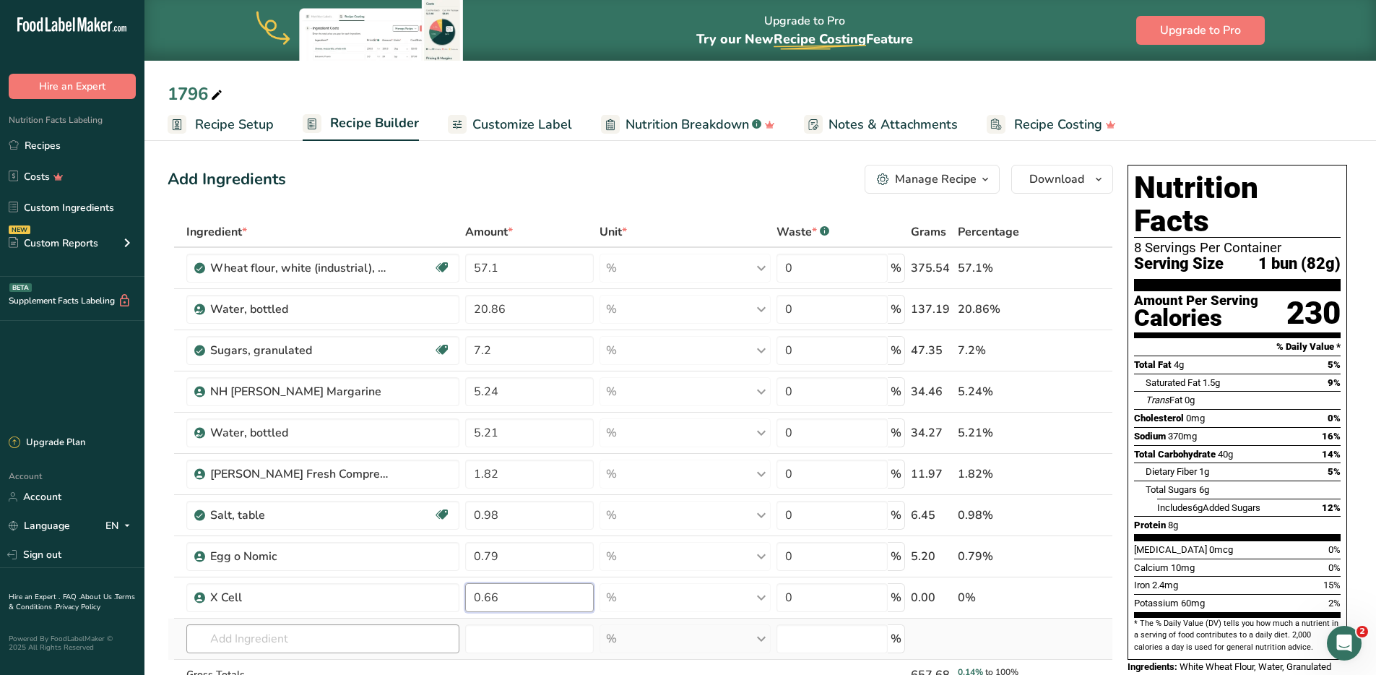
type input "0.66"
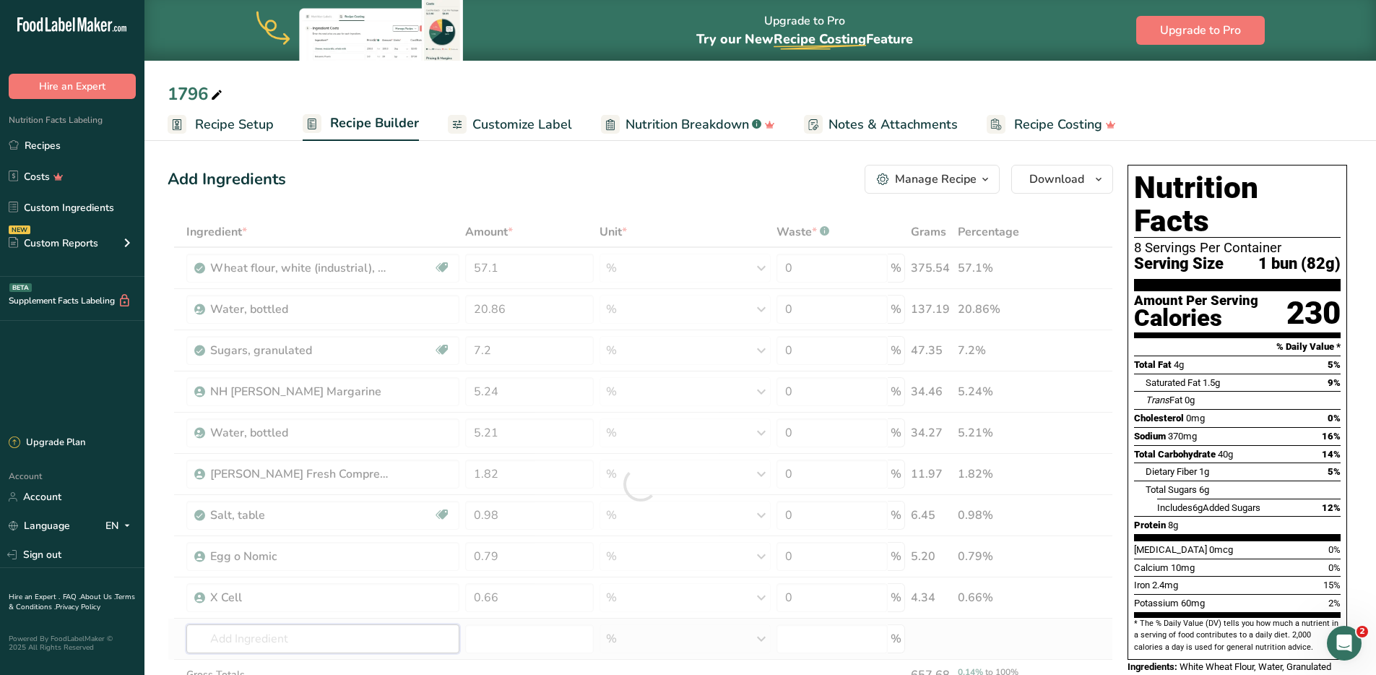
click at [254, 639] on div "Ingredient * Amount * Unit * Waste * .a-a{fill:#347362;}.b-a{fill:#fff;} Grams …" at bounding box center [641, 484] width 946 height 535
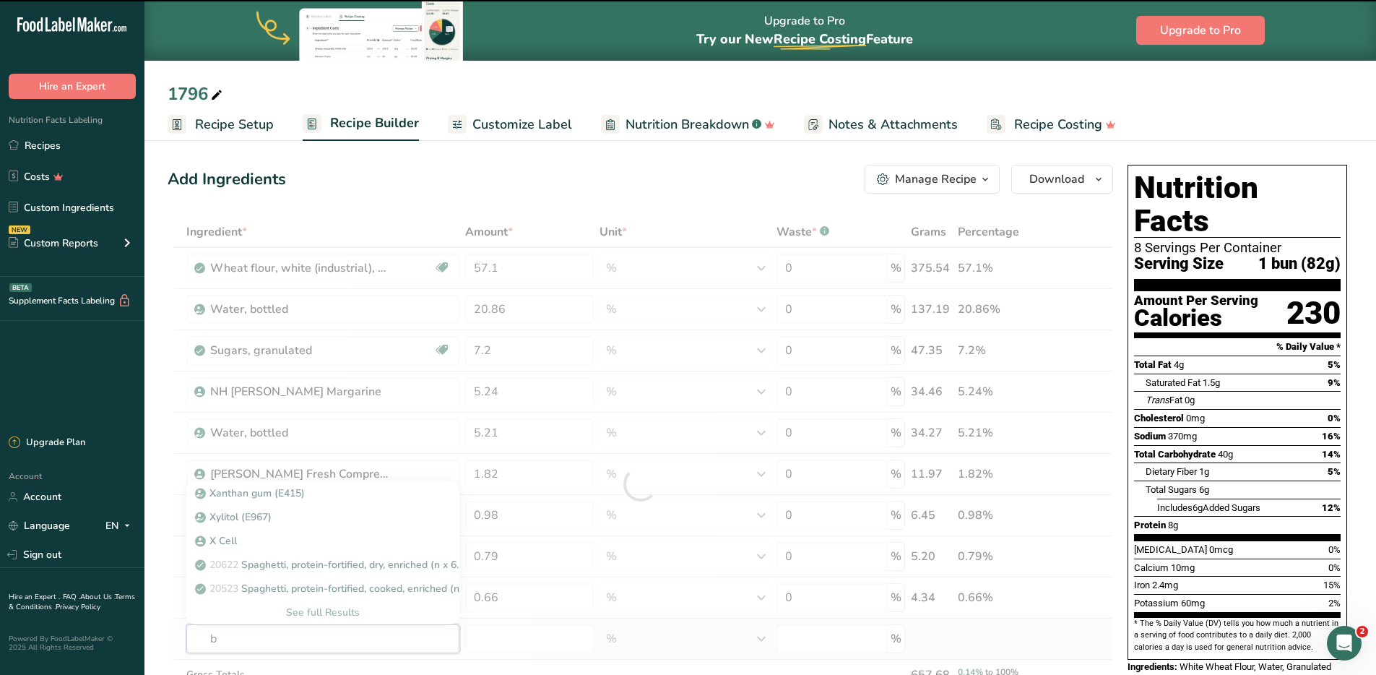
type input "bn"
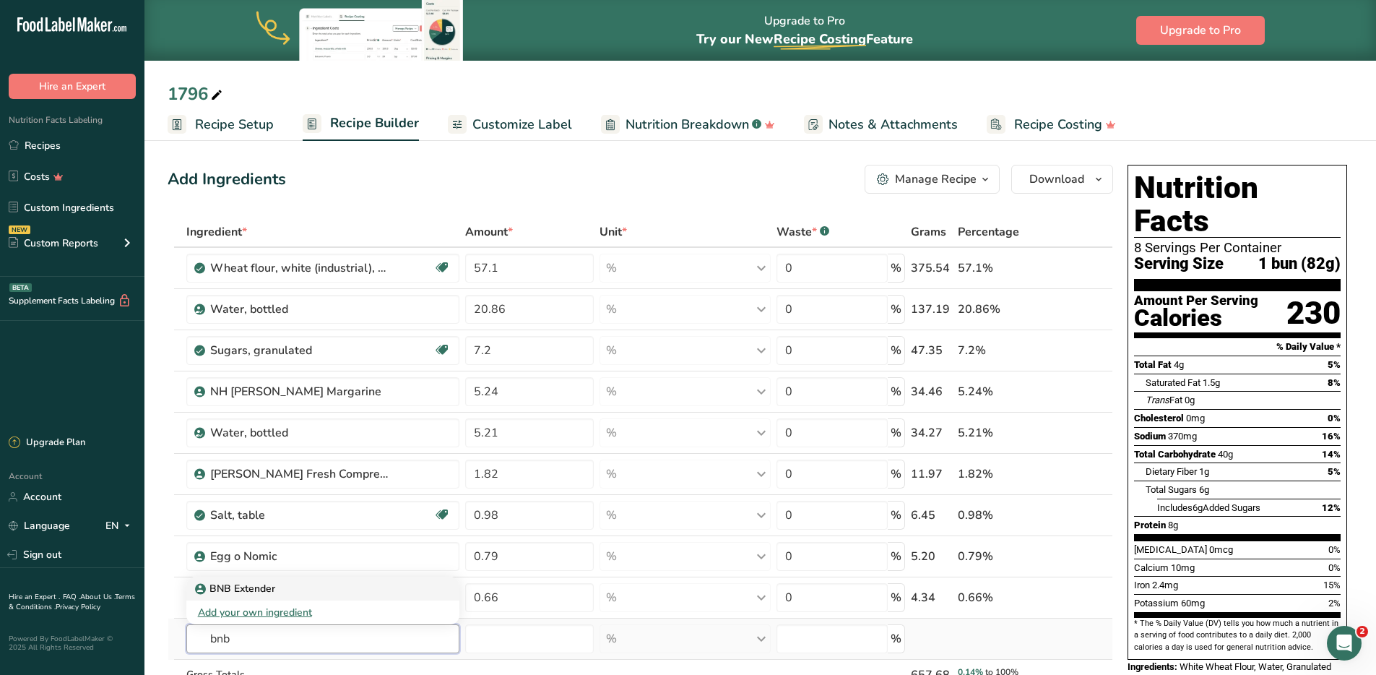
type input "bnb"
click at [249, 589] on p "BNB Extender" at bounding box center [236, 588] width 77 height 15
type input "BNB Extender"
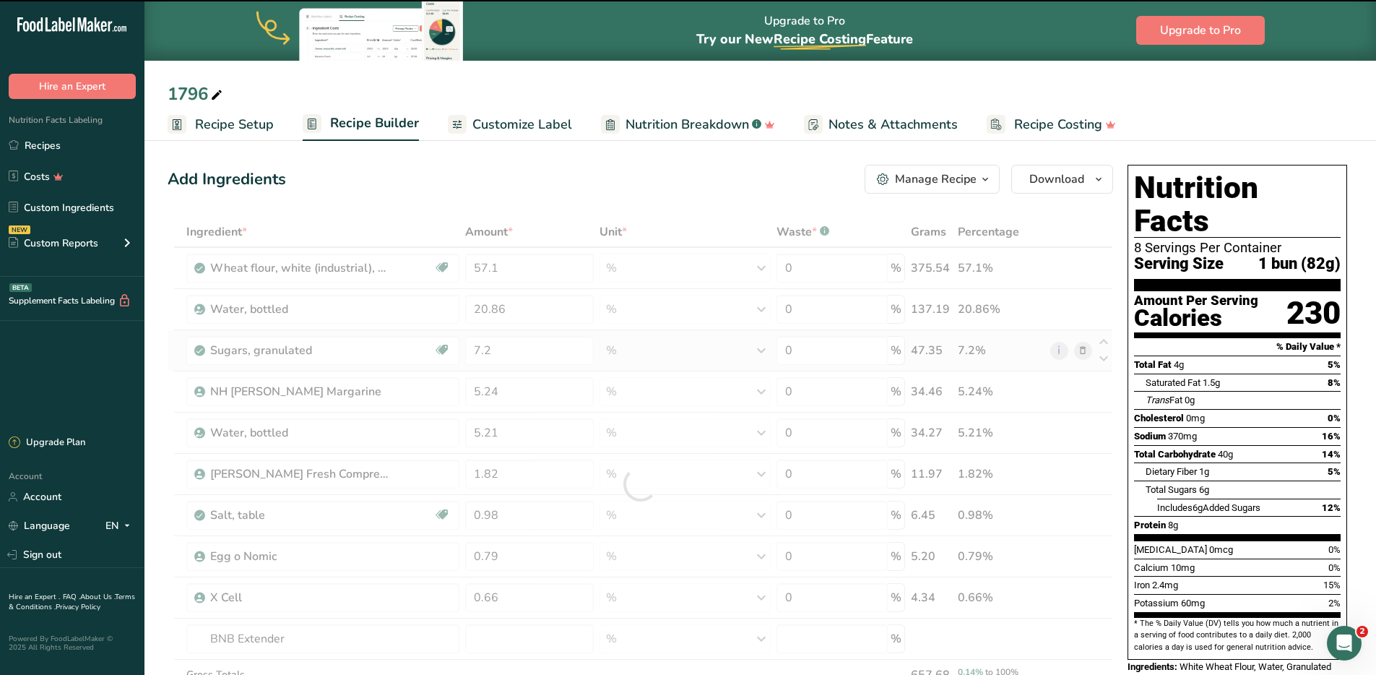
type input "0"
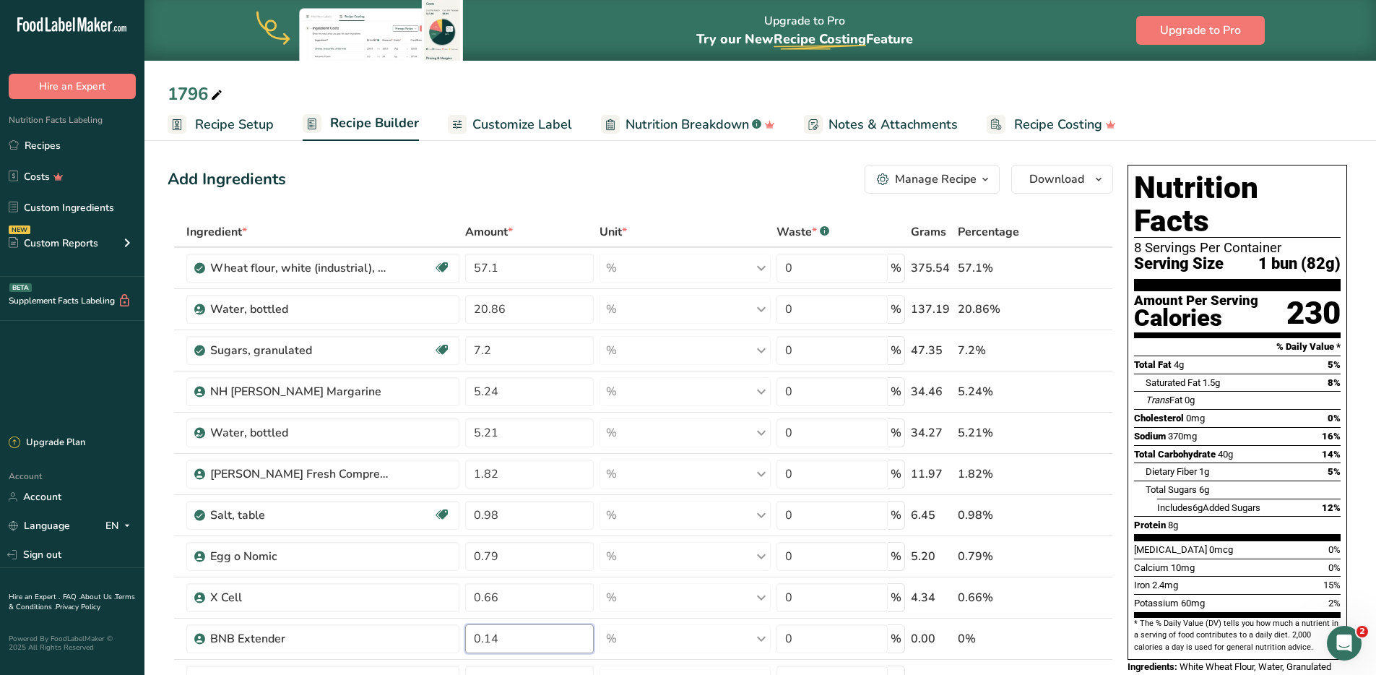
type input "0.14"
click at [694, 170] on div "Add Ingredients Manage Recipe Delete Recipe Duplicate Recipe Scale Recipe Save …" at bounding box center [641, 179] width 946 height 29
click at [1093, 178] on icon "button" at bounding box center [1099, 180] width 12 height 18
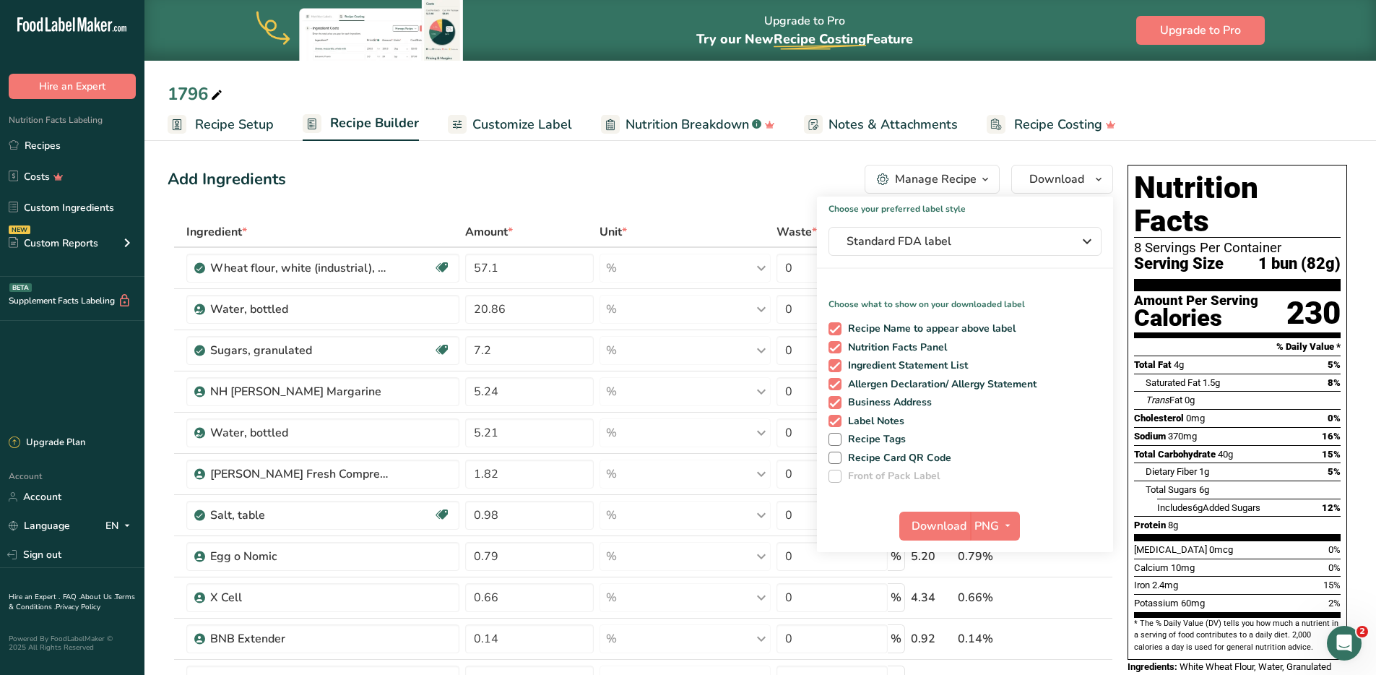
click at [995, 540] on div "Download PNG PNG BMP SVG PDF TXT" at bounding box center [965, 529] width 296 height 46
click at [1000, 530] on span "button" at bounding box center [1007, 525] width 17 height 17
click at [1001, 631] on link "PDF" at bounding box center [997, 627] width 46 height 24
click at [931, 520] on span "Download" at bounding box center [940, 525] width 55 height 17
click at [48, 145] on link "Recipes" at bounding box center [72, 144] width 145 height 27
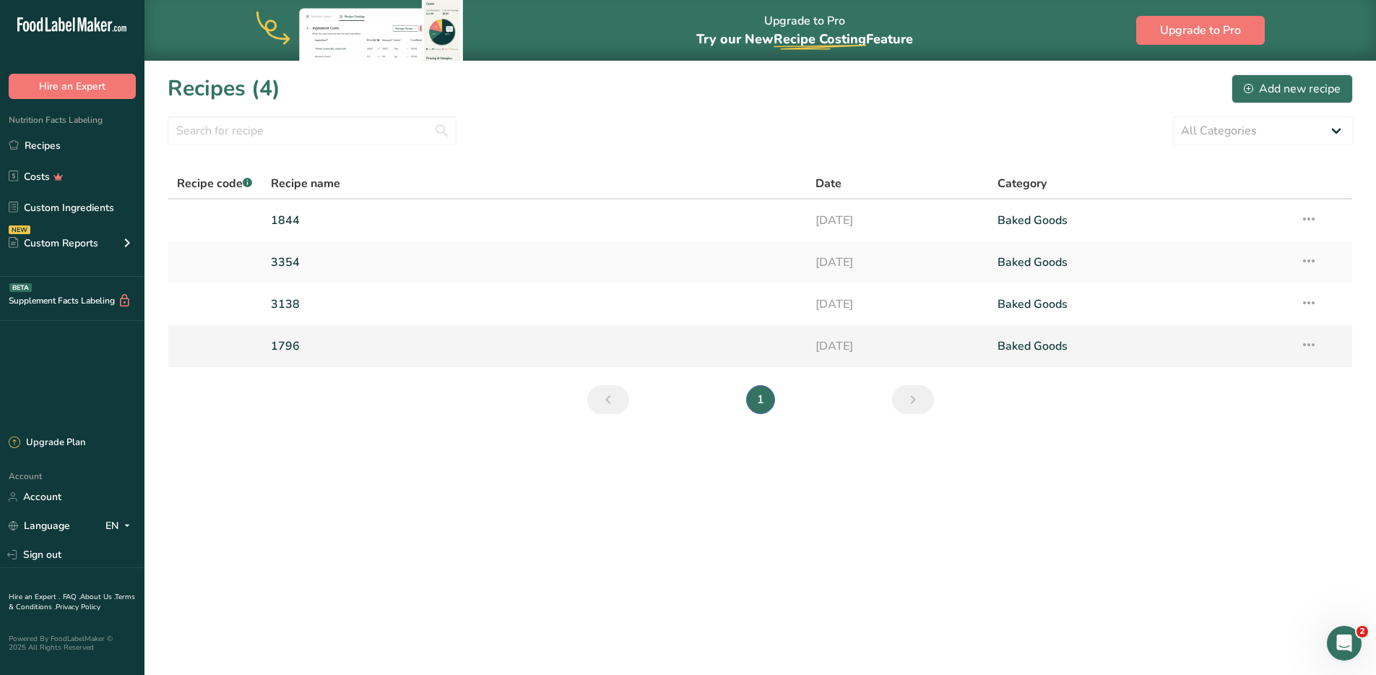
click at [301, 343] on link "1796" at bounding box center [535, 346] width 528 height 30
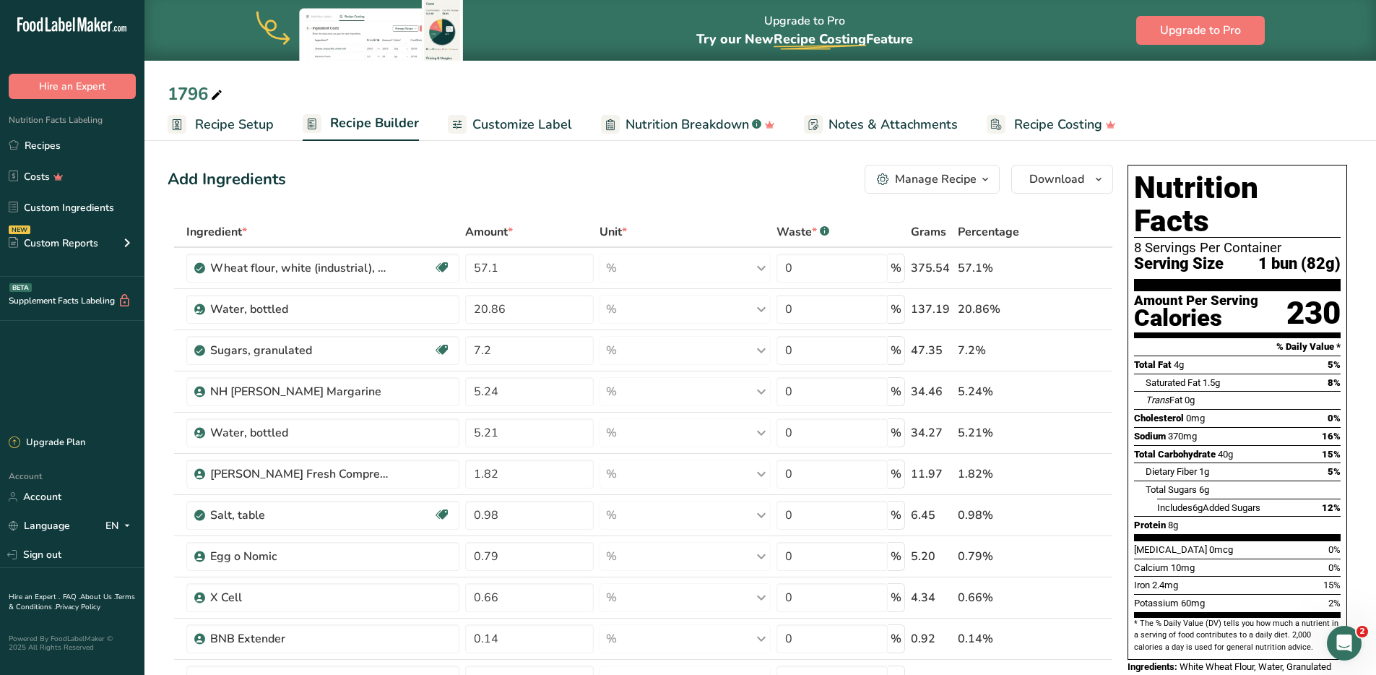
click at [215, 126] on span "Recipe Setup" at bounding box center [234, 125] width 79 height 20
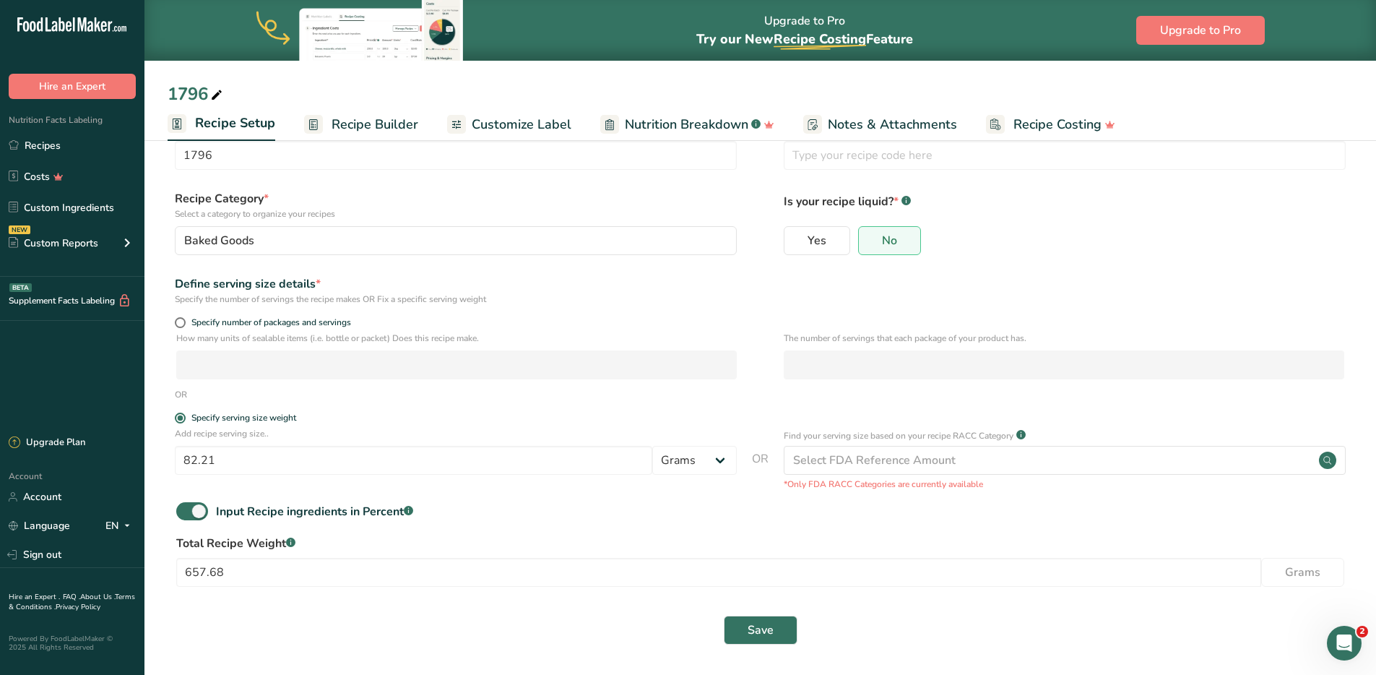
scroll to position [48, 0]
drag, startPoint x: 256, startPoint y: 458, endPoint x: 142, endPoint y: 454, distance: 113.5
click at [142, 454] on div ".a-20{fill:#fff;} Hire an Expert Nutrition Facts Labeling Recipes Costs Custom …" at bounding box center [688, 313] width 1376 height 723
type input "89.87"
drag, startPoint x: 262, startPoint y: 574, endPoint x: 169, endPoint y: 573, distance: 93.2
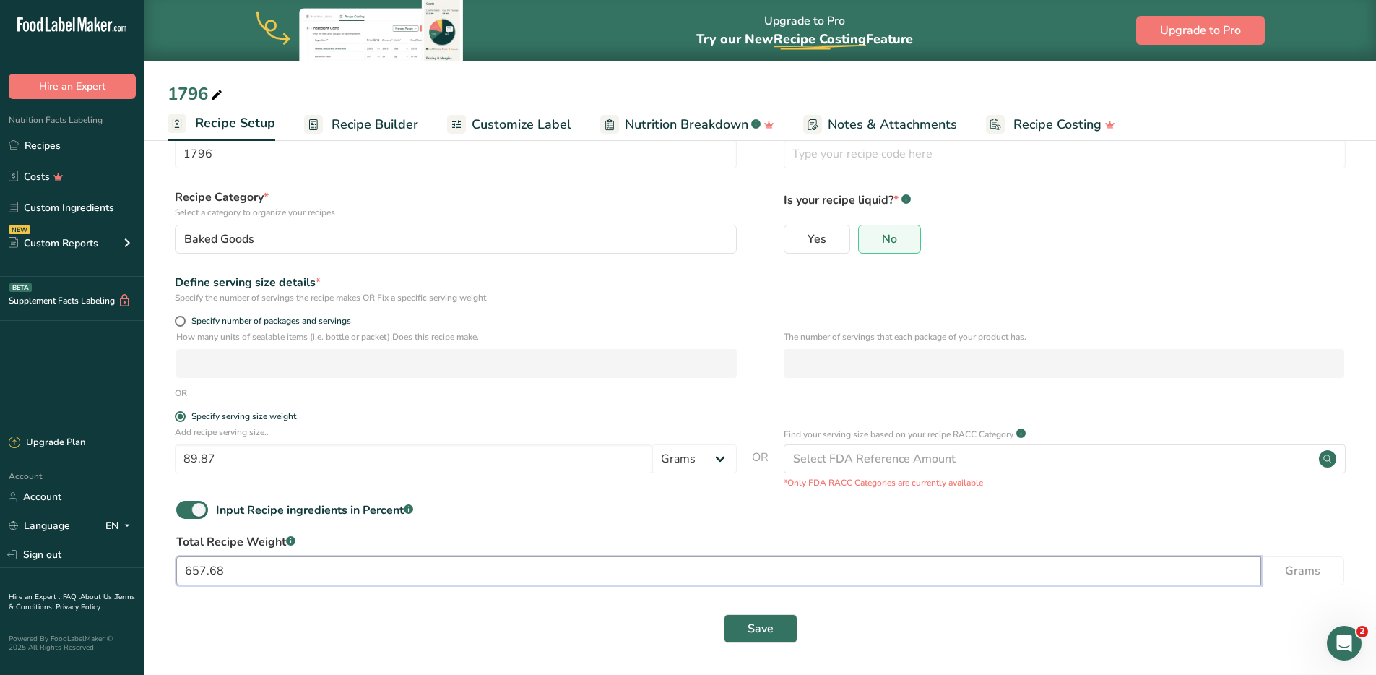
click at [169, 573] on div "Total Recipe Weight .a-a{fill:#347362;}.b-a{fill:#fff;} 657.68 Grams" at bounding box center [761, 563] width 1186 height 61
type input "718.96"
click at [779, 629] on button "Save" at bounding box center [761, 628] width 74 height 29
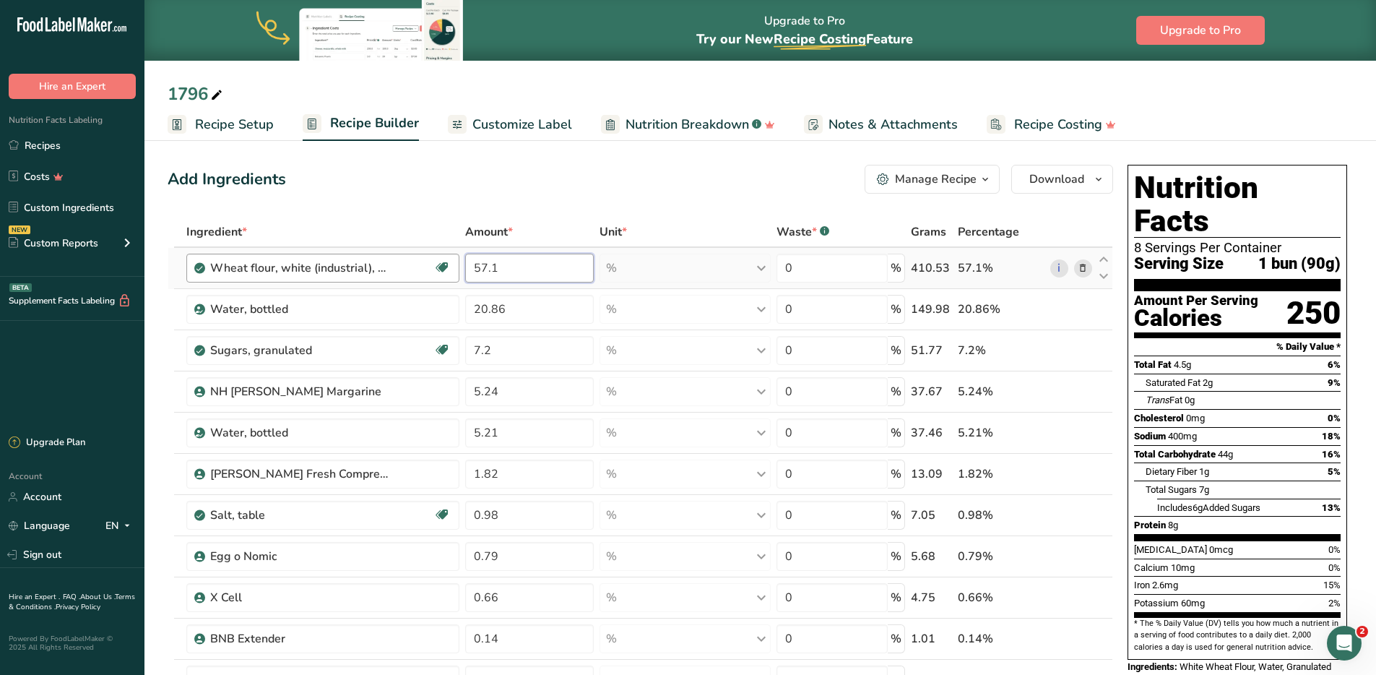
drag, startPoint x: 524, startPoint y: 266, endPoint x: 456, endPoint y: 265, distance: 67.9
click at [456, 265] on tr "Wheat flour, white (industrial), 15% protein, bleached, enriched Dairy free Veg…" at bounding box center [640, 268] width 944 height 41
type input "52.235"
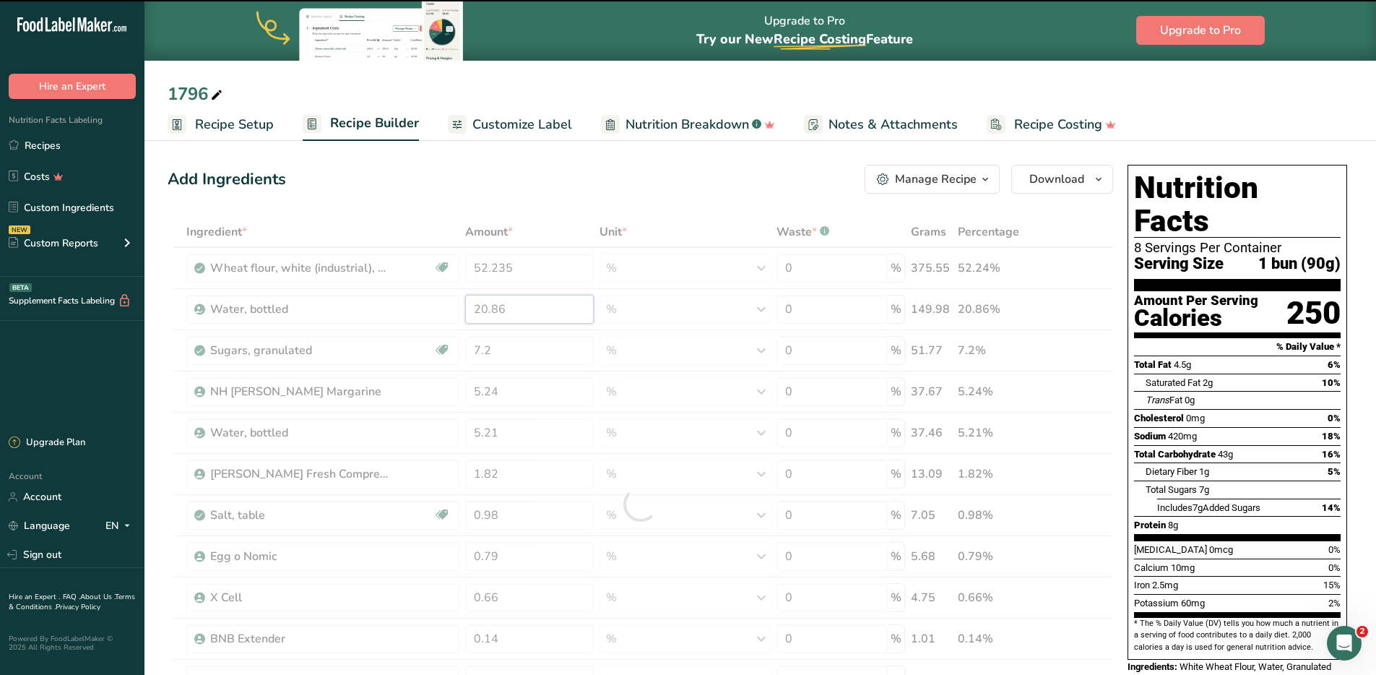
drag, startPoint x: 539, startPoint y: 309, endPoint x: 462, endPoint y: 307, distance: 77.3
click at [462, 307] on div "Ingredient * Amount * Unit * Waste * .a-a{fill:#347362;}.b-a{fill:#fff;} Grams …" at bounding box center [641, 505] width 946 height 576
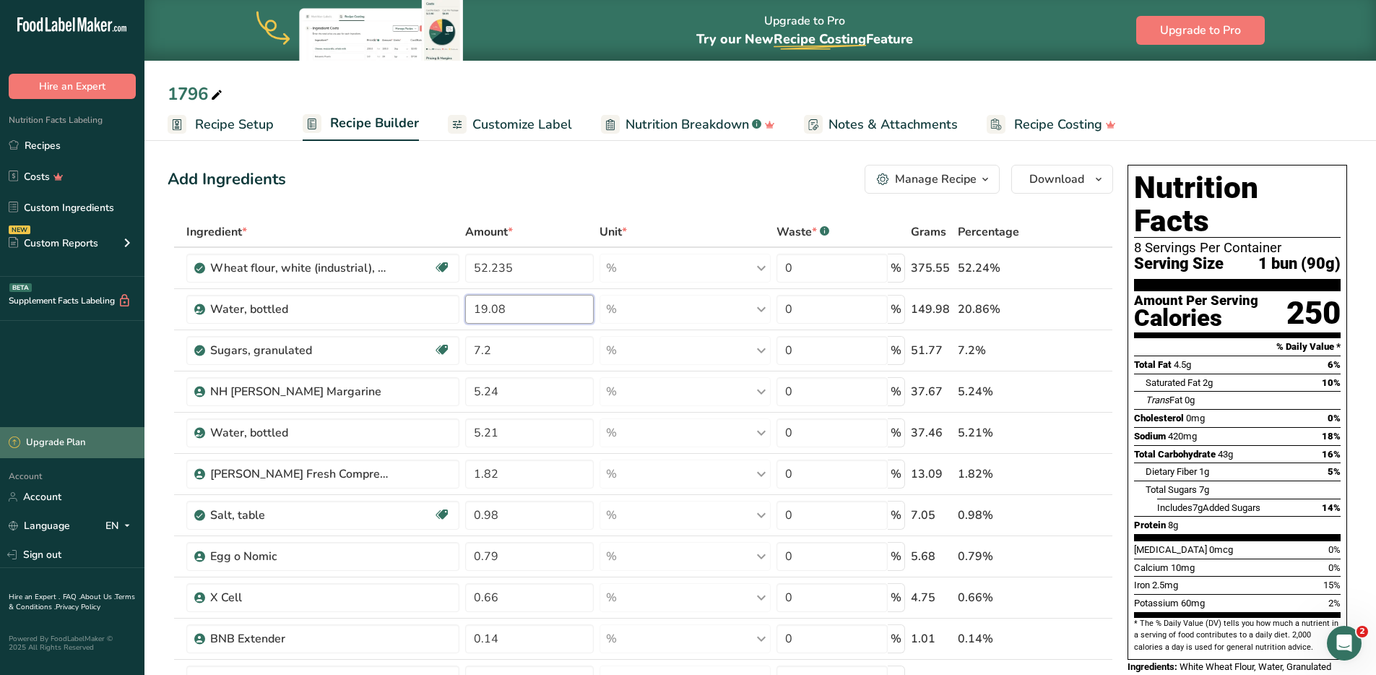
type input "19.08"
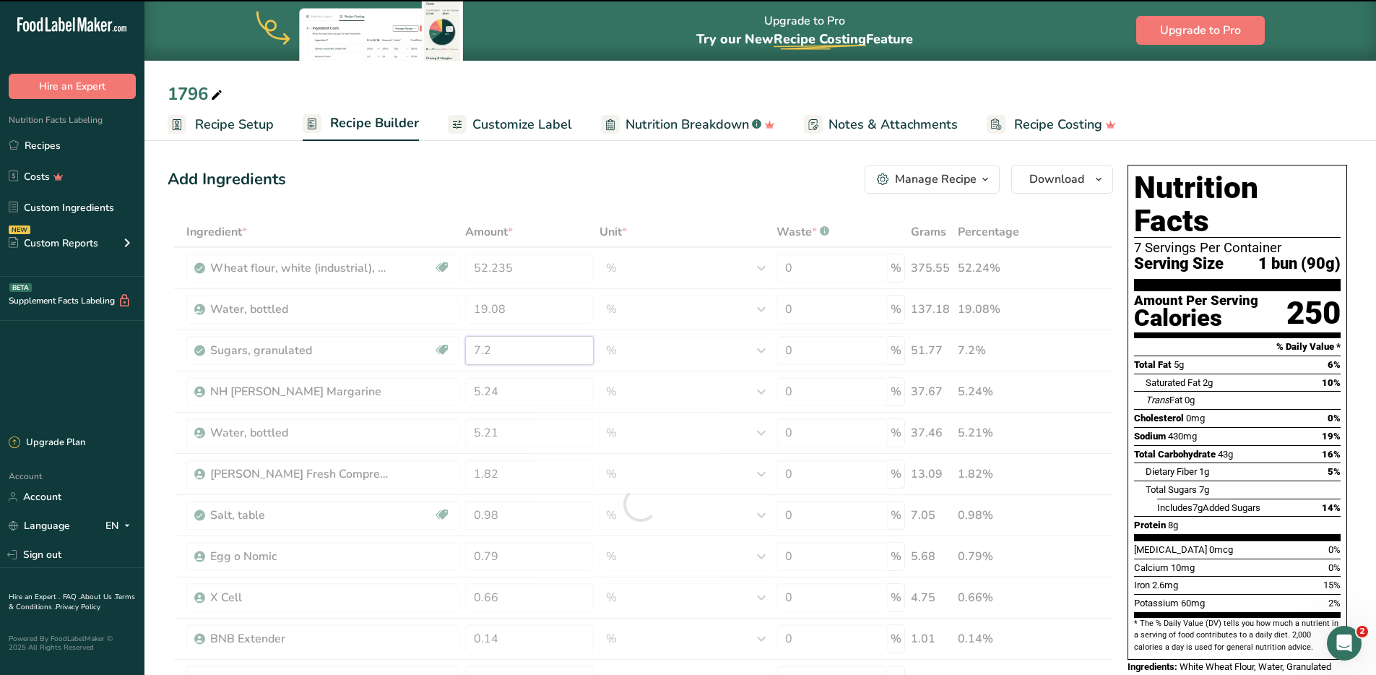
drag, startPoint x: 516, startPoint y: 350, endPoint x: 445, endPoint y: 349, distance: 70.8
click at [445, 349] on div "Ingredient * Amount * Unit * Waste * .a-a{fill:#347362;}.b-a{fill:#fff;} Grams …" at bounding box center [641, 505] width 946 height 576
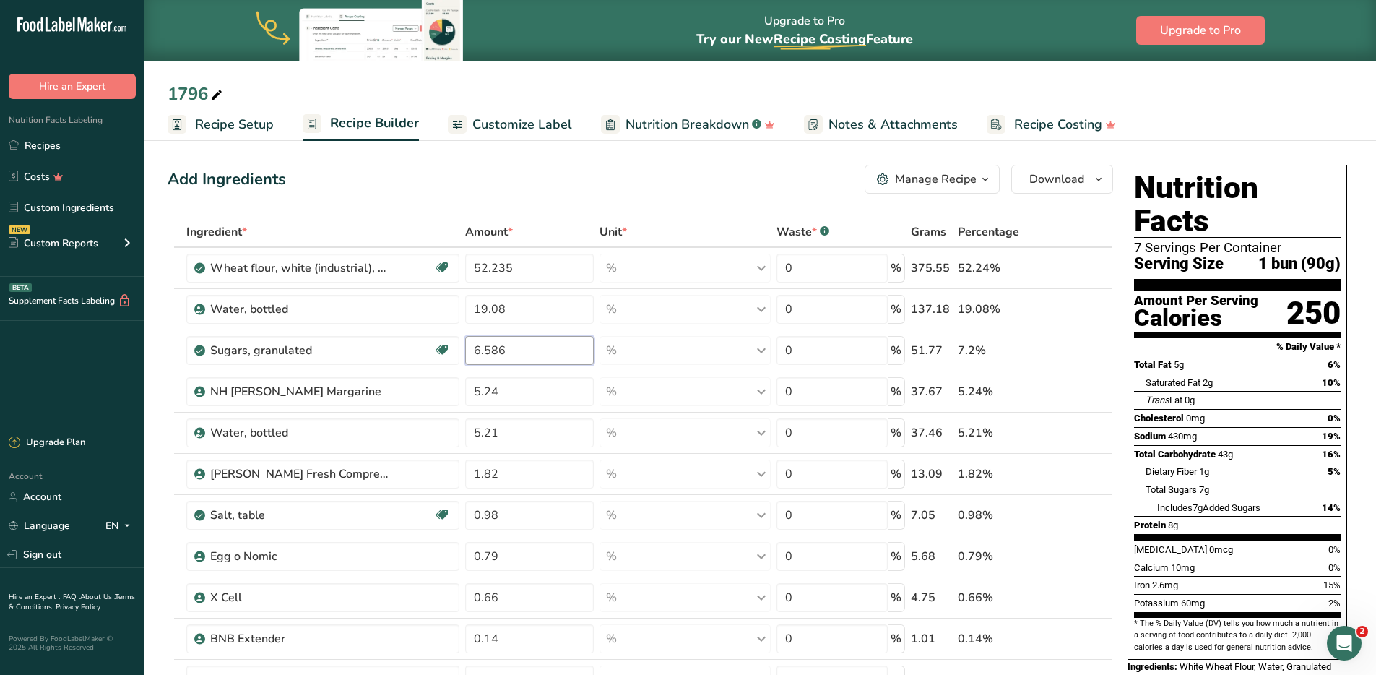
type input "6.586"
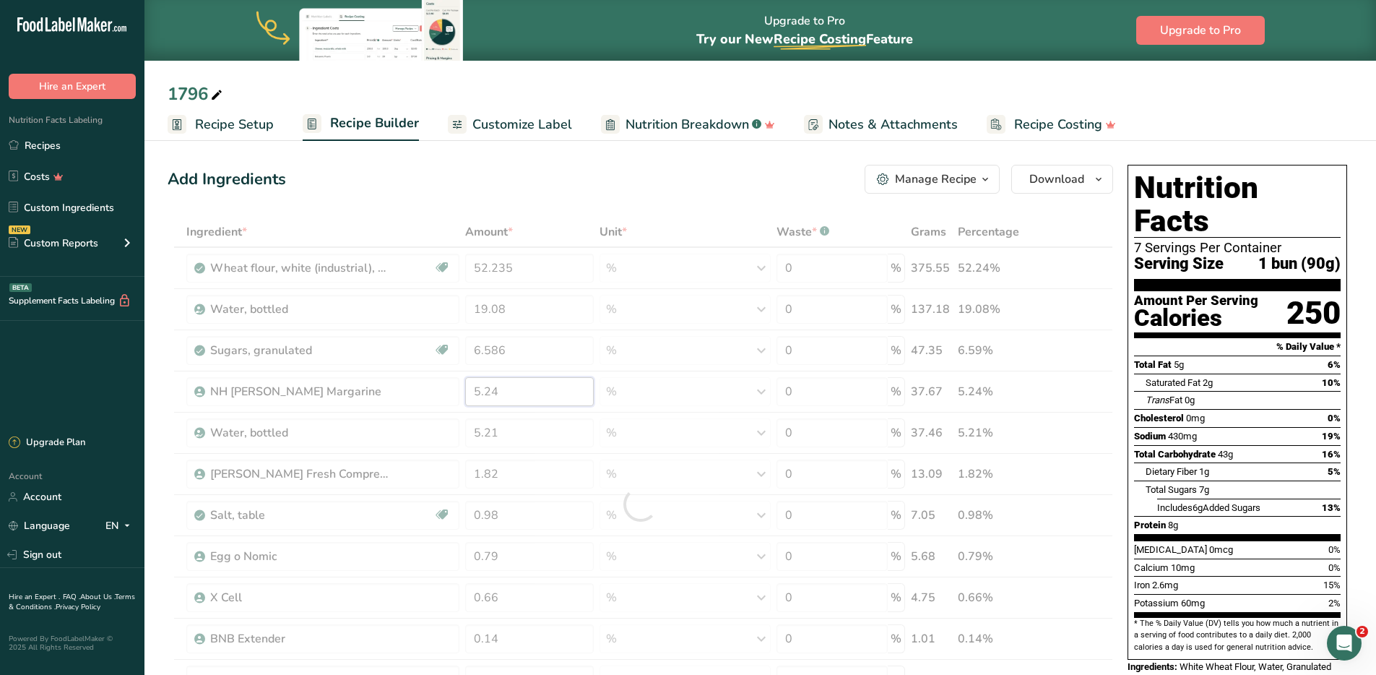
drag, startPoint x: 537, startPoint y: 389, endPoint x: 461, endPoint y: 386, distance: 75.9
click at [461, 386] on div "Ingredient * Amount * Unit * Waste * .a-a{fill:#347362;}.b-a{fill:#fff;} Grams …" at bounding box center [641, 505] width 946 height 576
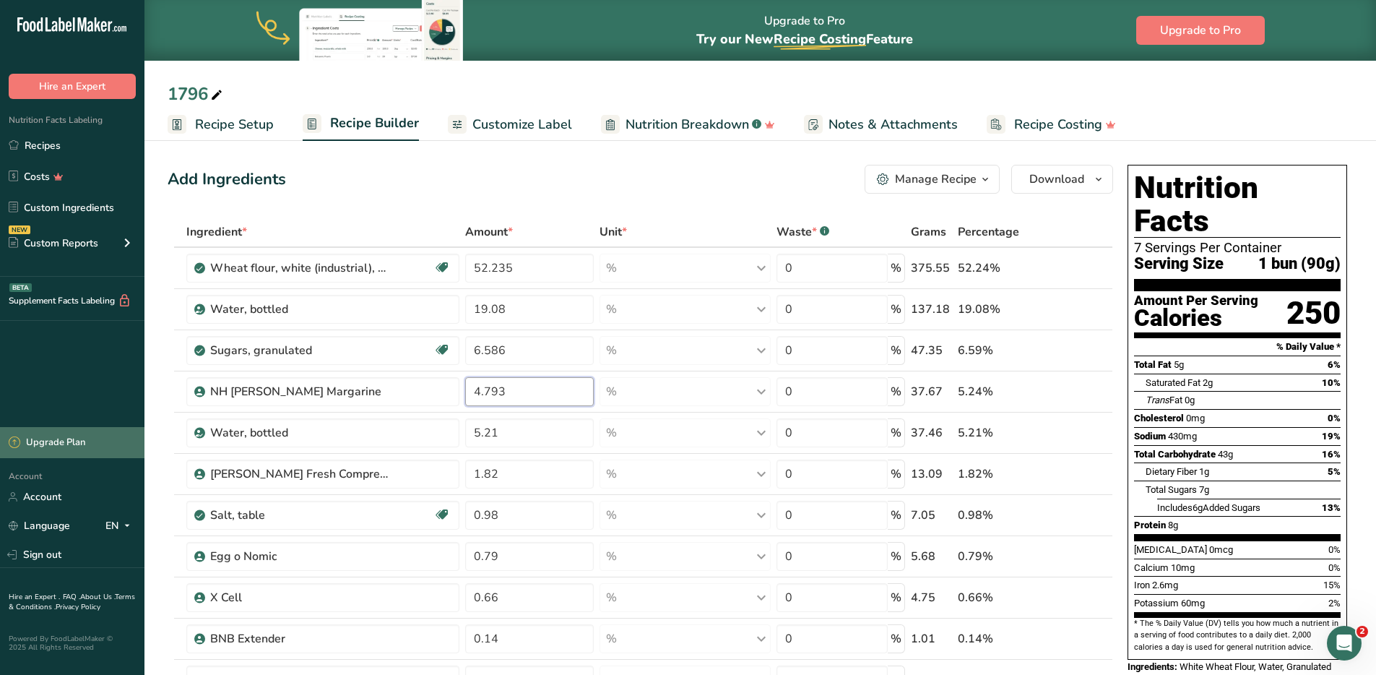
type input "4.793"
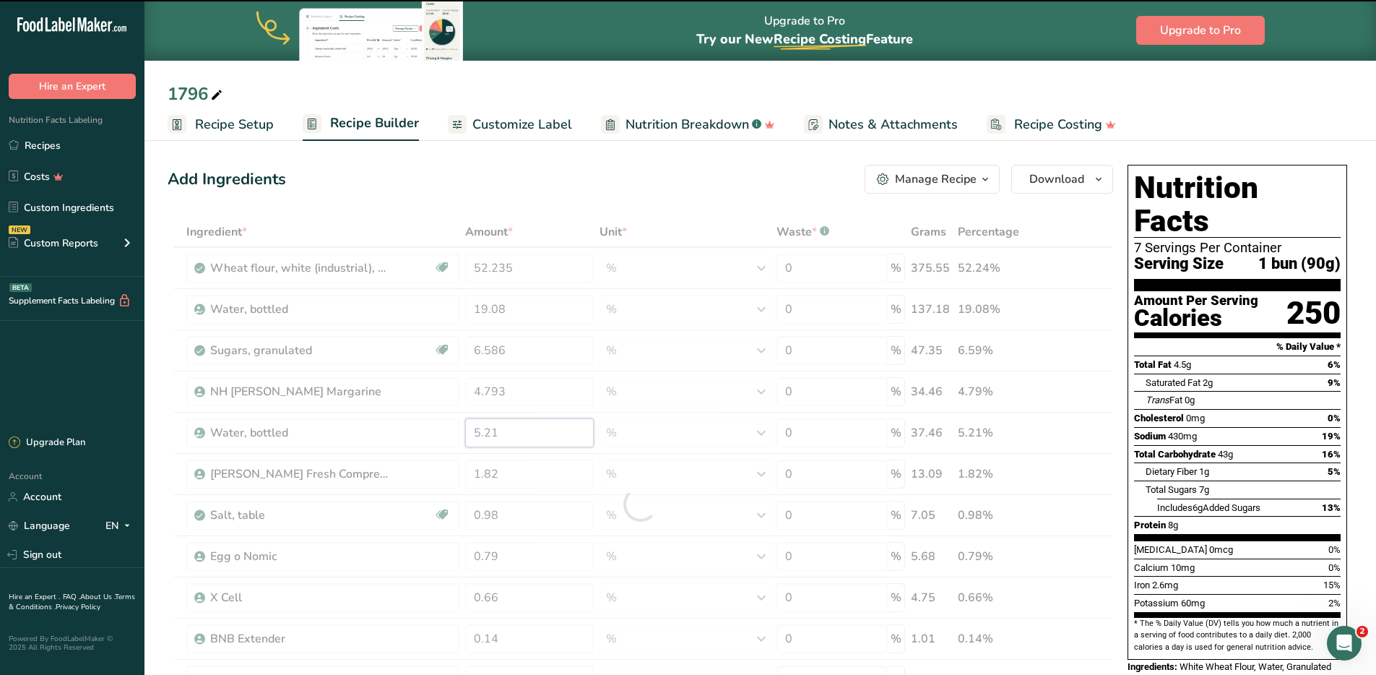
drag, startPoint x: 533, startPoint y: 431, endPoint x: 465, endPoint y: 432, distance: 67.2
click at [465, 432] on div "Ingredient * Amount * Unit * Waste * .a-a{fill:#347362;}.b-a{fill:#fff;} Grams …" at bounding box center [641, 505] width 946 height 576
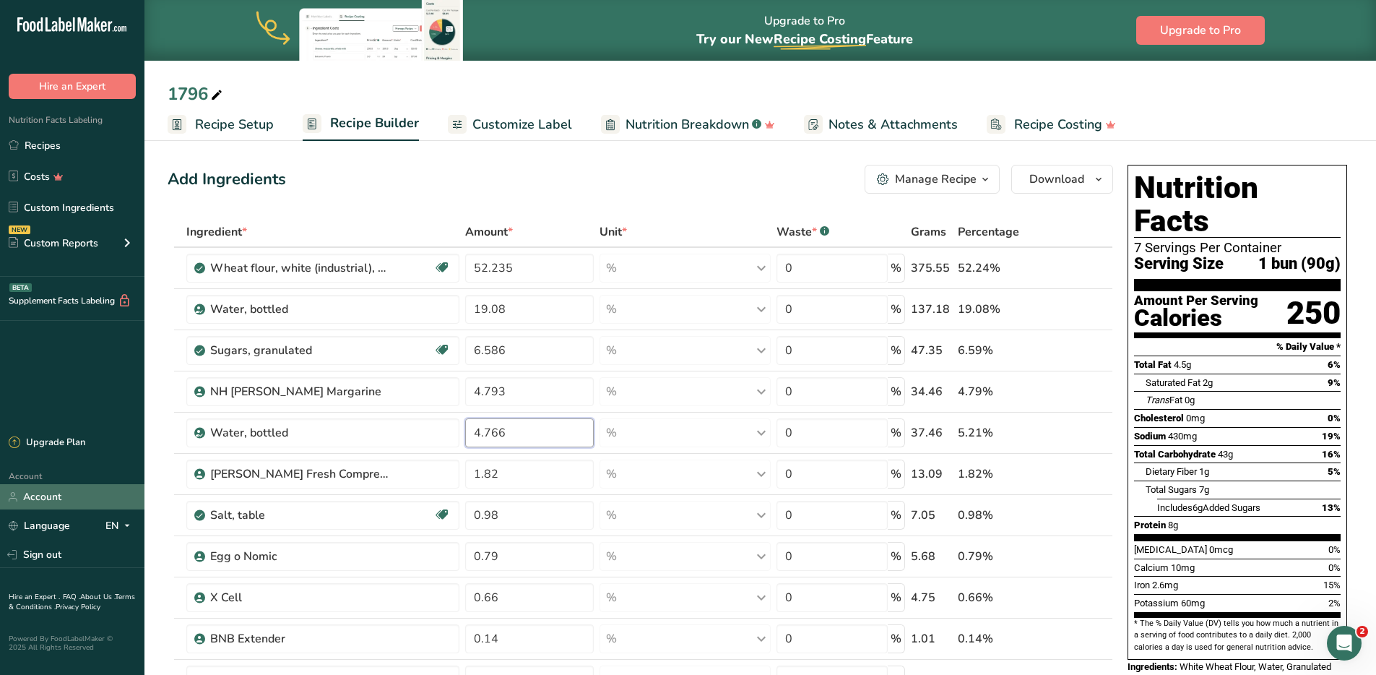
type input "4.766"
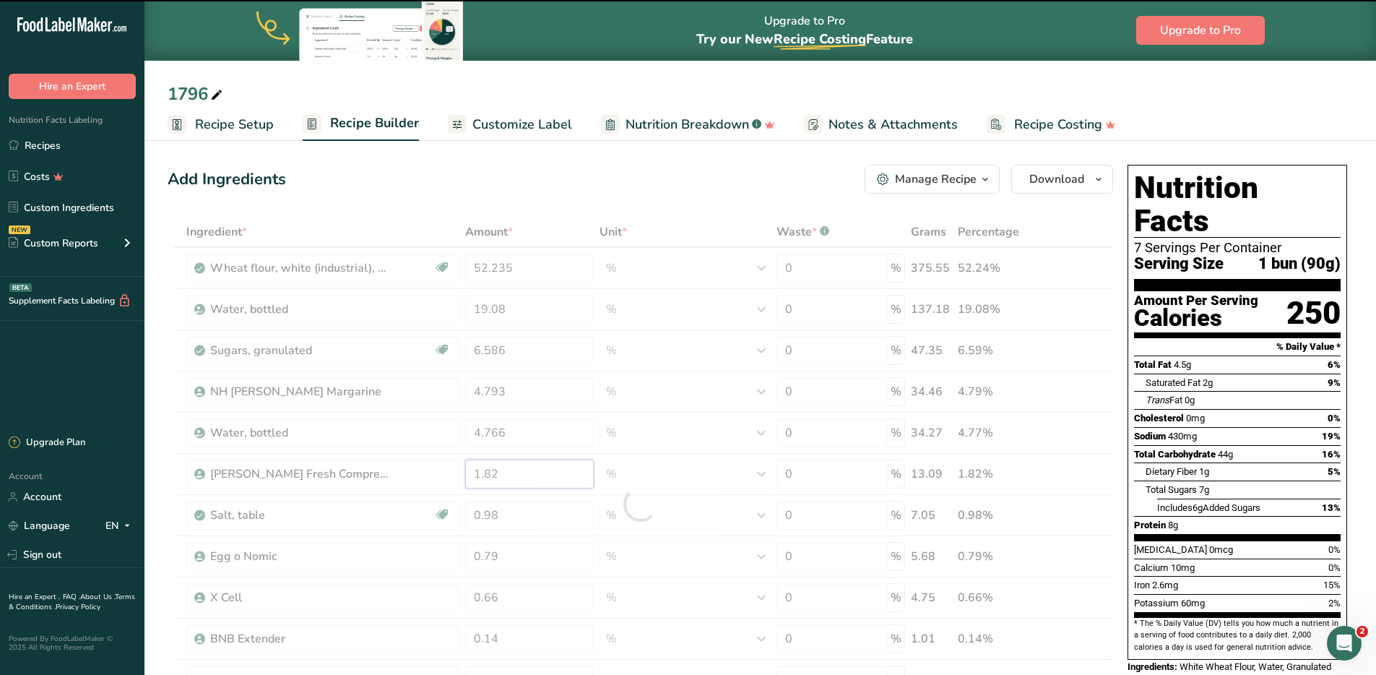
drag, startPoint x: 530, startPoint y: 472, endPoint x: 438, endPoint y: 471, distance: 92.5
click at [438, 471] on div "Ingredient * Amount * Unit * Waste * .a-a{fill:#347362;}.b-a{fill:#fff;} Grams …" at bounding box center [641, 505] width 946 height 576
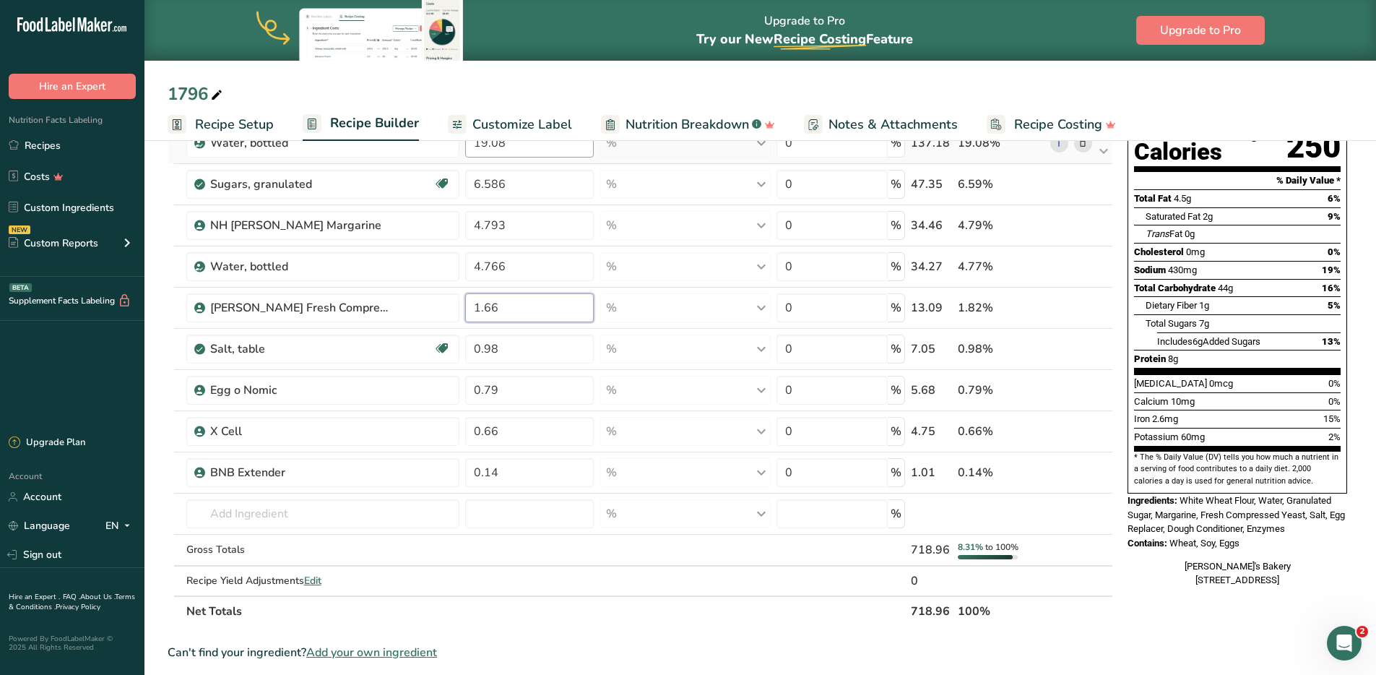
scroll to position [182, 0]
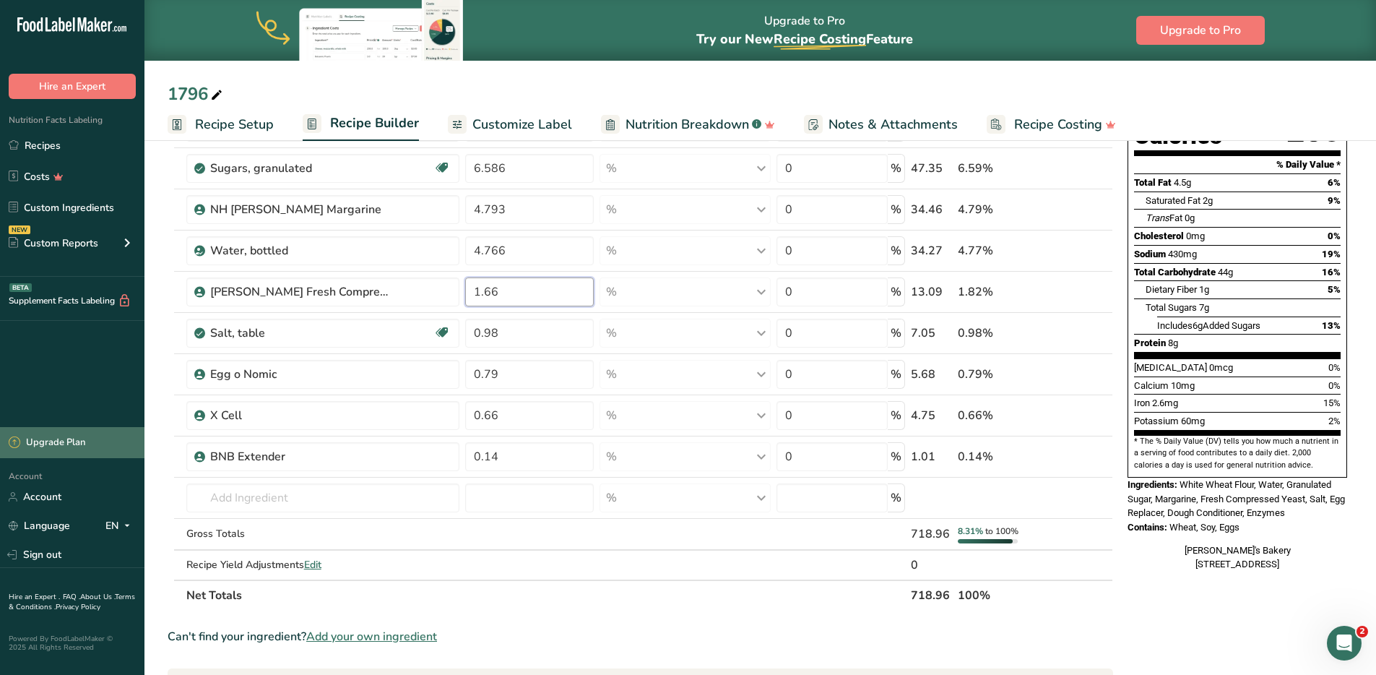
type input "1.66"
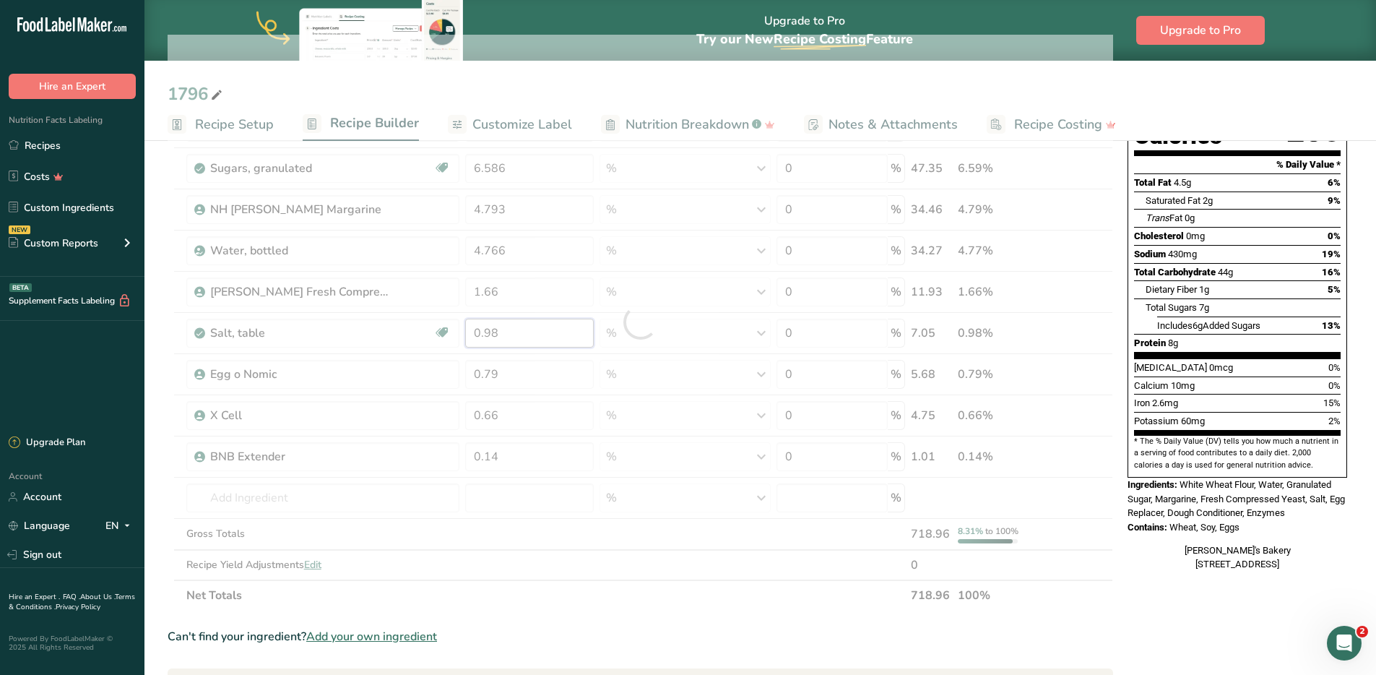
drag, startPoint x: 525, startPoint y: 335, endPoint x: 441, endPoint y: 335, distance: 83.8
click at [441, 335] on div "Ingredient * Amount * Unit * Waste * .a-a{fill:#347362;}.b-a{fill:#fff;} Grams …" at bounding box center [641, 323] width 946 height 576
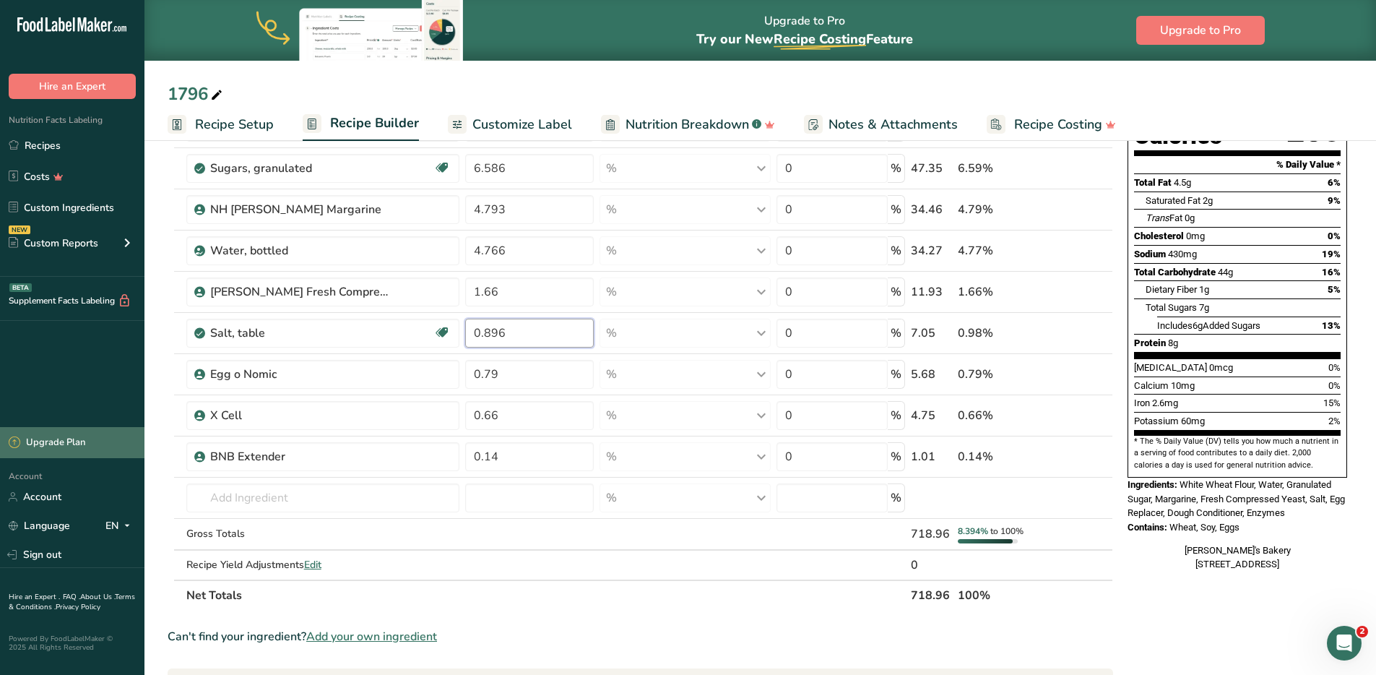
type input "0.896"
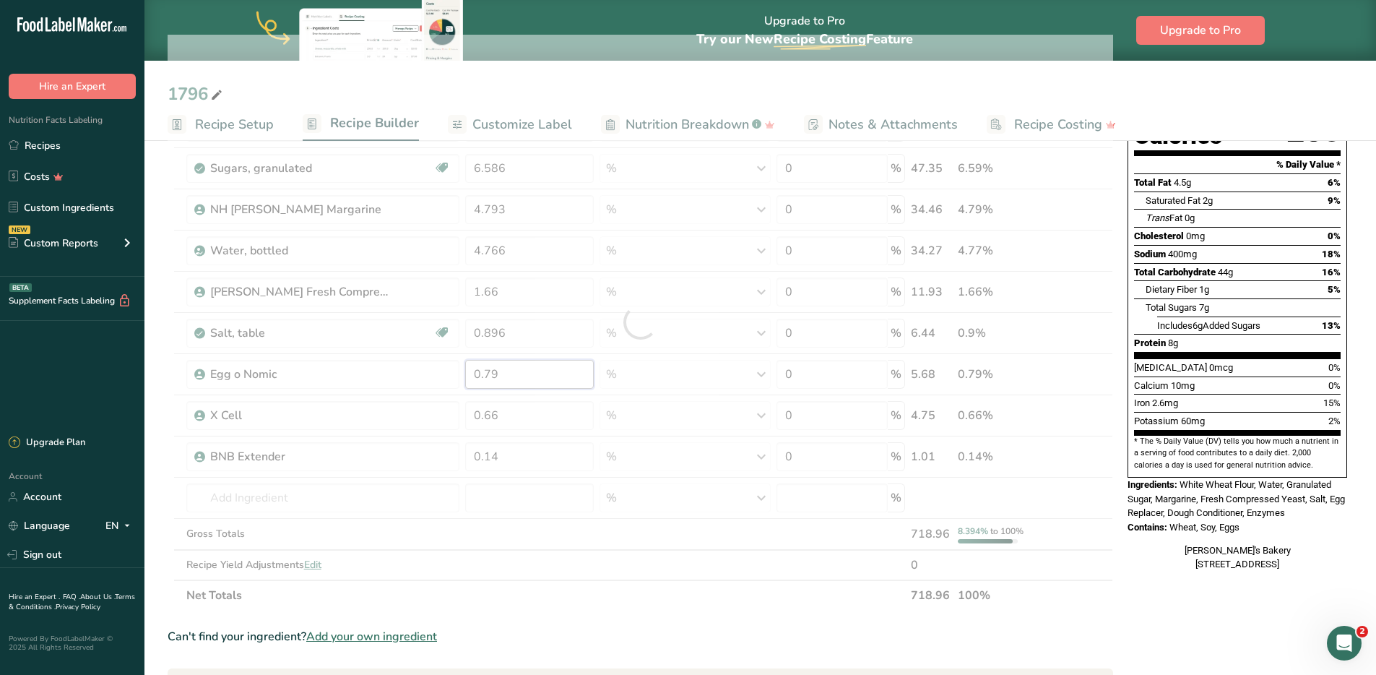
drag, startPoint x: 522, startPoint y: 378, endPoint x: 445, endPoint y: 369, distance: 77.8
click at [445, 369] on div "Ingredient * Amount * Unit * Waste * .a-a{fill:#347362;}.b-a{fill:#fff;} Grams …" at bounding box center [641, 323] width 946 height 576
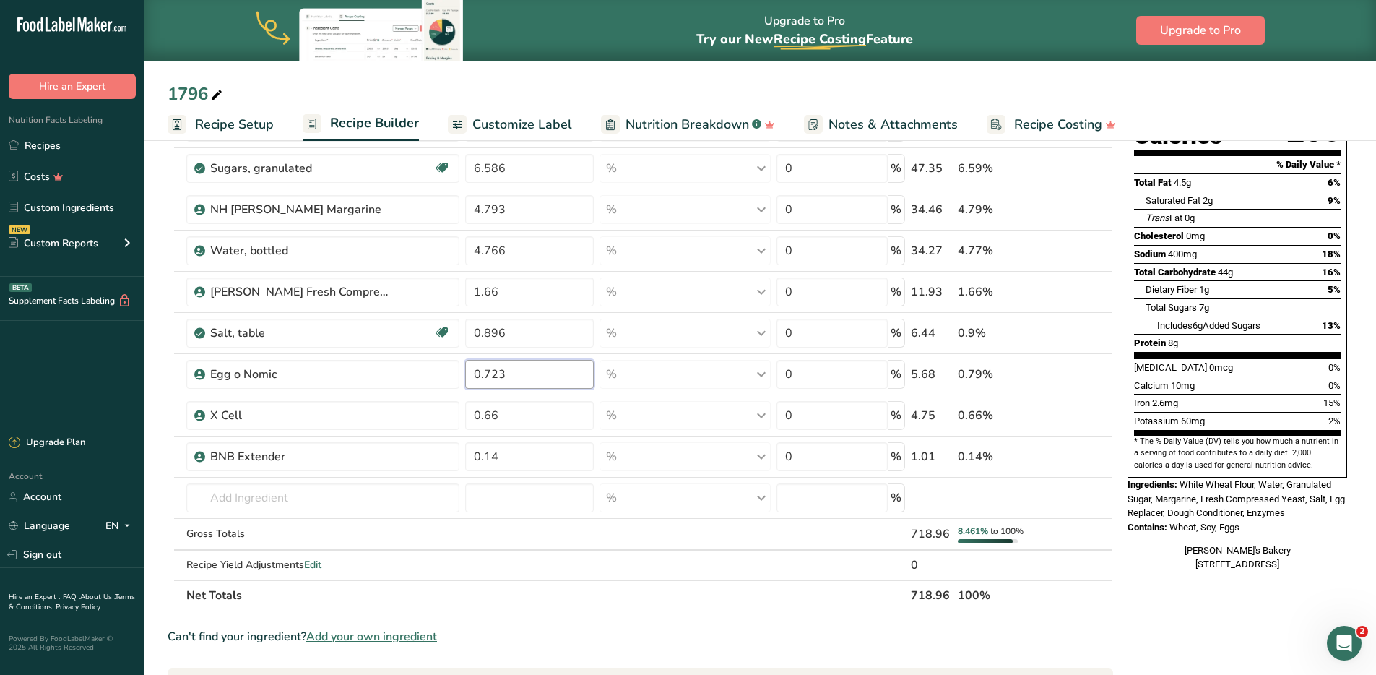
type input "0.723"
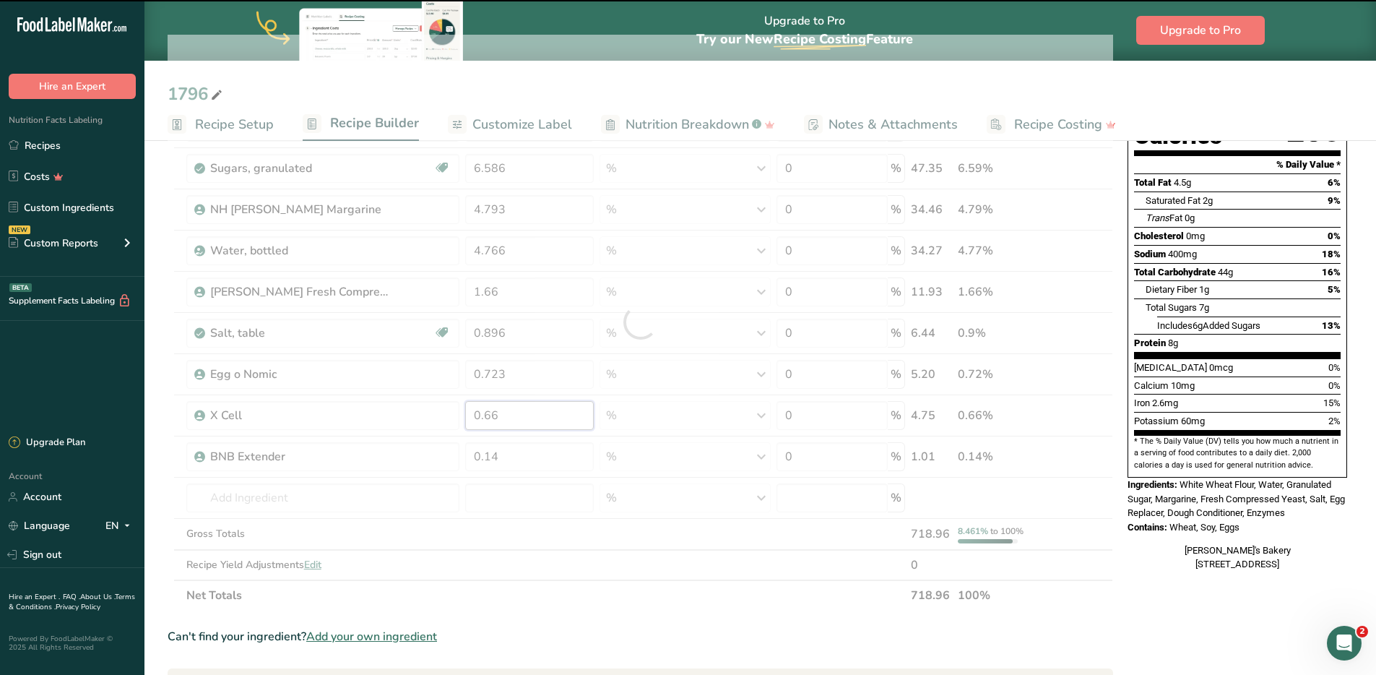
drag, startPoint x: 526, startPoint y: 412, endPoint x: 402, endPoint y: 415, distance: 124.3
click at [402, 415] on div "Ingredient * Amount * Unit * Waste * .a-a{fill:#347362;}.b-a{fill:#fff;} Grams …" at bounding box center [641, 323] width 946 height 576
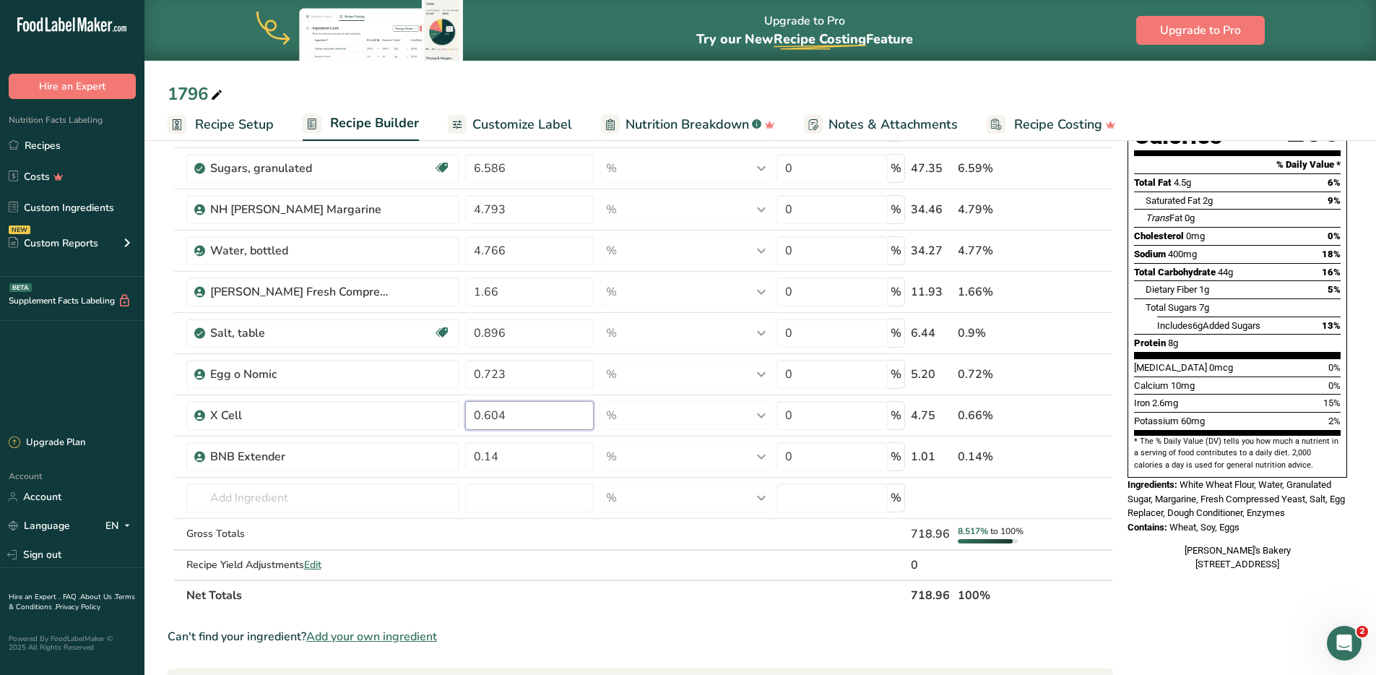
type input "0.604"
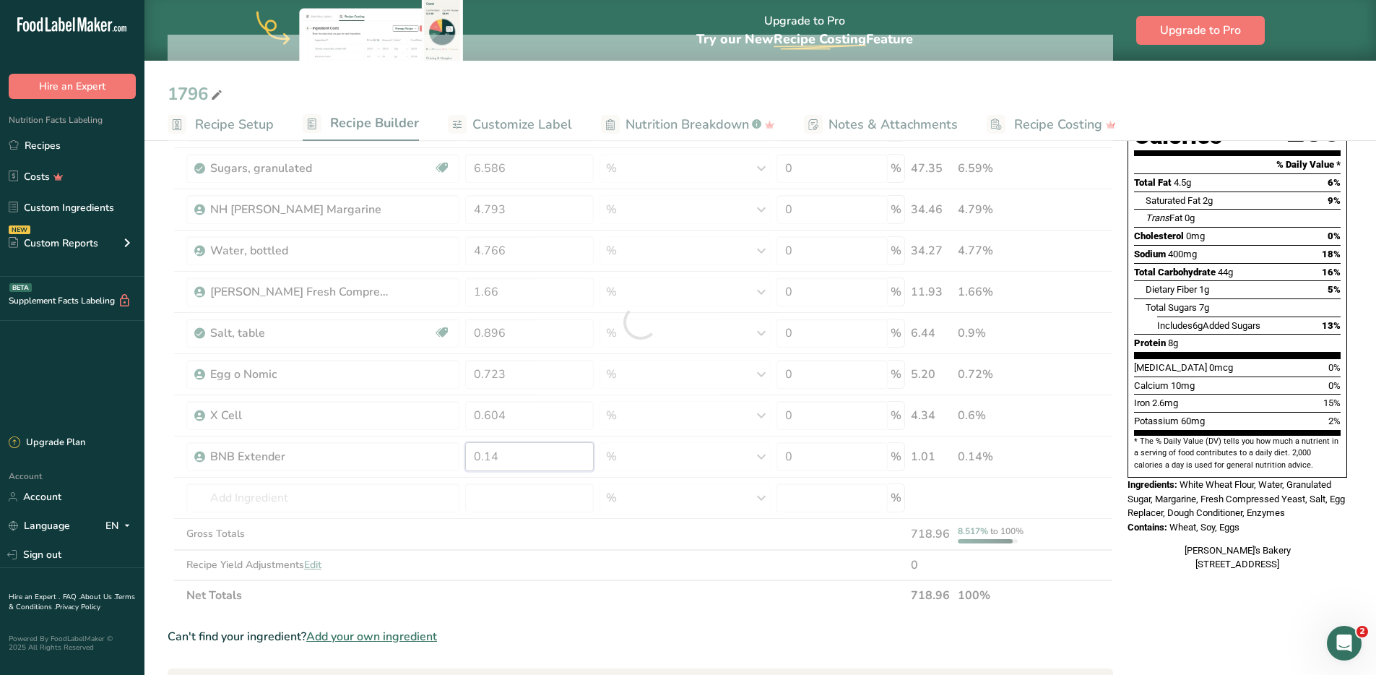
drag, startPoint x: 530, startPoint y: 458, endPoint x: 462, endPoint y: 445, distance: 68.4
click at [462, 445] on div "Ingredient * Amount * Unit * Waste * .a-a{fill:#347362;}.b-a{fill:#fff;} Grams …" at bounding box center [641, 323] width 946 height 576
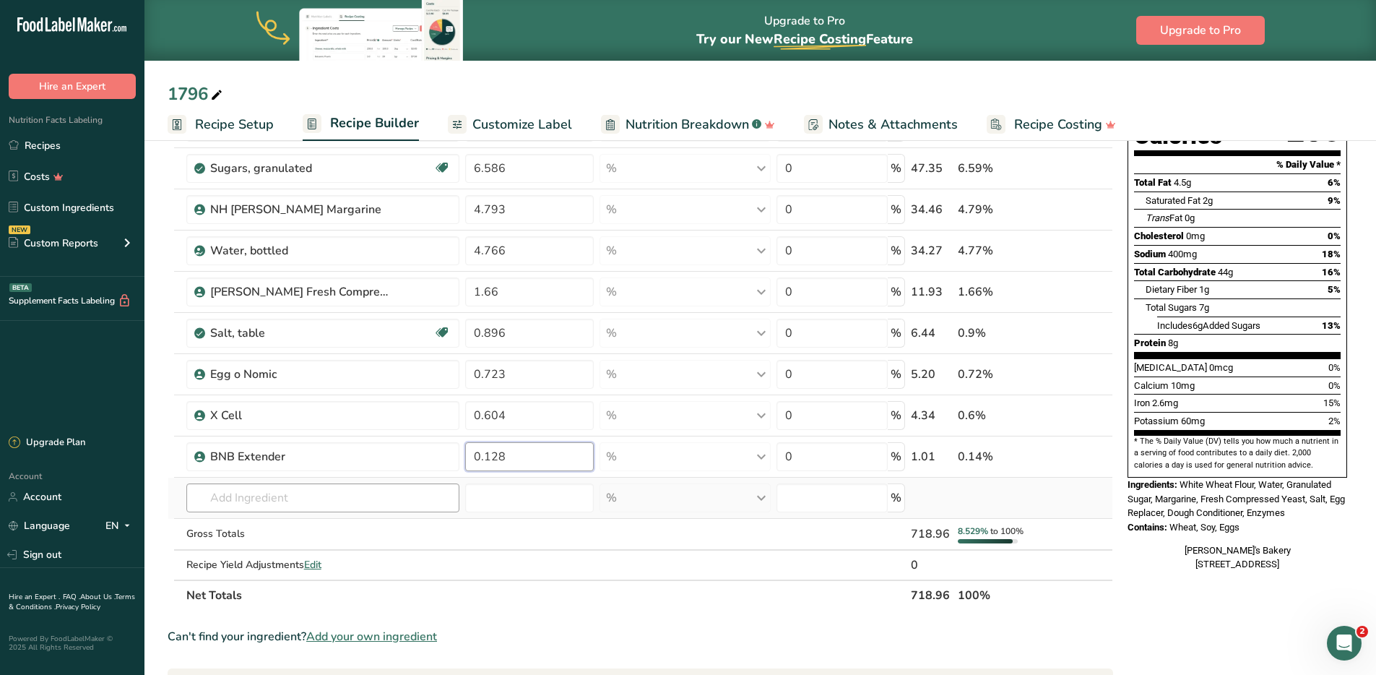
type input "0.128"
click at [282, 504] on div "Ingredient * Amount * Unit * Waste * .a-a{fill:#347362;}.b-a{fill:#fff;} Grams …" at bounding box center [641, 323] width 946 height 576
click at [78, 215] on link "Custom Ingredients" at bounding box center [72, 207] width 145 height 27
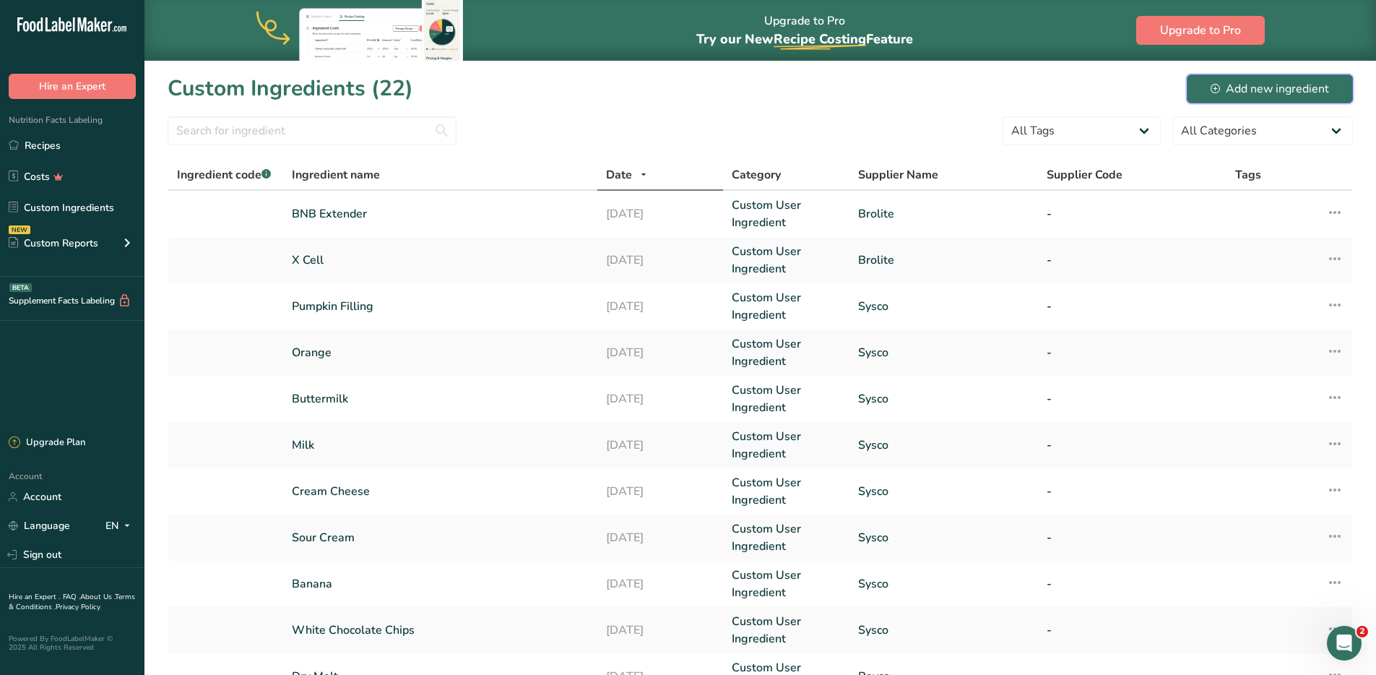
click at [1277, 95] on div "Add new ingredient" at bounding box center [1270, 88] width 118 height 17
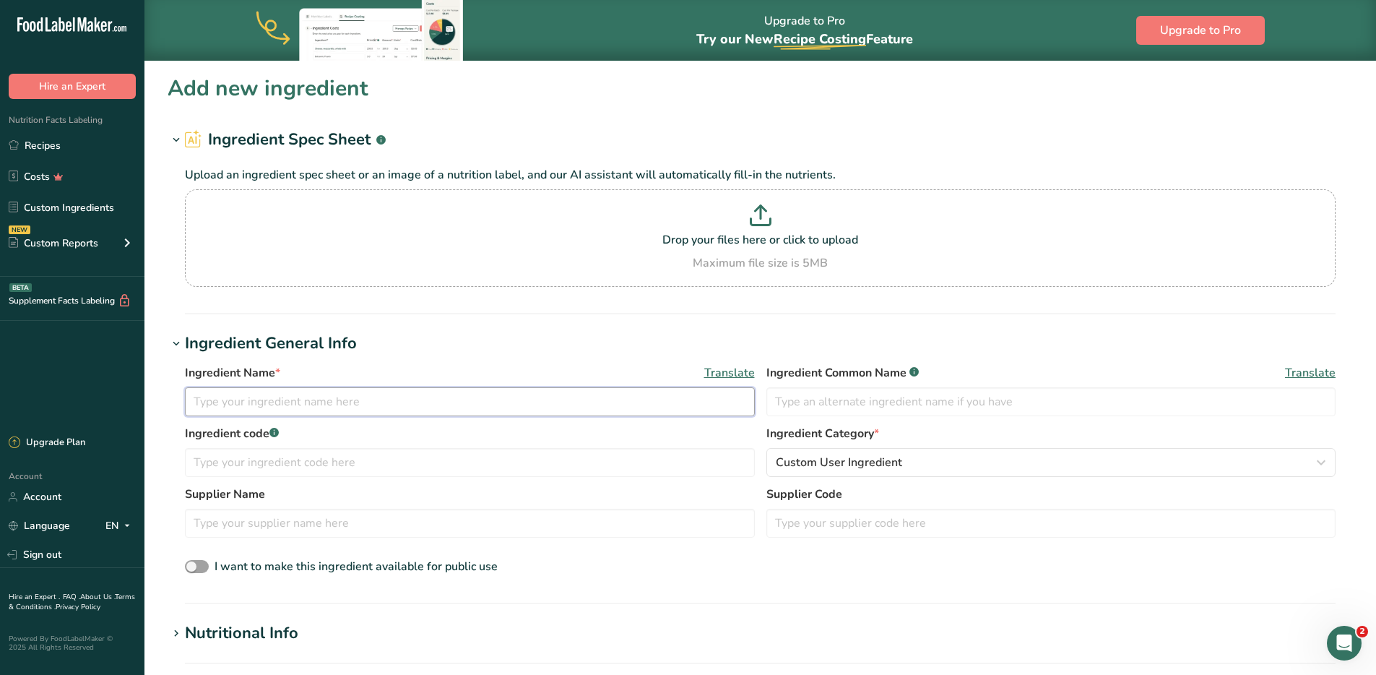
click at [277, 401] on input "text" at bounding box center [470, 401] width 570 height 29
type input "Clear Water Shine"
type input "C"
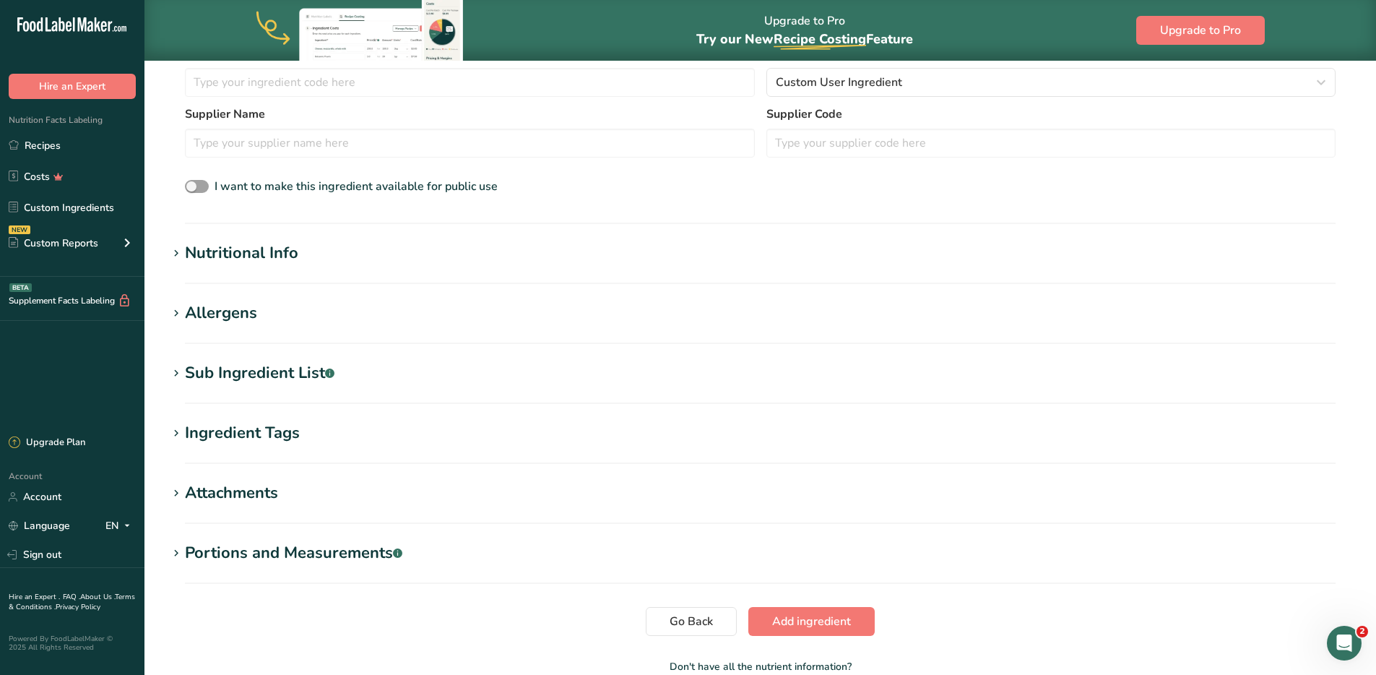
scroll to position [464, 0]
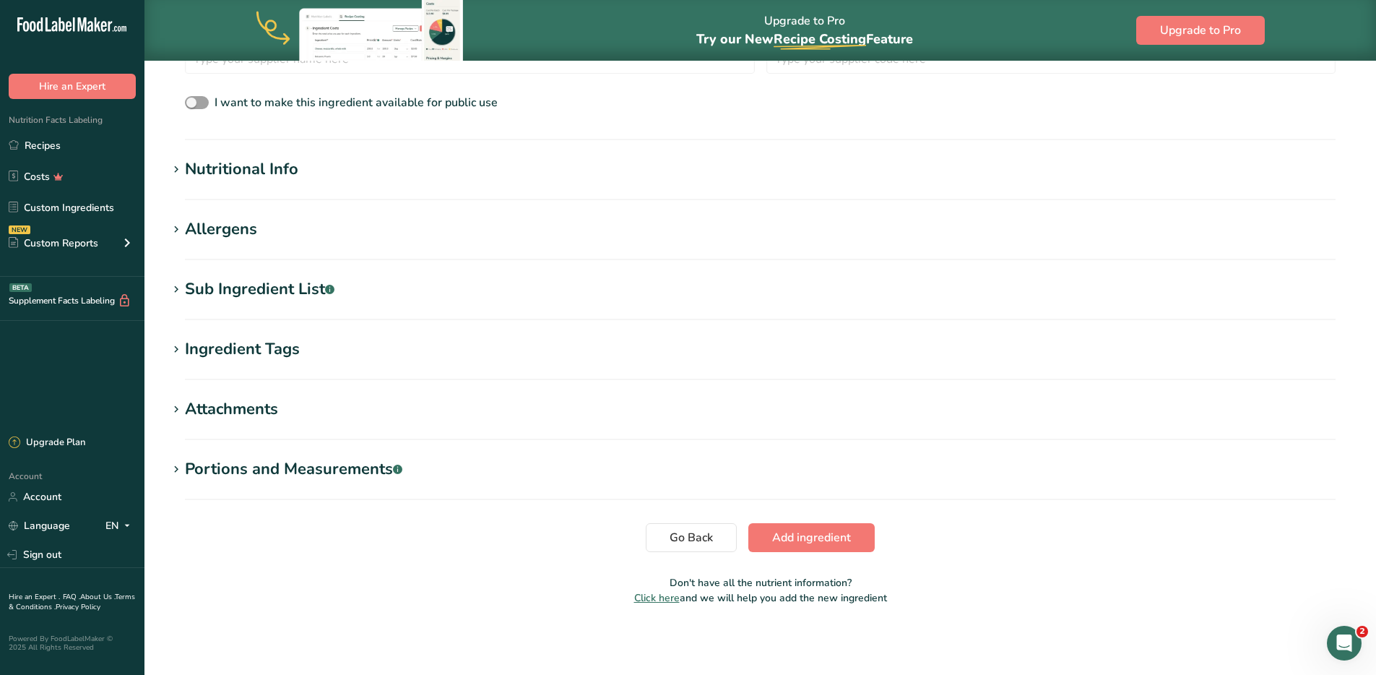
click at [257, 171] on div "Nutritional Info" at bounding box center [241, 170] width 113 height 24
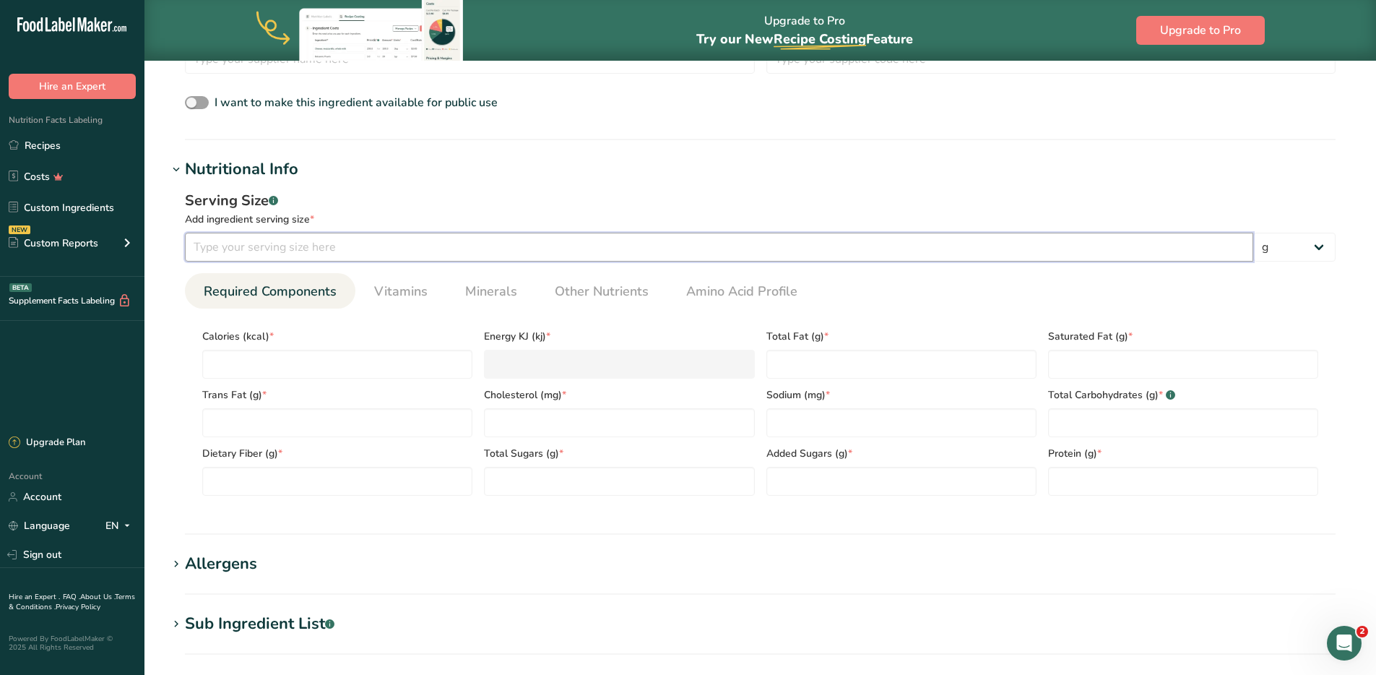
click at [295, 244] on input "number" at bounding box center [719, 247] width 1069 height 29
type input "100"
click at [296, 362] on input "number" at bounding box center [337, 364] width 270 height 29
type input "3"
type KJ "12.6"
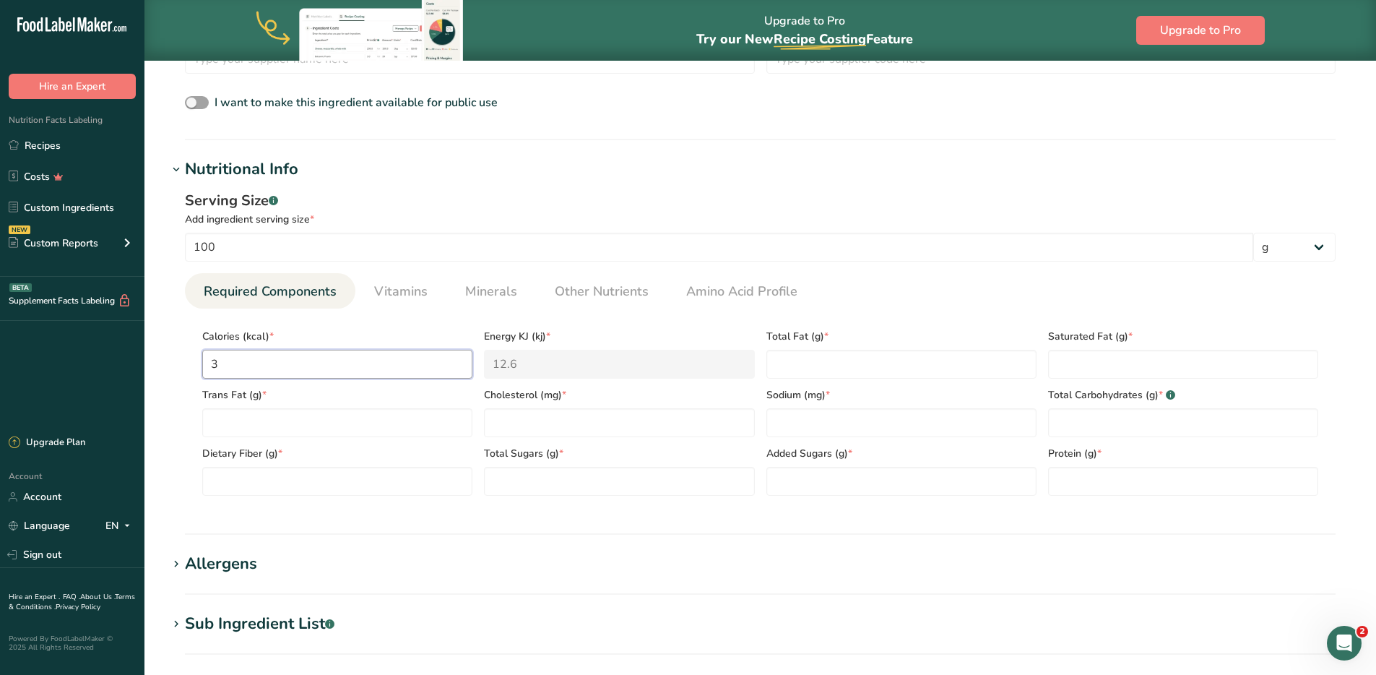
type input "36"
type KJ "150.6"
type input "364"
type KJ "1523"
type input "364.4"
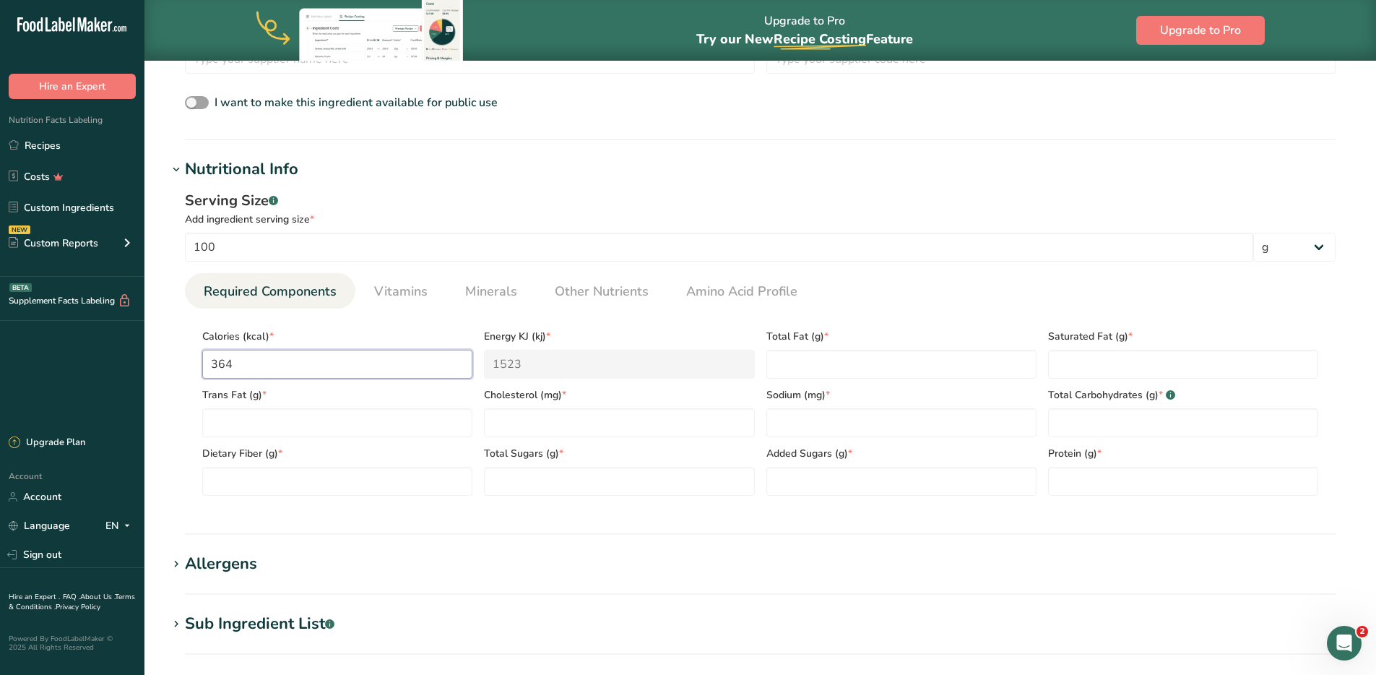
type KJ "1524.6"
type input "364.47"
type KJ "1524.9"
type input "364.47"
type Fat "1.29"
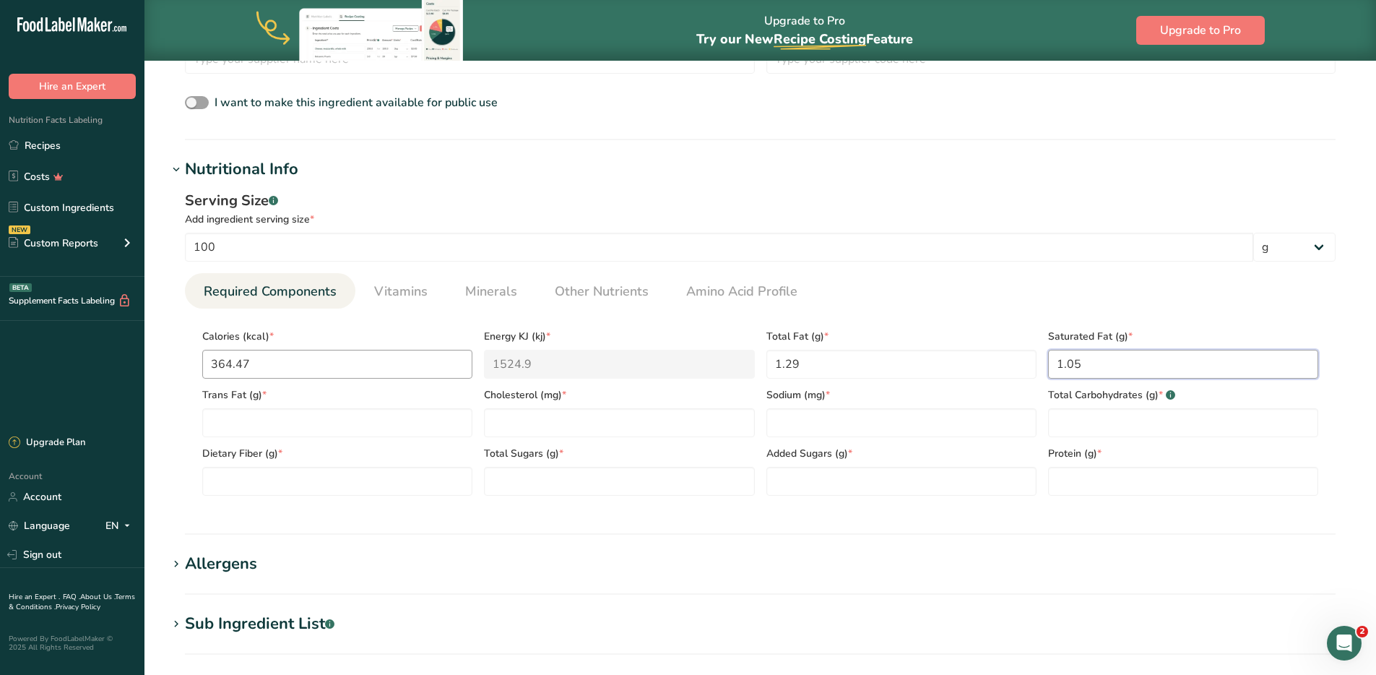
type Fat "1.05"
type Fat "0.01"
type input "0"
type Carbohydrates "89.06"
type Sugars "0.60"
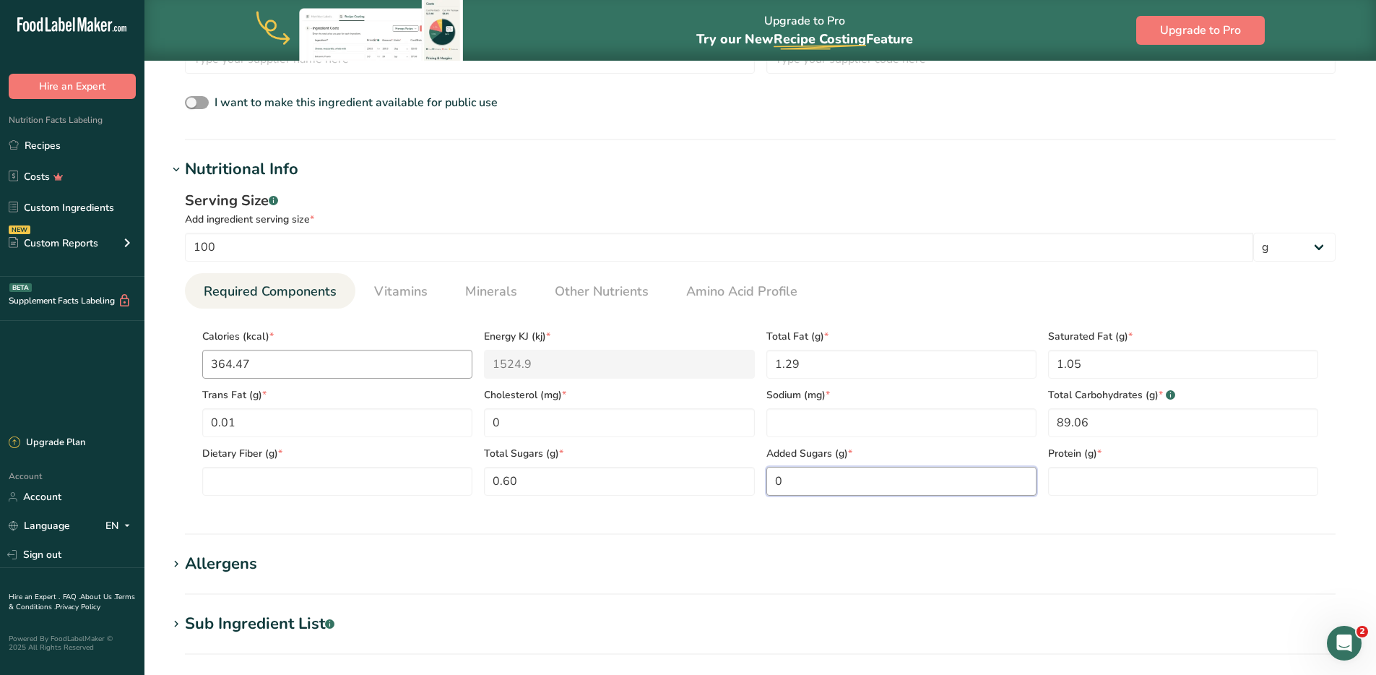
type Sugars "0"
type input "0.24"
click at [279, 483] on Fiber "number" at bounding box center [337, 481] width 270 height 29
type Fiber "2.54"
click at [849, 413] on input "number" at bounding box center [902, 422] width 270 height 29
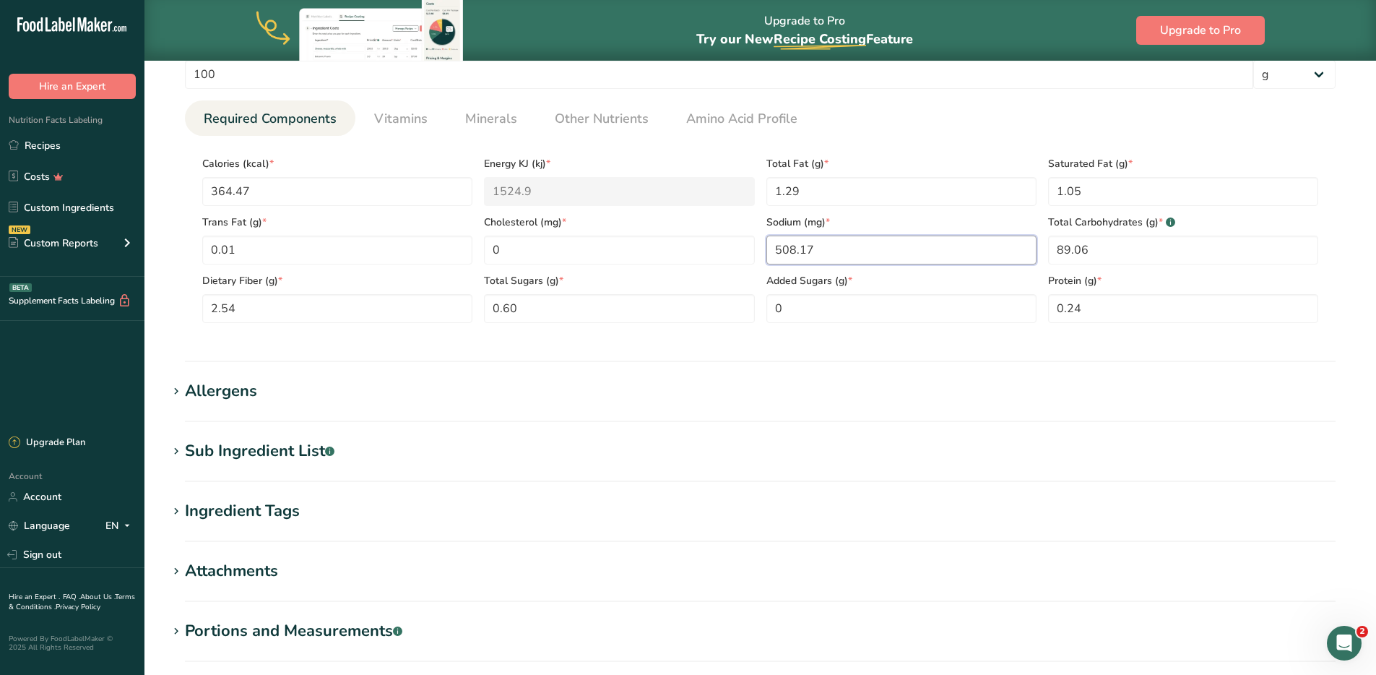
scroll to position [707, 0]
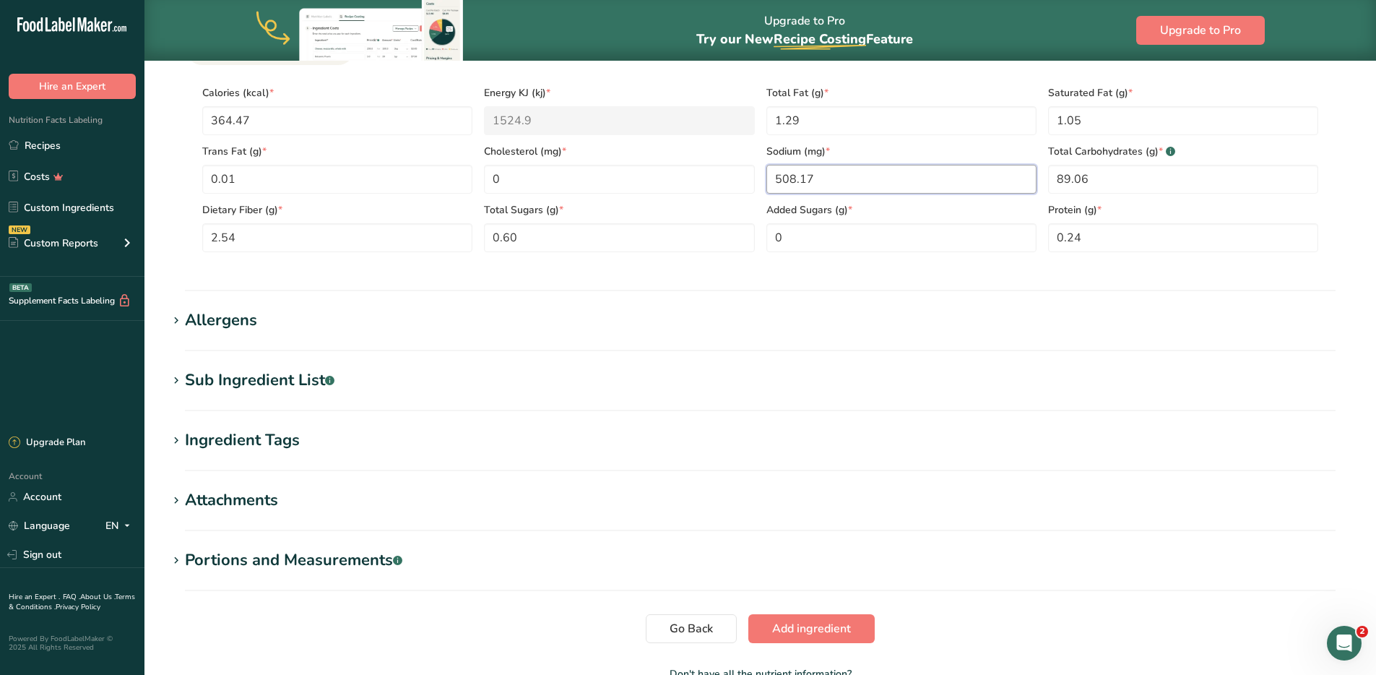
type input "508.17"
click at [231, 313] on div "Allergens" at bounding box center [221, 321] width 72 height 24
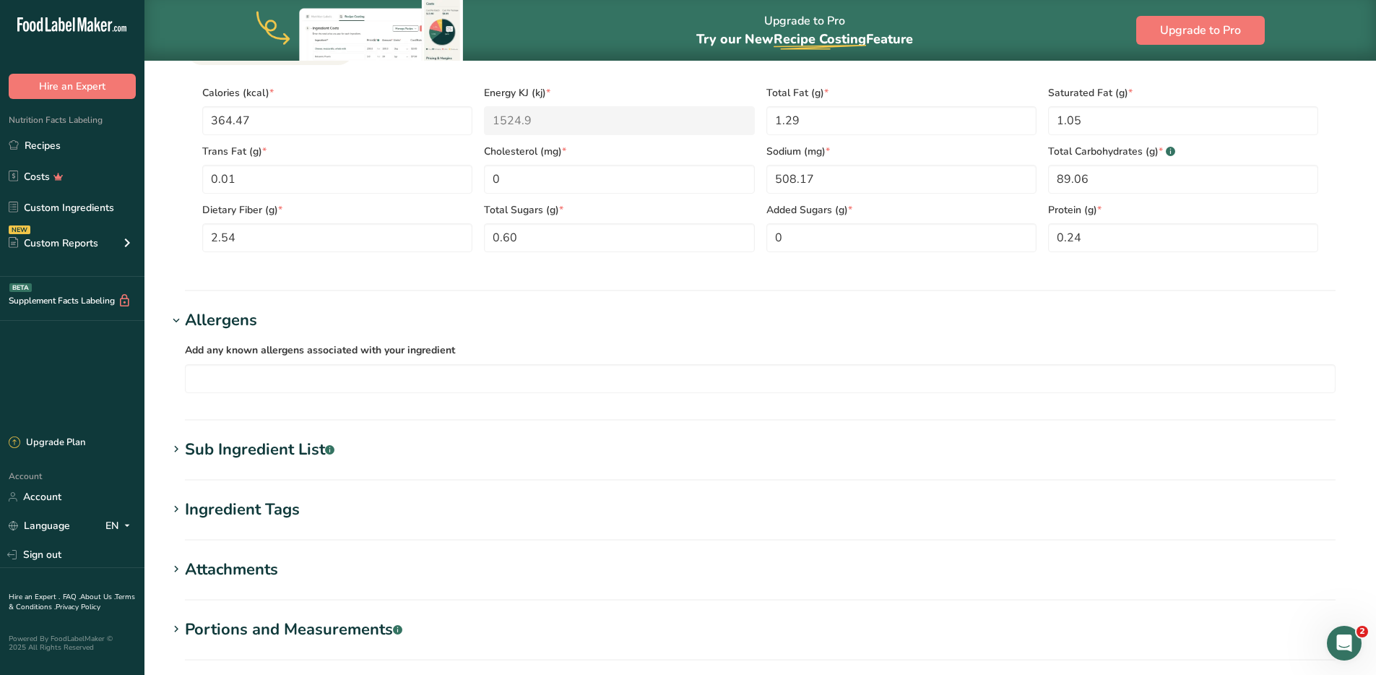
click at [234, 311] on div "Allergens" at bounding box center [221, 321] width 72 height 24
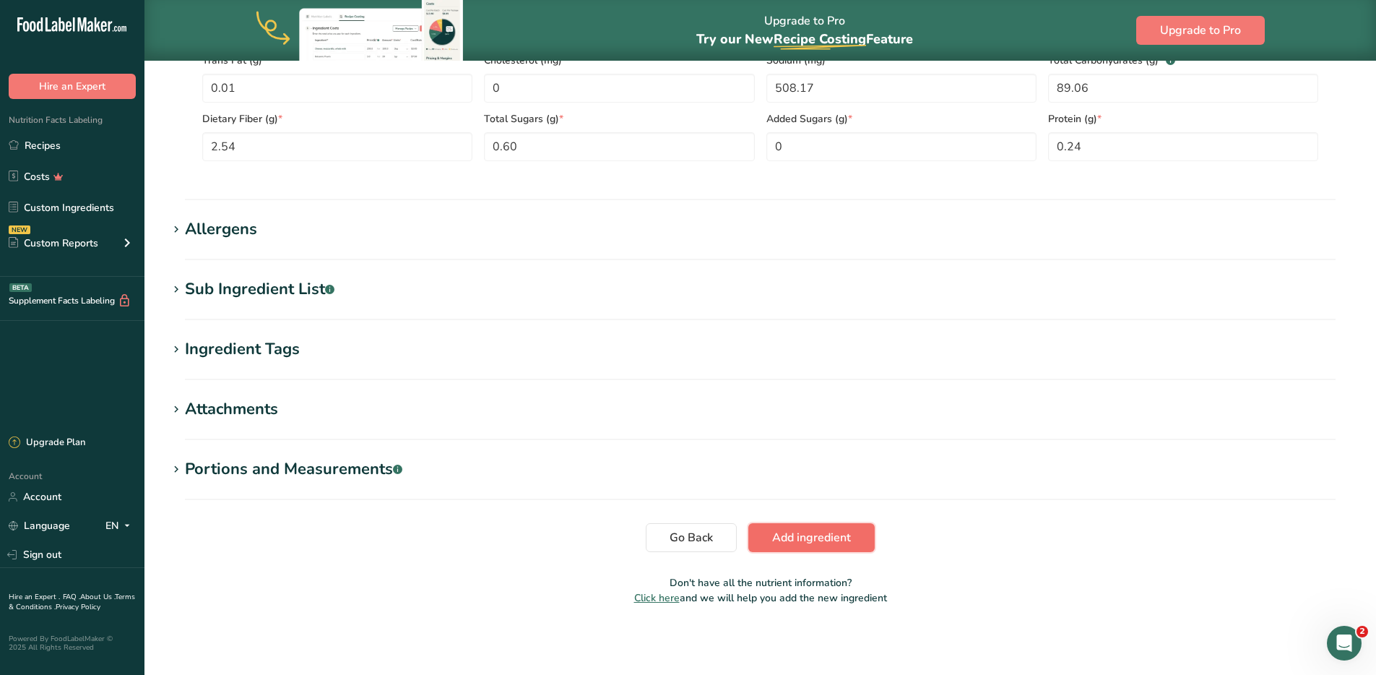
click at [829, 534] on span "Add ingredient" at bounding box center [811, 537] width 79 height 17
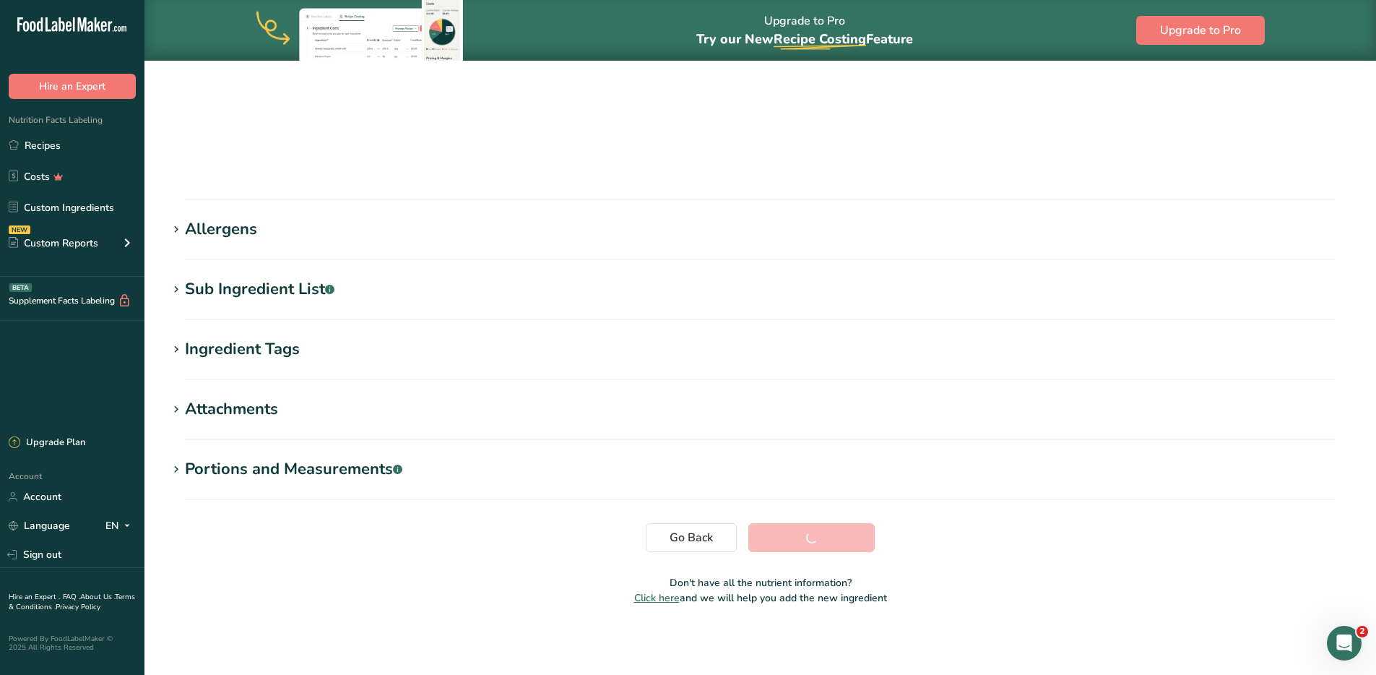
scroll to position [90, 0]
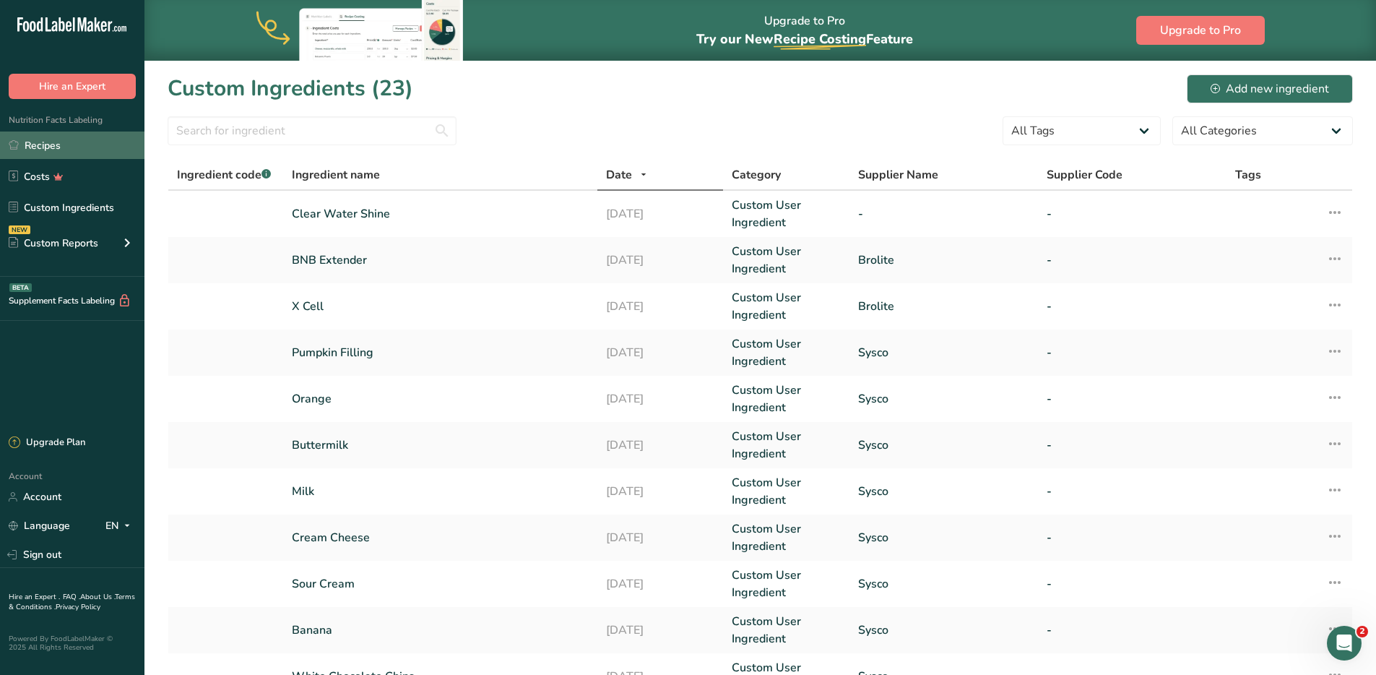
click at [38, 147] on link "Recipes" at bounding box center [72, 144] width 145 height 27
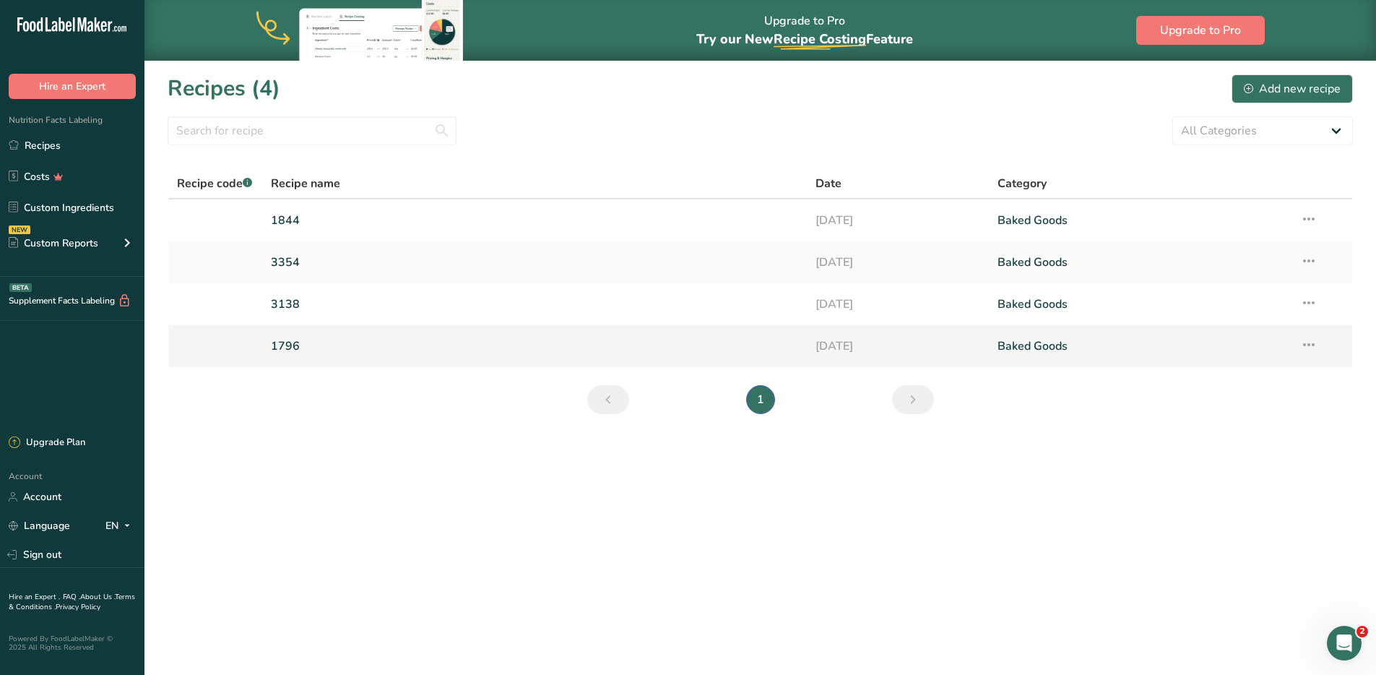
click at [308, 349] on link "1796" at bounding box center [535, 346] width 528 height 30
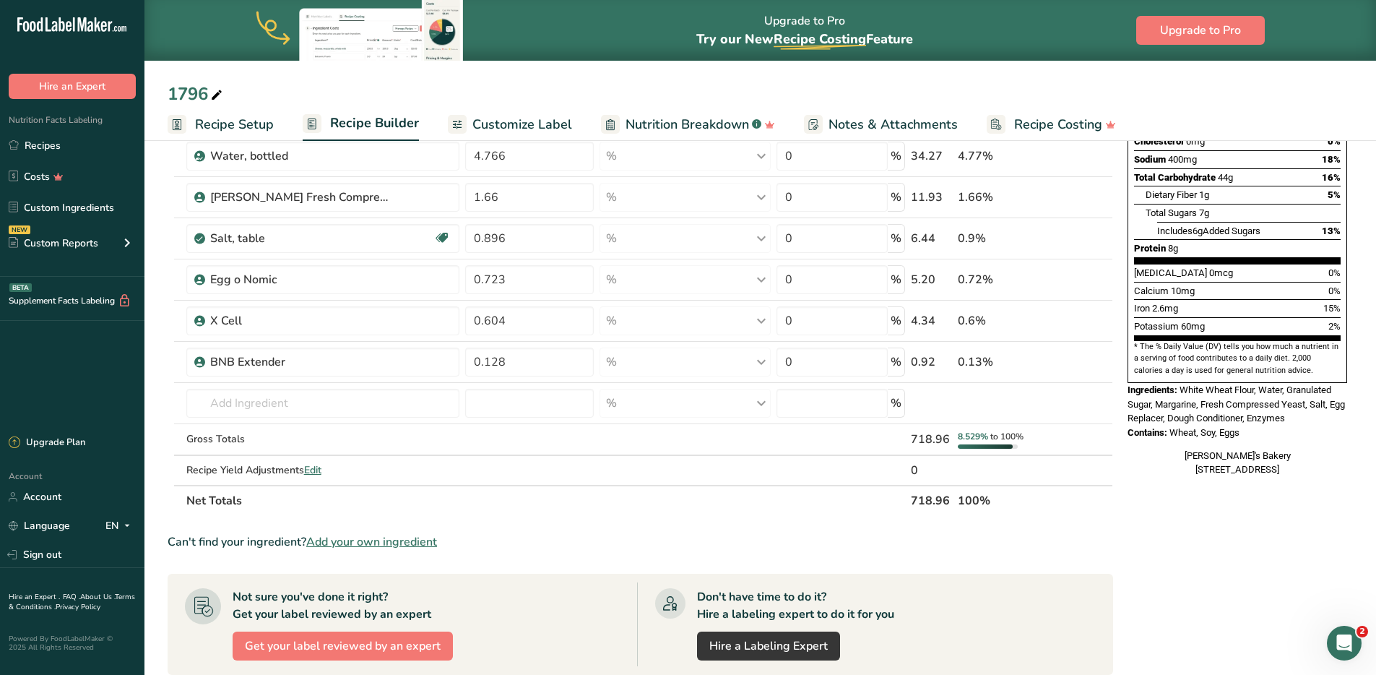
scroll to position [314, 0]
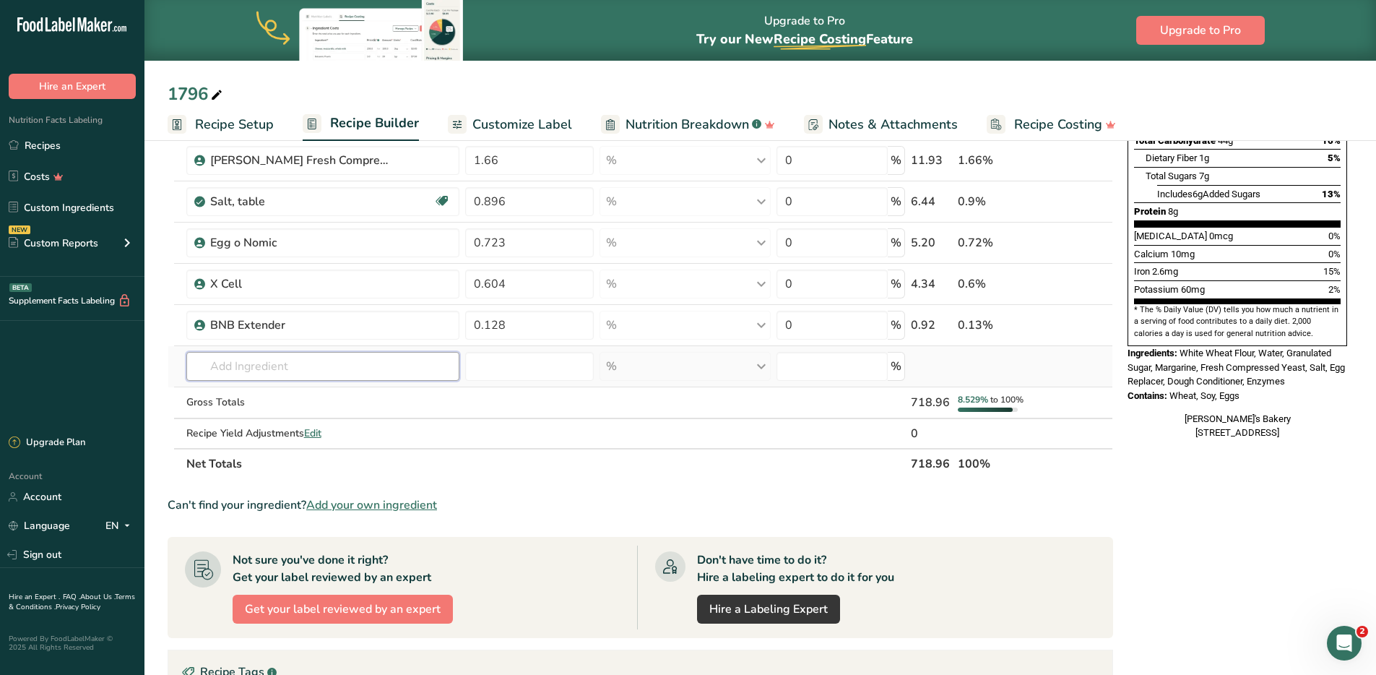
click at [233, 364] on input "text" at bounding box center [323, 366] width 274 height 29
type input "clear wa"
click at [241, 390] on p "Clear Water Shine" at bounding box center [247, 395] width 98 height 15
type input "Clear Water Shine"
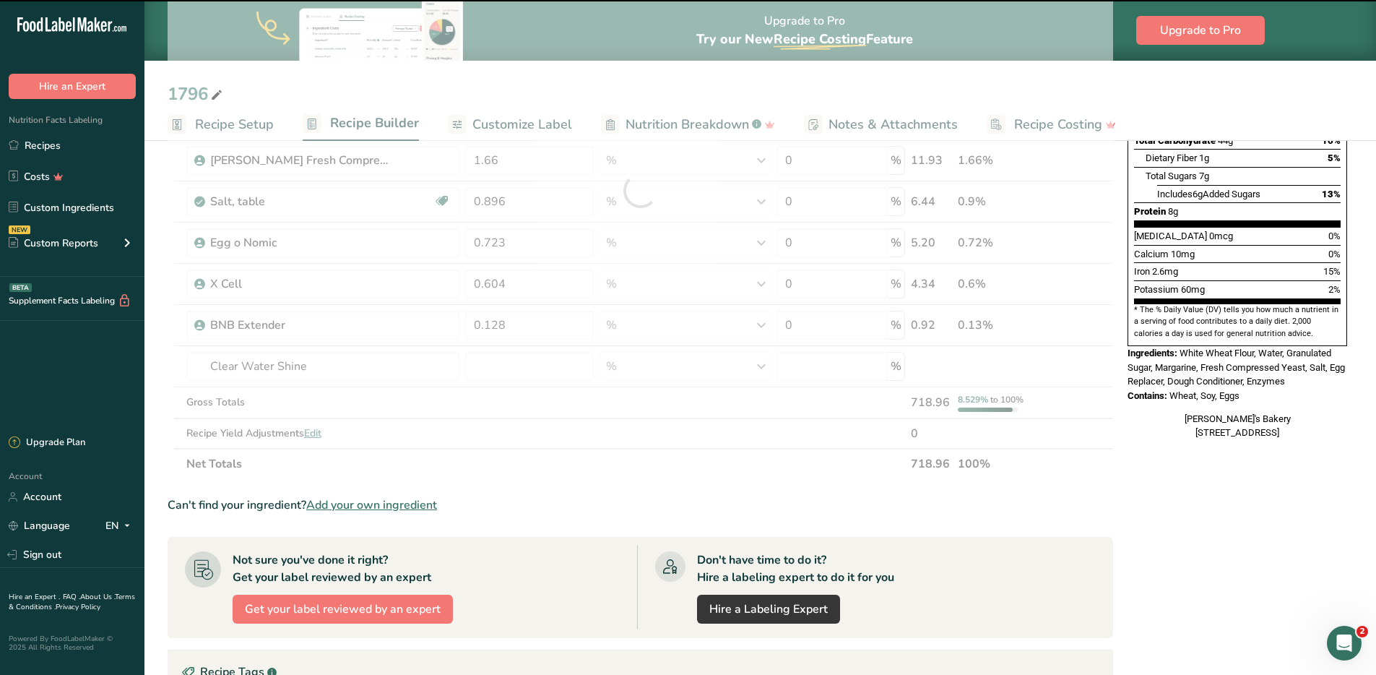
type input "0"
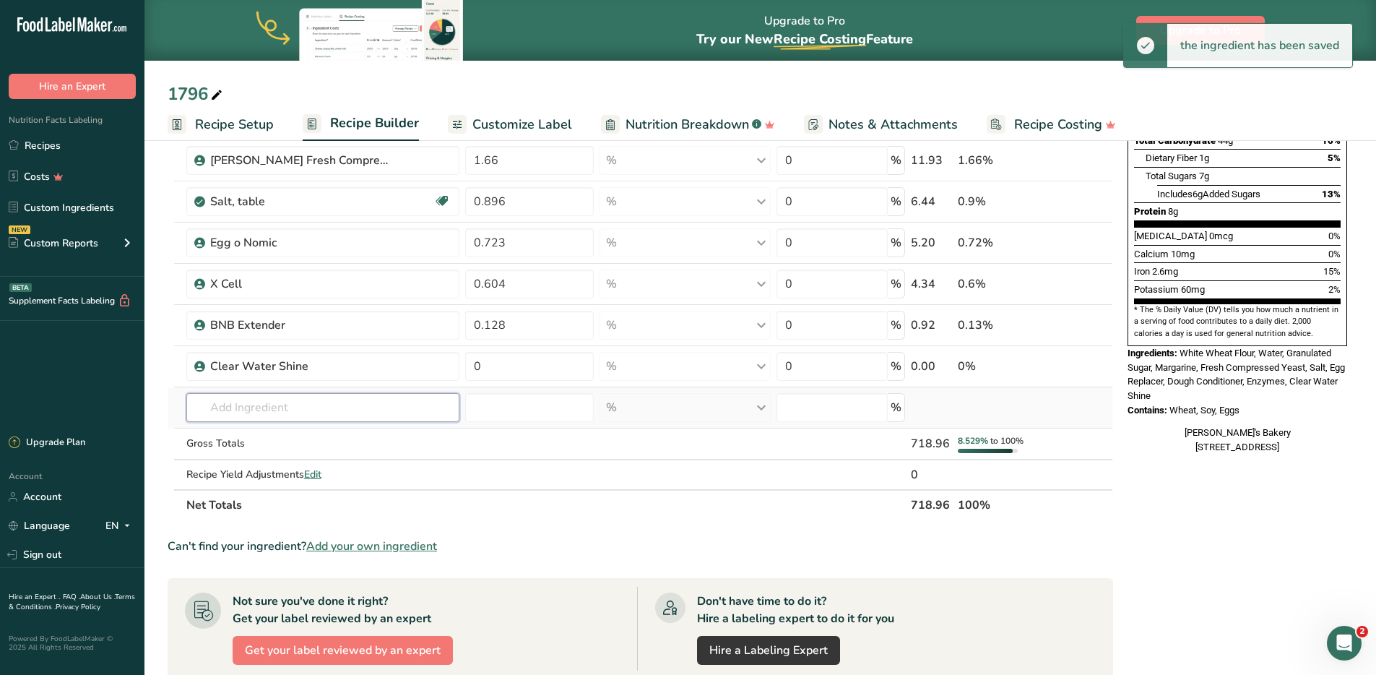
click at [255, 407] on input "text" at bounding box center [323, 407] width 274 height 29
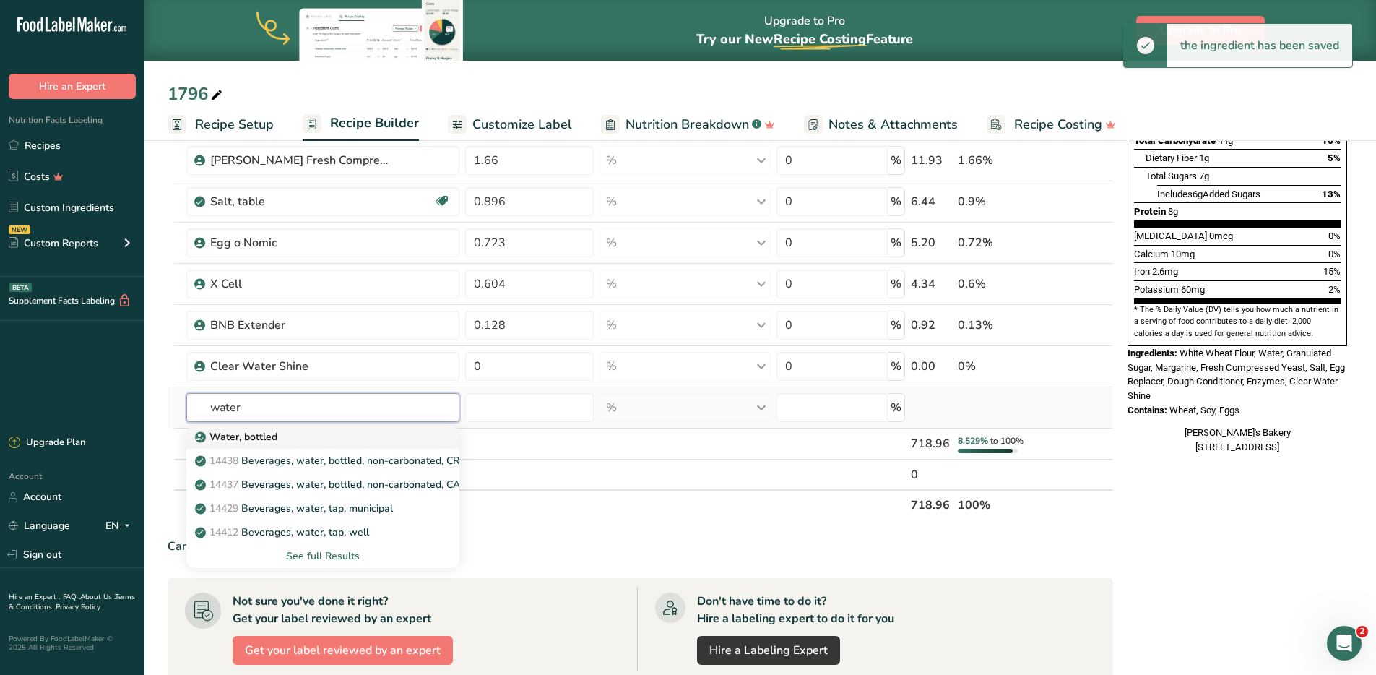
type input "water"
click at [232, 434] on p "Water, bottled" at bounding box center [237, 436] width 79 height 15
type input "Water, bottled"
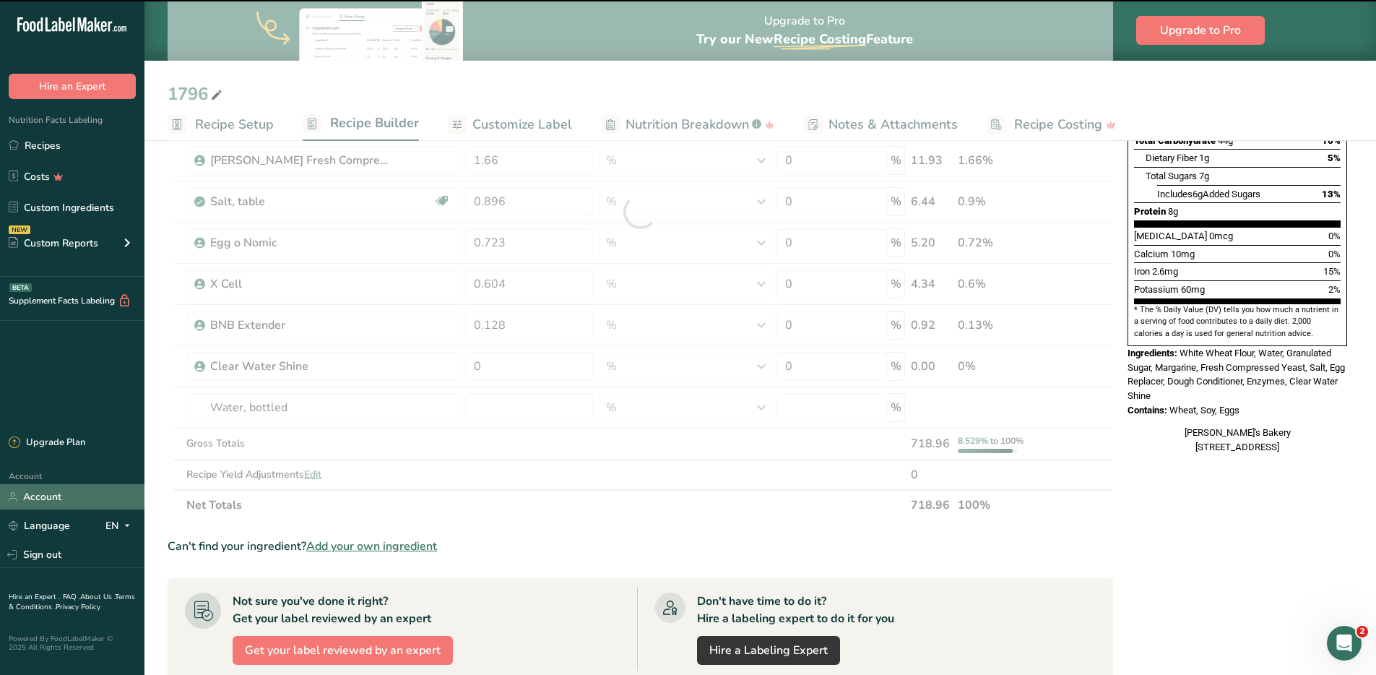
type input "0"
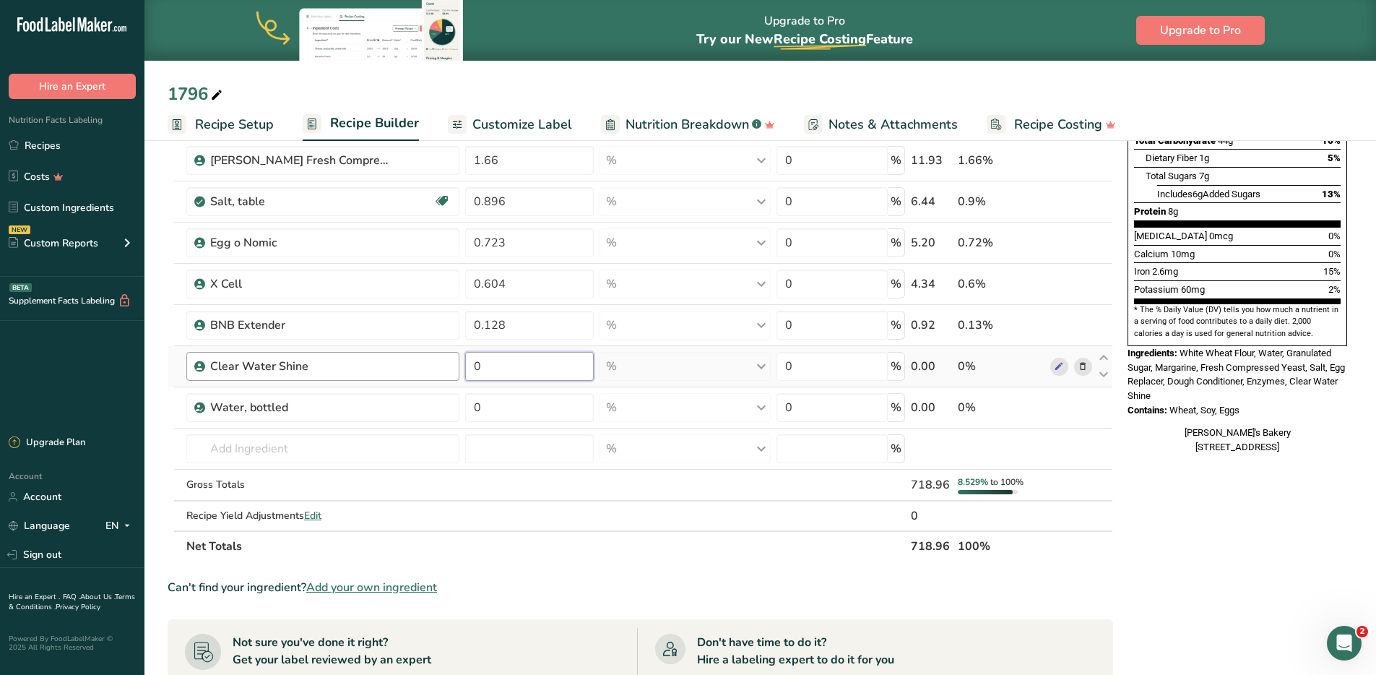
drag, startPoint x: 506, startPoint y: 362, endPoint x: 452, endPoint y: 360, distance: 54.2
click at [452, 360] on tr "Clear Water Shine 0 % Weight Units g kg mg See more Volume Units l Volume units…" at bounding box center [640, 366] width 944 height 41
type input "7.924"
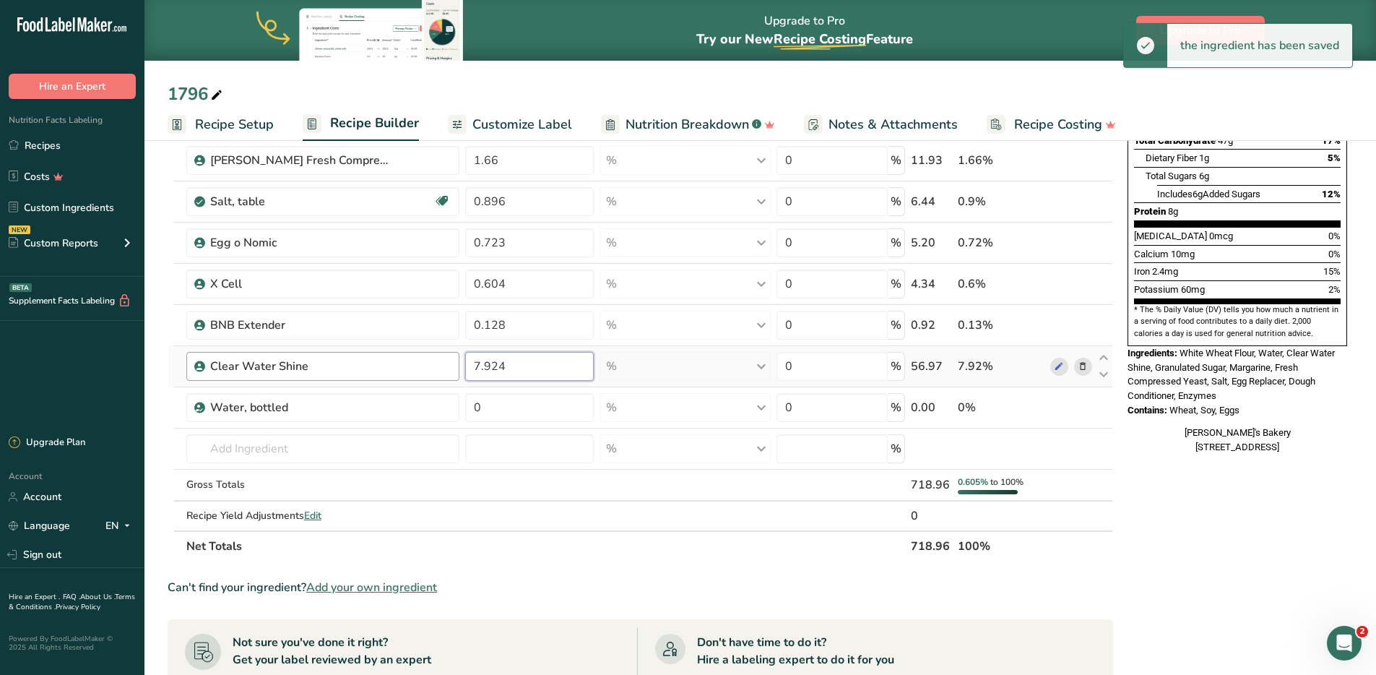
drag, startPoint x: 535, startPoint y: 371, endPoint x: 434, endPoint y: 363, distance: 101.5
click at [434, 363] on tr "Clear Water Shine 7.924 % Weight Units g kg mg See more Volume Units l Volume u…" at bounding box center [640, 366] width 944 height 41
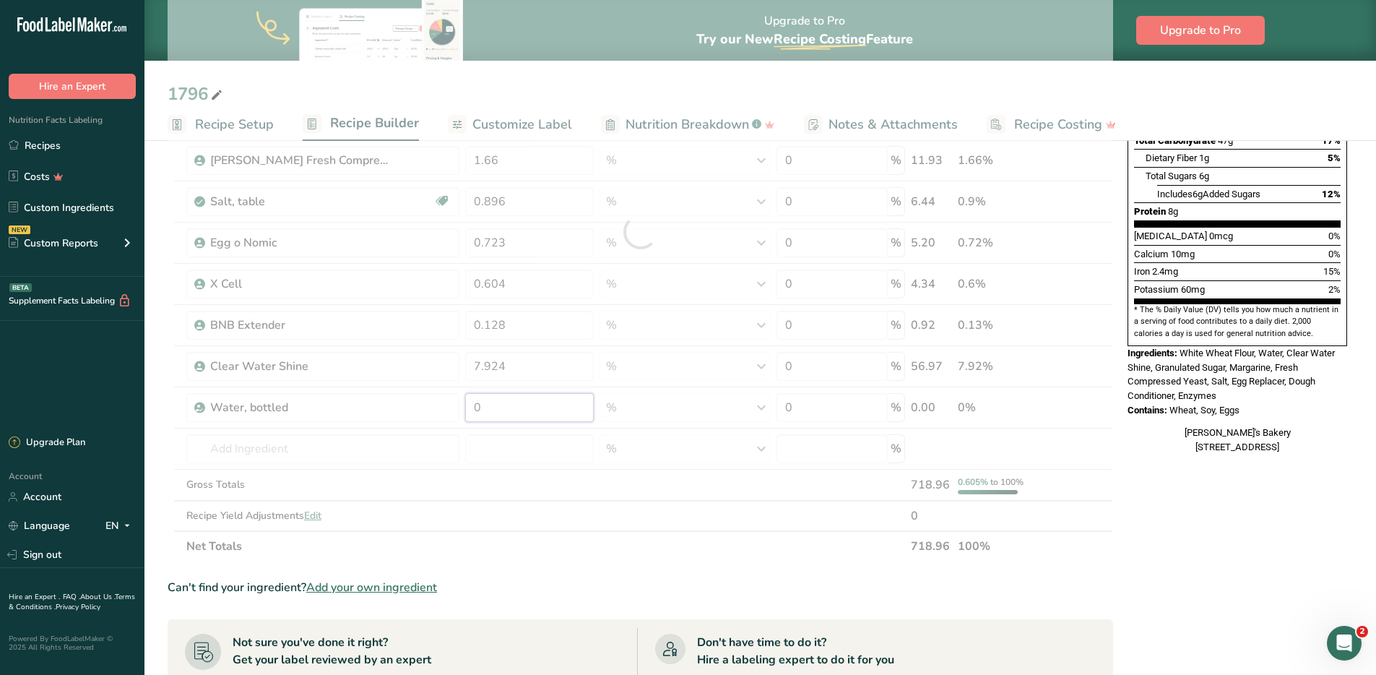
drag, startPoint x: 512, startPoint y: 407, endPoint x: 457, endPoint y: 402, distance: 55.9
click at [457, 402] on div "Ingredient * Amount * Unit * Waste * .a-a{fill:#347362;}.b-a{fill:#fff;} Grams …" at bounding box center [641, 232] width 946 height 658
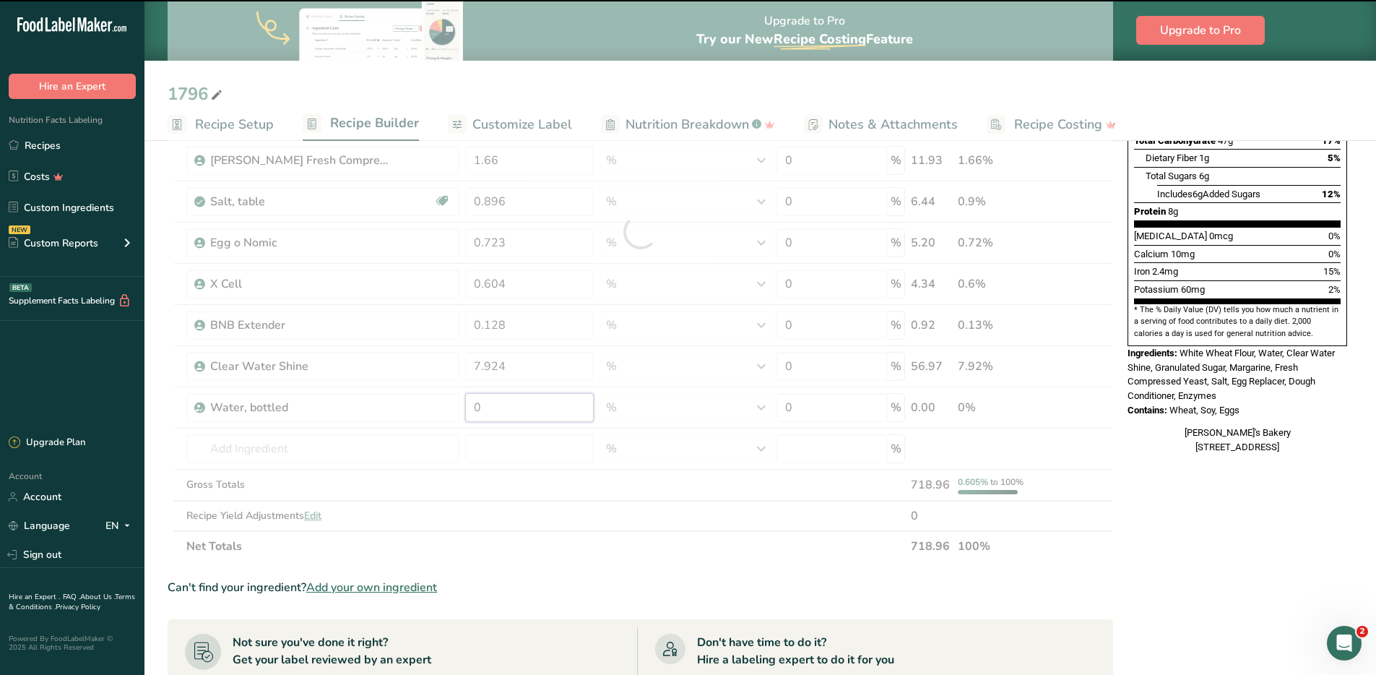
paste input "7.924"
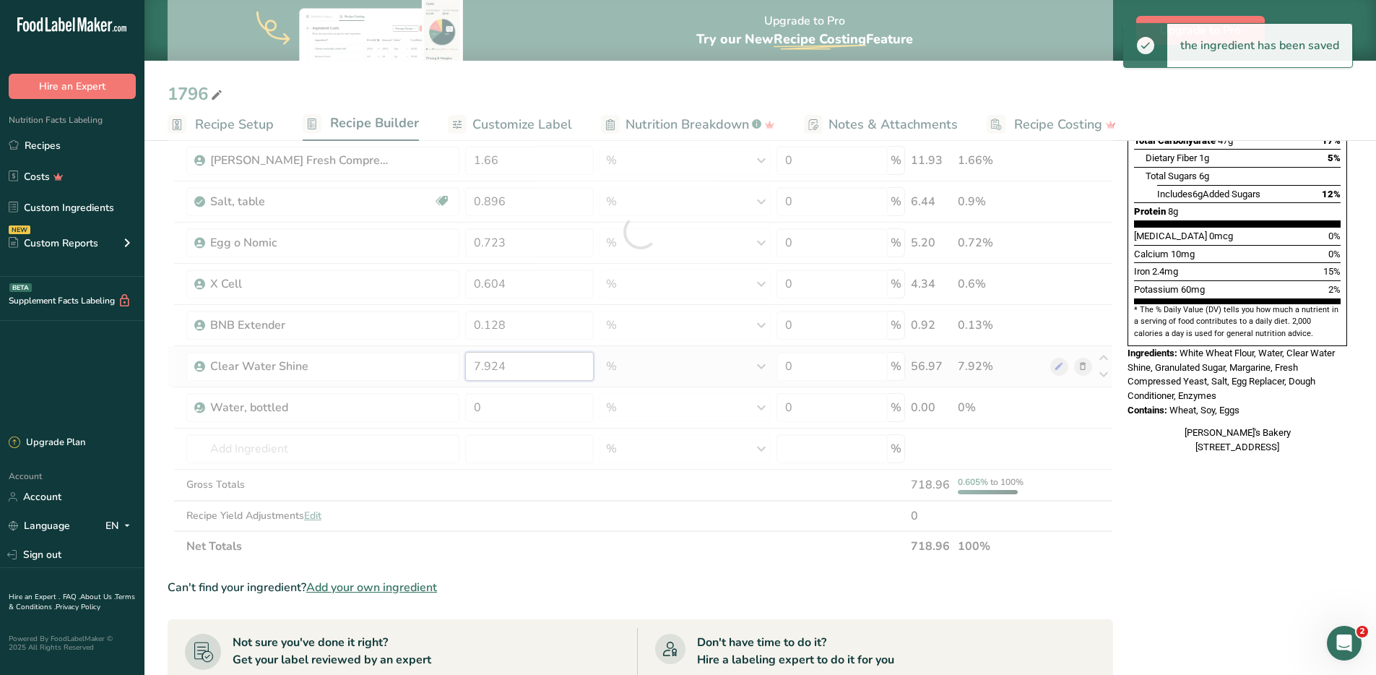
click at [538, 365] on div "Ingredient * Amount * Unit * Waste * .a-a{fill:#347362;}.b-a{fill:#fff;} Grams …" at bounding box center [641, 232] width 946 height 658
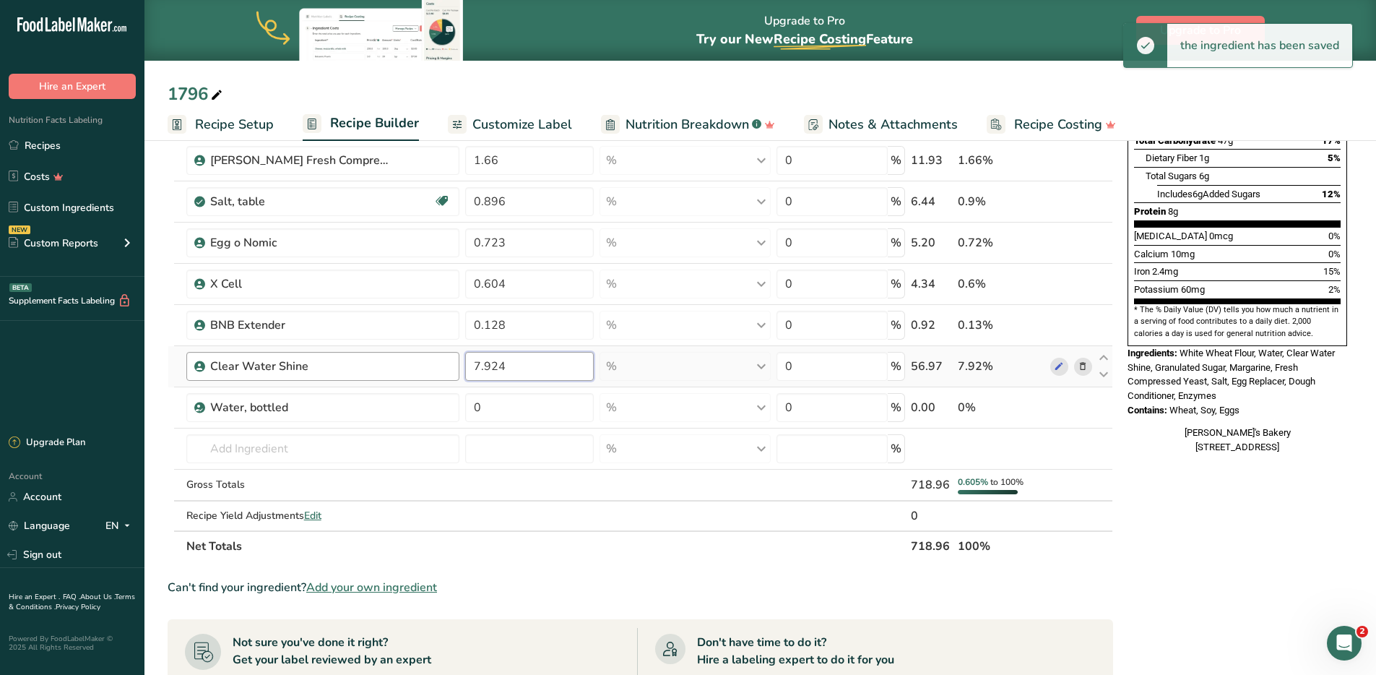
drag, startPoint x: 538, startPoint y: 362, endPoint x: 437, endPoint y: 363, distance: 100.4
click at [437, 363] on tr "Clear Water Shine 7.924 % Weight Units g kg mg See more Volume Units l Volume u…" at bounding box center [640, 366] width 944 height 41
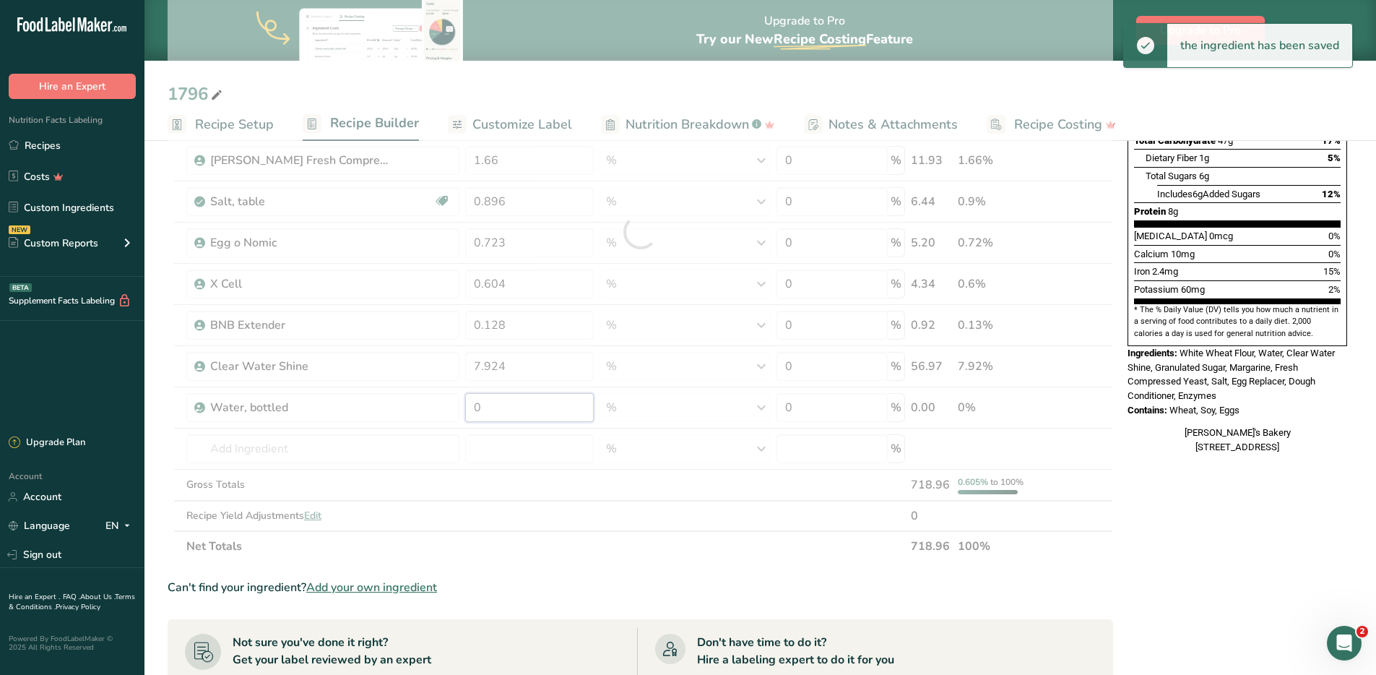
drag, startPoint x: 515, startPoint y: 413, endPoint x: 457, endPoint y: 403, distance: 59.3
click at [457, 403] on div "Ingredient * Amount * Unit * Waste * .a-a{fill:#347362;}.b-a{fill:#fff;} Grams …" at bounding box center [641, 232] width 946 height 658
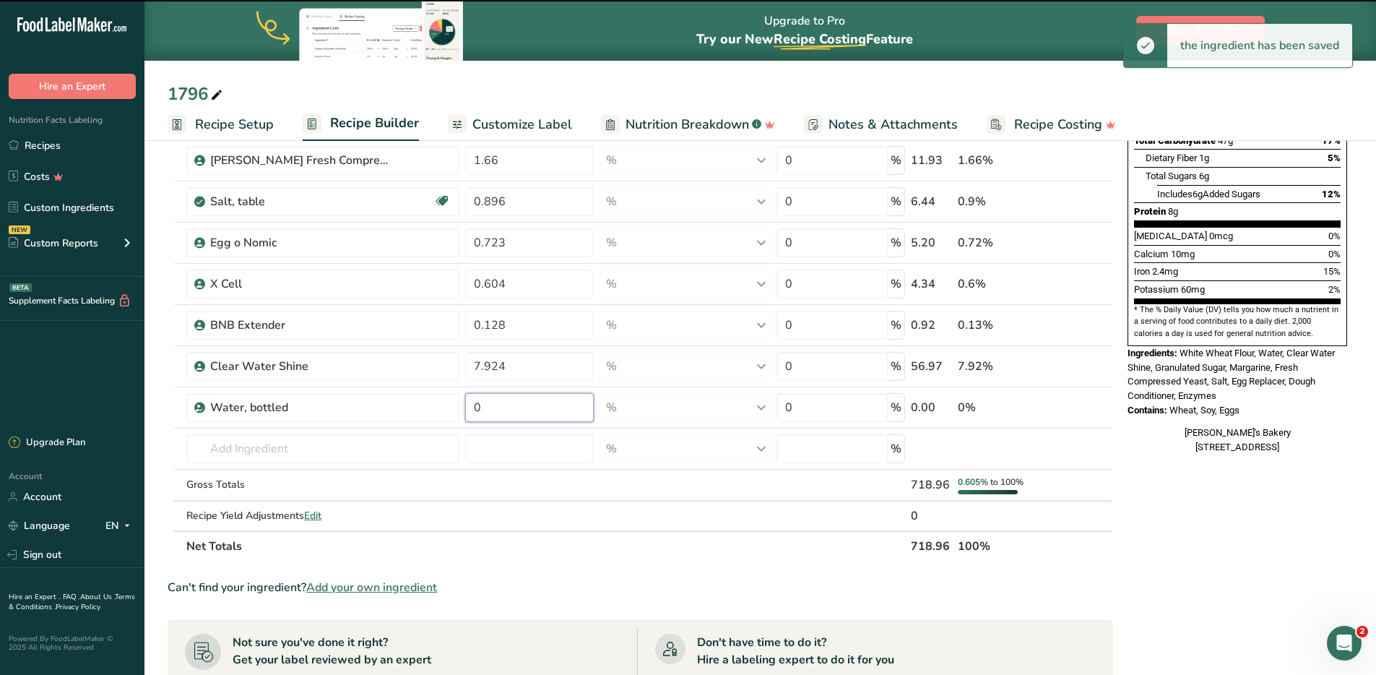
paste input "7.924"
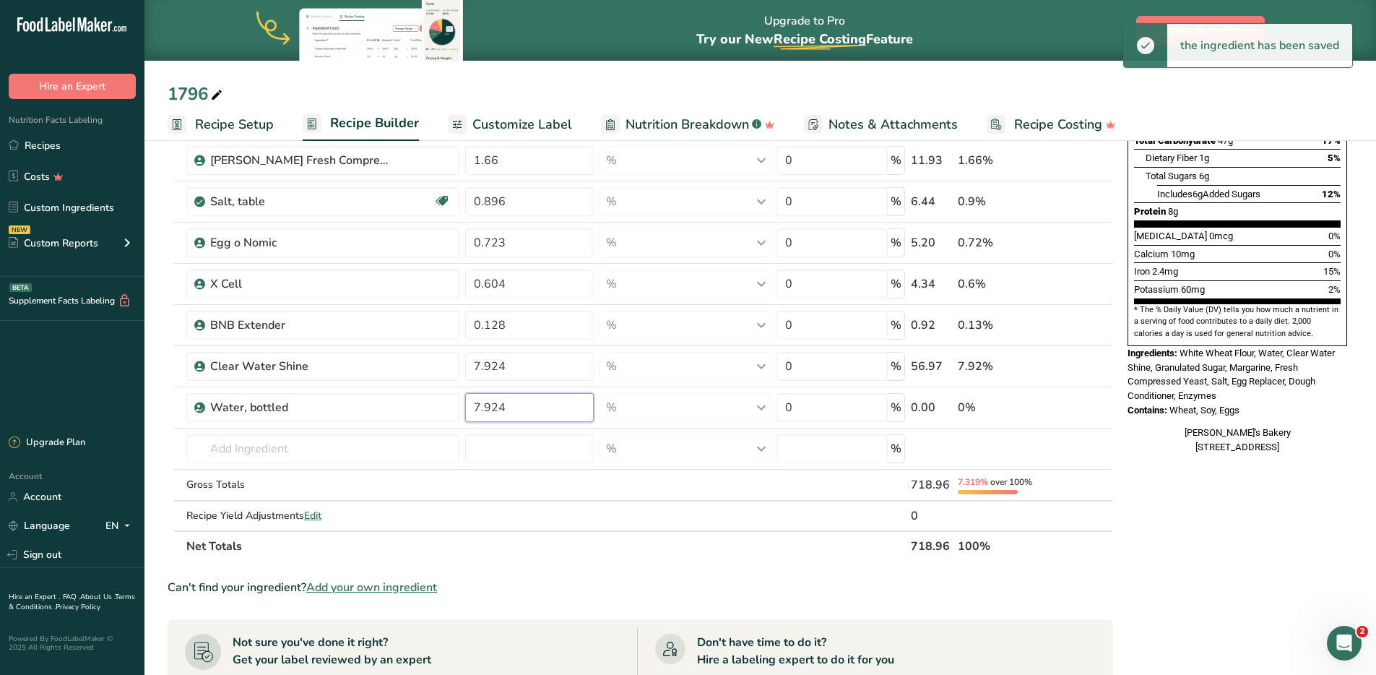
type input "7.924"
click at [555, 566] on section "Ingredient * Amount * Unit * Waste * .a-a{fill:#347362;}.b-a{fill:#fff;} Grams …" at bounding box center [641, 457] width 946 height 1108
drag, startPoint x: 523, startPoint y: 364, endPoint x: 449, endPoint y: 366, distance: 73.7
click at [449, 366] on tr "Clear Water Shine 7.924 % Weight Units g kg mg See more Volume Units l Volume u…" at bounding box center [640, 366] width 944 height 41
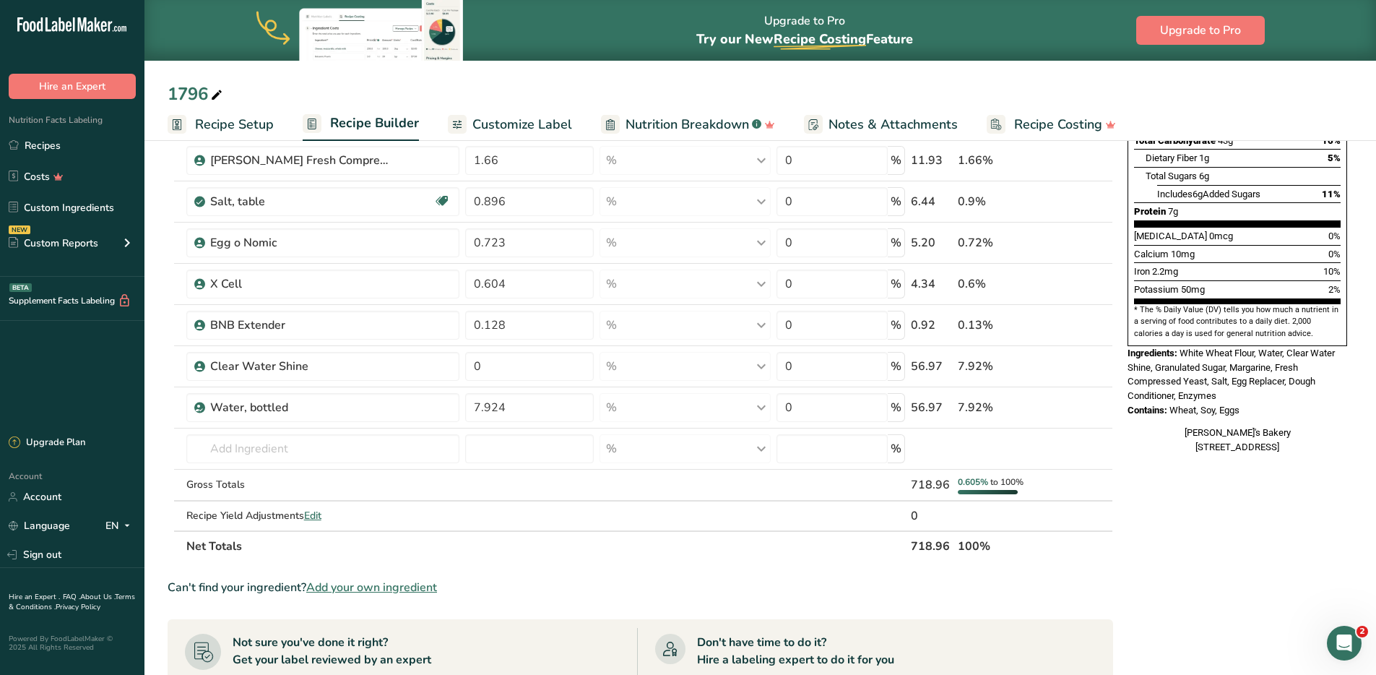
click at [572, 572] on section "Ingredient * Amount * Unit * Waste * .a-a{fill:#347362;}.b-a{fill:#fff;} Grams …" at bounding box center [641, 457] width 946 height 1108
drag, startPoint x: 506, startPoint y: 361, endPoint x: 445, endPoint y: 367, distance: 61.7
click at [445, 367] on tr "Clear Water Shine 0 % Weight Units g kg mg See more Volume Units l Volume units…" at bounding box center [640, 366] width 944 height 41
type input "0.596"
click at [648, 561] on section "Ingredient * Amount * Unit * Waste * .a-a{fill:#347362;}.b-a{fill:#fff;} Grams …" at bounding box center [641, 457] width 946 height 1108
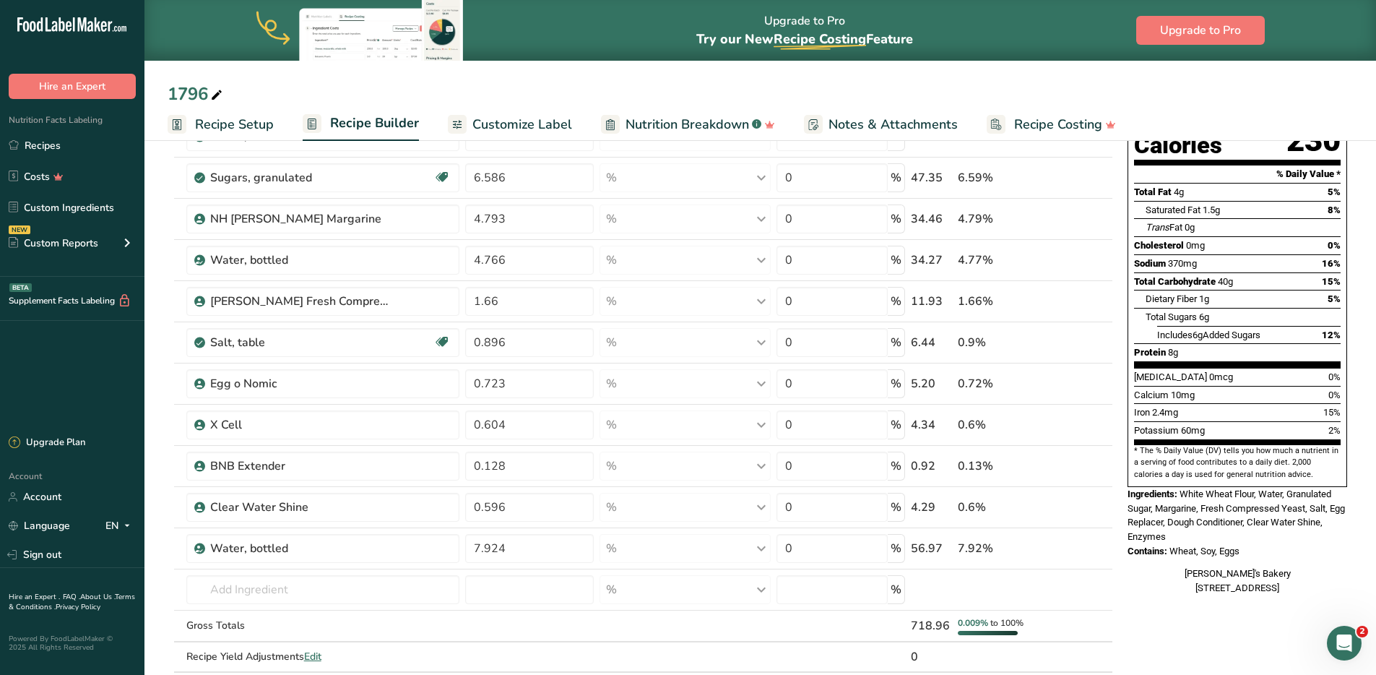
scroll to position [0, 0]
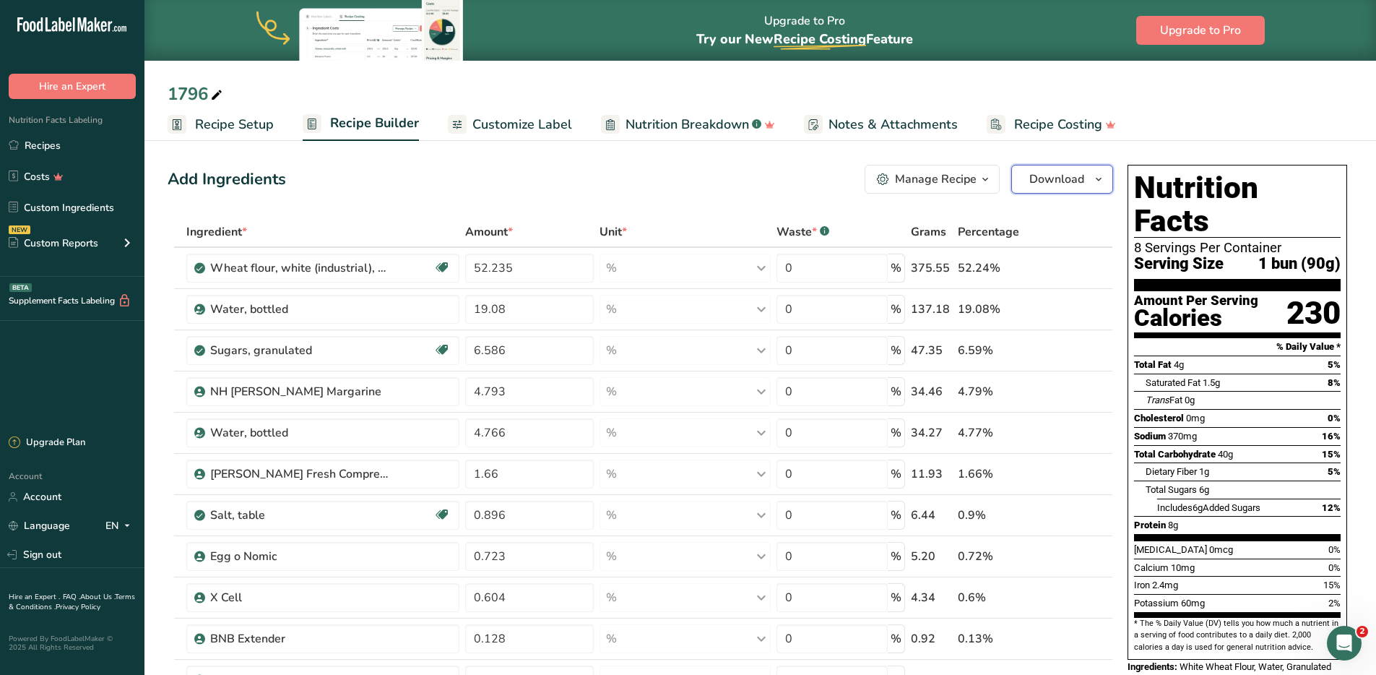
click at [1103, 179] on icon "button" at bounding box center [1099, 180] width 12 height 18
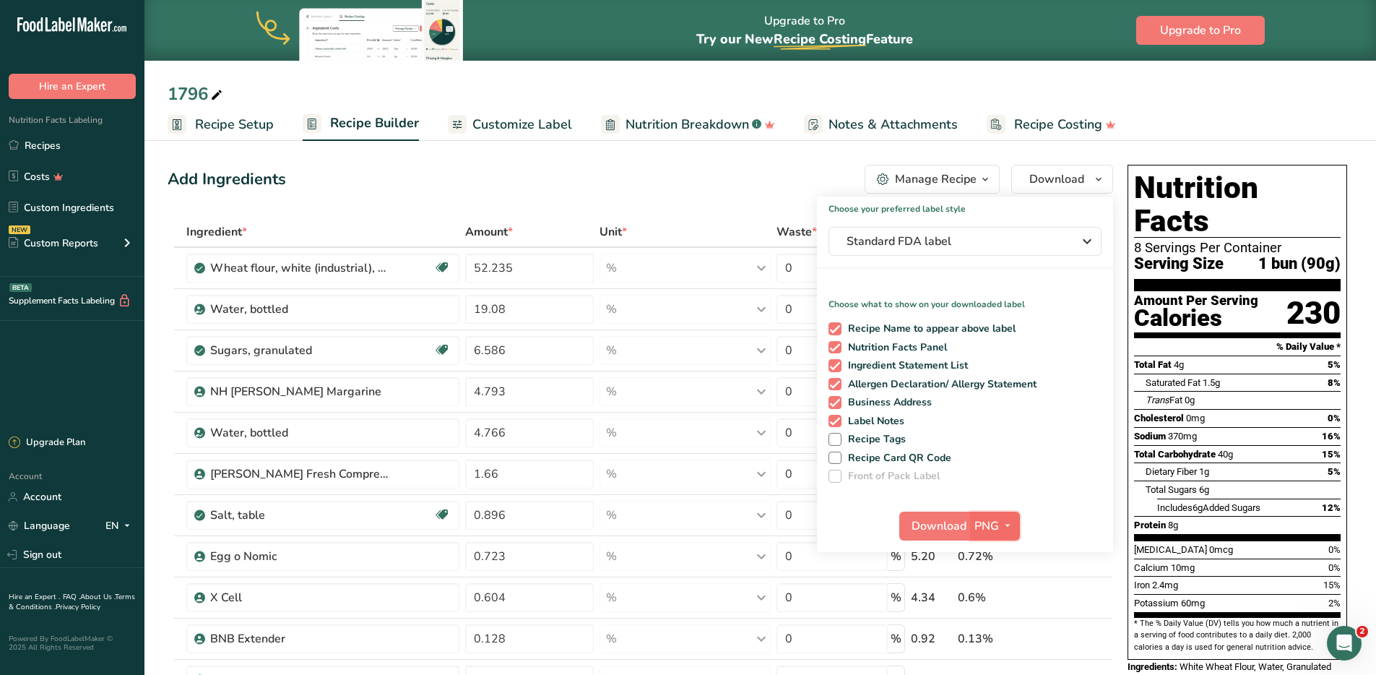
click at [1015, 530] on span "button" at bounding box center [1007, 525] width 17 height 17
click at [1004, 626] on link "PDF" at bounding box center [997, 627] width 46 height 24
click at [934, 525] on span "Download" at bounding box center [940, 525] width 55 height 17
click at [617, 169] on div "Add Ingredients Manage Recipe Delete Recipe Duplicate Recipe Scale Recipe Save …" at bounding box center [641, 179] width 946 height 29
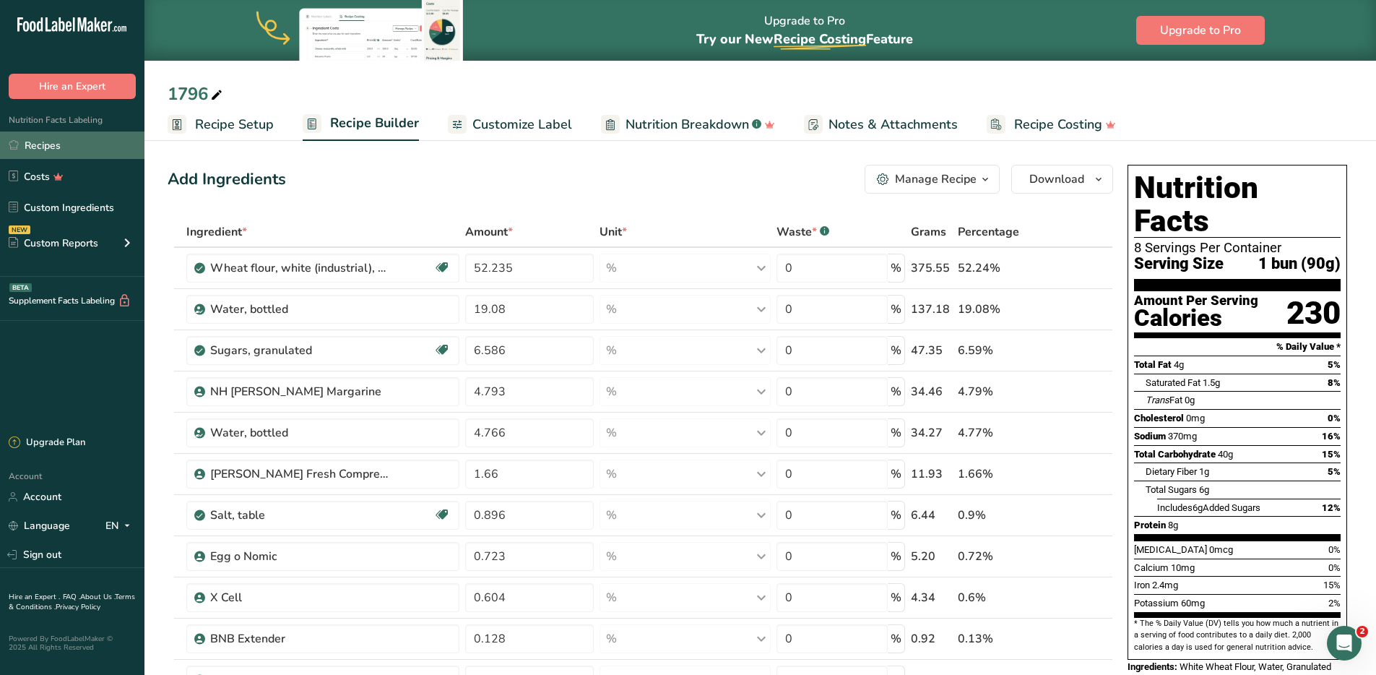
click at [30, 146] on link "Recipes" at bounding box center [72, 144] width 145 height 27
